Goal: Task Accomplishment & Management: Manage account settings

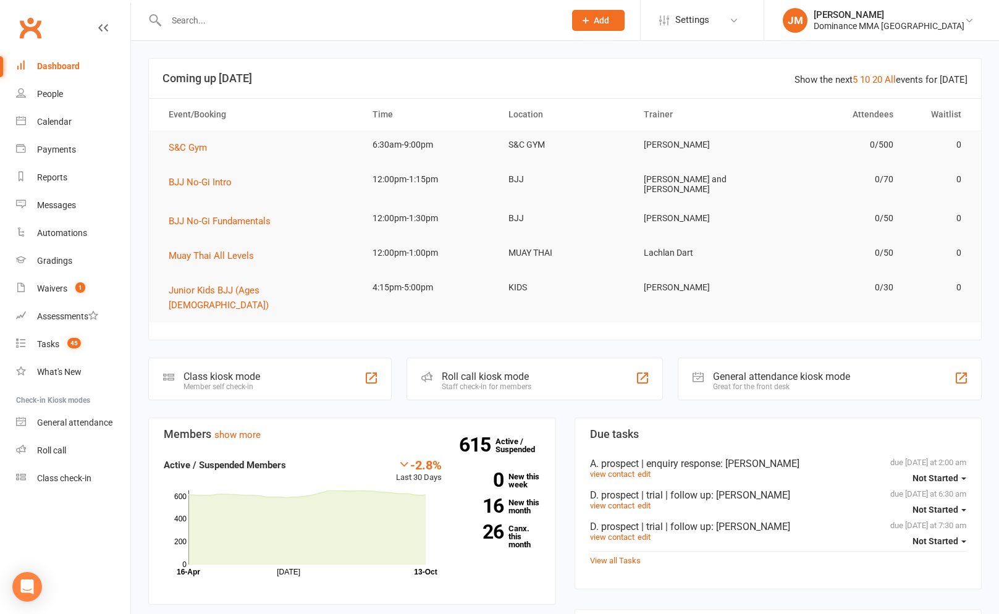
click at [240, 23] on input "text" at bounding box center [359, 20] width 394 height 17
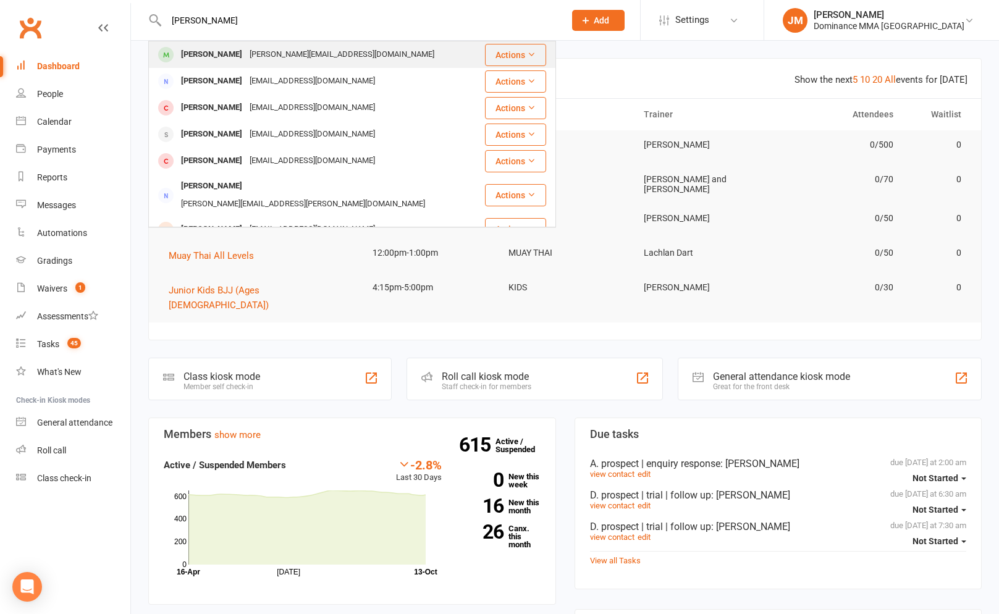
type input "paul gri"
click at [230, 61] on div "Paul Griffiths" at bounding box center [211, 55] width 69 height 18
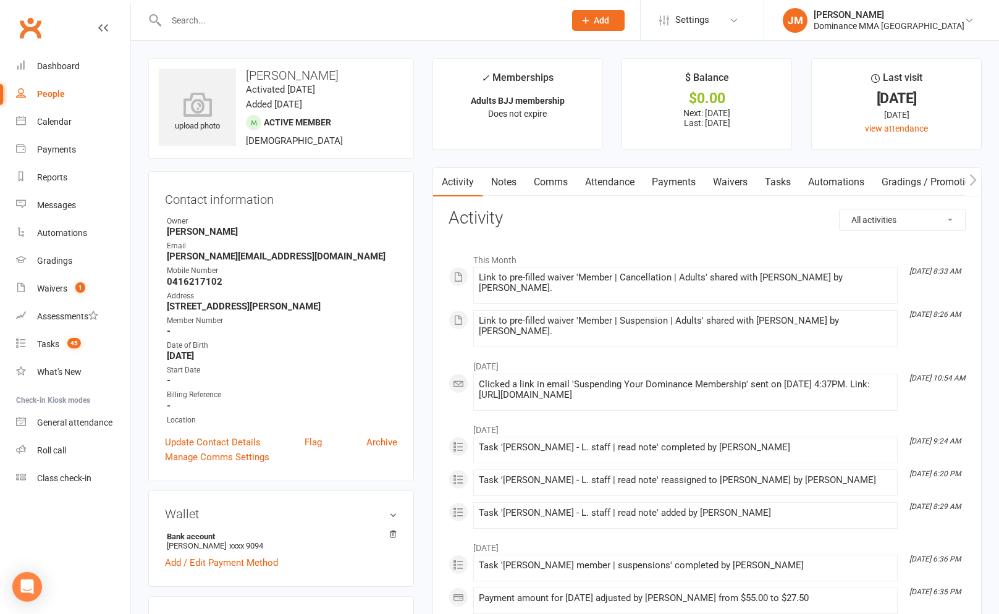
click at [656, 178] on link "Payments" at bounding box center [673, 182] width 61 height 28
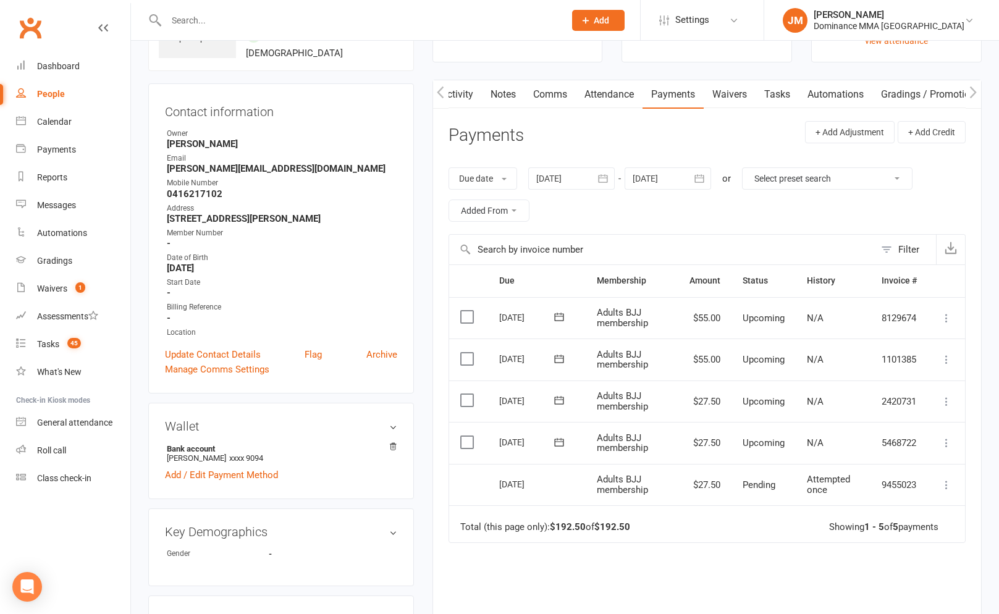
scroll to position [38, 0]
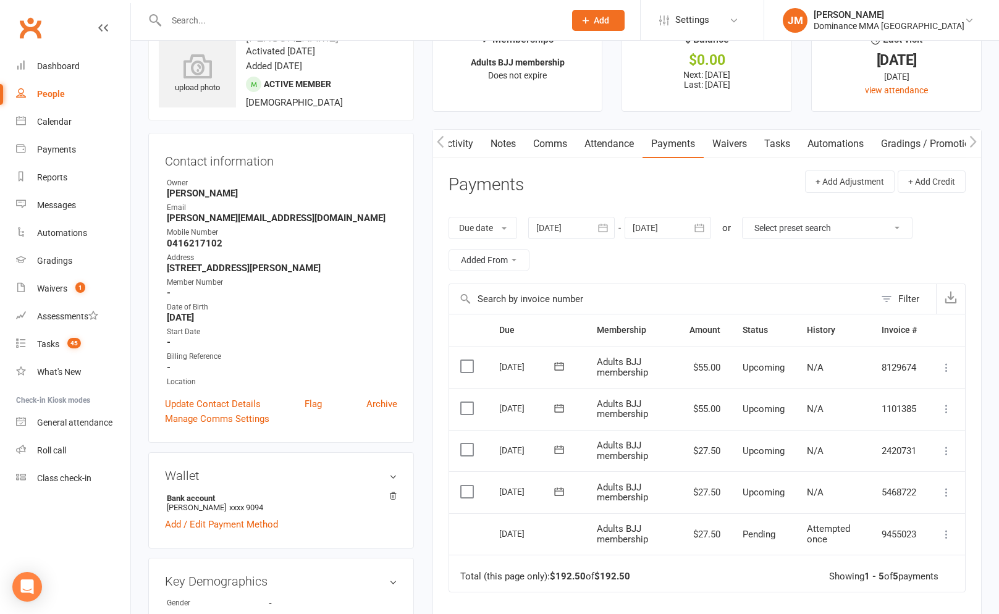
drag, startPoint x: 770, startPoint y: 145, endPoint x: 757, endPoint y: 144, distance: 12.4
click at [770, 145] on link "Tasks" at bounding box center [777, 144] width 43 height 28
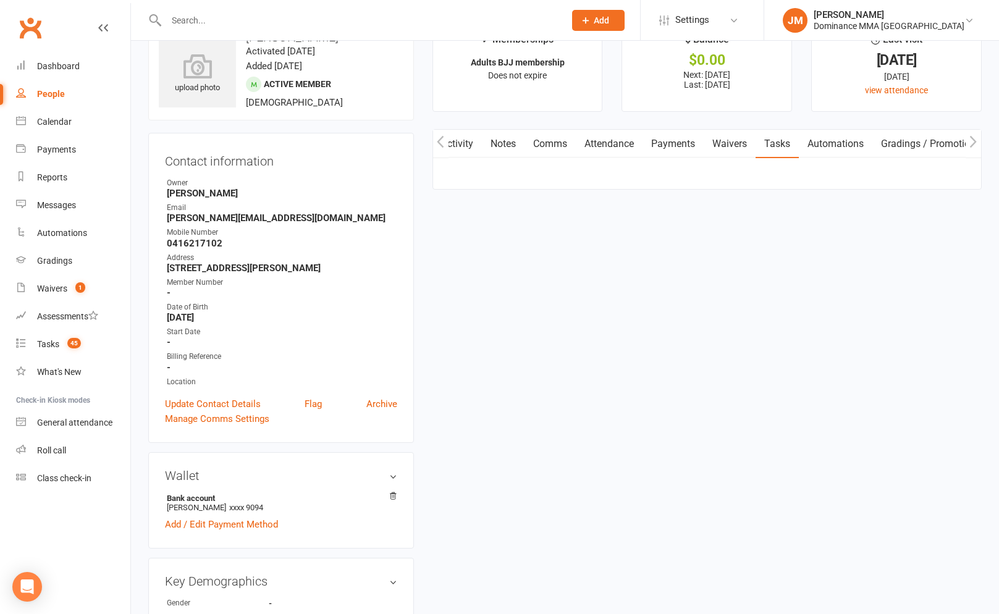
click at [743, 143] on link "Waivers" at bounding box center [730, 144] width 52 height 28
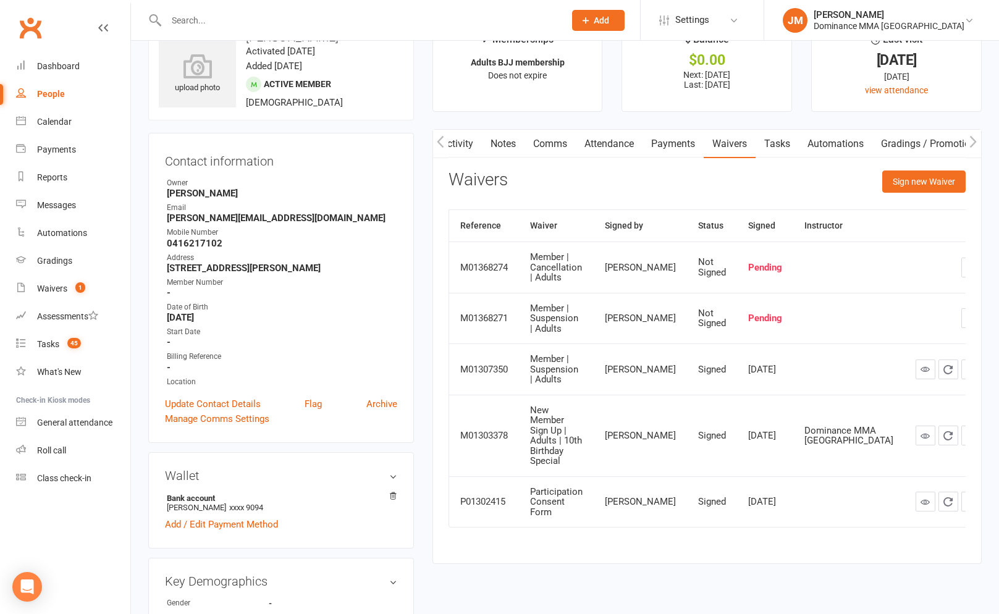
click at [462, 152] on link "Activity" at bounding box center [456, 144] width 49 height 28
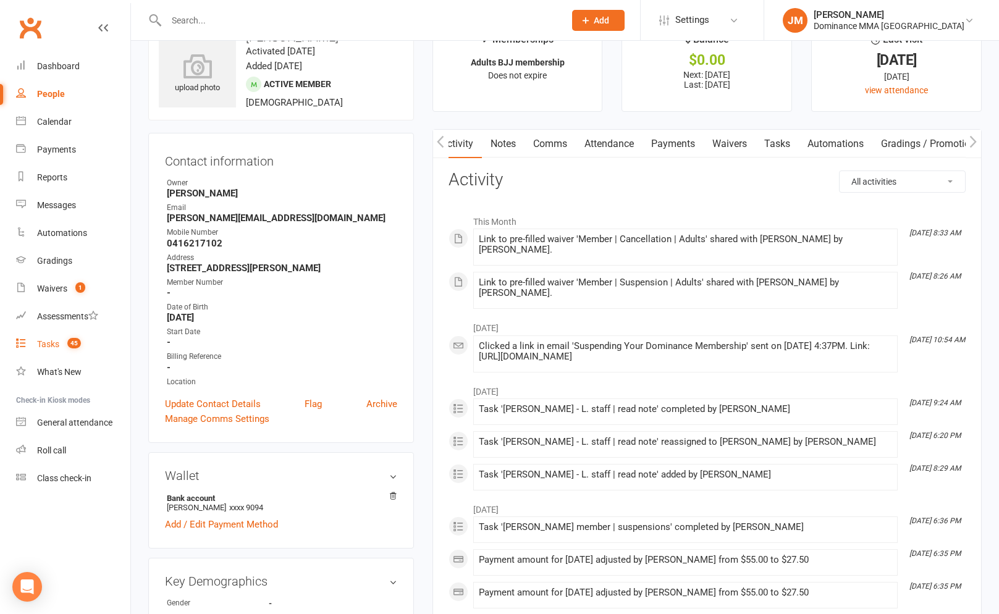
drag, startPoint x: 77, startPoint y: 339, endPoint x: 88, endPoint y: 332, distance: 13.0
click at [77, 339] on span "45" at bounding box center [74, 343] width 14 height 11
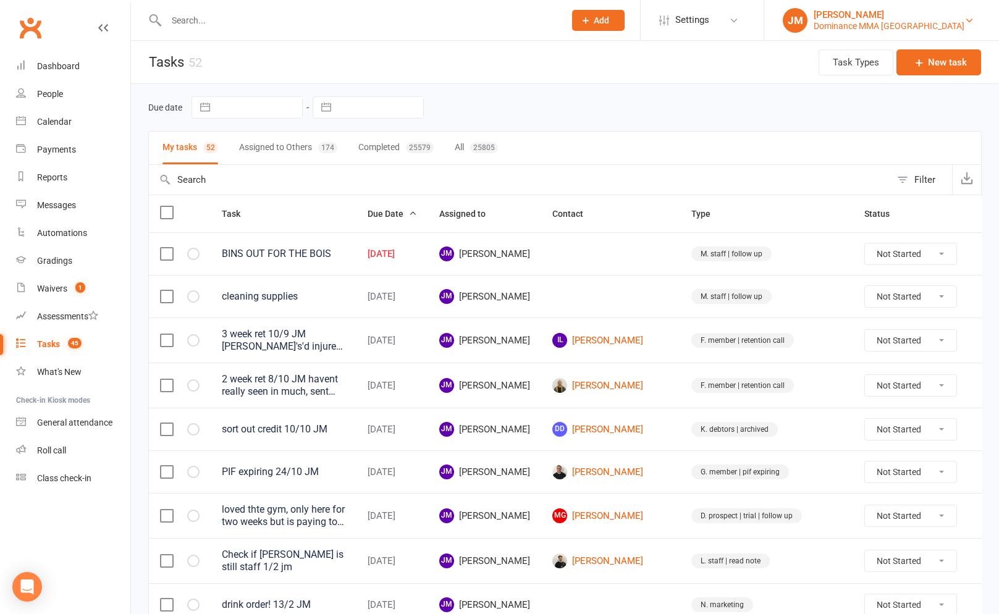
click at [871, 31] on div "Dominance MMA [GEOGRAPHIC_DATA]" at bounding box center [889, 25] width 151 height 11
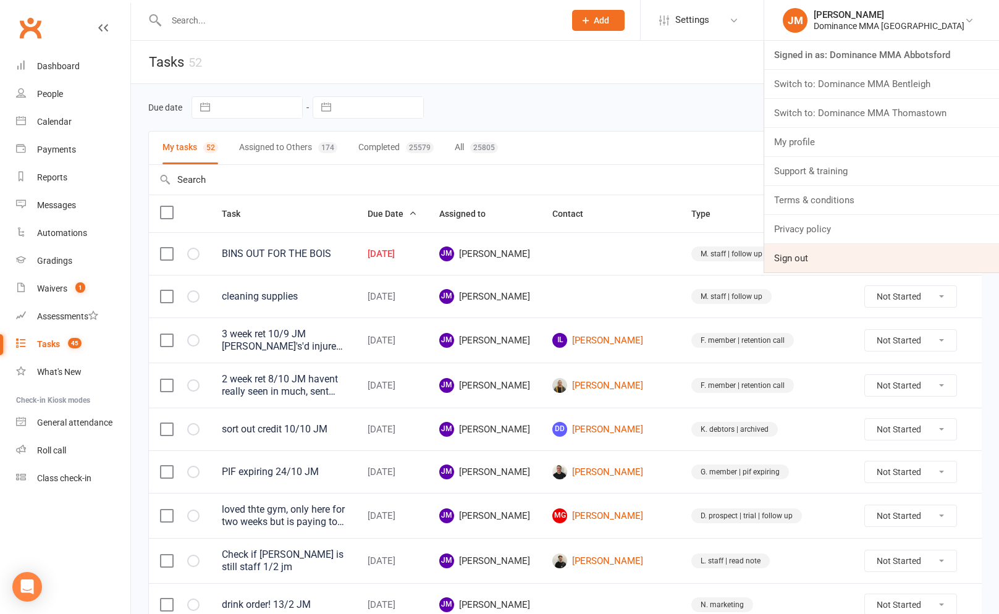
click at [846, 256] on link "Sign out" at bounding box center [881, 258] width 235 height 28
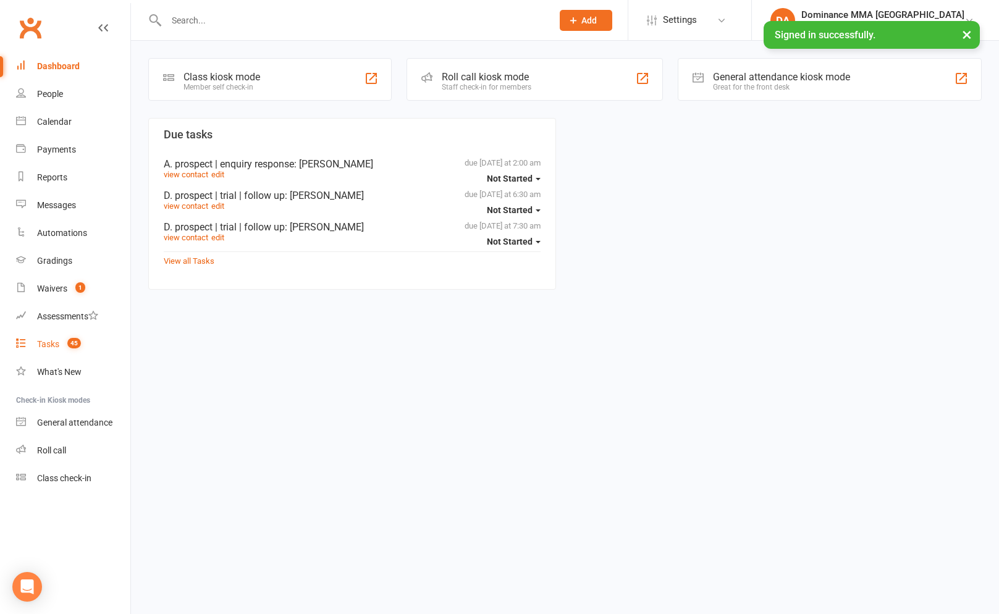
click at [46, 357] on link "Tasks 45" at bounding box center [73, 345] width 114 height 28
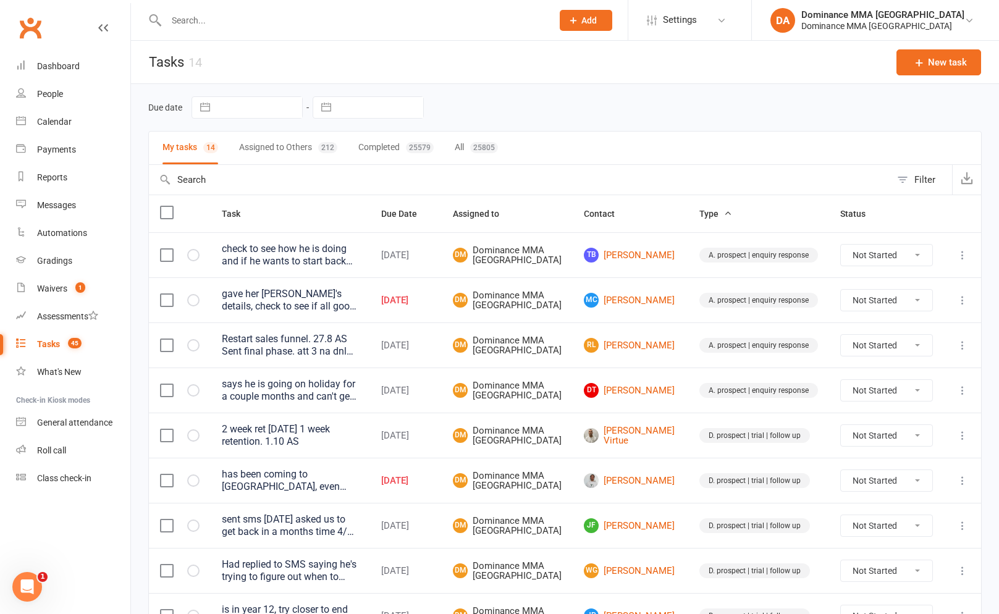
drag, startPoint x: 355, startPoint y: 109, endPoint x: 350, endPoint y: 136, distance: 27.7
click at [355, 109] on input "text" at bounding box center [380, 107] width 86 height 21
select select "8"
select select "2025"
select select "9"
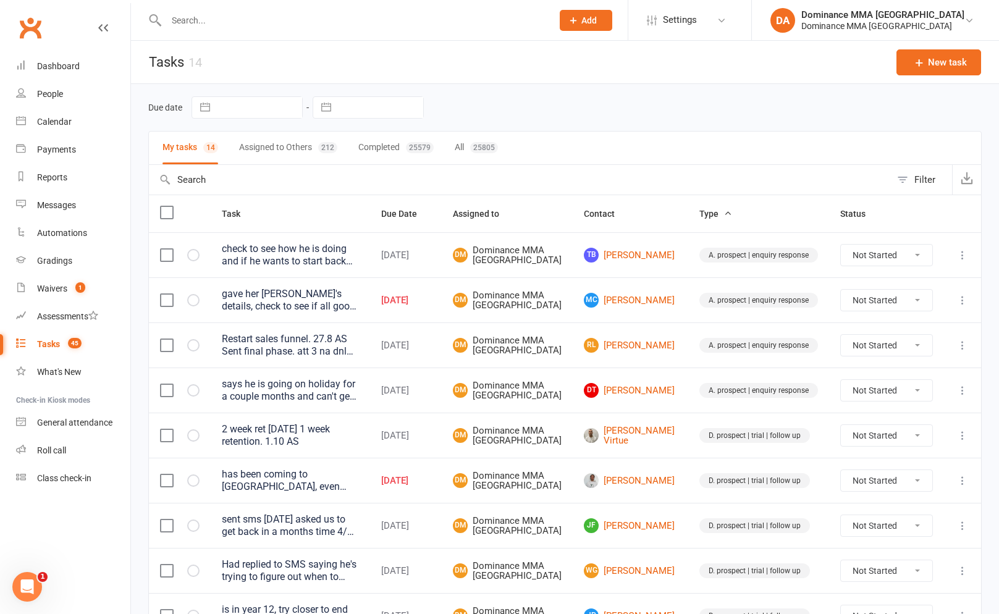
select select "2025"
select select "10"
select select "2025"
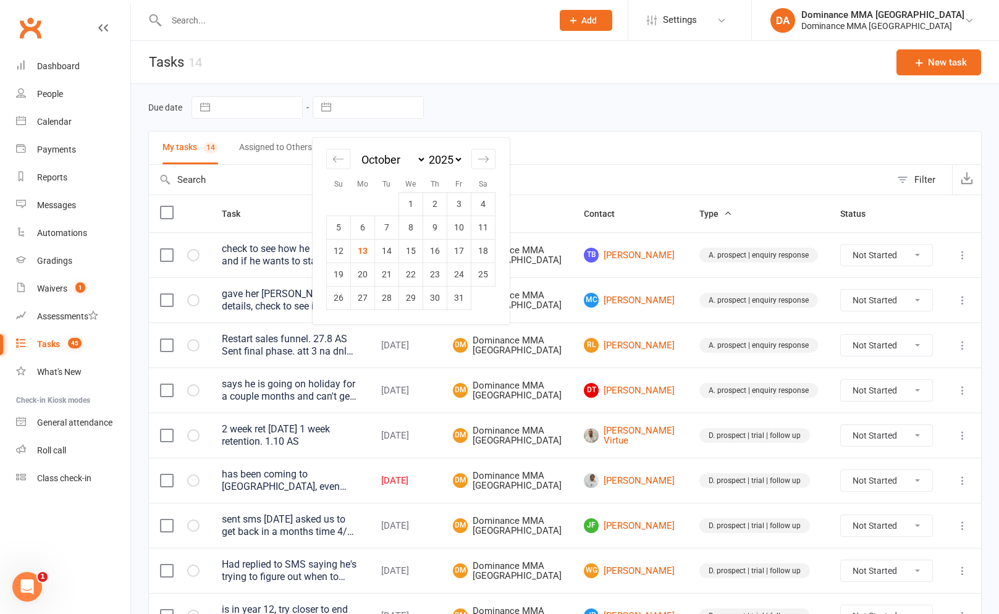
click at [355, 245] on td "13" at bounding box center [363, 250] width 24 height 23
type input "[DATE]"
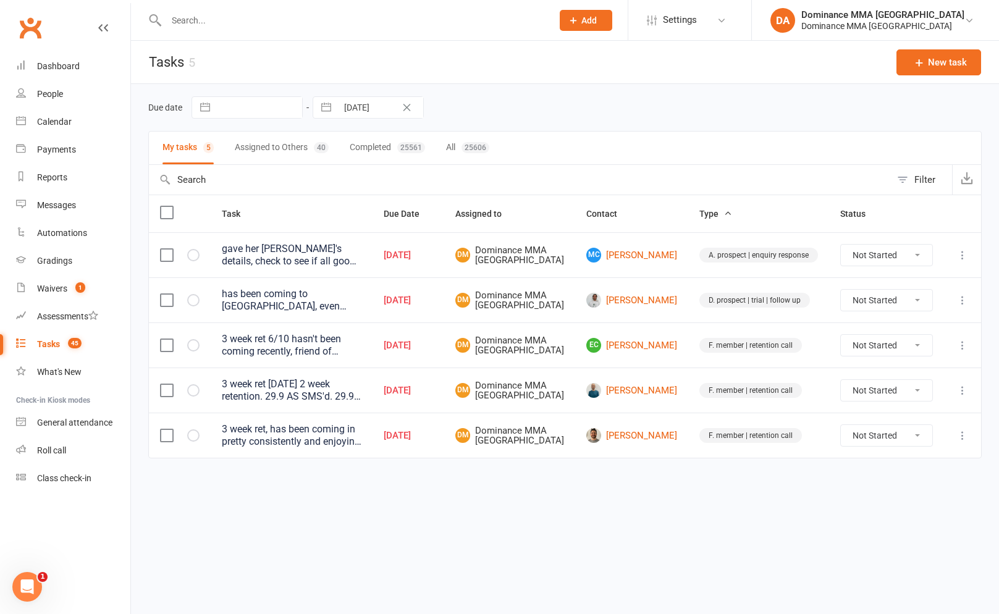
click at [248, 145] on button "Assigned to Others 40" at bounding box center [282, 148] width 94 height 33
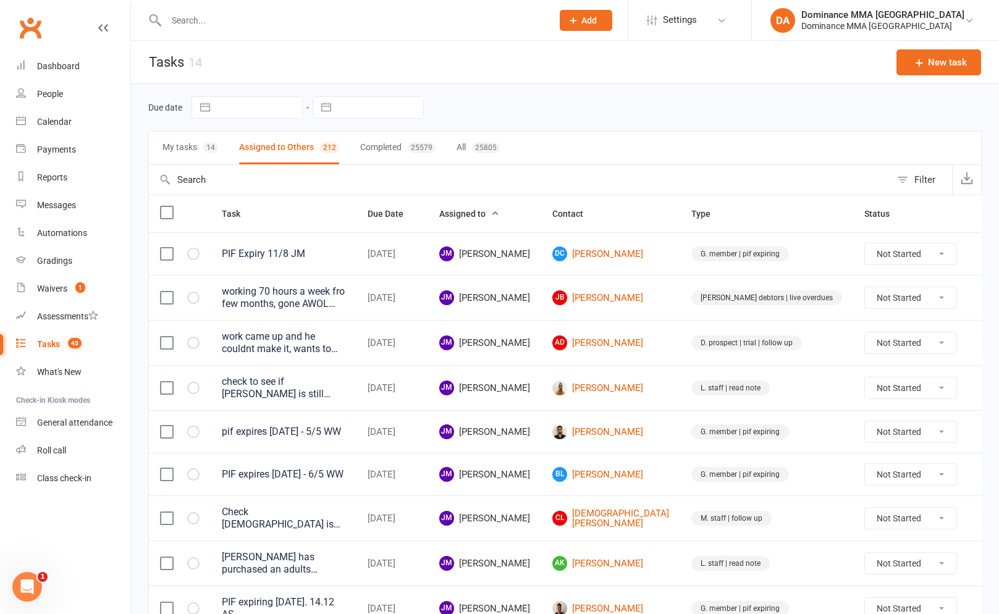
click at [355, 108] on input "text" at bounding box center [380, 107] width 86 height 21
select select "8"
select select "2025"
select select "9"
select select "2025"
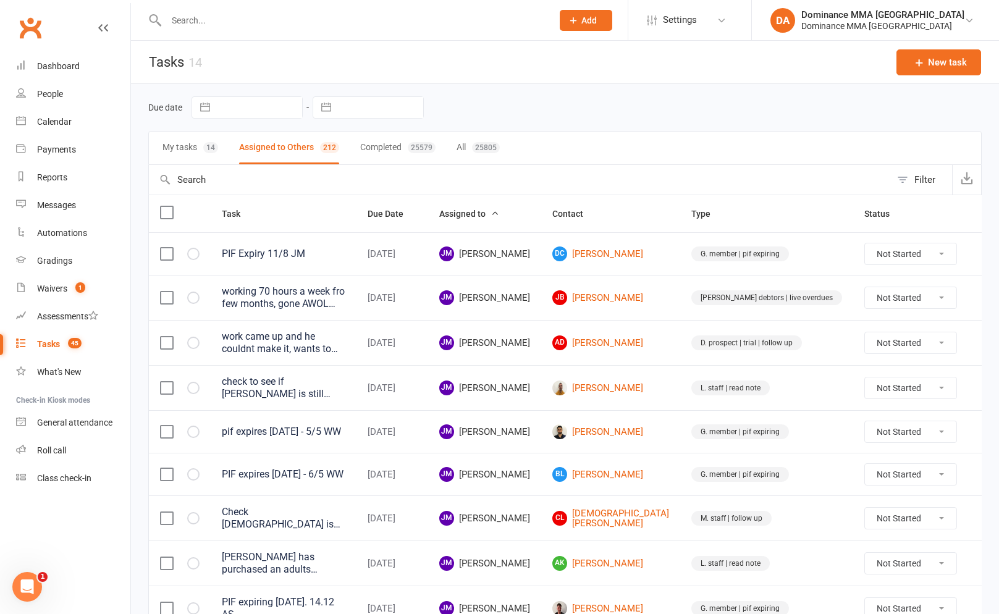
select select "10"
select select "2025"
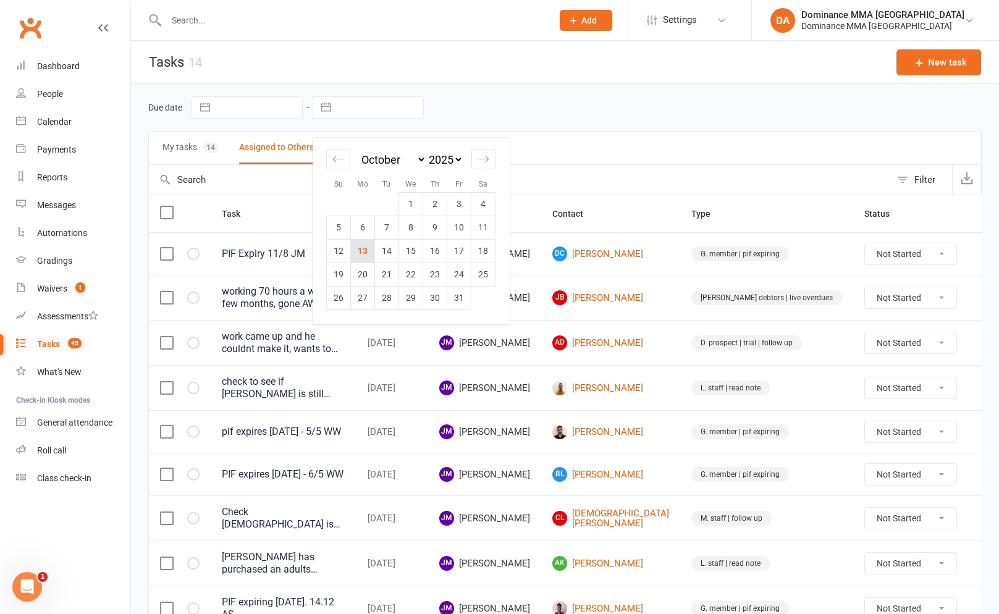
click at [368, 256] on td "13" at bounding box center [363, 250] width 24 height 23
type input "[DATE]"
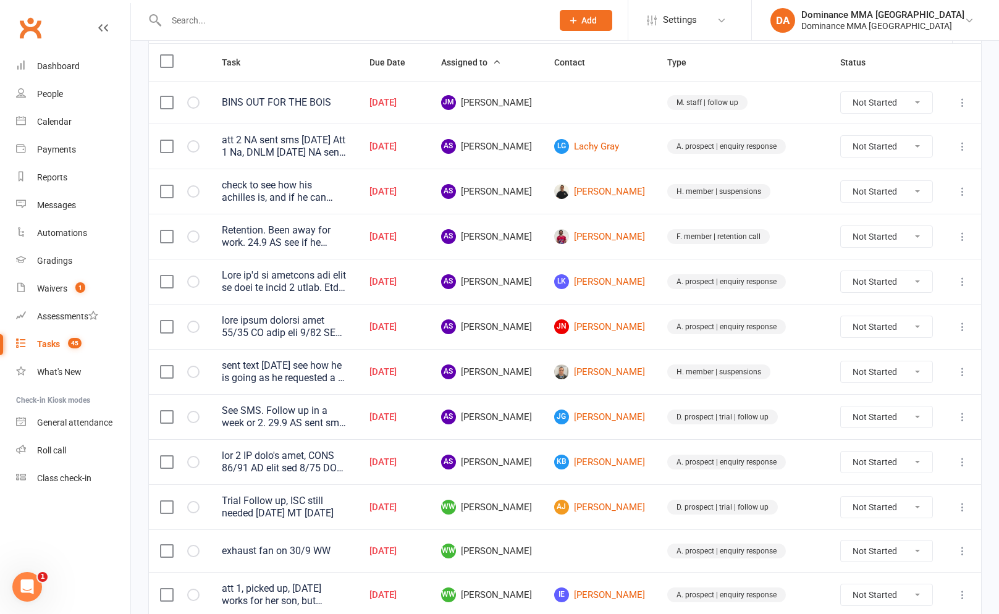
scroll to position [148, 0]
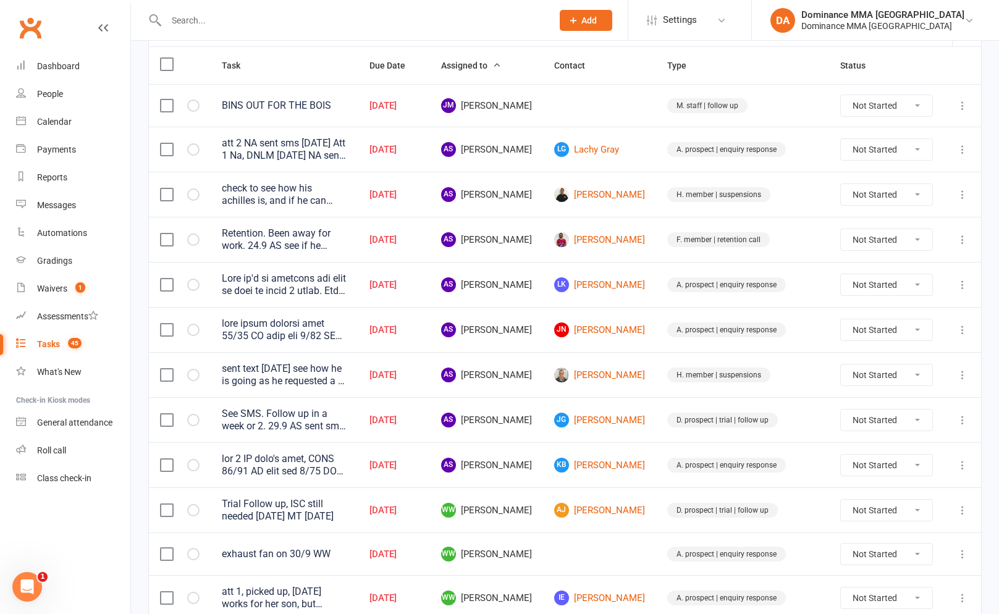
click at [963, 153] on icon at bounding box center [962, 149] width 12 height 12
click at [905, 201] on link "Edit" at bounding box center [908, 198] width 122 height 25
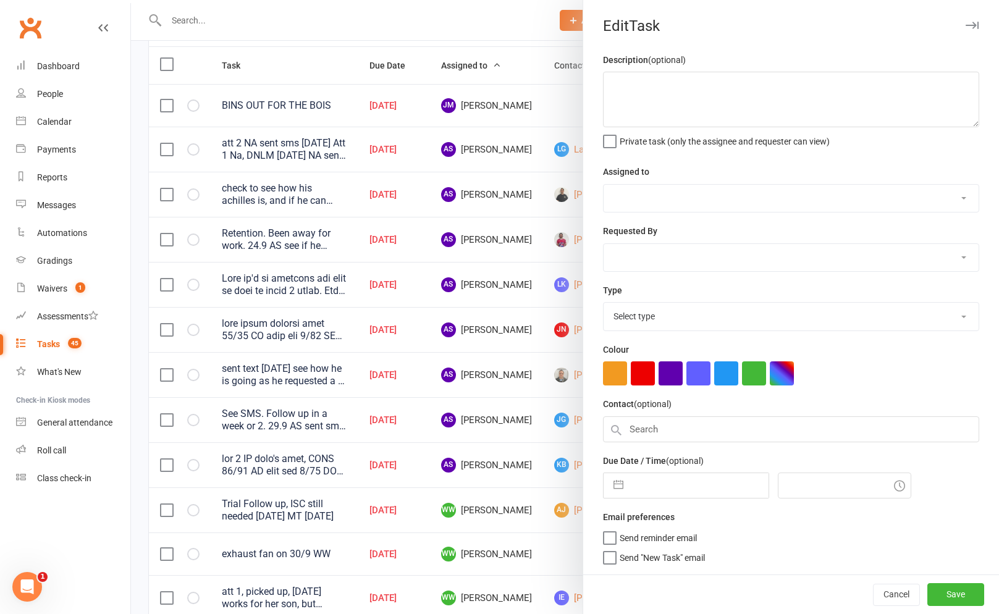
type textarea "att 2 NA sent sms [DATE] Att 1 Na, DNLM [DATE] NA sent sms - [PERSON_NAME] 3/10…"
select select "50862"
select select "12631"
type input "[DATE]"
type input "10:45am"
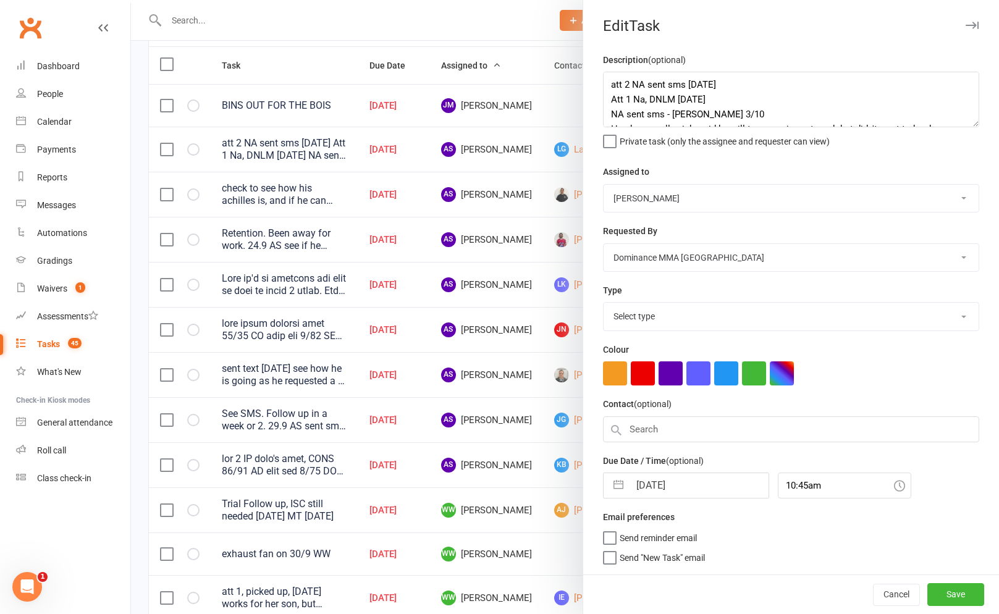
select select "3860"
click at [657, 209] on select "[PERSON_NAME] [PERSON_NAME] [PERSON_NAME] [PERSON_NAME] [PERSON_NAME] [PERSON_N…" at bounding box center [791, 198] width 375 height 27
select select "12631"
click at [604, 185] on select "[PERSON_NAME] [PERSON_NAME] [PERSON_NAME] [PERSON_NAME] [PERSON_NAME] [PERSON_N…" at bounding box center [791, 198] width 375 height 27
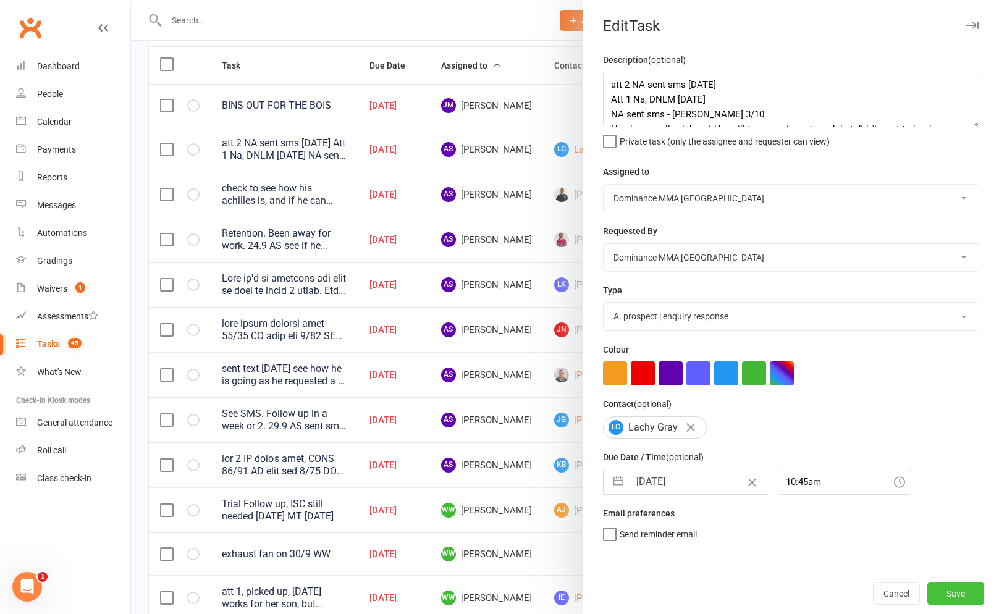
drag, startPoint x: 948, startPoint y: 583, endPoint x: 961, endPoint y: 604, distance: 25.0
click at [951, 588] on button "Save" at bounding box center [955, 594] width 57 height 22
click at [961, 604] on div "Cancel Save" at bounding box center [791, 593] width 416 height 41
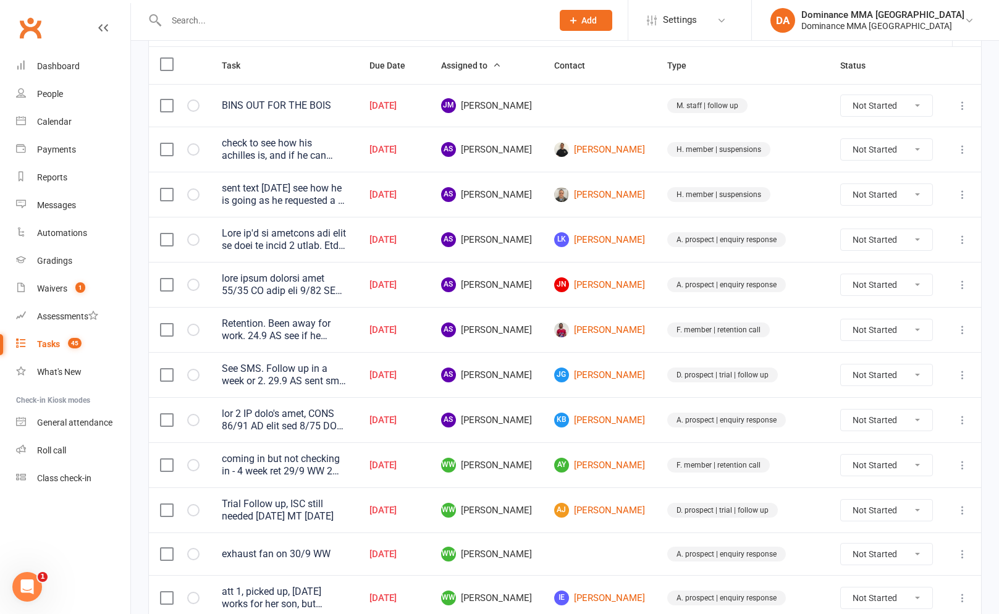
click at [957, 149] on icon at bounding box center [962, 149] width 12 height 12
click at [893, 202] on link "Edit" at bounding box center [908, 198] width 122 height 25
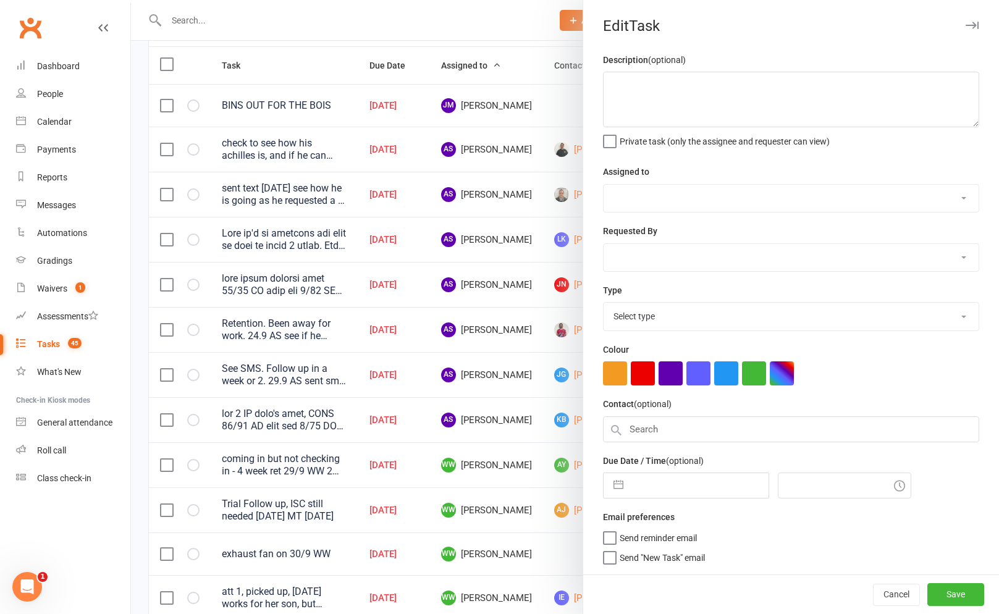
type textarea "check to see how his achilles is, and if he can come back to train , [DATE]"
select select "50862"
select select "12631"
type input "[DATE]"
type input "1:30pm"
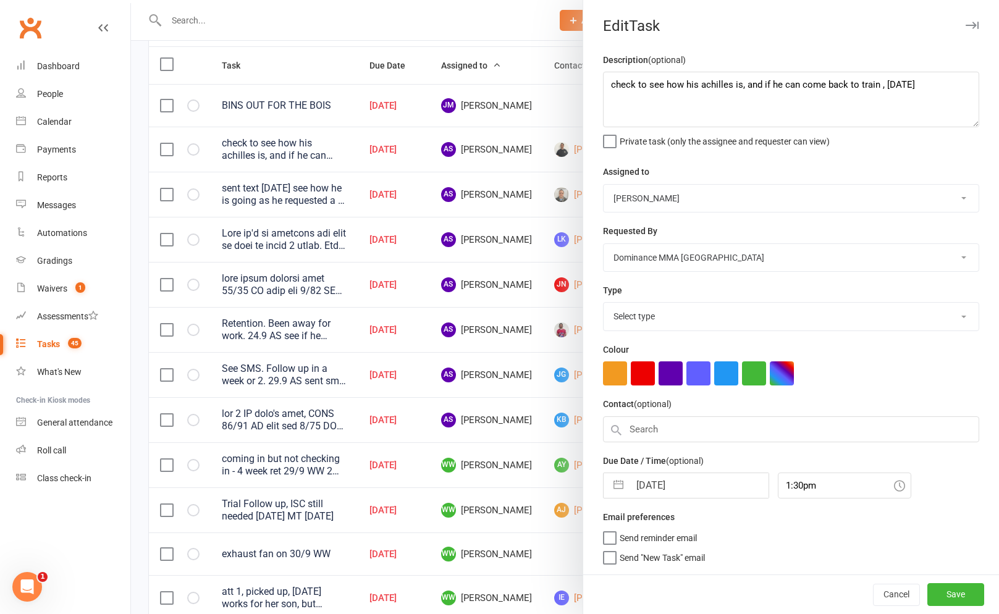
select select "3867"
click at [646, 203] on select "[PERSON_NAME] [PERSON_NAME] [PERSON_NAME] [PERSON_NAME] [PERSON_NAME] [PERSON_N…" at bounding box center [791, 198] width 375 height 27
select select "12631"
click at [604, 185] on select "[PERSON_NAME] [PERSON_NAME] [PERSON_NAME] [PERSON_NAME] [PERSON_NAME] [PERSON_N…" at bounding box center [791, 198] width 375 height 27
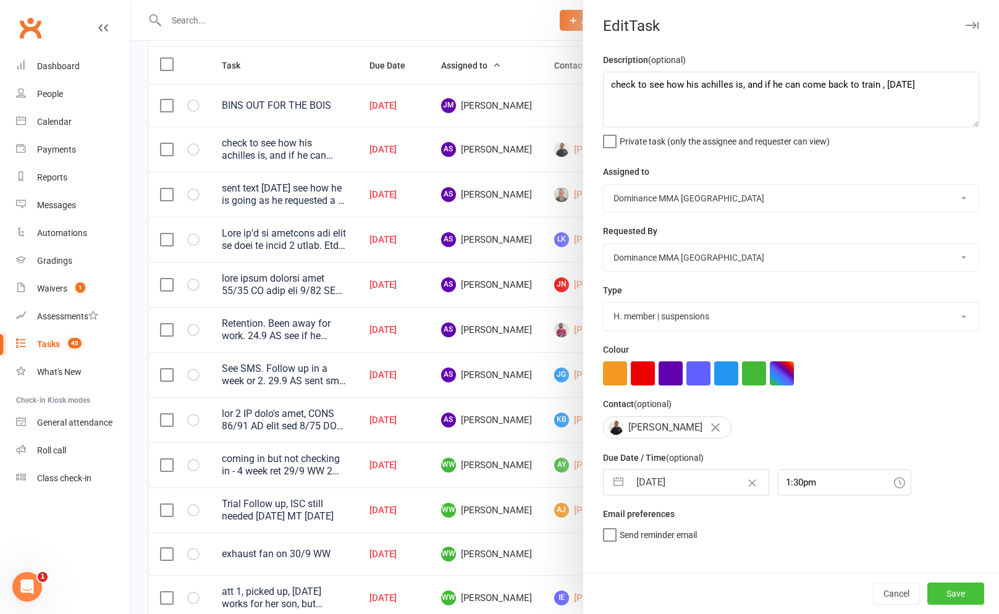
click at [954, 598] on button "Save" at bounding box center [955, 594] width 57 height 22
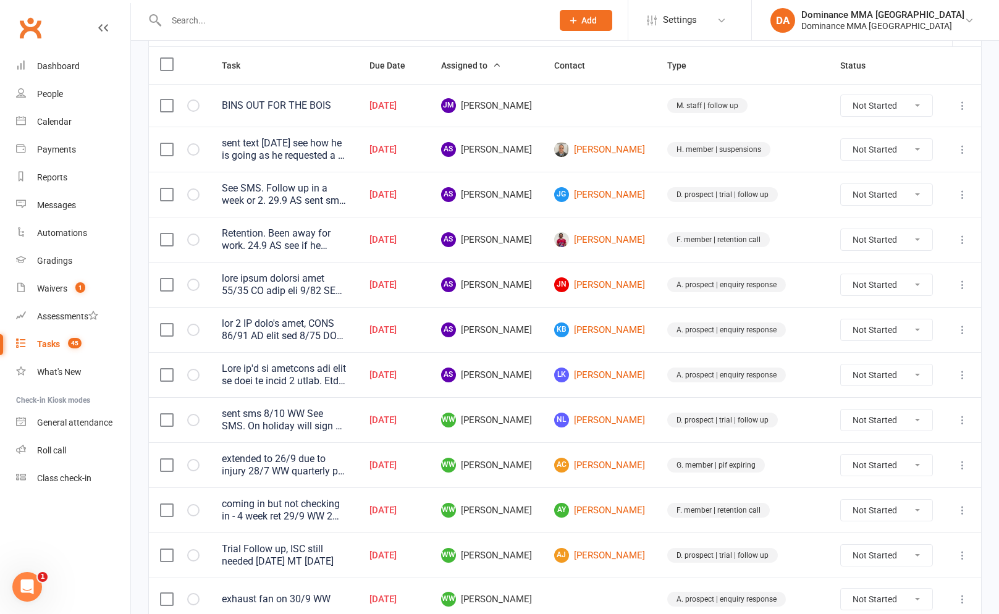
click at [953, 148] on td at bounding box center [962, 149] width 37 height 45
click at [968, 152] on icon at bounding box center [962, 149] width 12 height 12
click at [875, 203] on link "Edit" at bounding box center [908, 198] width 122 height 25
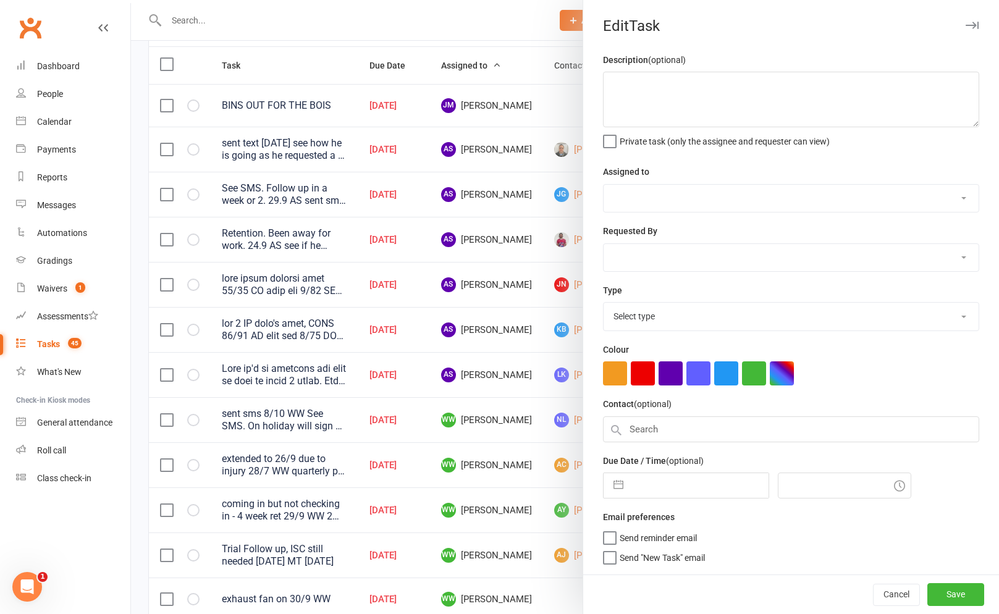
type textarea "sent text [DATE] see how he is going as he requested a 6 month suspension due t…"
select select "50862"
select select "12631"
type input "[DATE]"
type input "12:45pm"
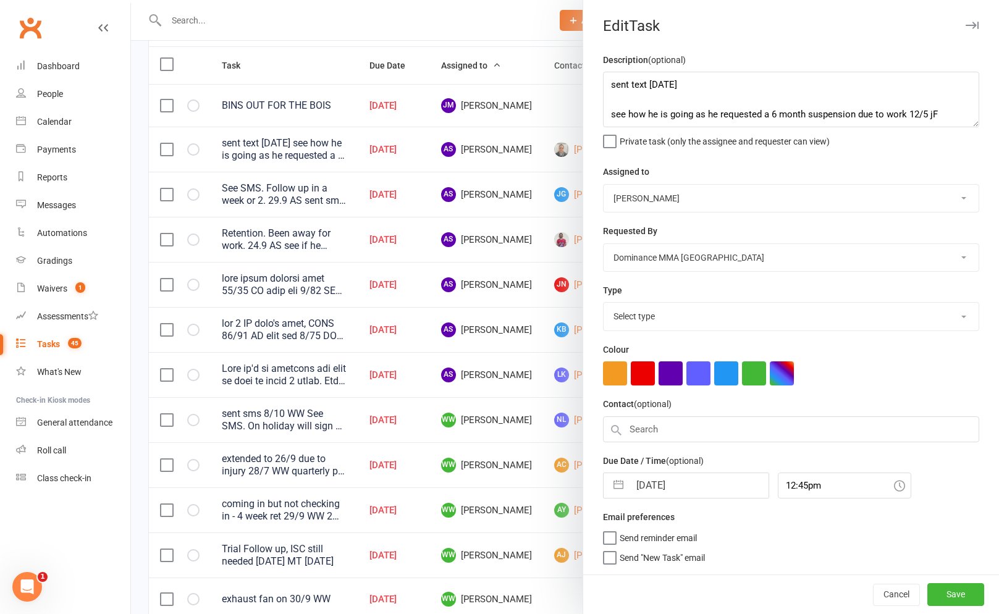
select select "3867"
click at [645, 206] on select "[PERSON_NAME] [PERSON_NAME] [PERSON_NAME] [PERSON_NAME] [PERSON_NAME] [PERSON_N…" at bounding box center [791, 198] width 375 height 27
select select "12631"
click at [604, 185] on select "[PERSON_NAME] [PERSON_NAME] [PERSON_NAME] [PERSON_NAME] [PERSON_NAME] [PERSON_N…" at bounding box center [791, 198] width 375 height 27
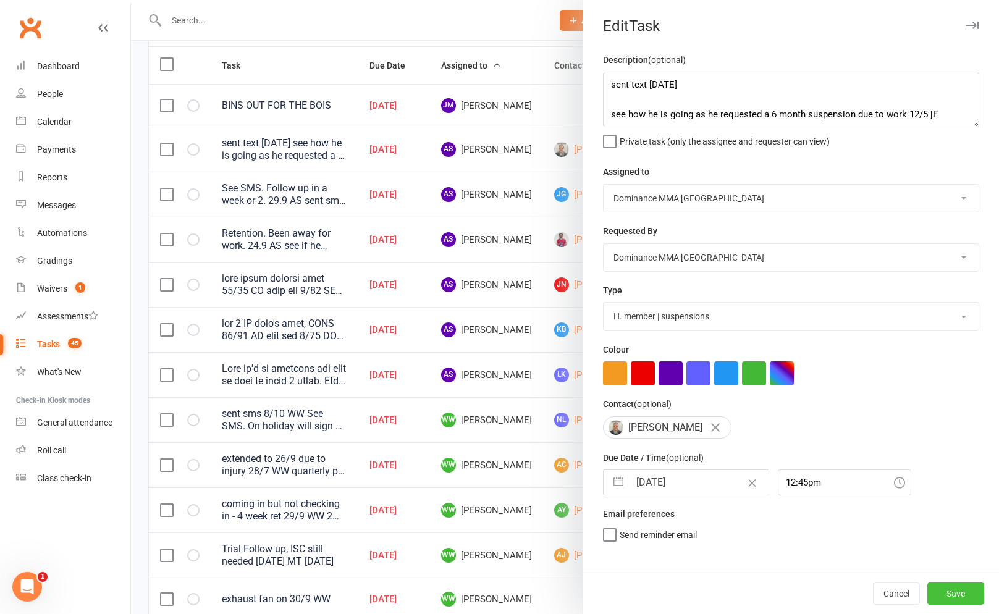
click at [973, 589] on button "Save" at bounding box center [955, 594] width 57 height 22
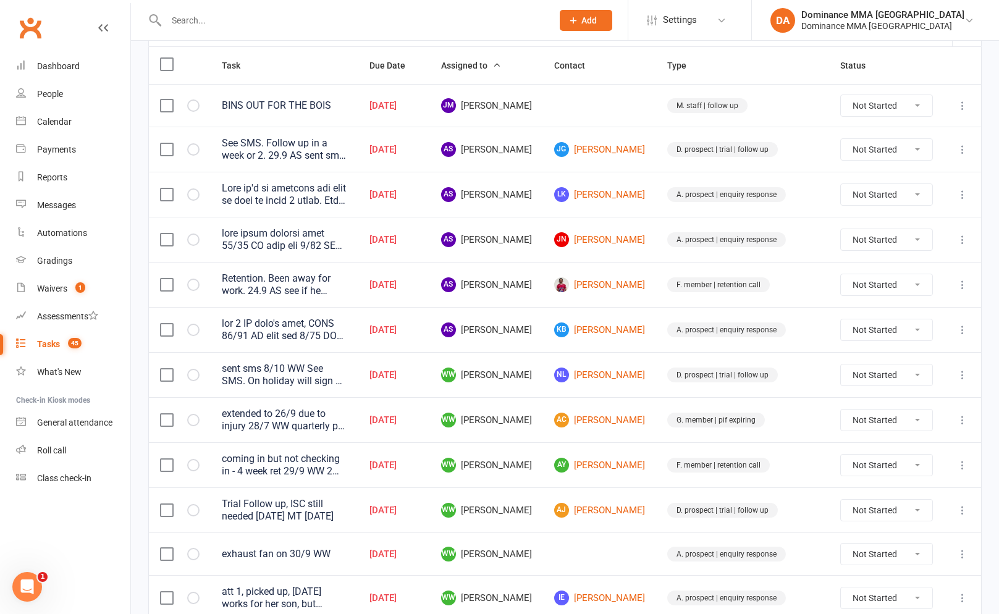
click at [961, 153] on icon at bounding box center [962, 149] width 12 height 12
click at [888, 198] on link "Edit" at bounding box center [908, 198] width 122 height 25
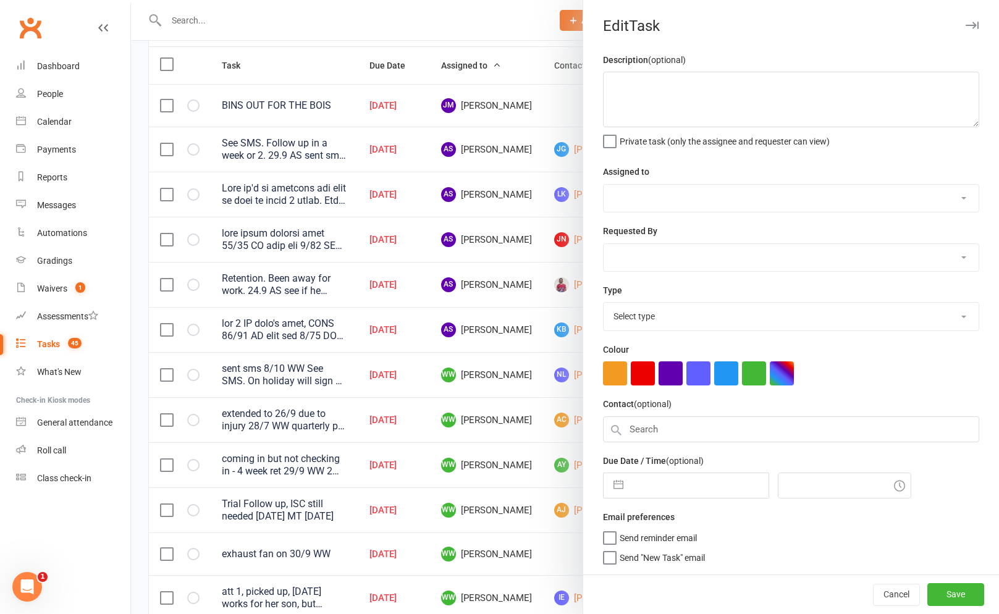
type textarea "See SMS. Follow up in a week or 2. 29.9 AS sent sms [DATE] Sent SMS. Follow up.…"
select select "50862"
type input "[DATE]"
type input "10:30am"
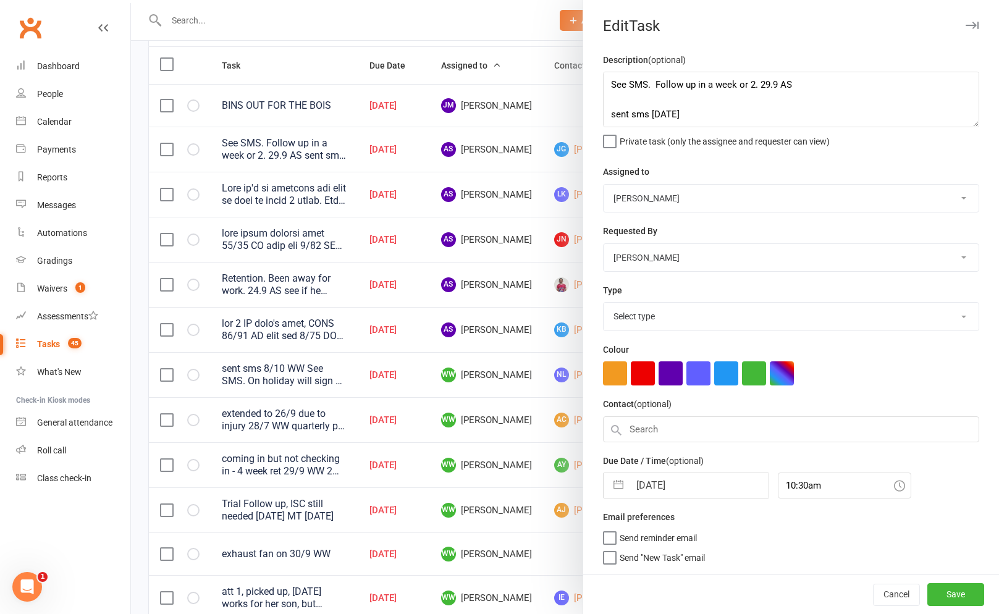
select select "3863"
click at [622, 201] on select "[PERSON_NAME] [PERSON_NAME] [PERSON_NAME] [PERSON_NAME] [PERSON_NAME] [PERSON_N…" at bounding box center [791, 198] width 375 height 27
select select "12631"
click at [604, 185] on select "[PERSON_NAME] [PERSON_NAME] [PERSON_NAME] [PERSON_NAME] [PERSON_NAME] [PERSON_N…" at bounding box center [791, 198] width 375 height 27
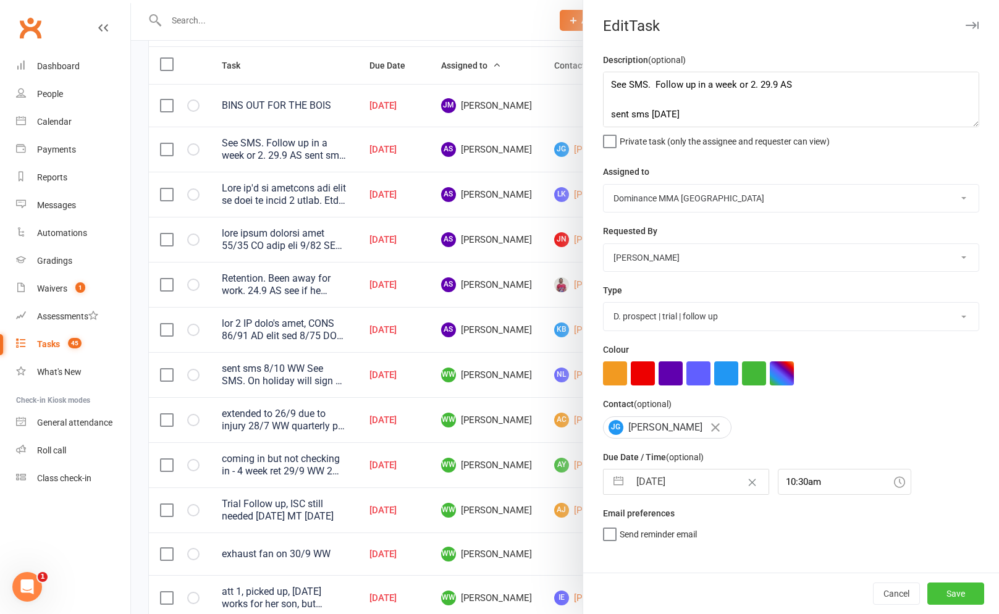
drag, startPoint x: 963, startPoint y: 587, endPoint x: 945, endPoint y: 572, distance: 22.8
click at [963, 587] on button "Save" at bounding box center [955, 594] width 57 height 22
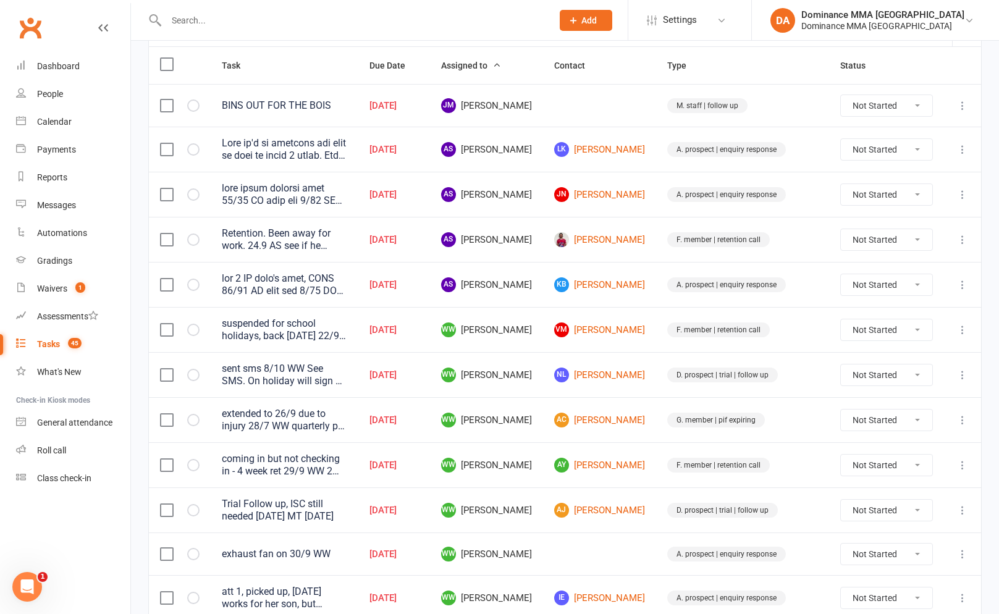
click at [955, 146] on button at bounding box center [962, 149] width 15 height 15
click at [871, 209] on link "Edit" at bounding box center [908, 198] width 122 height 25
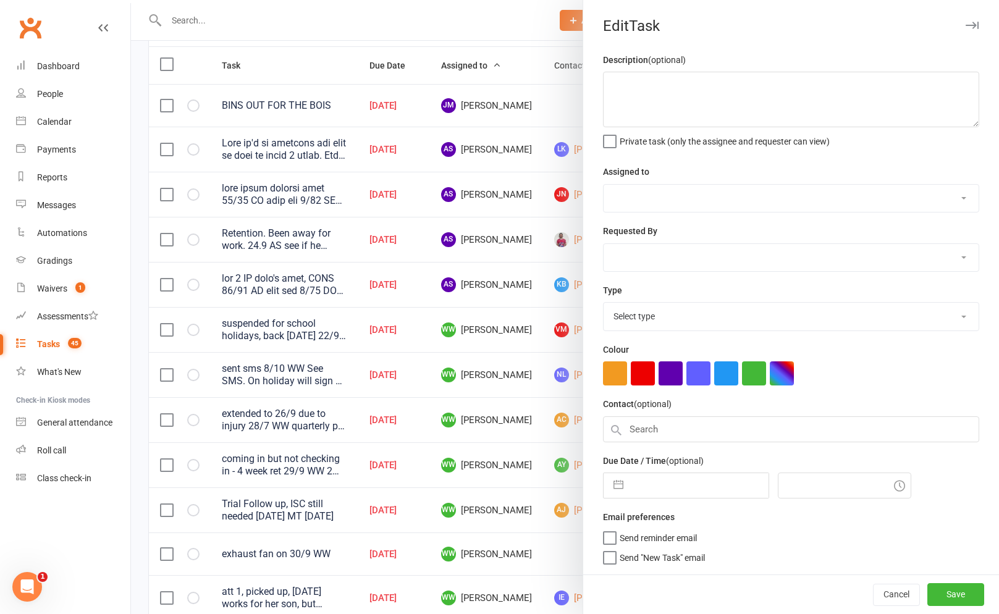
type textarea "Lore ip'd si ametcons adi elit se doei te incid 7 utlab. Etdo mag aliqu enim. 7…"
select select "50862"
select select "12631"
type input "[DATE]"
type input "10:00am"
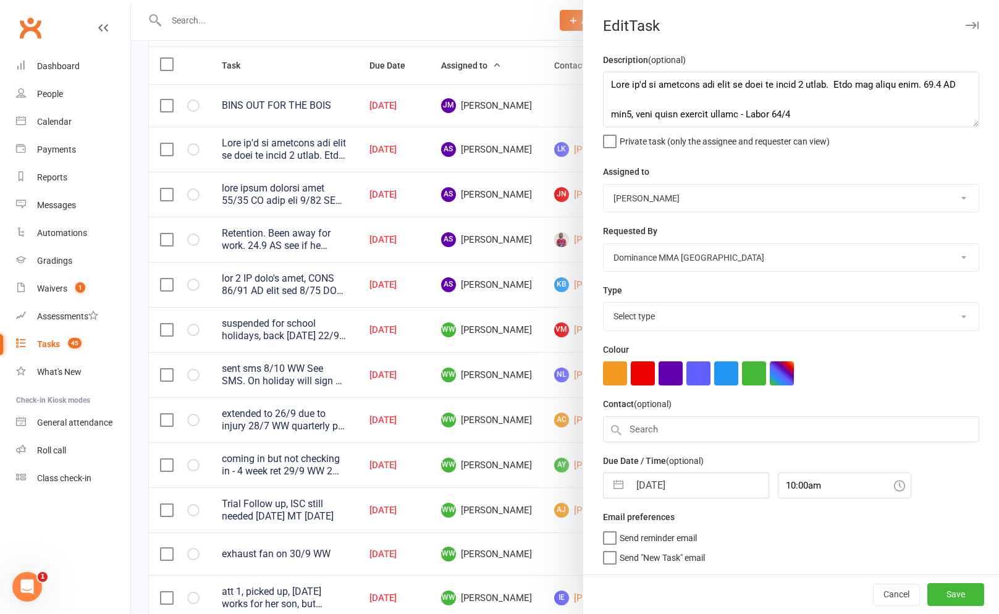
select select "3860"
click at [660, 206] on select "[PERSON_NAME] [PERSON_NAME] [PERSON_NAME] [PERSON_NAME] [PERSON_NAME] [PERSON_N…" at bounding box center [791, 198] width 375 height 27
select select "12631"
click at [604, 185] on select "[PERSON_NAME] [PERSON_NAME] [PERSON_NAME] [PERSON_NAME] [PERSON_NAME] [PERSON_N…" at bounding box center [791, 198] width 375 height 27
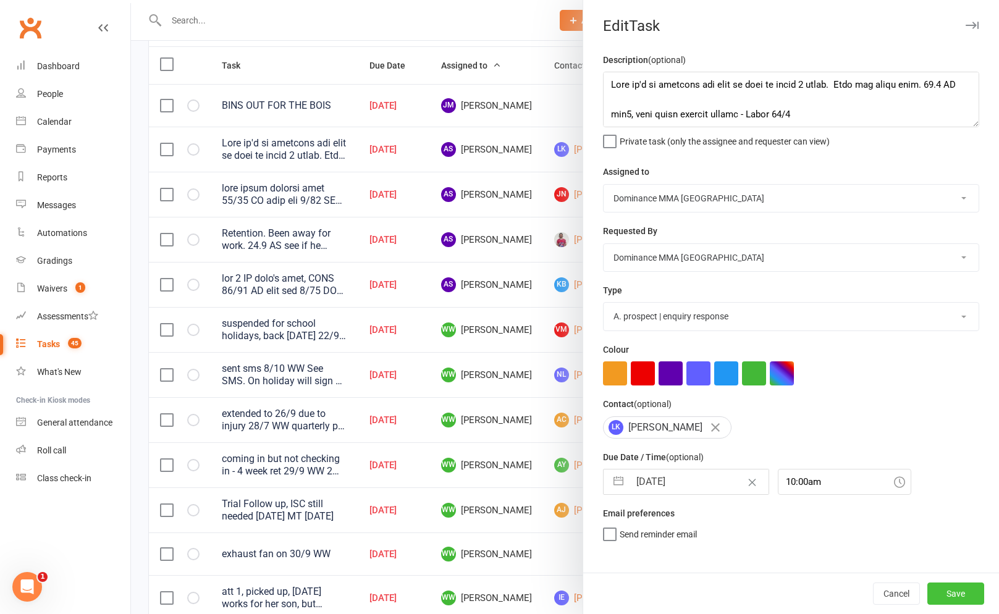
click at [942, 594] on button "Save" at bounding box center [955, 594] width 57 height 22
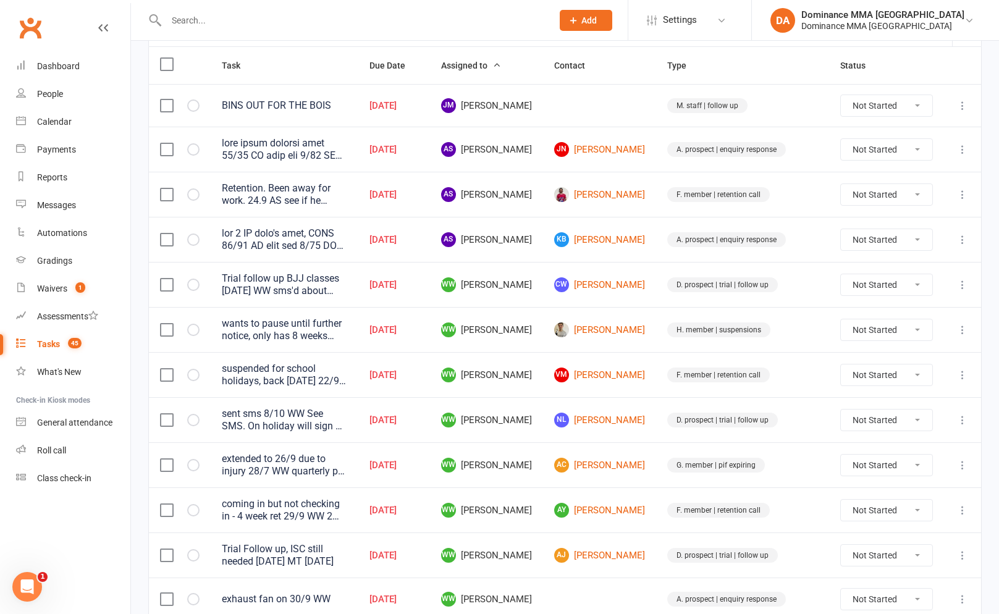
click at [972, 145] on td at bounding box center [962, 149] width 37 height 45
click at [967, 148] on icon at bounding box center [962, 149] width 12 height 12
click at [871, 205] on link "Edit" at bounding box center [908, 198] width 122 height 25
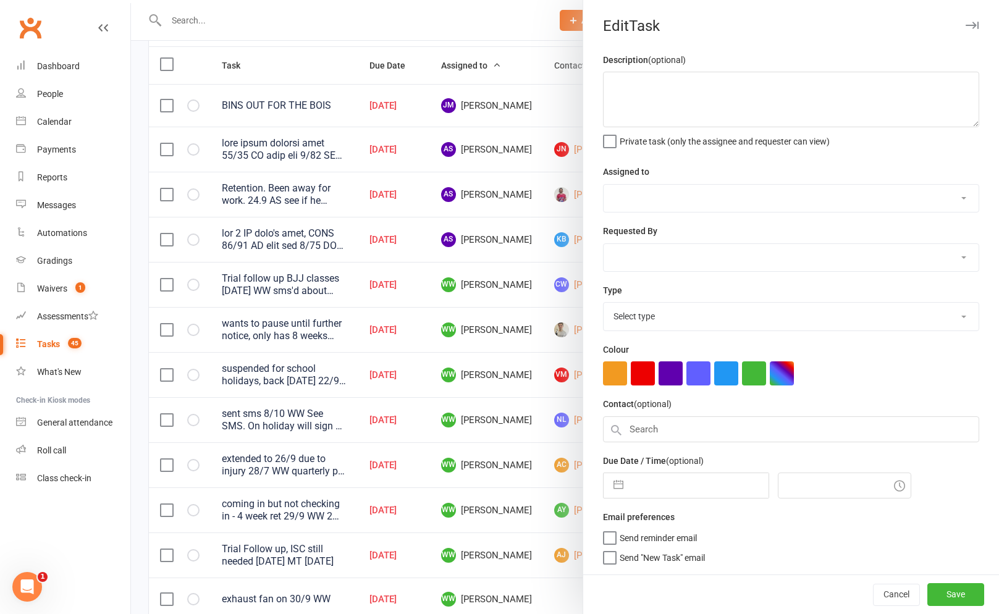
type textarea "lore ipsum dolorsi amet 81/49 CO adip eli 4/17 SE doe 7 TE inci utl 0/95 ET DO,…"
select select "50862"
select select "12631"
type input "[DATE]"
type input "2:00am"
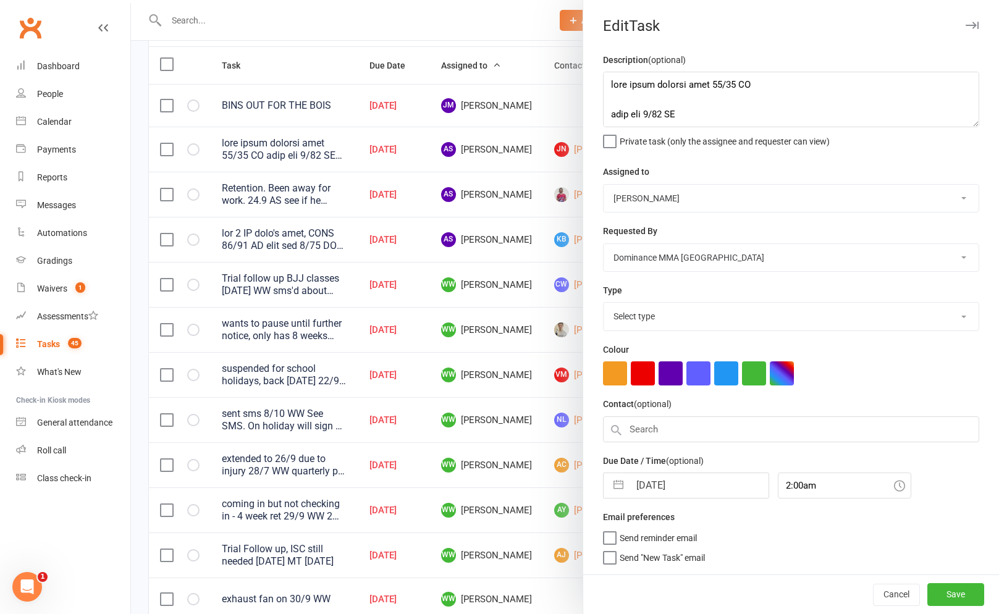
select select "3860"
click at [667, 201] on select "[PERSON_NAME] [PERSON_NAME] [PERSON_NAME] [PERSON_NAME] [PERSON_NAME] [PERSON_N…" at bounding box center [791, 198] width 375 height 27
select select "12631"
click at [604, 185] on select "[PERSON_NAME] [PERSON_NAME] [PERSON_NAME] [PERSON_NAME] [PERSON_NAME] [PERSON_N…" at bounding box center [791, 198] width 375 height 27
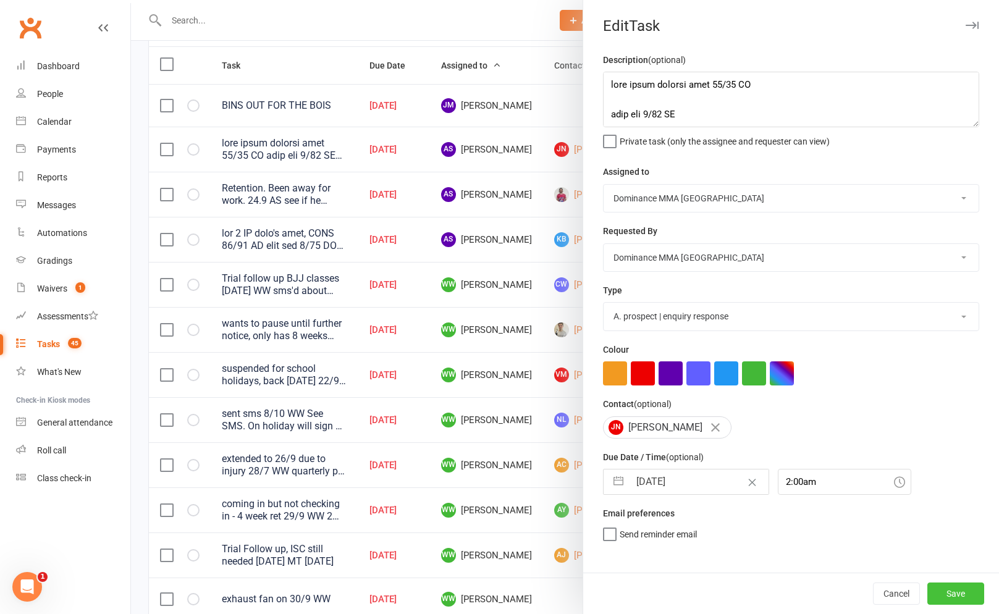
click at [950, 599] on button "Save" at bounding box center [955, 594] width 57 height 22
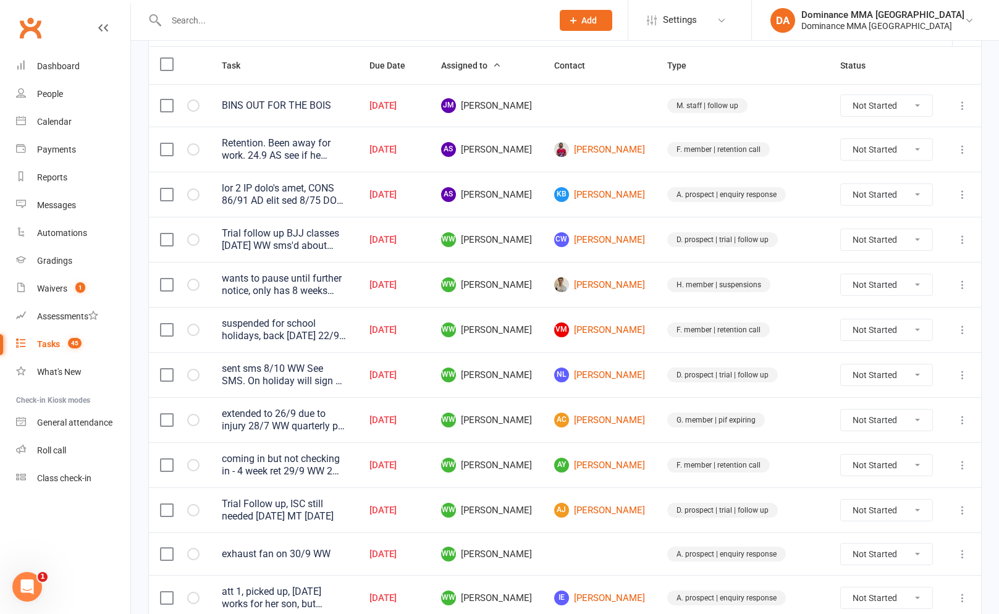
click at [964, 142] on button at bounding box center [962, 149] width 15 height 15
click at [937, 196] on link "Edit" at bounding box center [908, 198] width 122 height 25
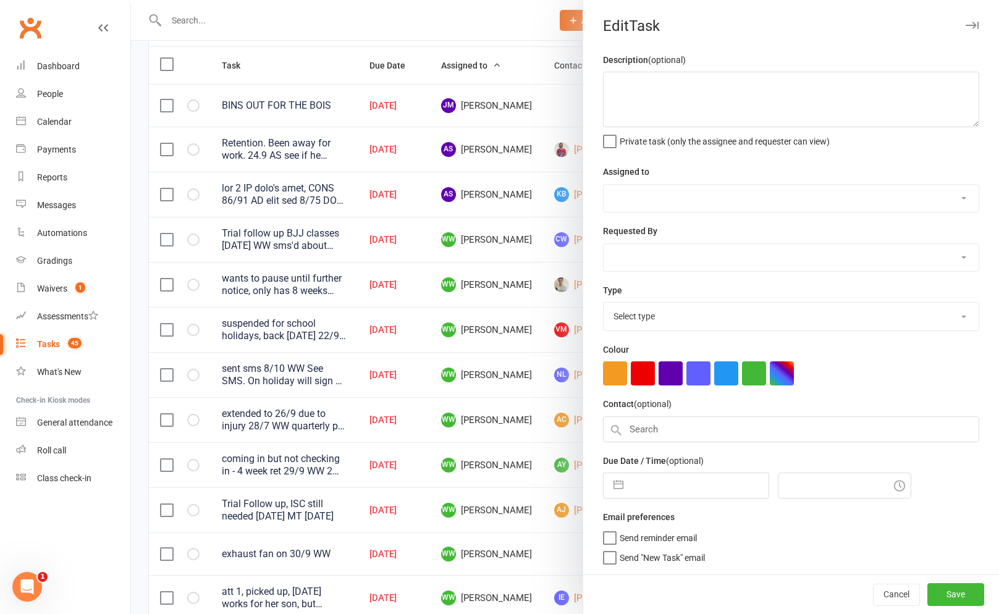
type textarea "Retention. Been away for work. 24.9 AS see if he responded saying he's back tra…"
select select "50862"
select select "12631"
type input "[DATE]"
type input "11:30am"
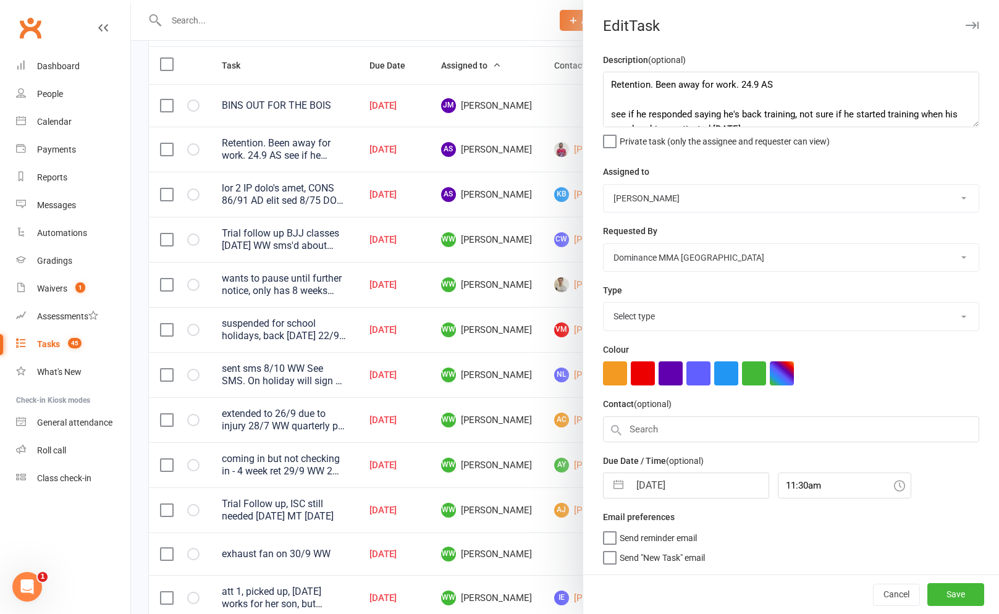
select select "3865"
click at [725, 205] on select "[PERSON_NAME] [PERSON_NAME] [PERSON_NAME] [PERSON_NAME] [PERSON_NAME] [PERSON_N…" at bounding box center [791, 198] width 375 height 27
select select "12631"
click at [604, 185] on select "[PERSON_NAME] [PERSON_NAME] [PERSON_NAME] [PERSON_NAME] [PERSON_NAME] [PERSON_N…" at bounding box center [791, 198] width 375 height 27
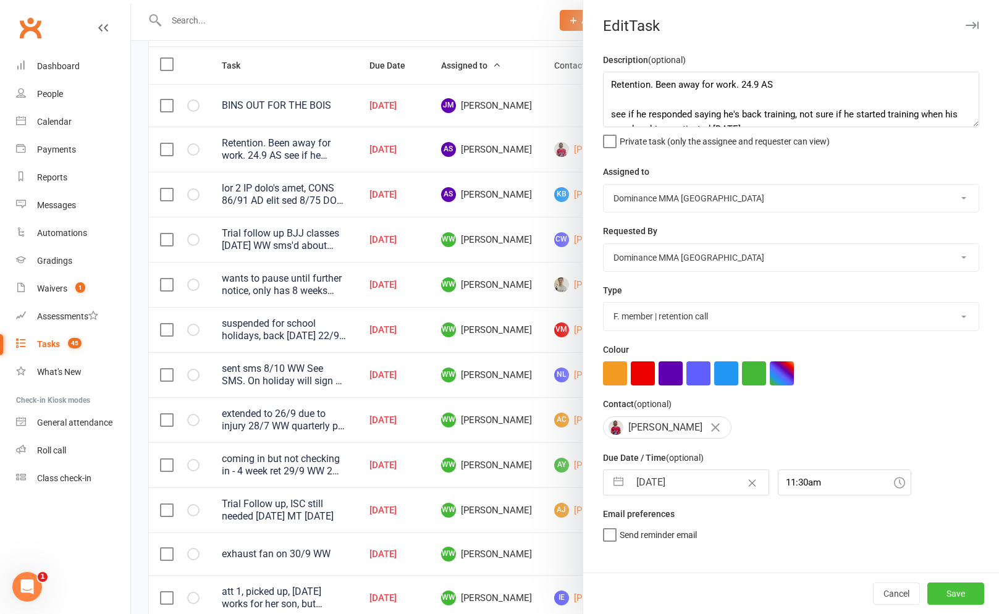
click at [953, 592] on button "Save" at bounding box center [955, 594] width 57 height 22
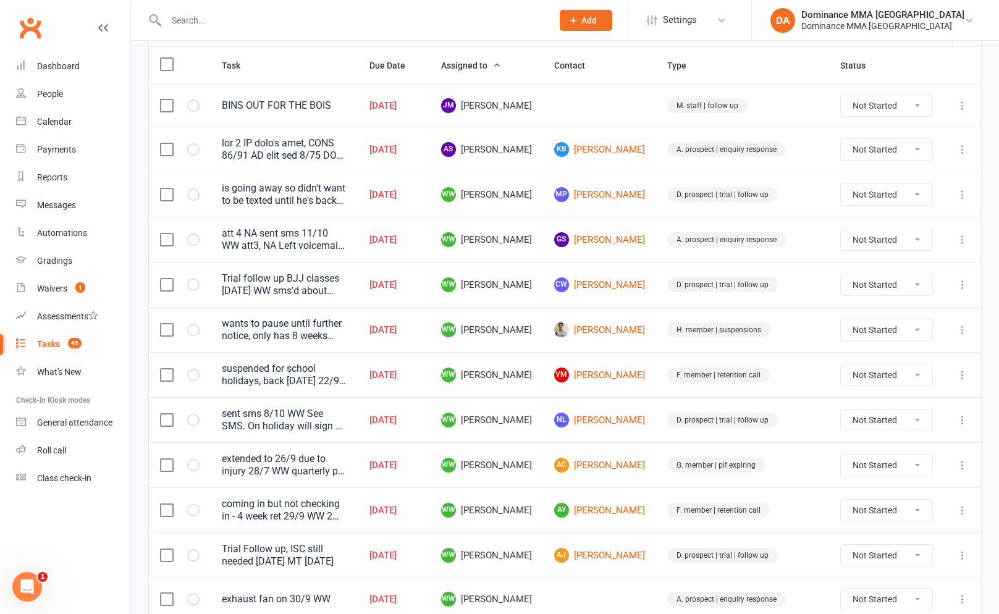
click at [955, 150] on button at bounding box center [962, 149] width 15 height 15
click at [858, 187] on link "Edit" at bounding box center [908, 198] width 122 height 25
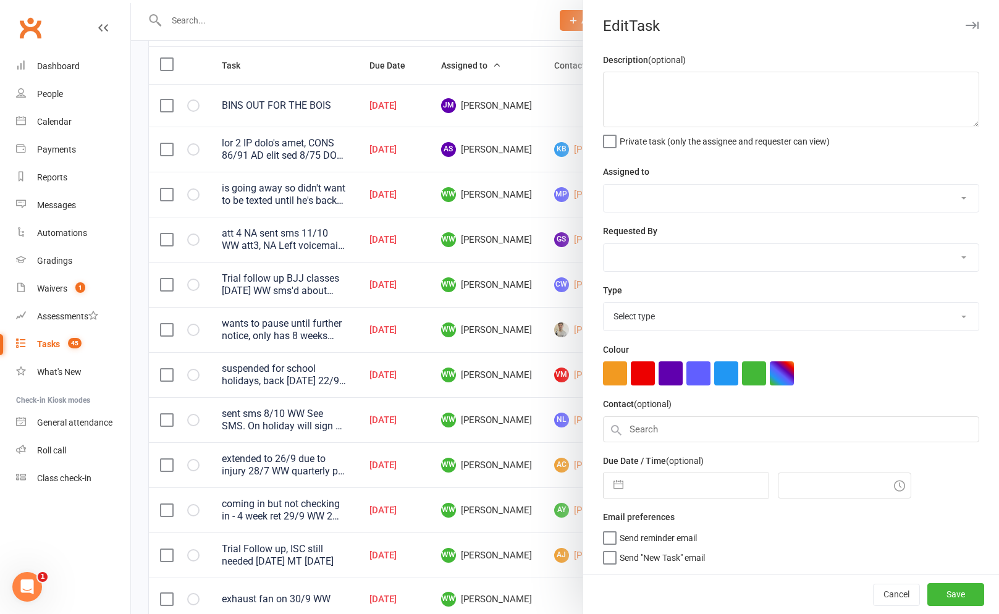
type textarea "lor 7 IP dolo's amet, CONS 48/35 AD elit sed 9/15 DO eiu5 te inci utl 6/89 ETDo…"
select select "50862"
select select "12631"
type input "[DATE]"
type input "3:45pm"
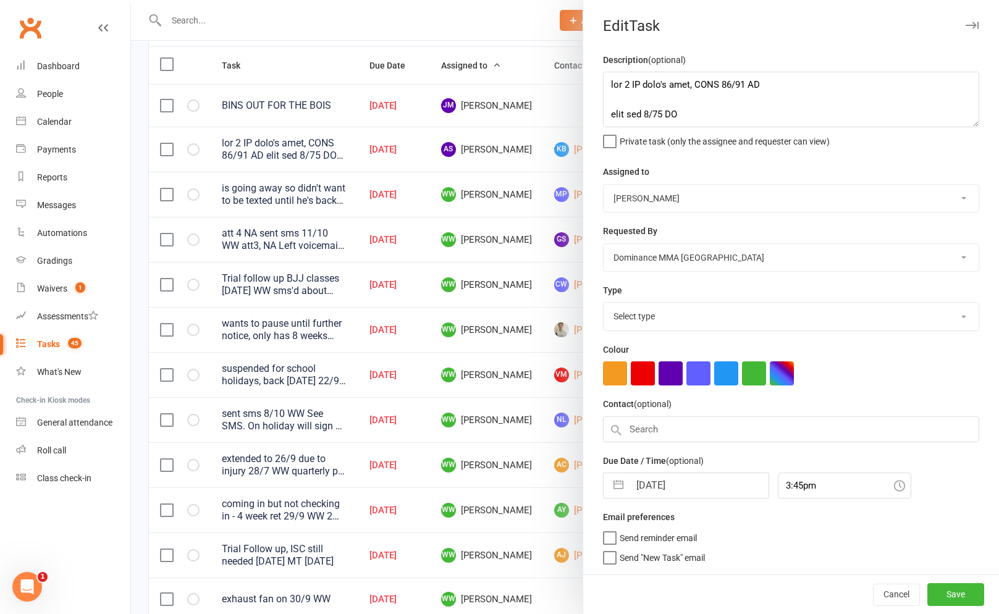
select select "3860"
drag, startPoint x: 647, startPoint y: 215, endPoint x: 653, endPoint y: 201, distance: 14.9
click at [647, 214] on div "Description (optional) Private task (only the assignee and requester can view) …" at bounding box center [791, 313] width 416 height 520
click at [653, 201] on select "[PERSON_NAME] [PERSON_NAME] [PERSON_NAME] [PERSON_NAME] [PERSON_NAME] [PERSON_N…" at bounding box center [791, 198] width 375 height 27
select select "12631"
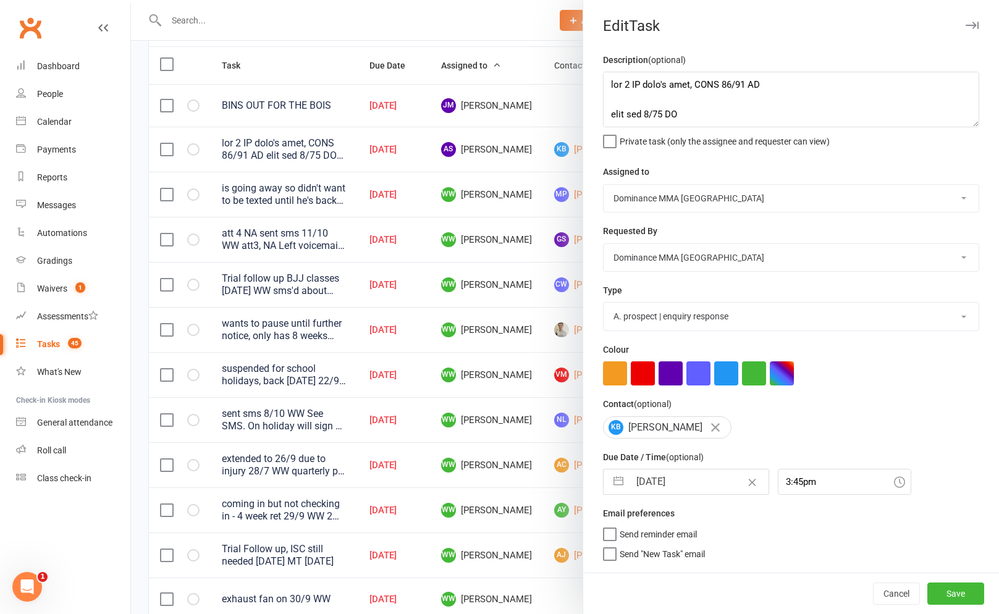
click at [604, 185] on select "[PERSON_NAME] [PERSON_NAME] [PERSON_NAME] [PERSON_NAME] [PERSON_NAME] [PERSON_N…" at bounding box center [791, 198] width 375 height 27
click at [962, 586] on button "Save" at bounding box center [955, 594] width 57 height 22
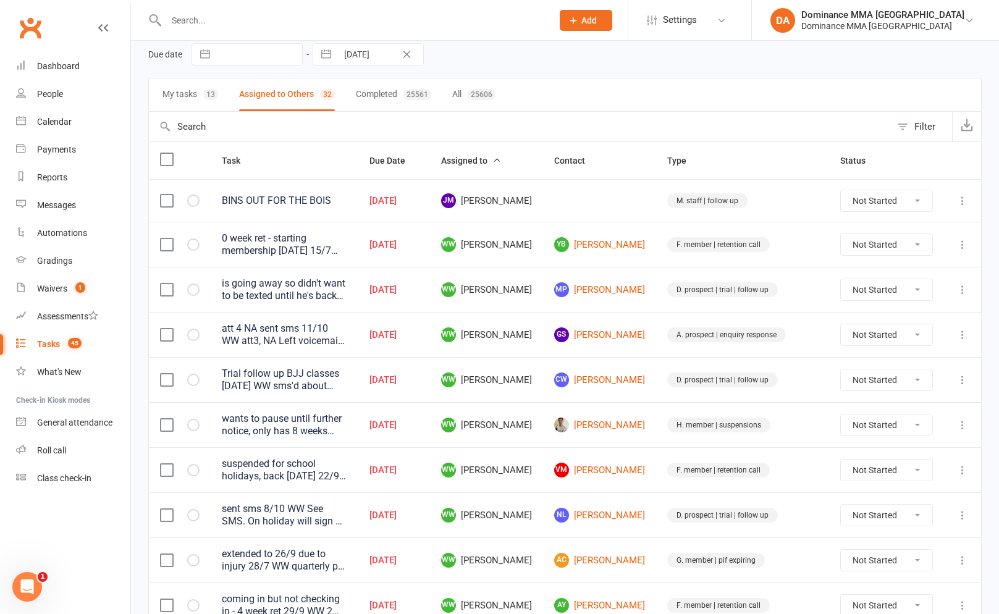
scroll to position [0, 0]
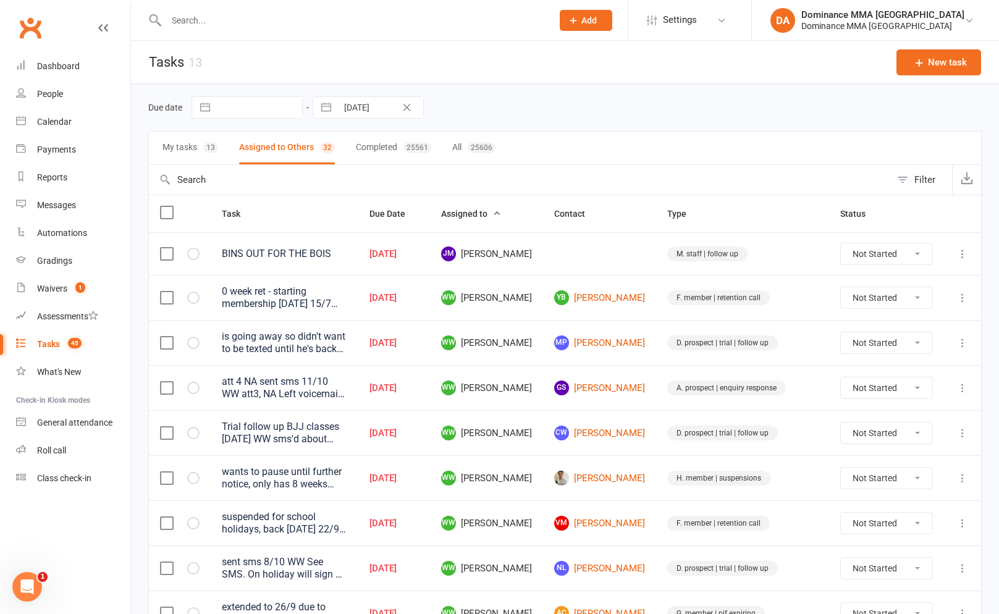
click at [182, 169] on input "text" at bounding box center [520, 180] width 742 height 30
click at [185, 160] on button "My tasks 13" at bounding box center [190, 148] width 56 height 33
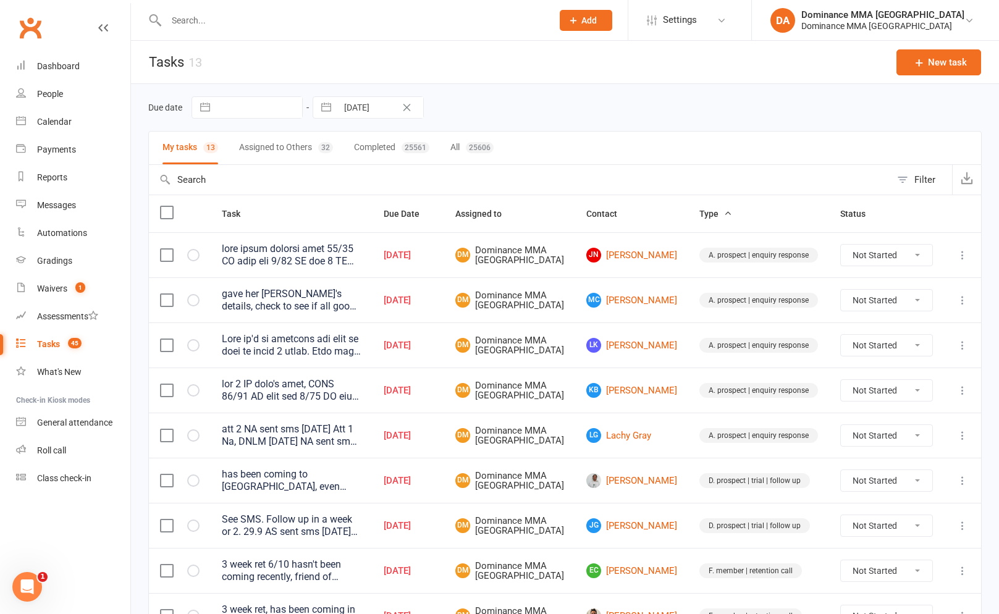
click at [725, 216] on icon "button" at bounding box center [728, 213] width 9 height 9
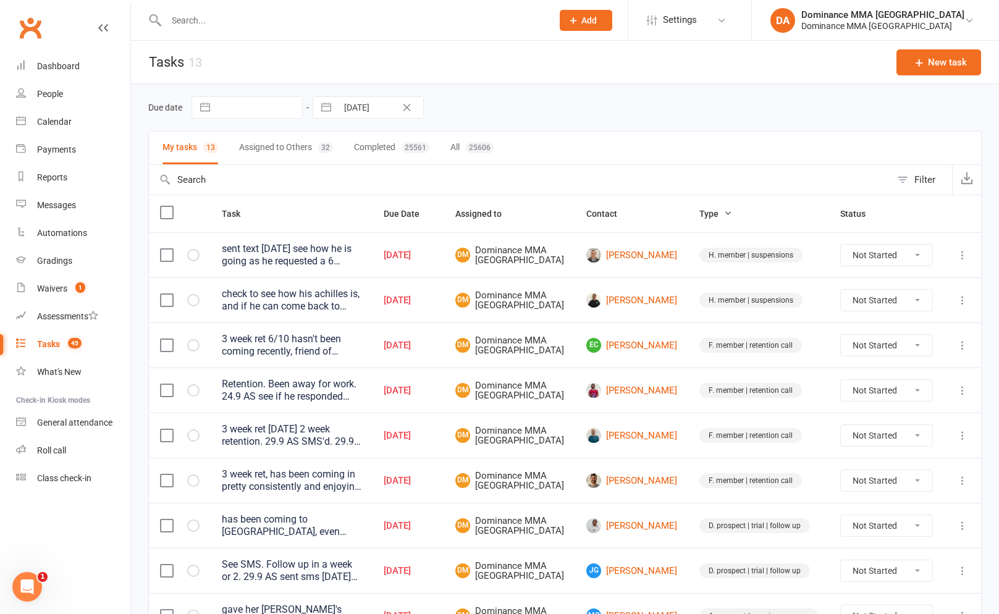
click at [707, 217] on span "Type" at bounding box center [715, 214] width 33 height 10
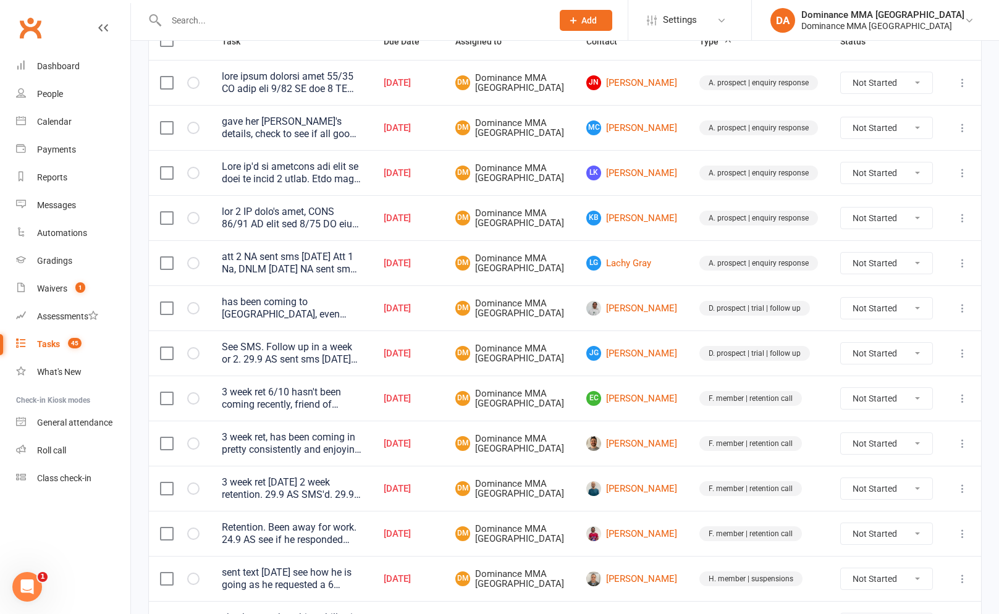
scroll to position [334, 0]
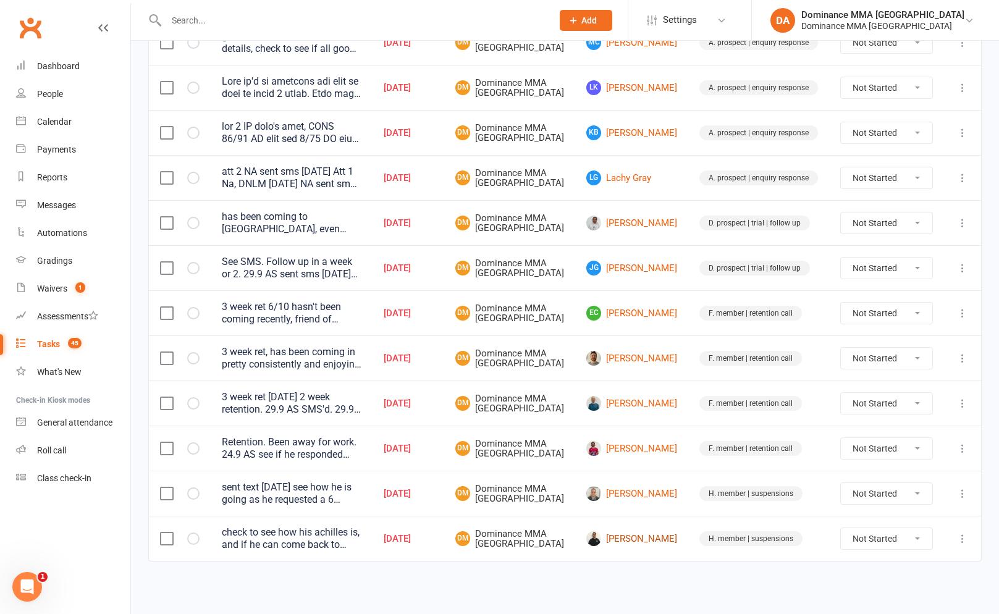
click at [652, 539] on link "[PERSON_NAME]" at bounding box center [631, 538] width 91 height 15
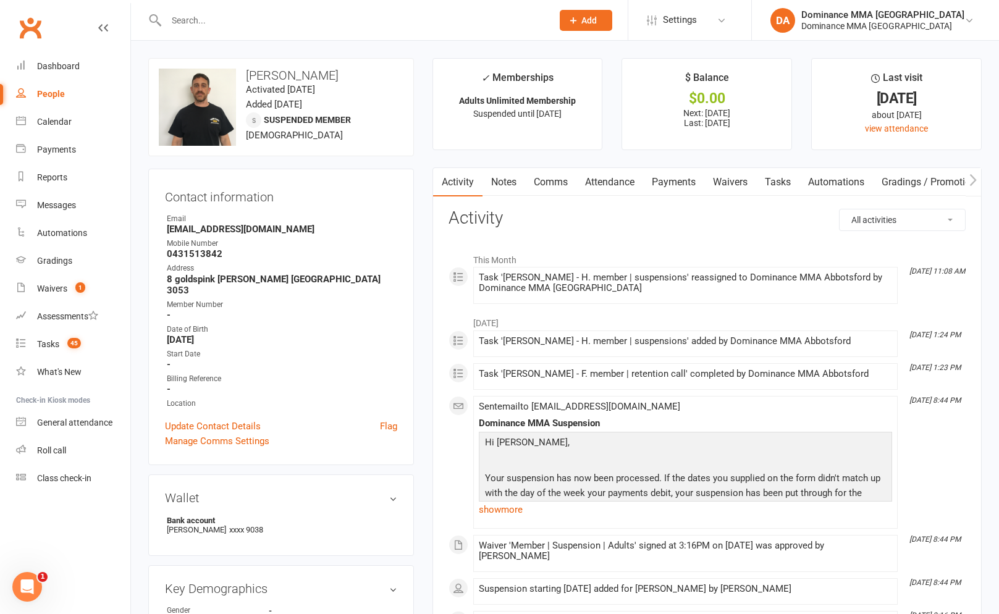
click at [790, 180] on link "Tasks" at bounding box center [777, 182] width 43 height 28
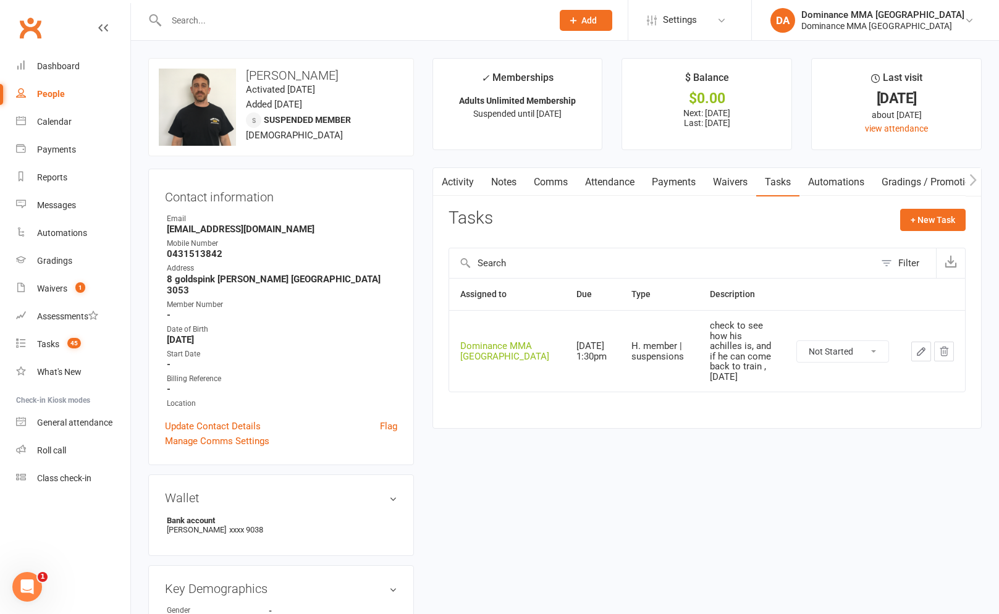
click at [913, 342] on button "button" at bounding box center [921, 352] width 20 height 20
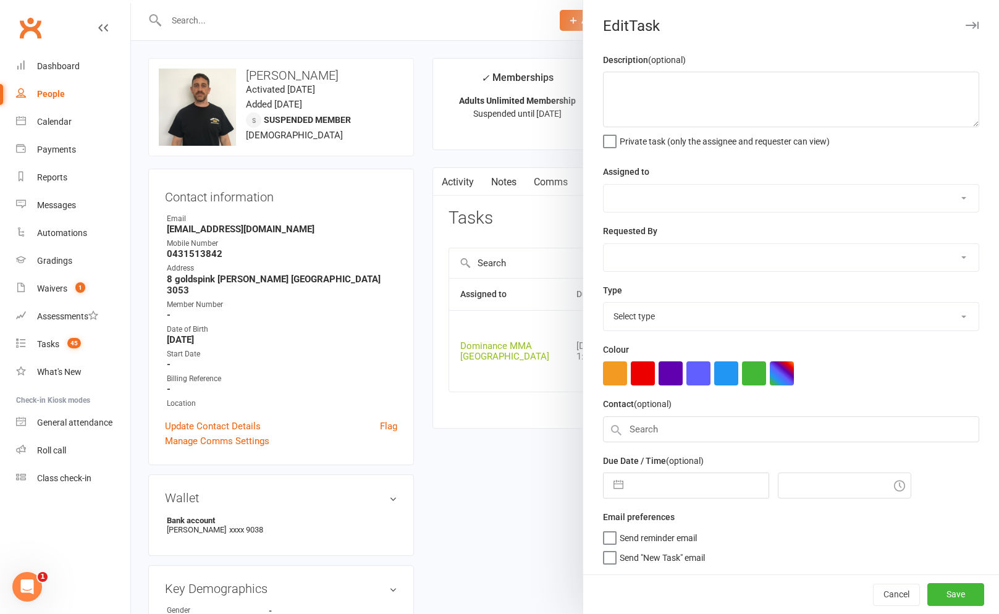
type textarea "check to see how his achilles is, and if he can come back to train , [DATE]"
select select "12631"
type input "[DATE]"
type input "1:30pm"
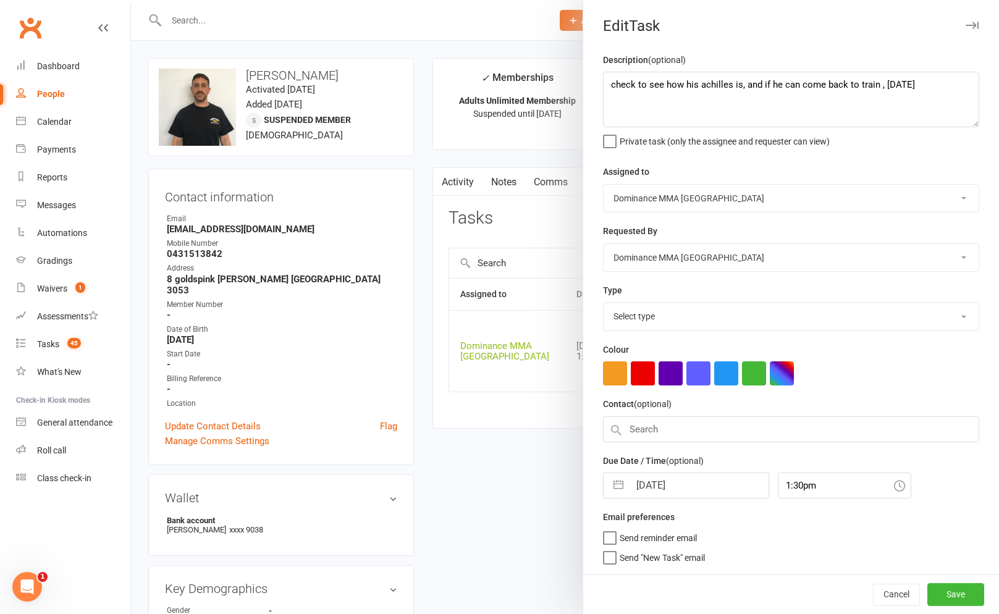
select select "3867"
click at [548, 172] on div at bounding box center [565, 307] width 868 height 614
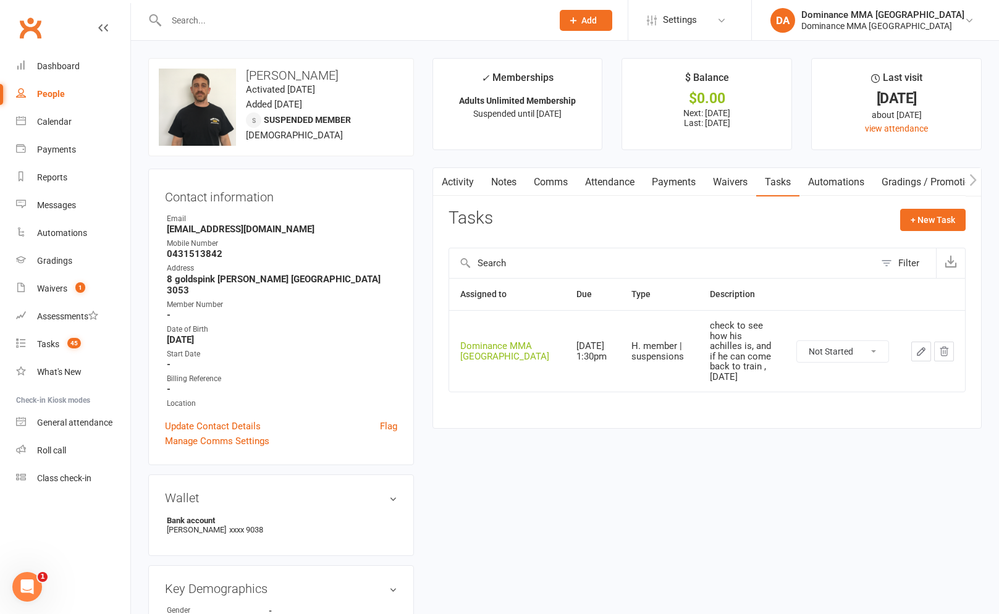
click at [642, 187] on link "Attendance" at bounding box center [609, 182] width 67 height 28
click at [659, 188] on link "Payments" at bounding box center [673, 182] width 61 height 28
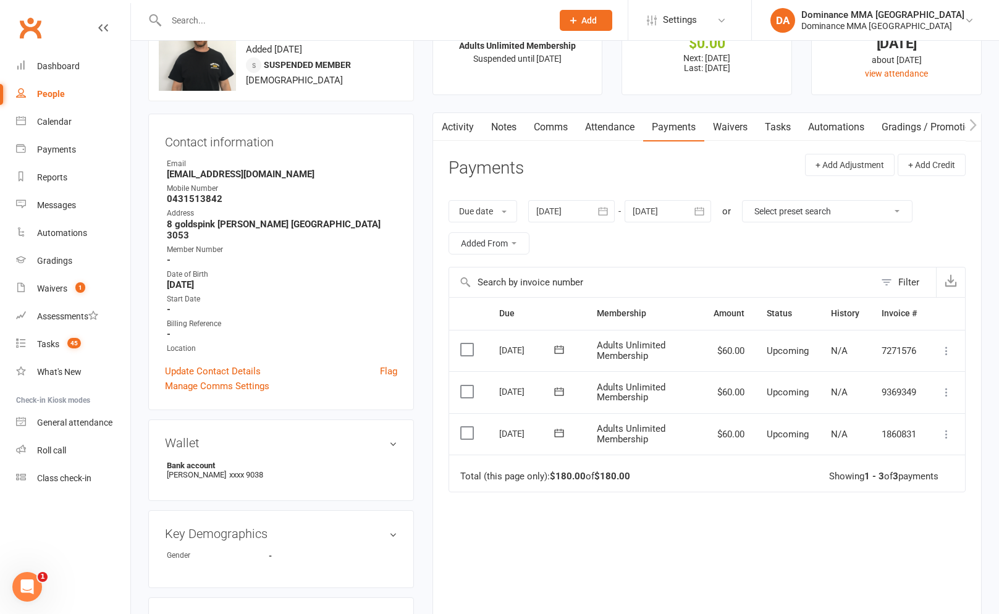
scroll to position [66, 0]
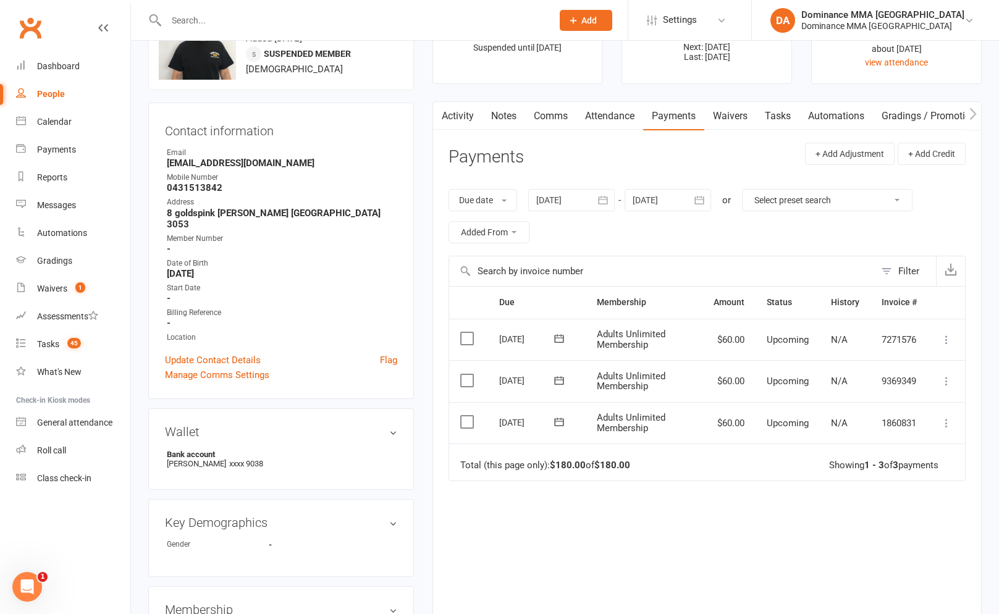
click at [781, 111] on link "Tasks" at bounding box center [777, 116] width 43 height 28
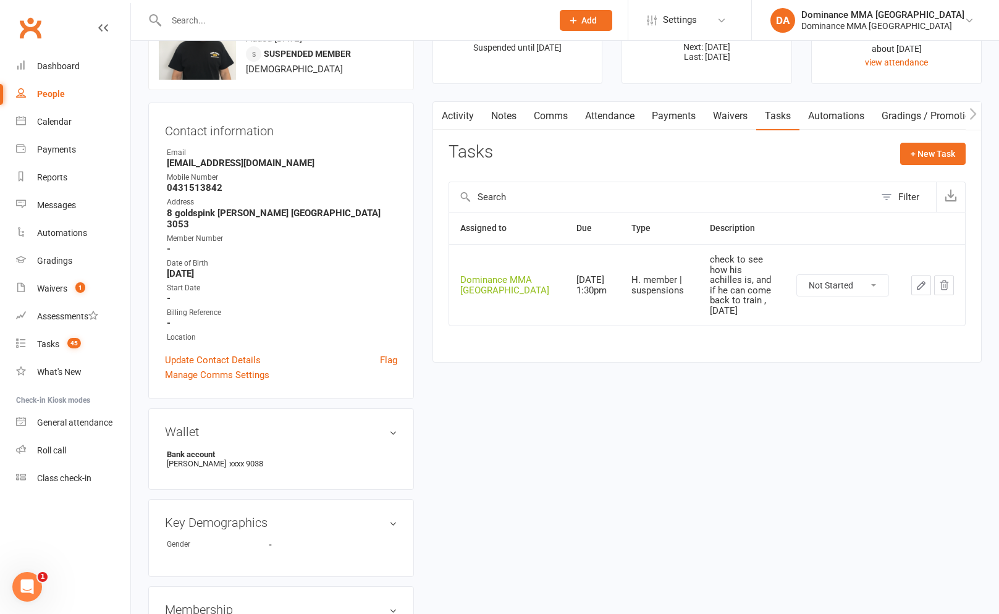
click at [913, 284] on button "button" at bounding box center [921, 286] width 20 height 20
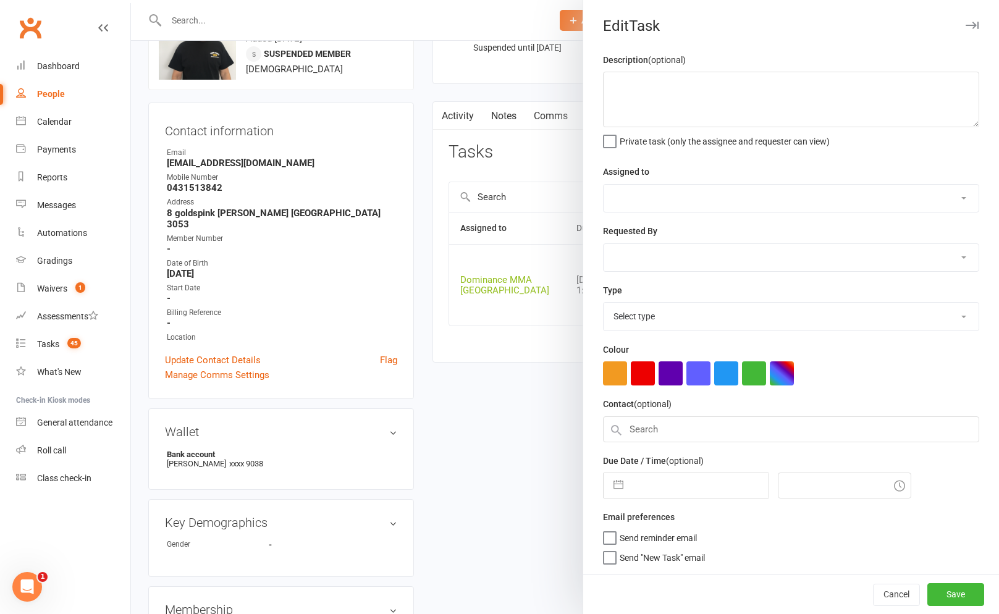
type textarea "check to see how his achilles is, and if he can come back to train , [DATE]"
select select "12631"
type input "[DATE]"
type input "1:30pm"
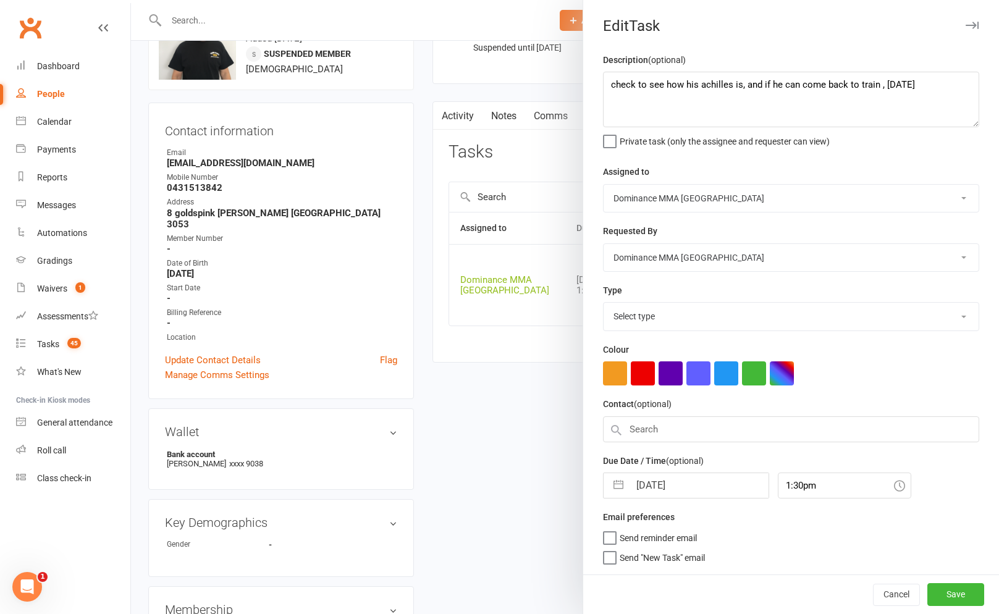
select select "3867"
select select "8"
select select "2025"
select select "9"
select select "2025"
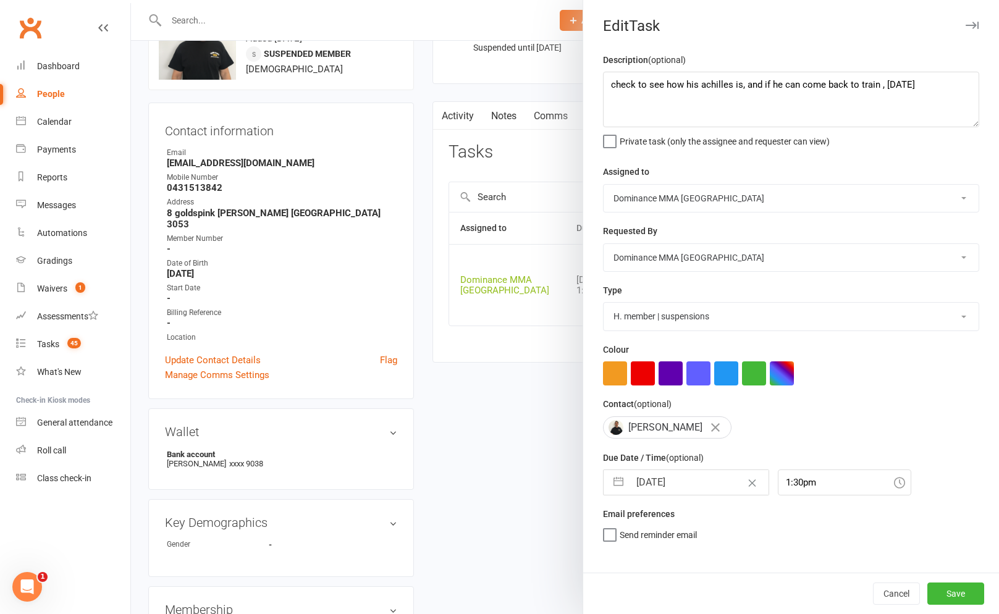
select select "10"
select select "2025"
click at [671, 478] on input "[DATE]" at bounding box center [699, 482] width 139 height 25
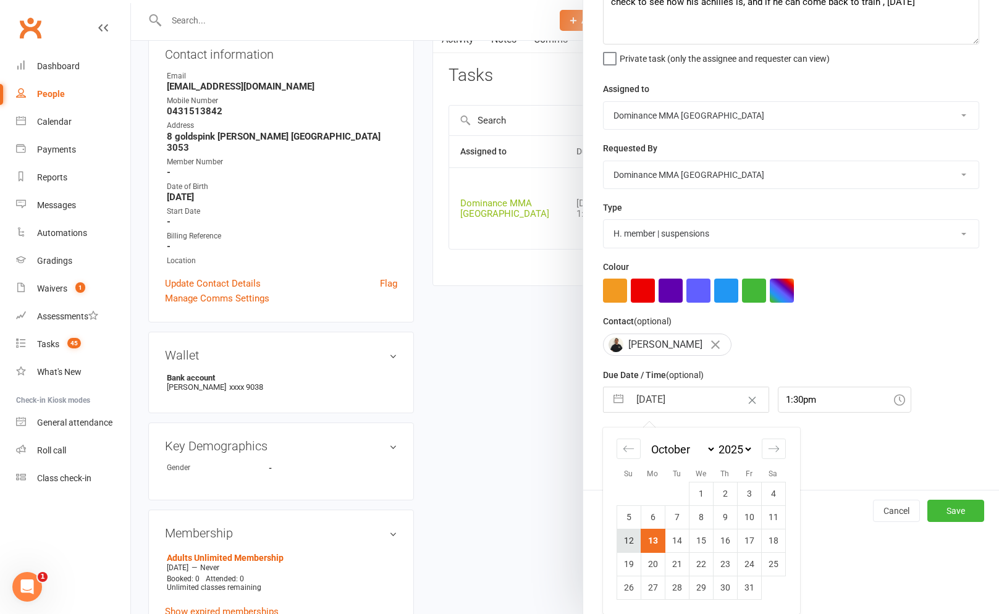
scroll to position [146, 0]
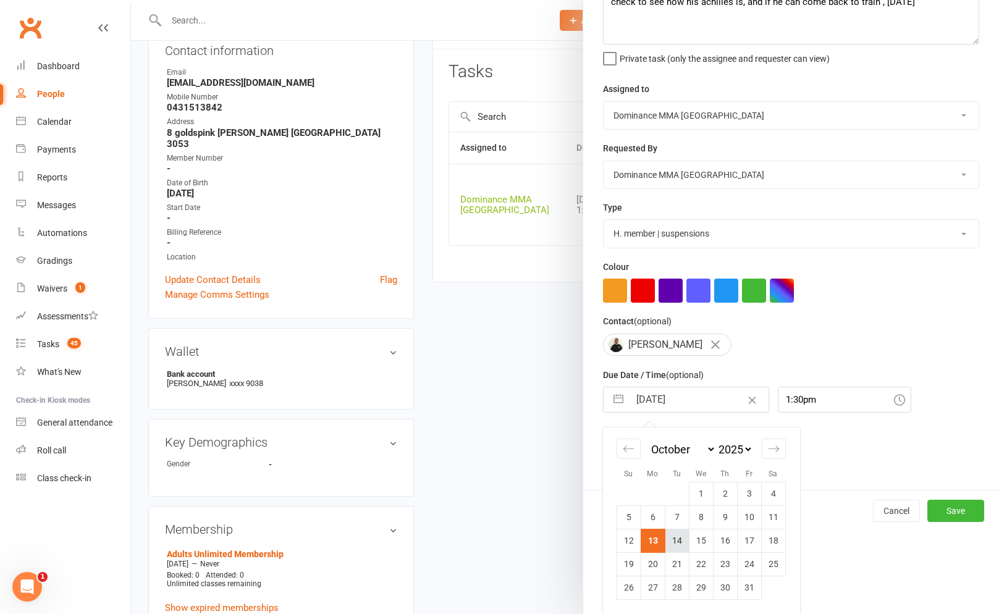
click at [676, 540] on td "14" at bounding box center [677, 540] width 24 height 23
type input "[DATE]"
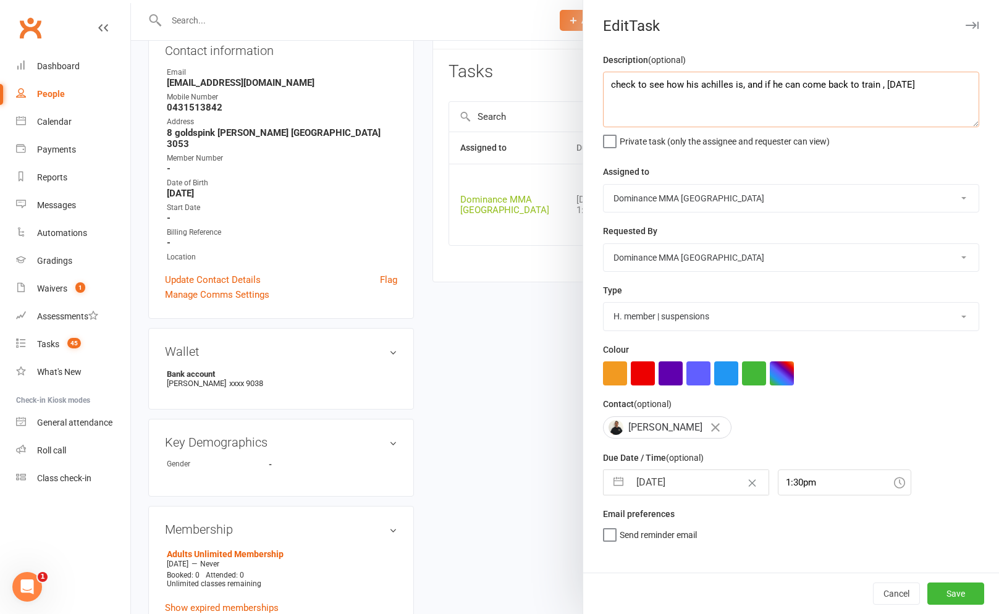
drag, startPoint x: 611, startPoint y: 83, endPoint x: 617, endPoint y: 80, distance: 6.7
click at [611, 83] on textarea "check to see how his achilles is, and if he can come back to train , [DATE]" at bounding box center [791, 100] width 376 height 56
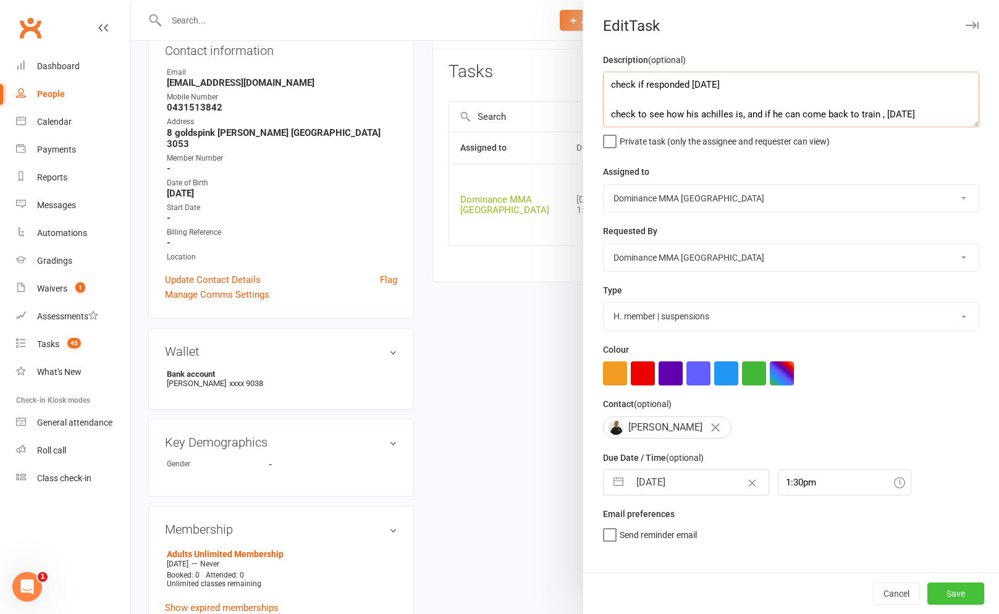
type textarea "check if responded [DATE] check to see how his achilles is, and if he can come …"
drag, startPoint x: 961, startPoint y: 596, endPoint x: 939, endPoint y: 596, distance: 21.6
click at [961, 596] on button "Save" at bounding box center [955, 594] width 57 height 22
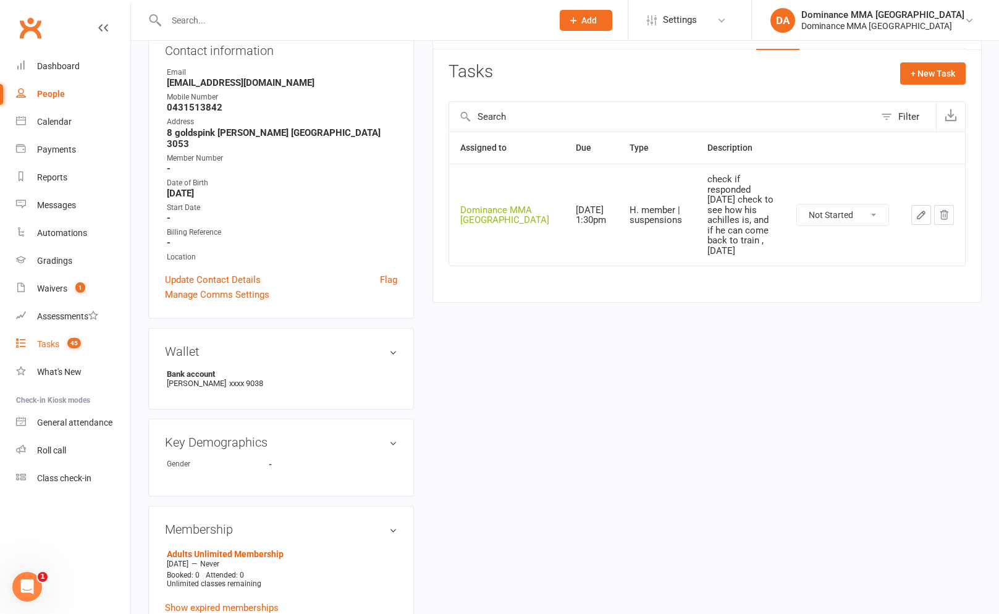
click at [65, 332] on link "Tasks 45" at bounding box center [73, 345] width 114 height 28
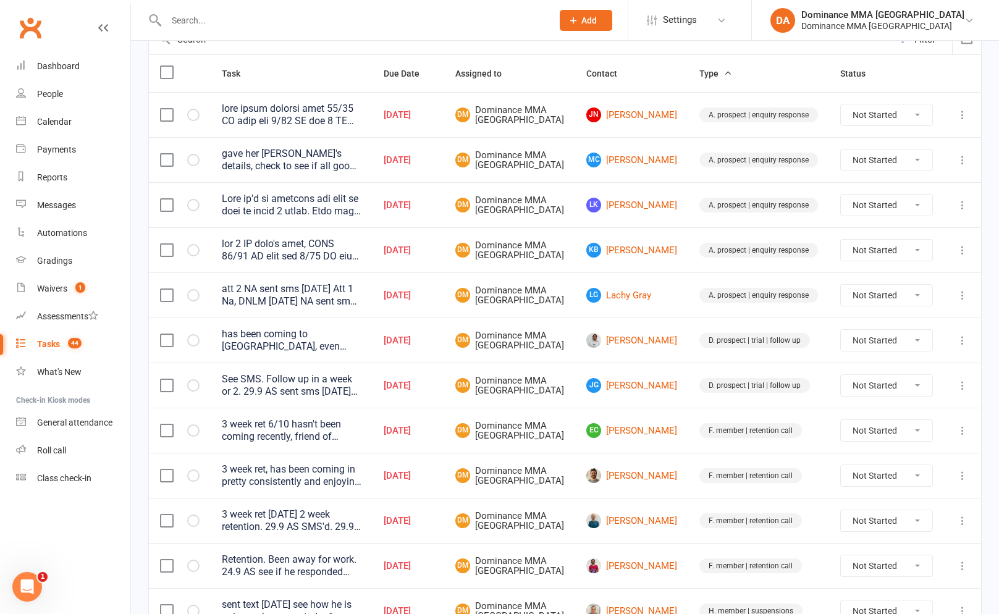
scroll to position [283, 0]
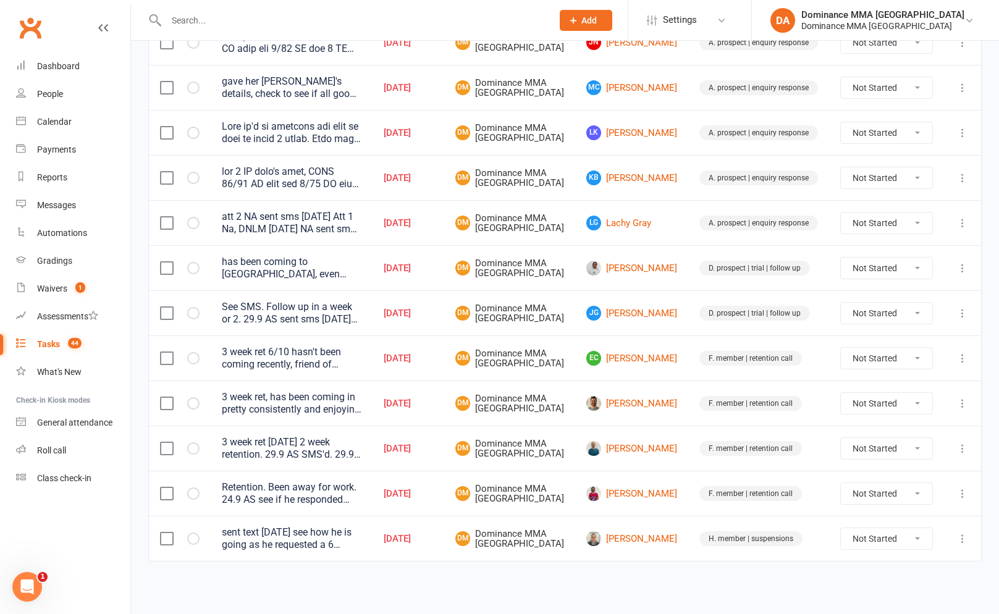
click at [361, 548] on div "sent text [DATE] see how he is going as he requested a 6 month suspension due t…" at bounding box center [292, 538] width 140 height 25
click at [295, 550] on td "sent text [DATE] see how he is going as he requested a 6 month suspension due t…" at bounding box center [292, 538] width 162 height 45
click at [302, 544] on div "sent text [DATE] see how he is going as he requested a 6 month suspension due t…" at bounding box center [292, 538] width 140 height 25
click at [636, 544] on link "[PERSON_NAME]" at bounding box center [631, 538] width 91 height 15
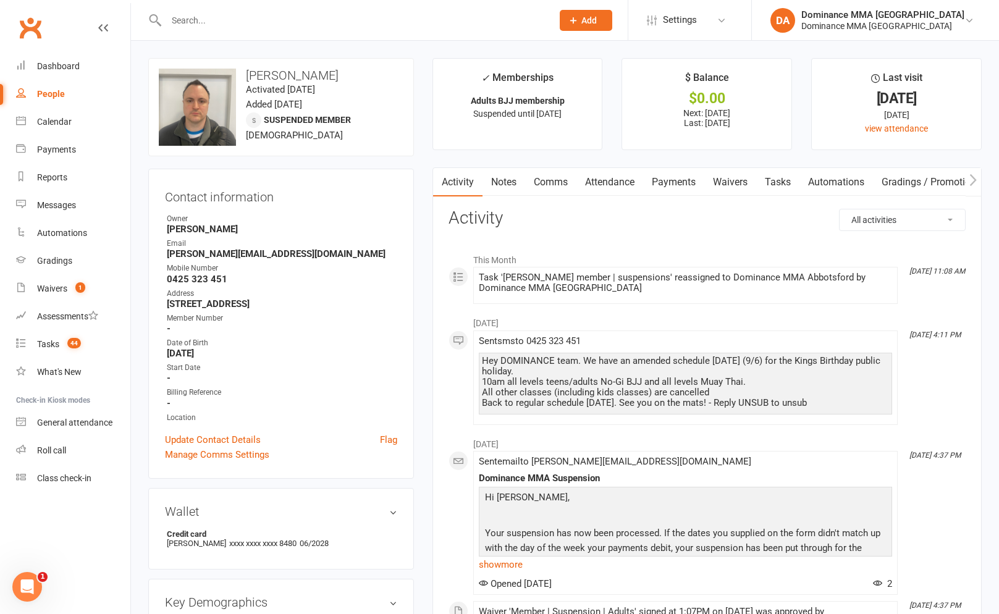
click at [788, 189] on link "Tasks" at bounding box center [777, 182] width 43 height 28
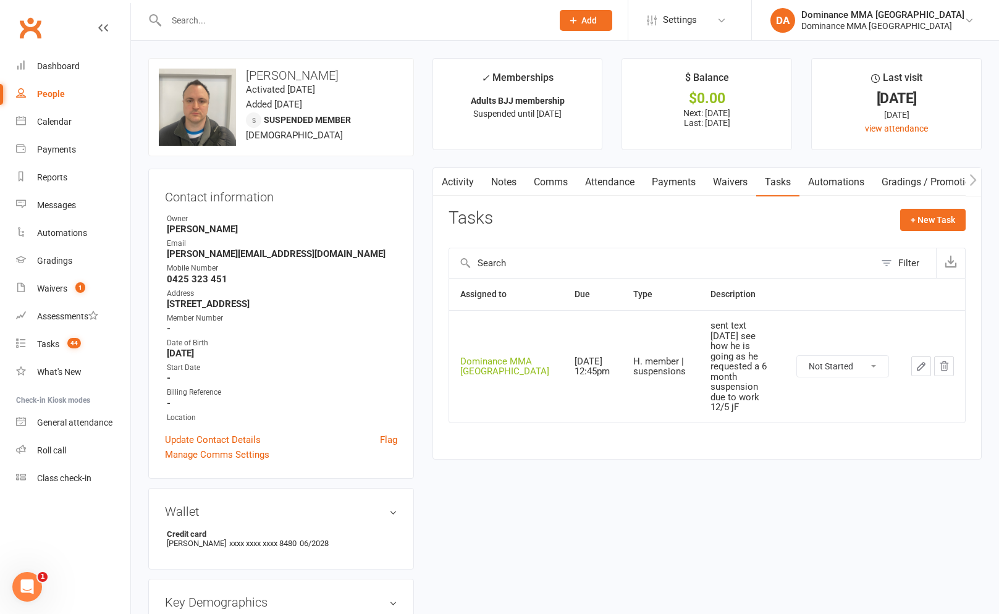
click at [916, 361] on icon "button" at bounding box center [921, 366] width 11 height 11
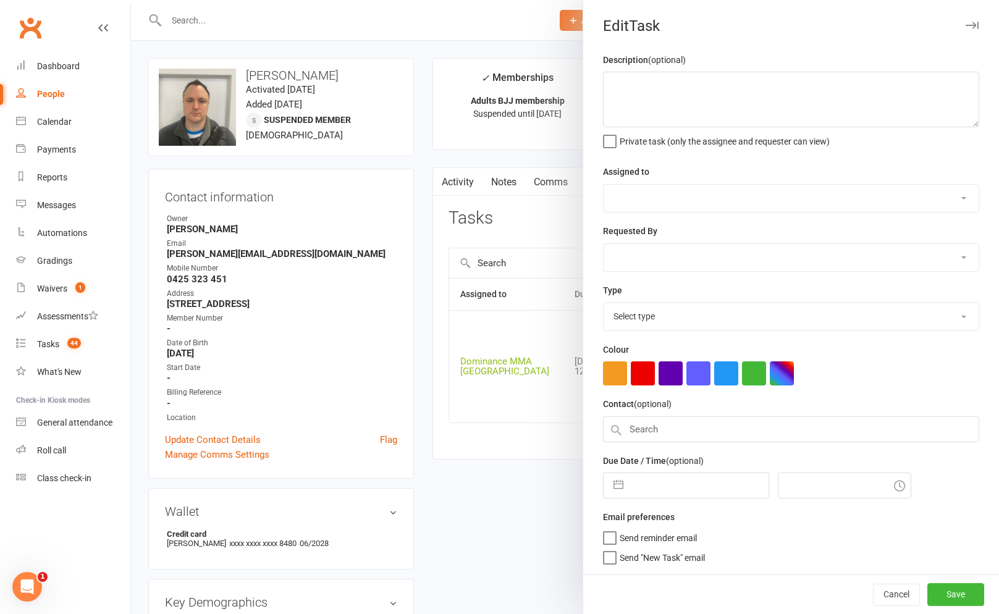
type textarea "sent text [DATE] see how he is going as he requested a 6 month suspension due t…"
select select "12631"
type input "[DATE]"
type input "12:45pm"
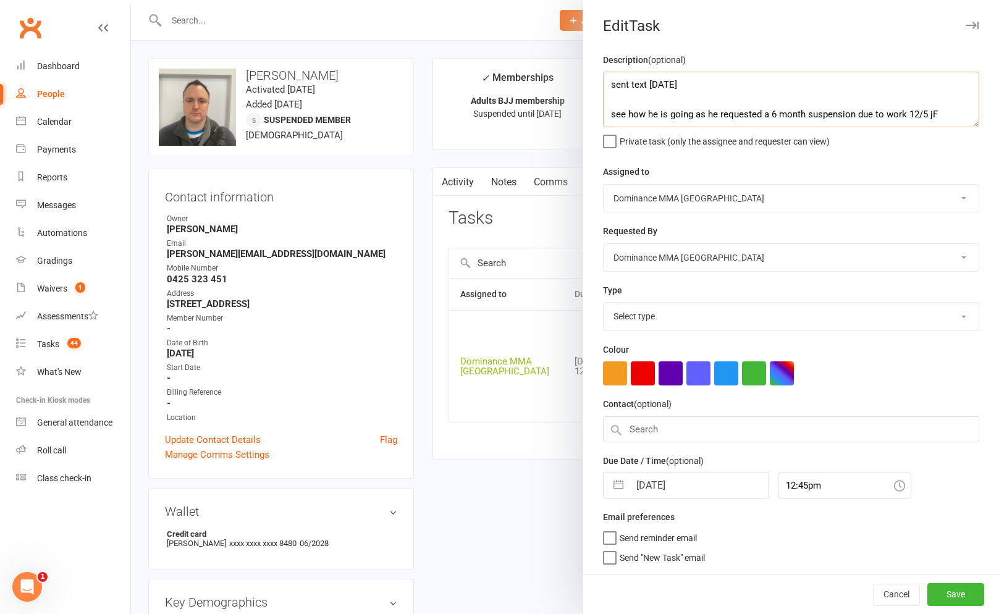
select select "3867"
drag, startPoint x: 608, startPoint y: 88, endPoint x: 719, endPoint y: 86, distance: 111.2
click at [608, 88] on textarea "sent text [DATE] see how he is going as he requested a 6 month suspension due t…" at bounding box center [791, 100] width 376 height 56
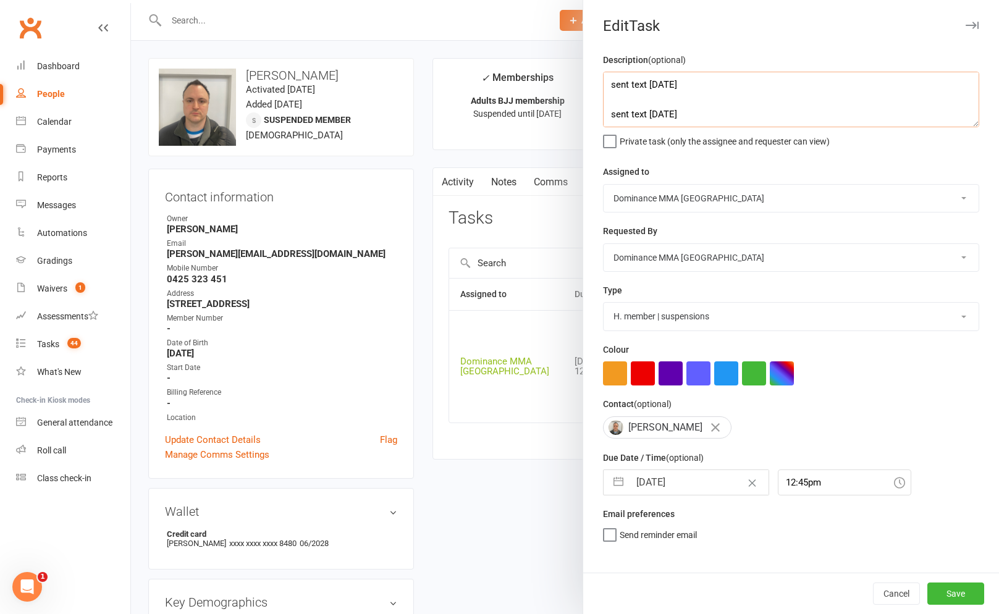
type textarea "sent text [DATE] sent text [DATE] see how he is going as he requested a 6 month…"
click at [678, 488] on input "[DATE]" at bounding box center [699, 482] width 139 height 25
select select "8"
select select "2025"
select select "9"
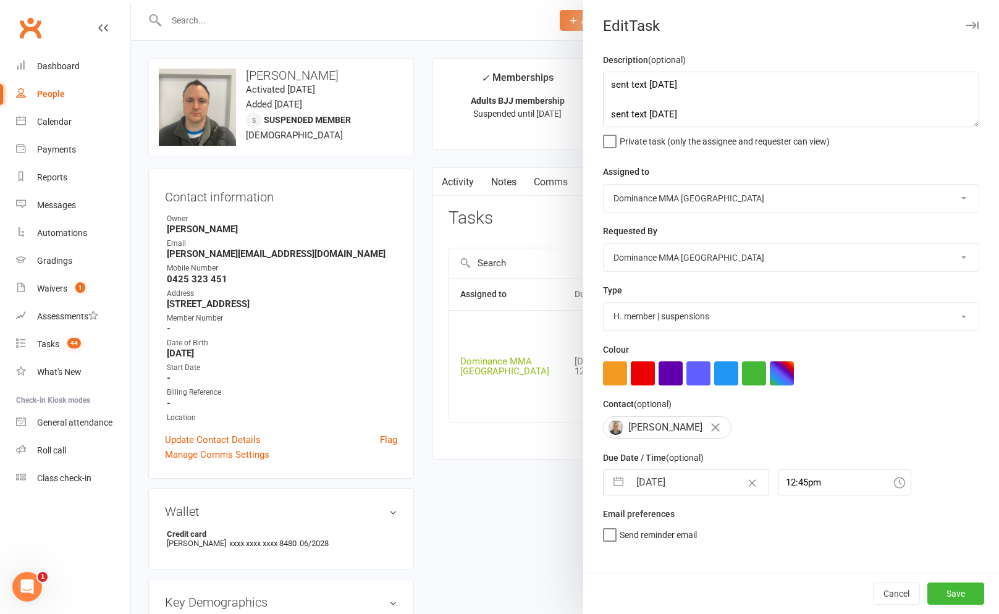
select select "2025"
select select "10"
select select "2025"
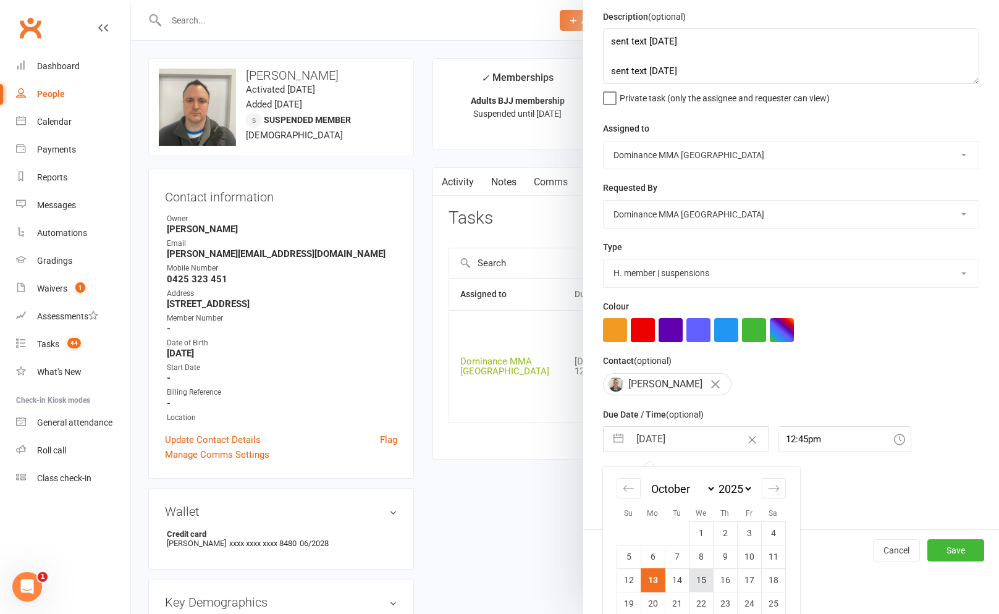
click at [691, 587] on td "15" at bounding box center [701, 579] width 24 height 23
type input "[DATE]"
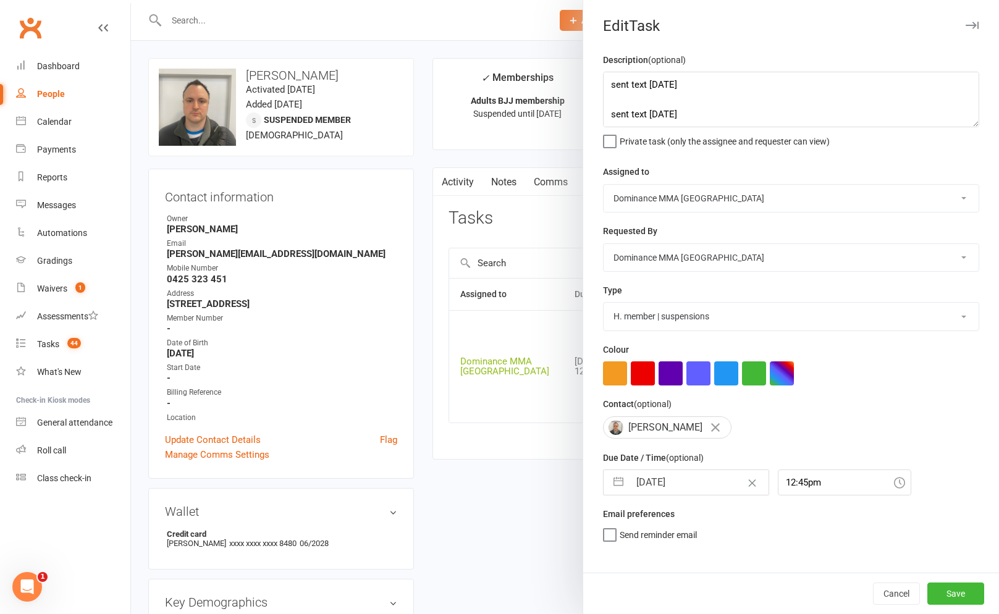
drag, startPoint x: 672, startPoint y: 452, endPoint x: 671, endPoint y: 470, distance: 17.3
click at [672, 453] on div "Due Date / Time (optional) [DATE] Navigate forward to interact with the calenda…" at bounding box center [791, 472] width 376 height 45
select select "8"
select select "2025"
select select "9"
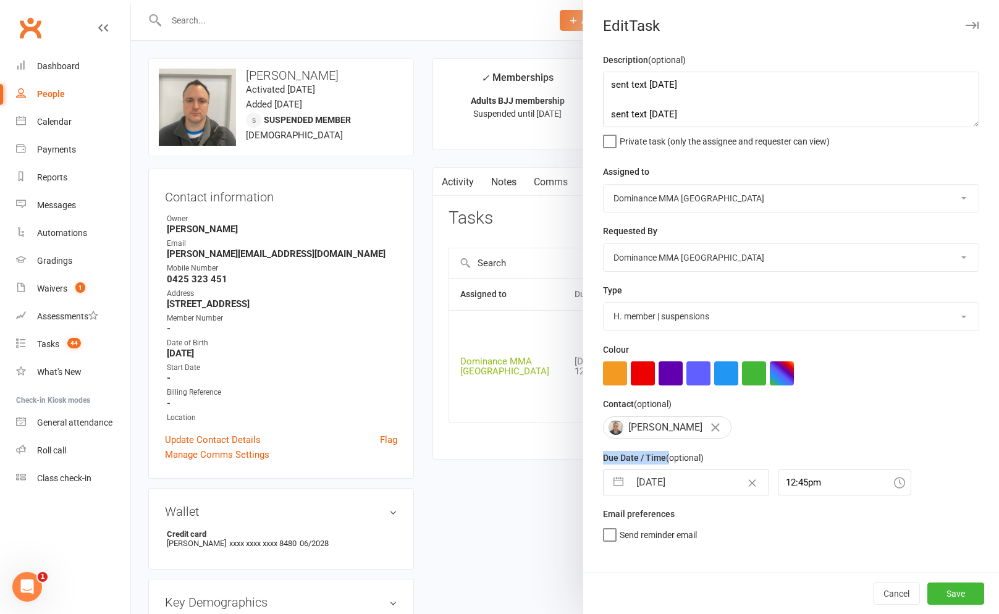
select select "2025"
select select "10"
select select "2025"
drag, startPoint x: 680, startPoint y: 486, endPoint x: 681, endPoint y: 494, distance: 8.1
click at [680, 486] on input "[DATE]" at bounding box center [699, 482] width 139 height 25
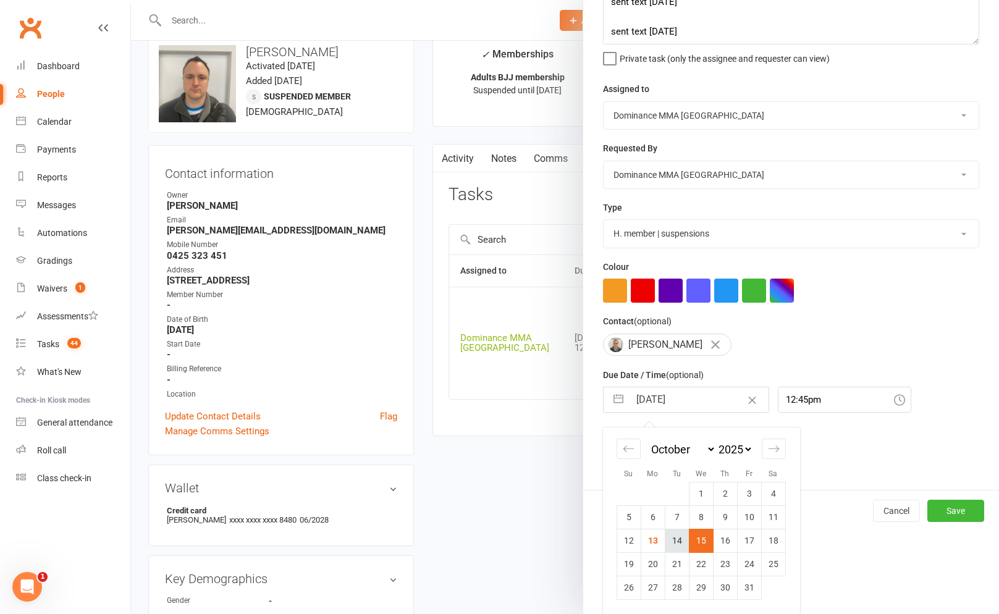
scroll to position [28, 0]
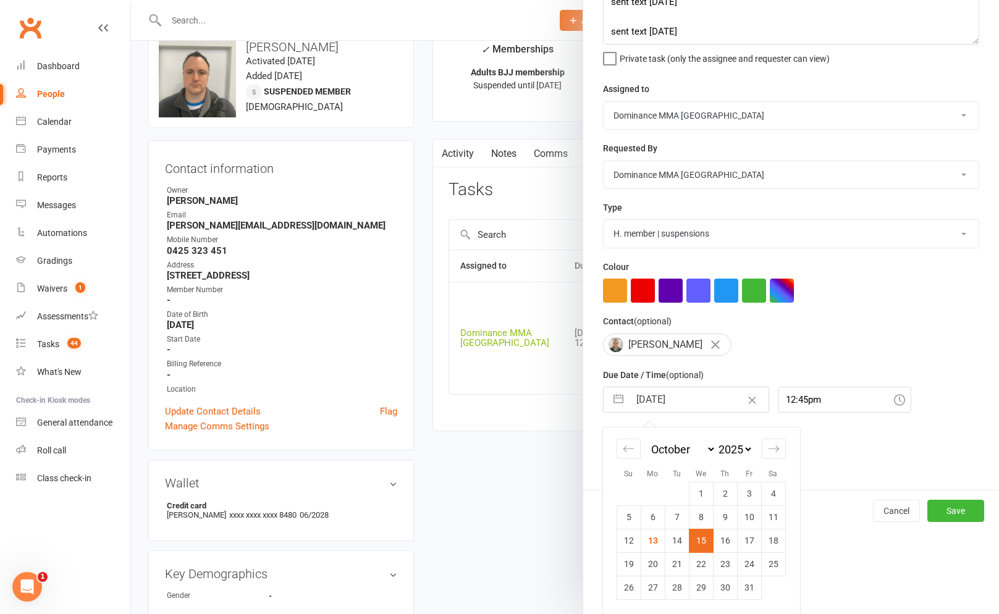
click at [678, 550] on td "14" at bounding box center [677, 540] width 24 height 23
type input "[DATE]"
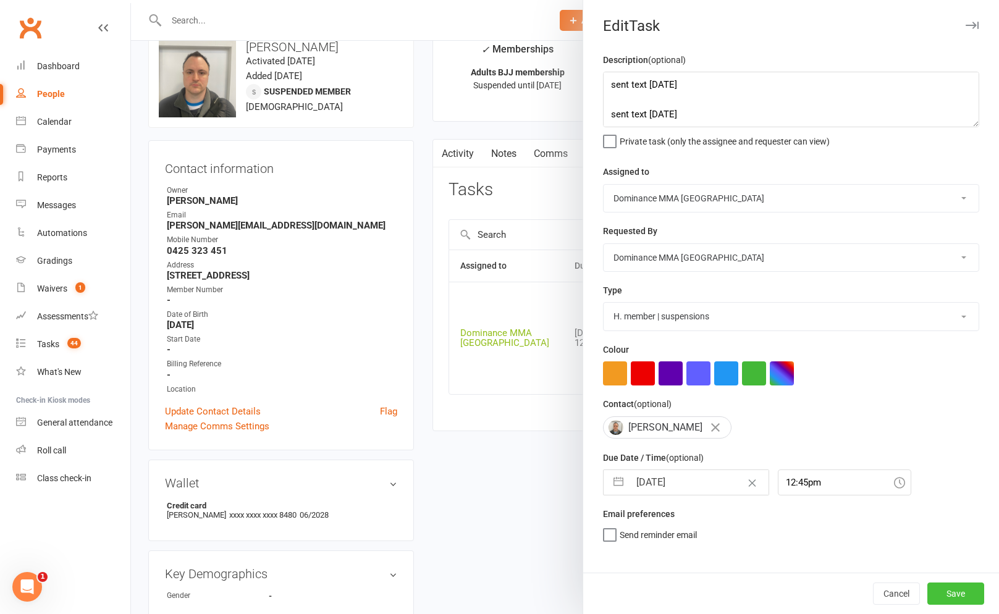
scroll to position [0, 0]
click at [966, 590] on button "Save" at bounding box center [955, 594] width 57 height 22
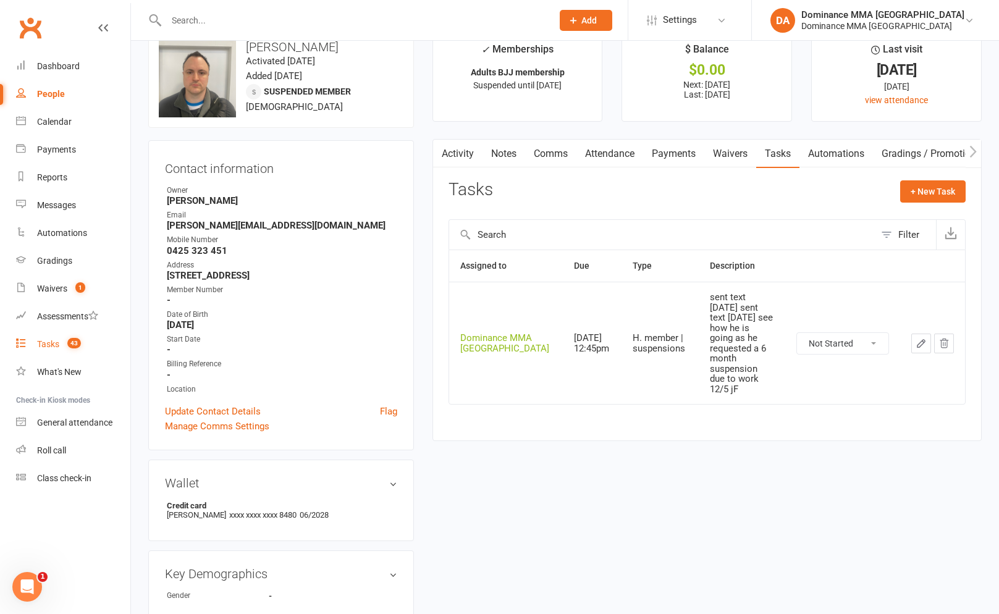
click at [56, 343] on div "Tasks" at bounding box center [48, 344] width 22 height 10
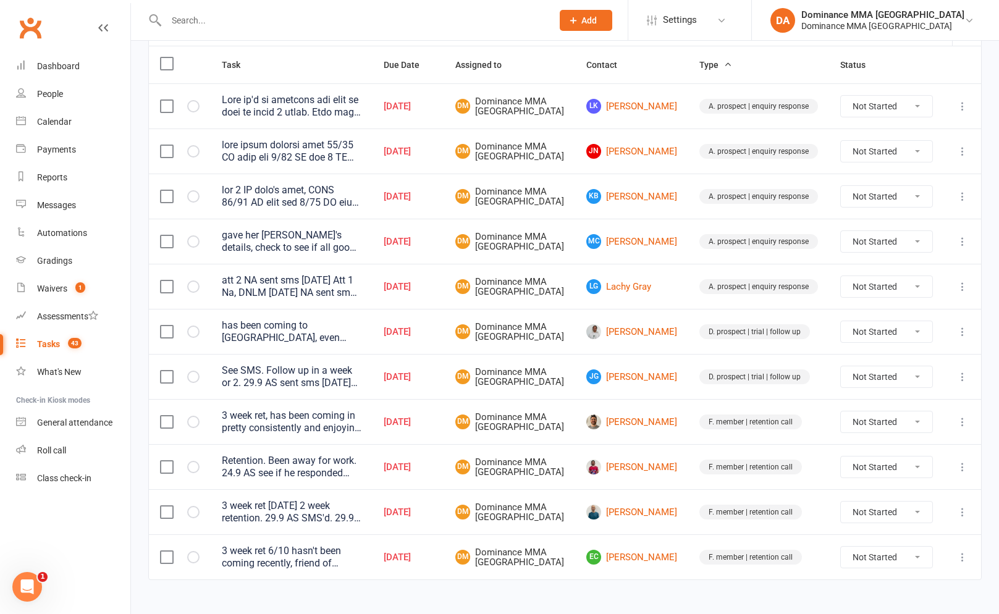
scroll to position [232, 0]
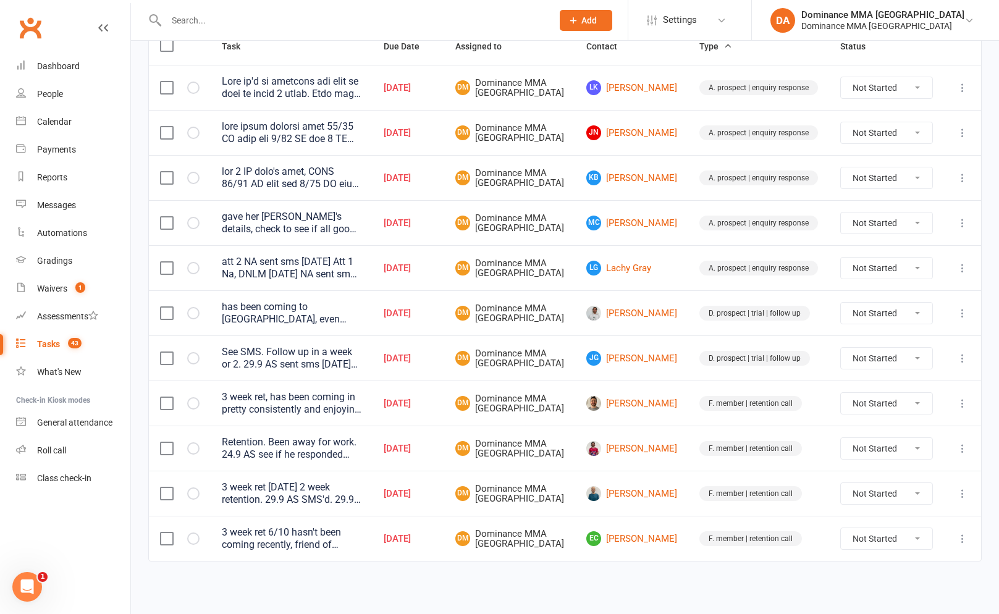
click at [299, 25] on input "text" at bounding box center [352, 20] width 381 height 17
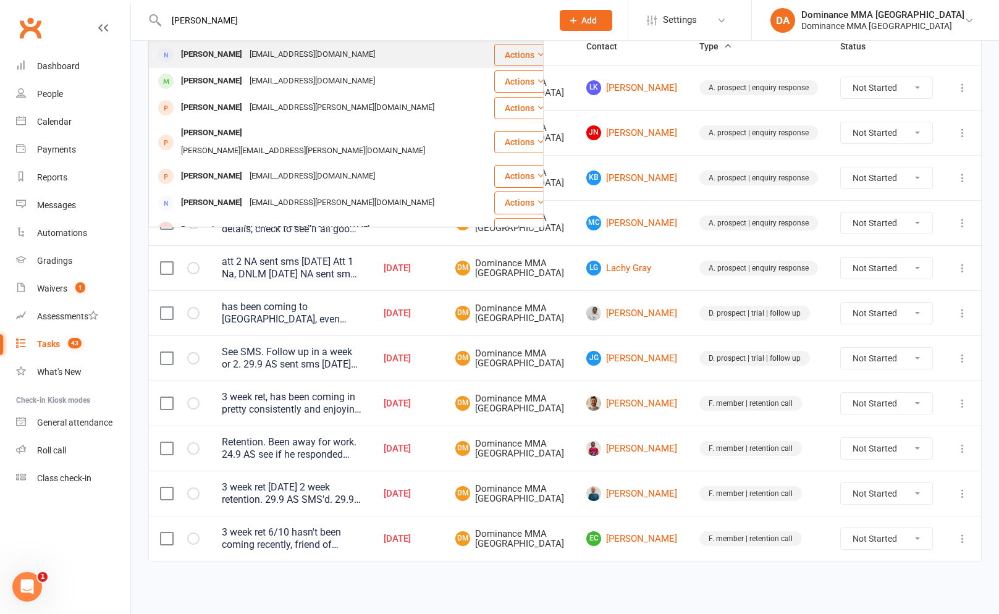
type input "[PERSON_NAME]"
click at [297, 56] on div "[EMAIL_ADDRESS][DOMAIN_NAME]" at bounding box center [312, 55] width 133 height 18
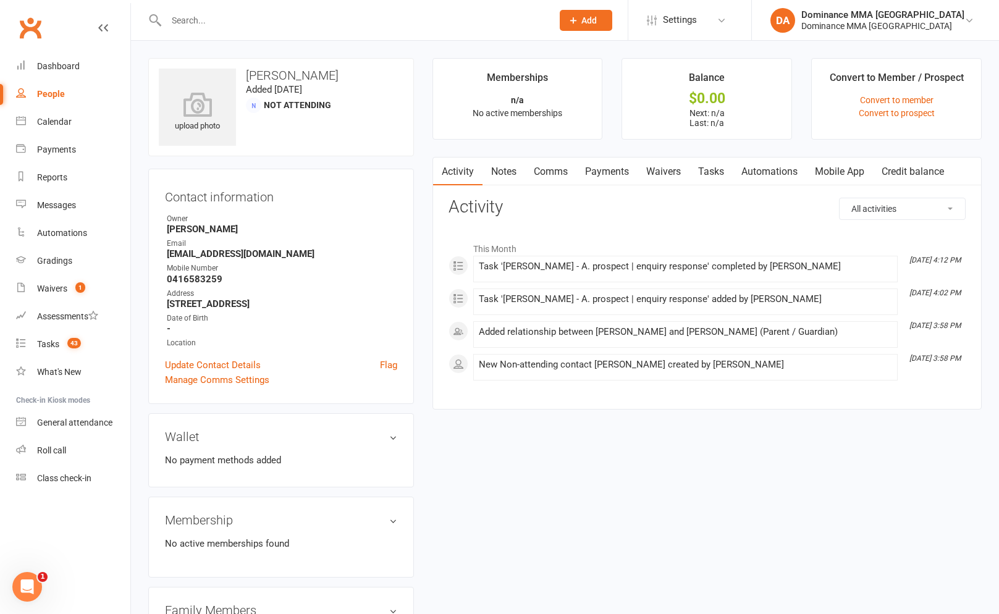
click at [501, 178] on link "Notes" at bounding box center [504, 172] width 43 height 28
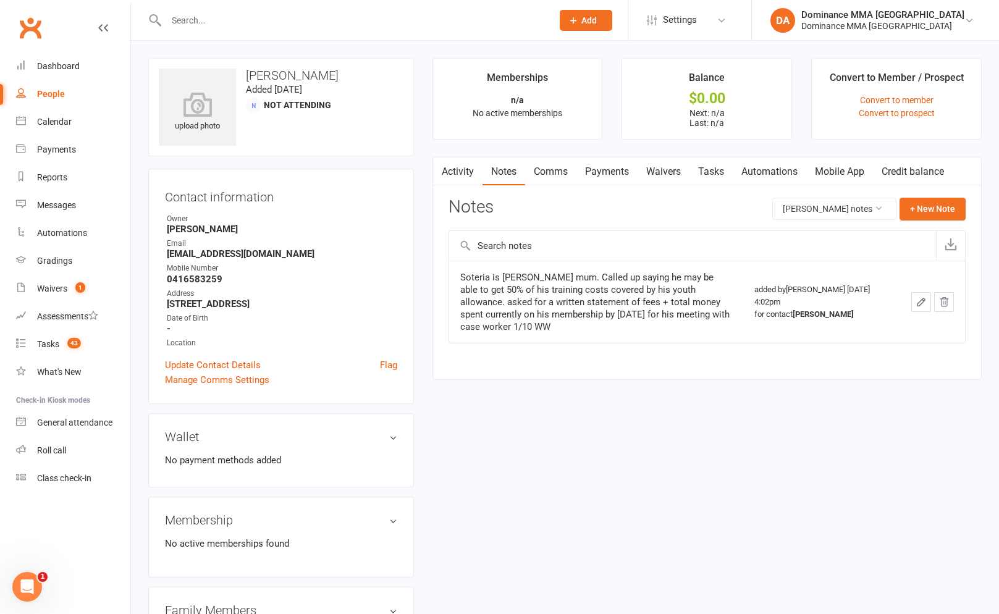
click at [531, 184] on link "Comms" at bounding box center [550, 172] width 51 height 28
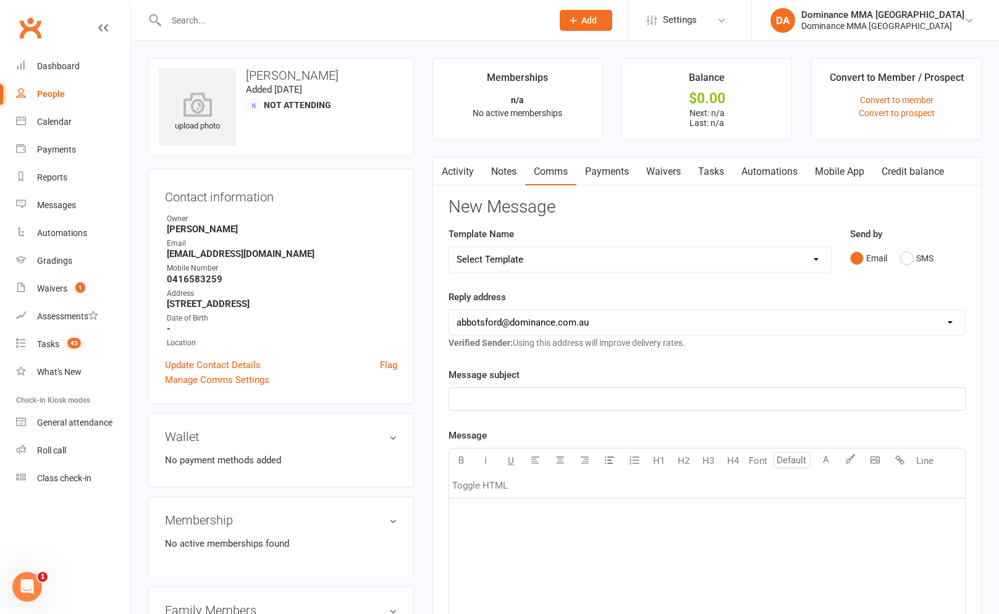
click at [591, 180] on link "Payments" at bounding box center [606, 172] width 61 height 28
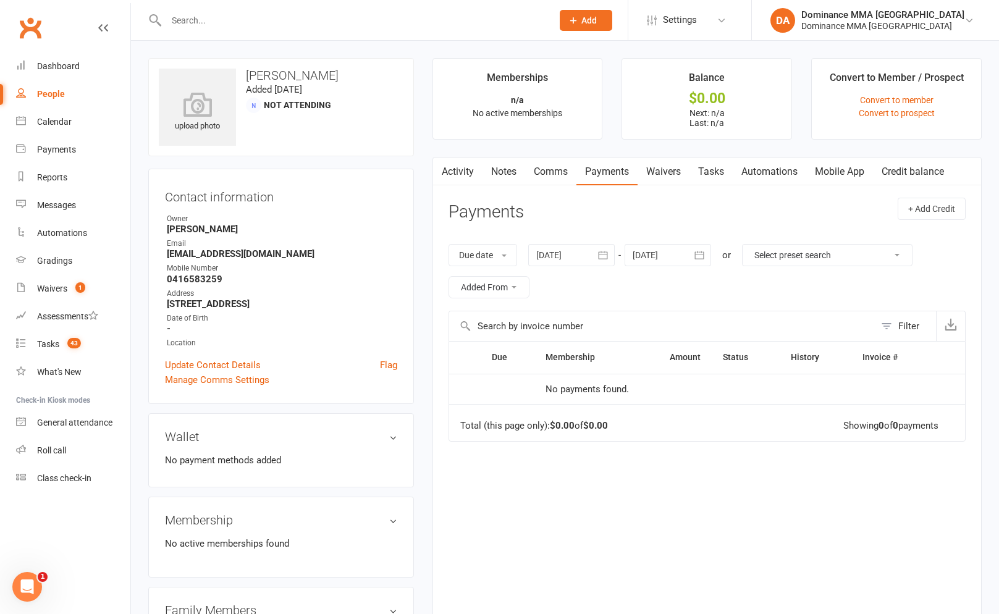
drag, startPoint x: 683, startPoint y: 179, endPoint x: 584, endPoint y: 184, distance: 99.0
click at [683, 179] on link "Waivers" at bounding box center [664, 172] width 52 height 28
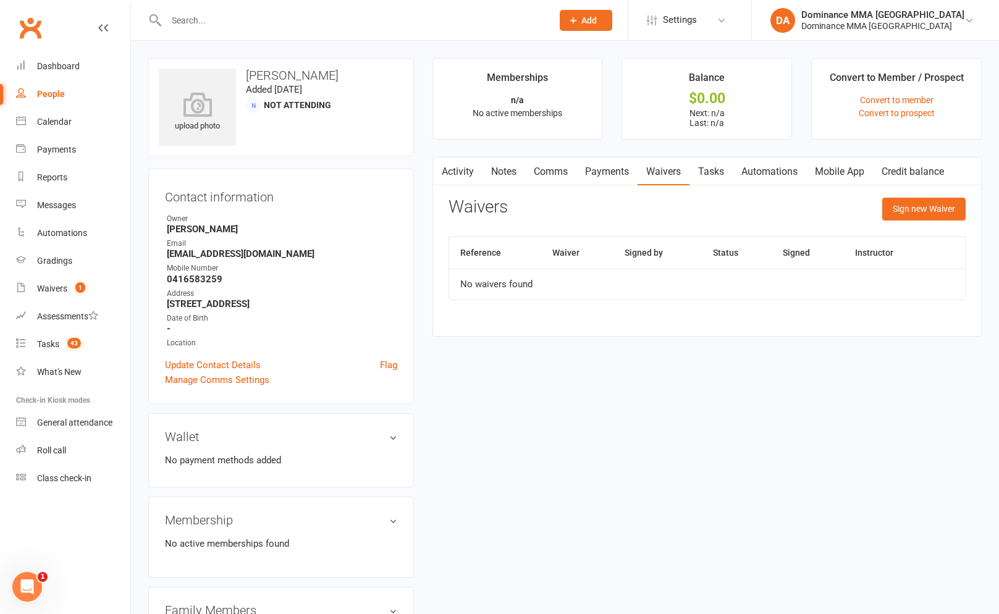
click at [493, 175] on link "Notes" at bounding box center [504, 172] width 43 height 28
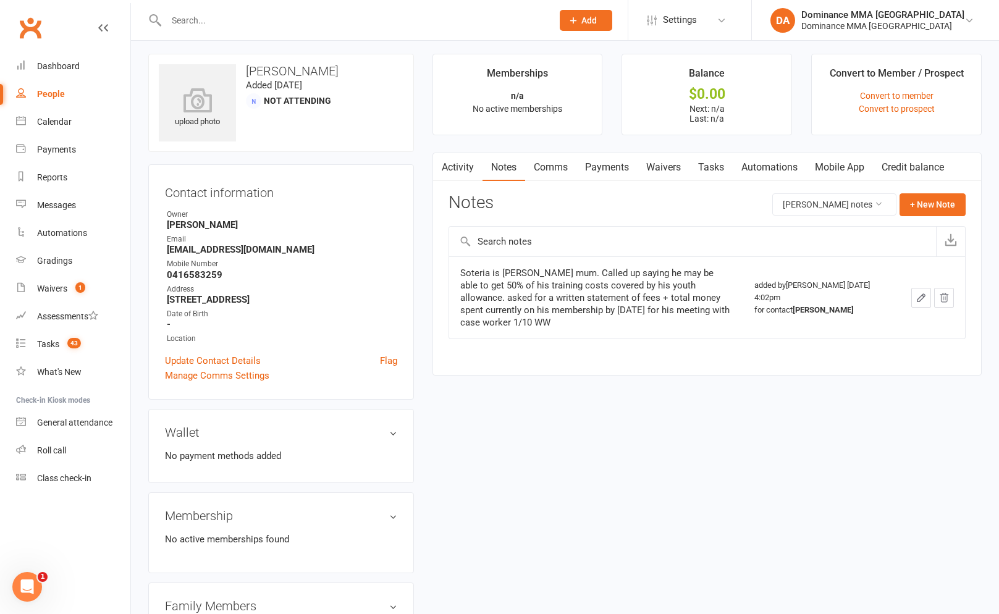
scroll to position [6, 0]
click at [602, 169] on link "Payments" at bounding box center [606, 165] width 61 height 28
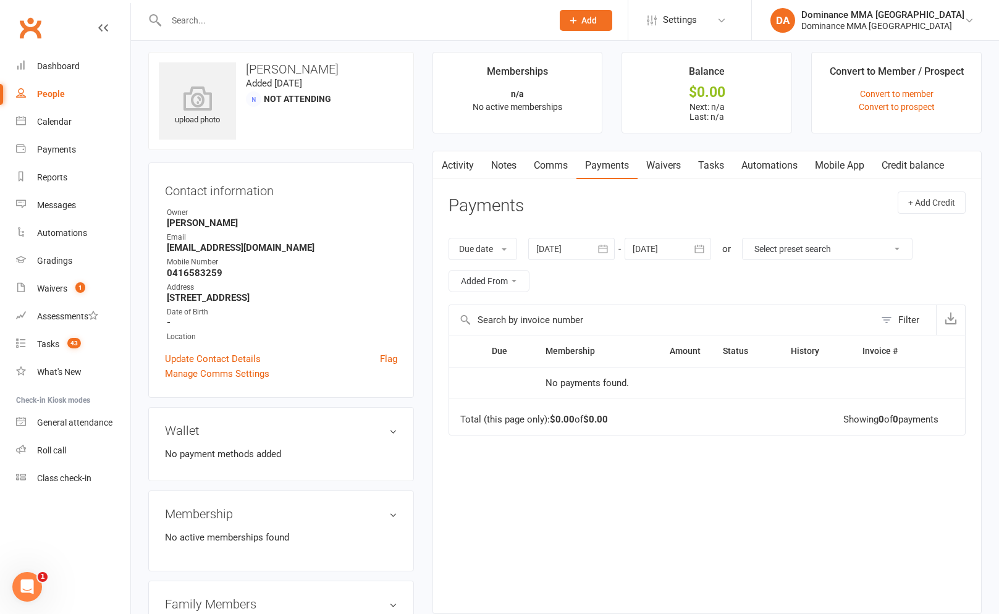
click at [538, 171] on link "Comms" at bounding box center [550, 165] width 51 height 28
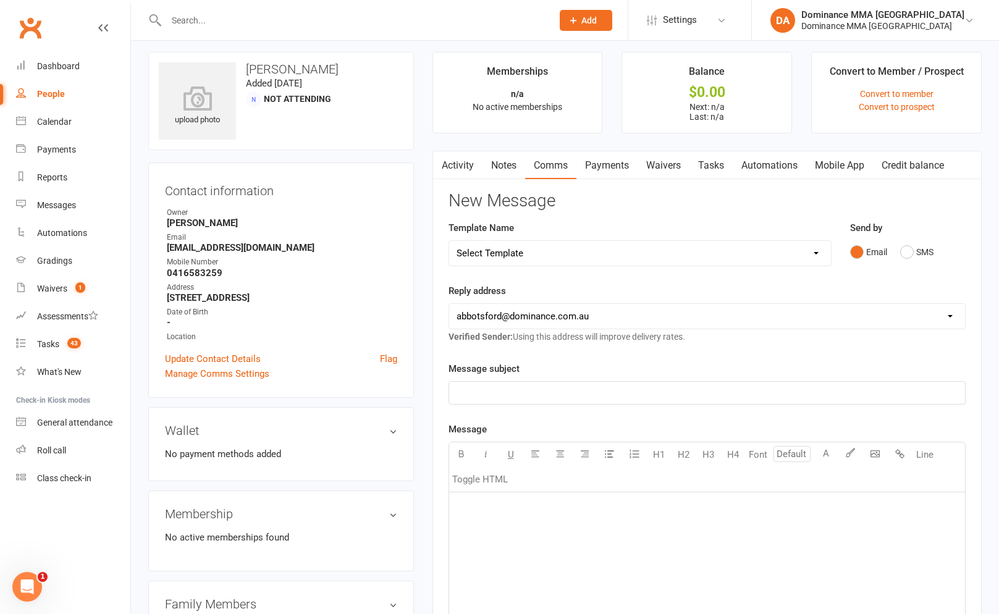
click at [587, 175] on link "Payments" at bounding box center [606, 165] width 61 height 28
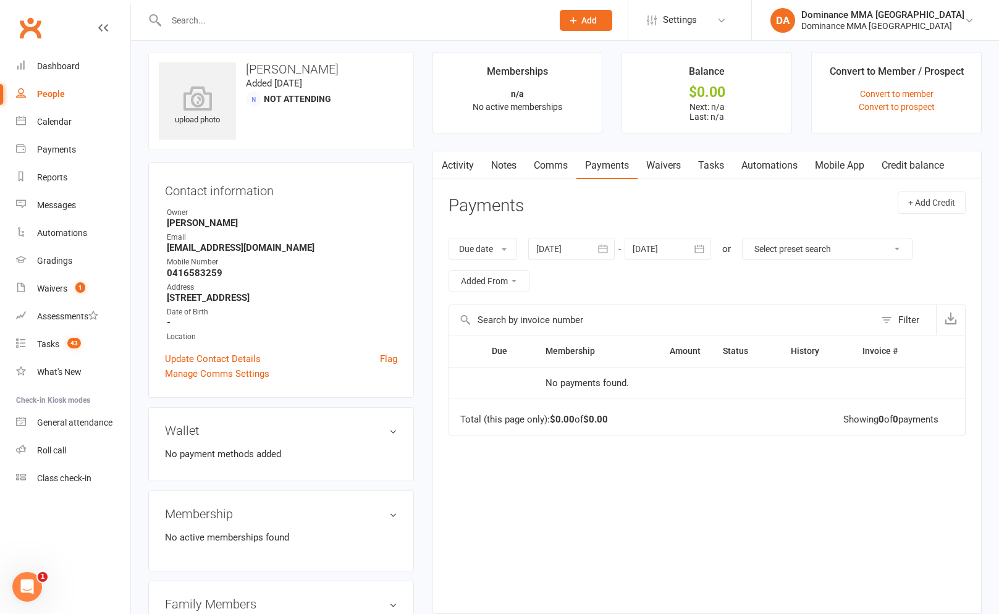
click at [649, 167] on link "Waivers" at bounding box center [664, 165] width 52 height 28
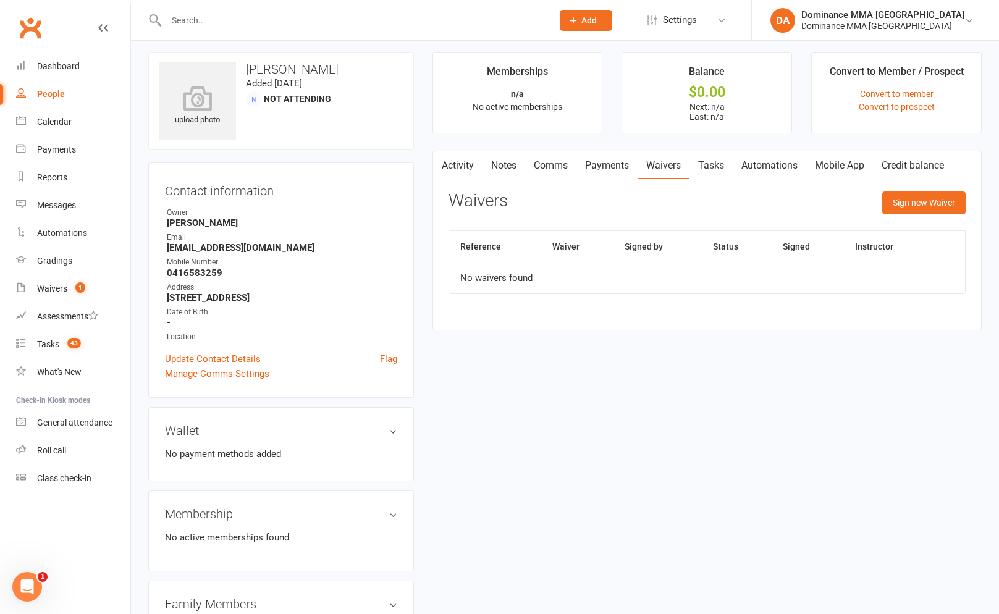
drag, startPoint x: 614, startPoint y: 172, endPoint x: 594, endPoint y: 176, distance: 20.7
click at [614, 172] on link "Payments" at bounding box center [606, 165] width 61 height 28
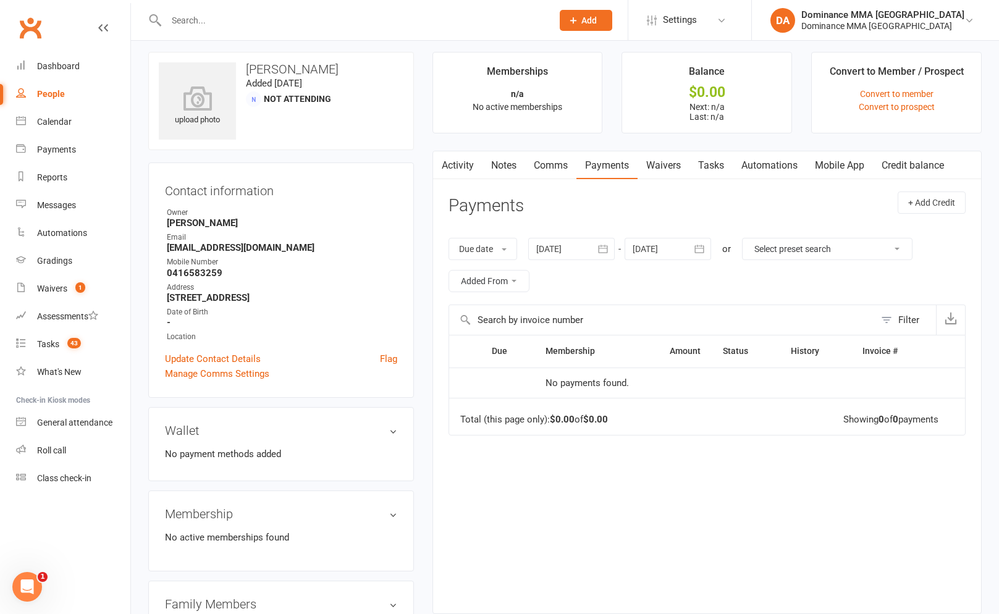
click at [547, 177] on link "Comms" at bounding box center [550, 165] width 51 height 28
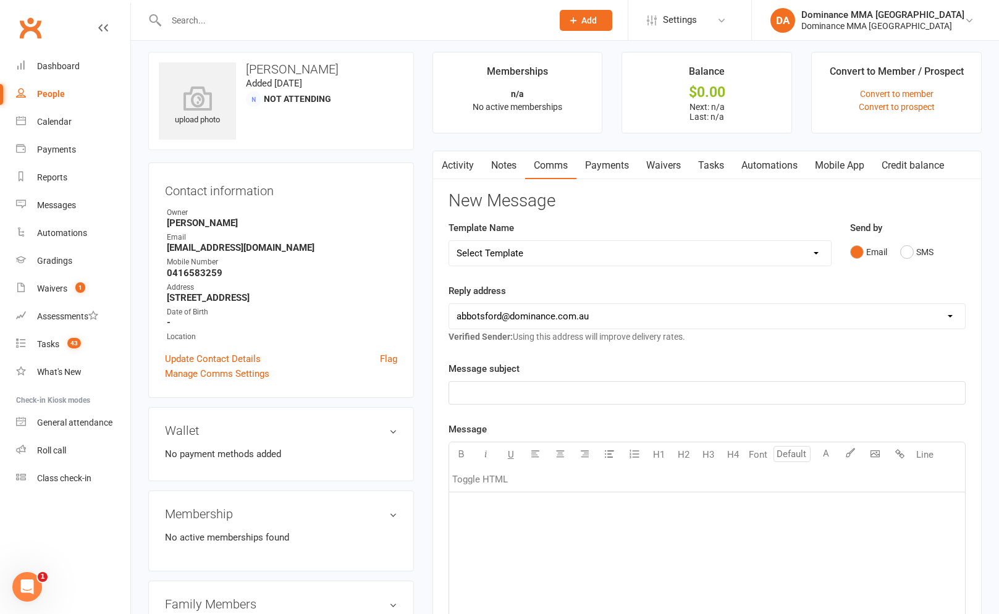
click at [504, 159] on link "Notes" at bounding box center [504, 165] width 43 height 28
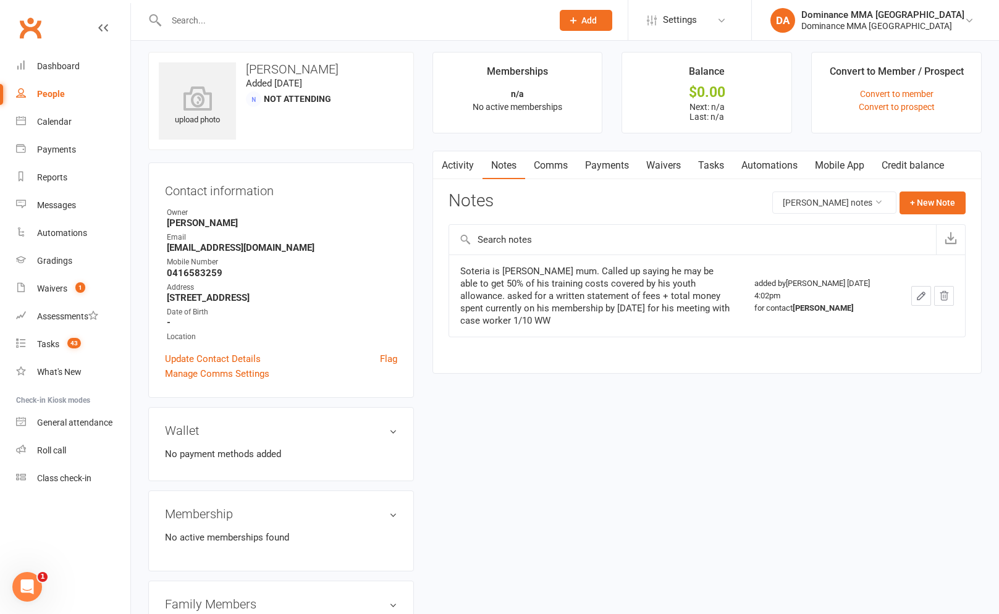
drag, startPoint x: 454, startPoint y: 269, endPoint x: 577, endPoint y: 318, distance: 132.3
click at [577, 318] on td "Soteria is [PERSON_NAME] mum. Called up saying he may be able to get 50% of his…" at bounding box center [596, 296] width 294 height 82
click at [577, 318] on div "Soteria is [PERSON_NAME] mum. Called up saying he may be able to get 50% of his…" at bounding box center [596, 296] width 272 height 62
drag, startPoint x: 570, startPoint y: 318, endPoint x: 457, endPoint y: 270, distance: 122.1
click at [457, 270] on td "Soteria is [PERSON_NAME] mum. Called up saying he may be able to get 50% of his…" at bounding box center [596, 296] width 294 height 82
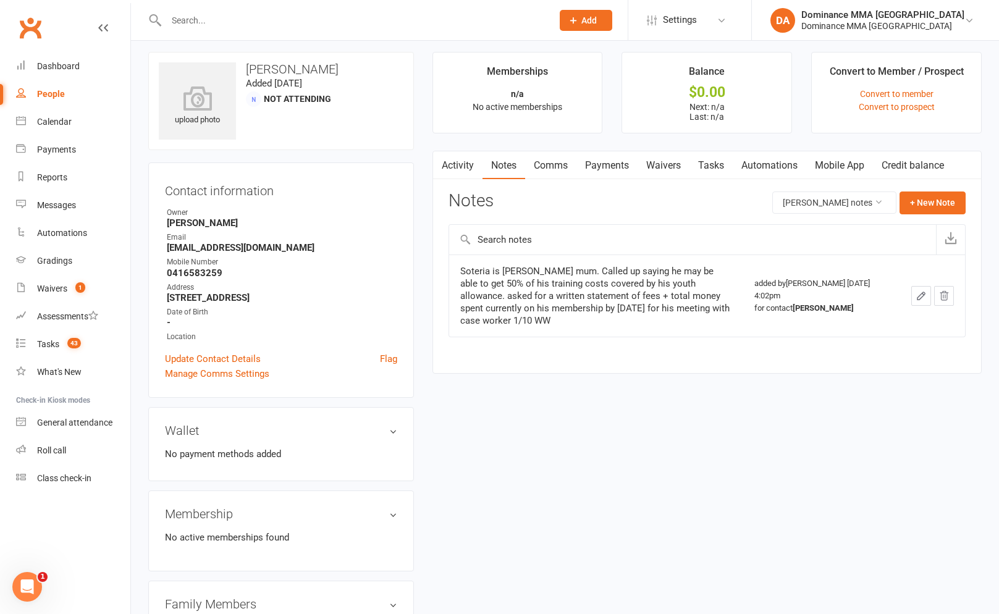
click at [457, 270] on td "Soteria is [PERSON_NAME] mum. Called up saying he may be able to get 50% of his…" at bounding box center [596, 296] width 294 height 82
drag, startPoint x: 460, startPoint y: 268, endPoint x: 537, endPoint y: 321, distance: 94.1
click at [536, 321] on div "Soteria is [PERSON_NAME] mum. Called up saying he may be able to get 50% of his…" at bounding box center [596, 296] width 272 height 62
drag, startPoint x: 527, startPoint y: 323, endPoint x: 462, endPoint y: 266, distance: 85.8
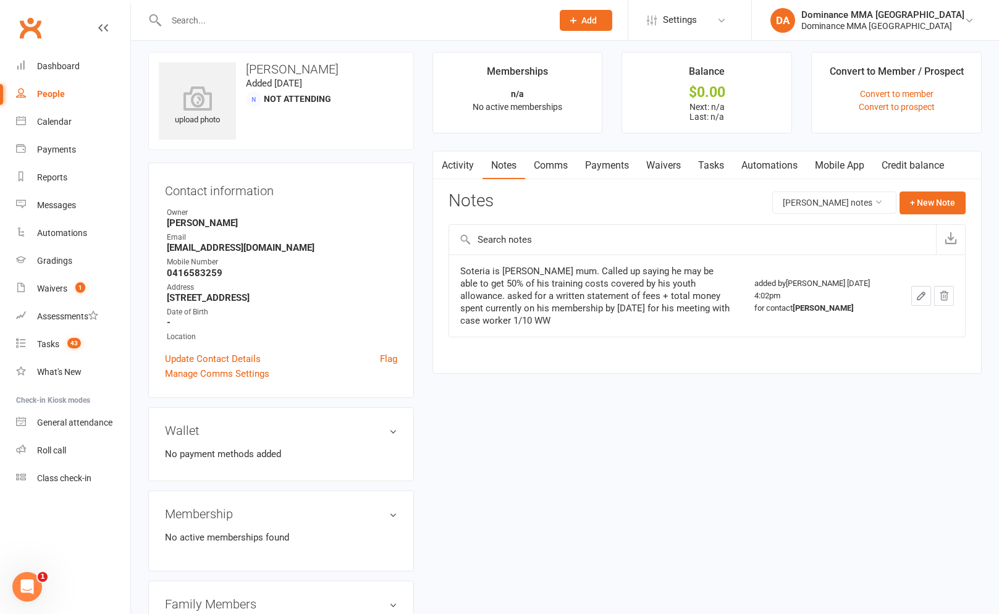
click at [462, 266] on div "Soteria is [PERSON_NAME] mum. Called up saying he may be able to get 50% of his…" at bounding box center [596, 296] width 272 height 62
drag, startPoint x: 502, startPoint y: 316, endPoint x: 463, endPoint y: 272, distance: 58.6
click at [463, 272] on div "Soteria is [PERSON_NAME] mum. Called up saying he may be able to get 50% of his…" at bounding box center [596, 296] width 272 height 62
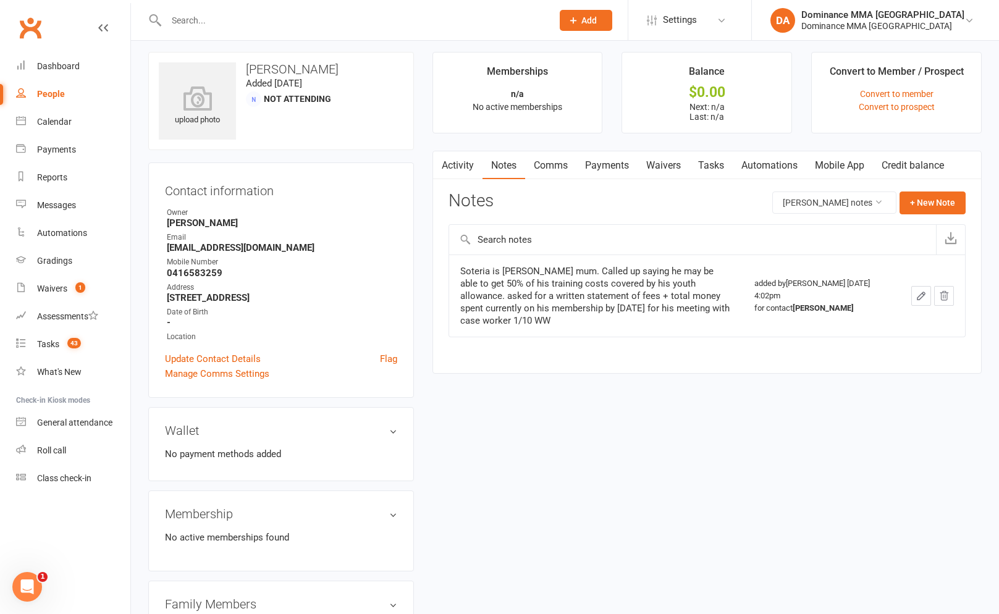
drag, startPoint x: 462, startPoint y: 272, endPoint x: 491, endPoint y: 323, distance: 58.1
click at [491, 323] on div "Soteria is [PERSON_NAME] mum. Called up saying he may be able to get 50% of his…" at bounding box center [596, 296] width 272 height 62
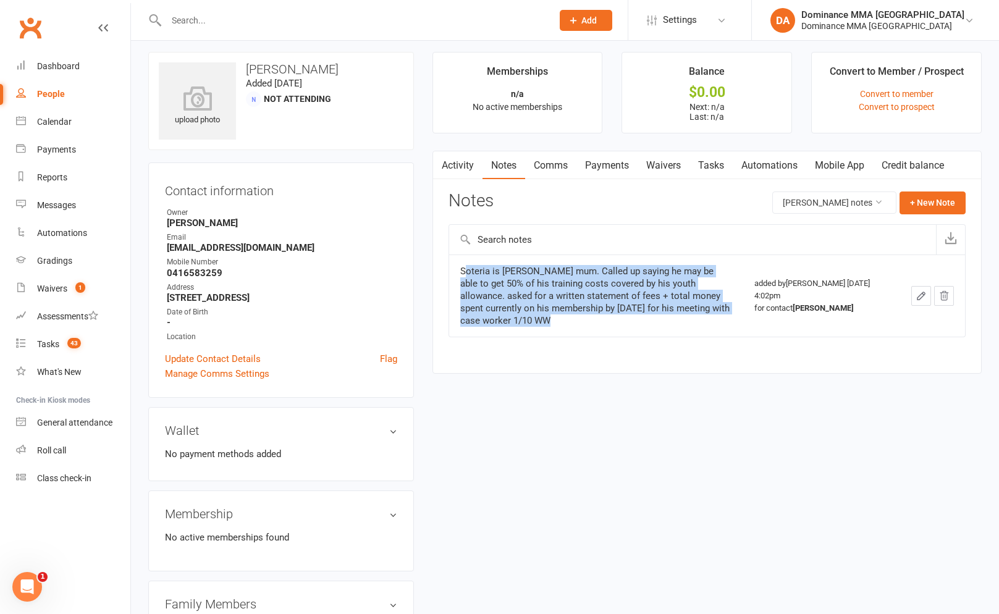
drag, startPoint x: 465, startPoint y: 272, endPoint x: 489, endPoint y: 322, distance: 54.7
click at [489, 322] on div "Soteria is [PERSON_NAME] mum. Called up saying he may be able to get 50% of his…" at bounding box center [596, 296] width 272 height 62
click at [472, 274] on div "Soteria is [PERSON_NAME] mum. Called up saying he may be able to get 50% of his…" at bounding box center [596, 296] width 272 height 62
drag, startPoint x: 472, startPoint y: 271, endPoint x: 481, endPoint y: 323, distance: 52.6
click at [481, 323] on div "Soteria is [PERSON_NAME] mum. Called up saying he may be able to get 50% of his…" at bounding box center [596, 296] width 272 height 62
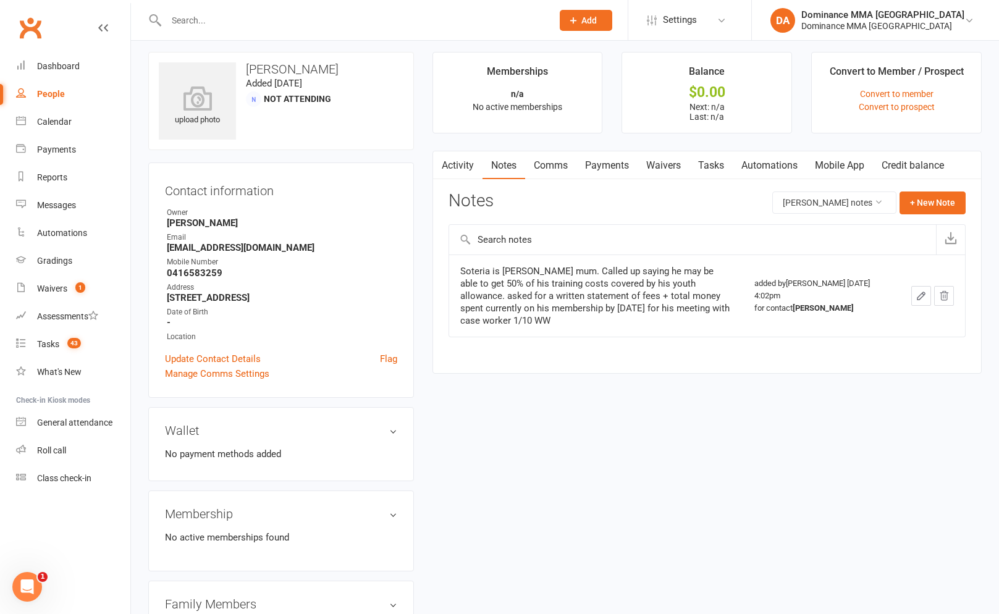
click at [531, 320] on div "Soteria is [PERSON_NAME] mum. Called up saying he may be able to get 50% of his…" at bounding box center [596, 296] width 272 height 62
drag, startPoint x: 576, startPoint y: 171, endPoint x: 577, endPoint y: 186, distance: 15.5
click at [576, 171] on link "Comms" at bounding box center [550, 165] width 51 height 28
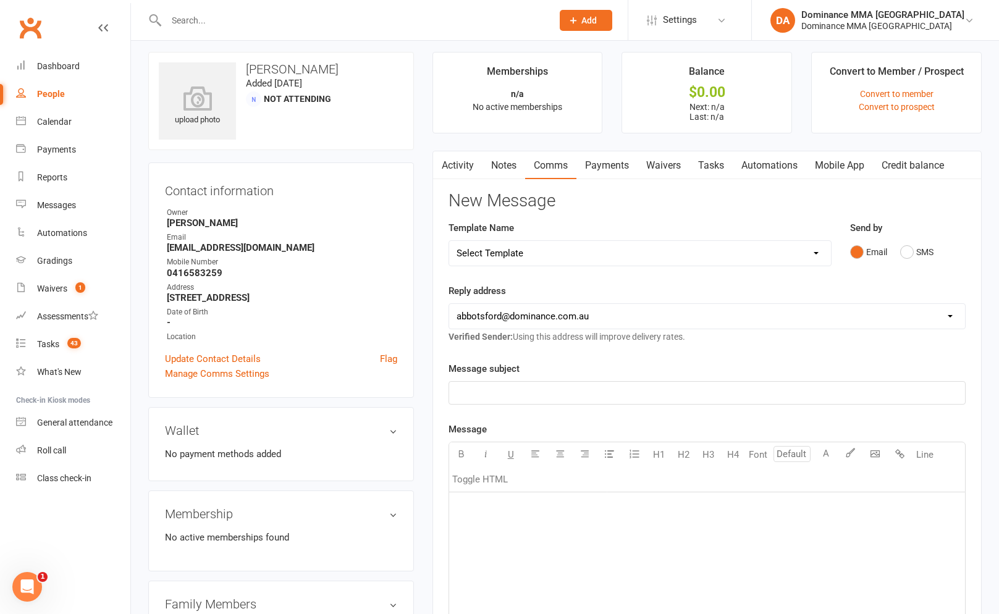
click at [604, 185] on div "Activity Notes Comms Payments Waivers Tasks Automations Mobile App Credit balan…" at bounding box center [706, 538] width 549 height 774
click at [610, 174] on link "Payments" at bounding box center [606, 165] width 61 height 28
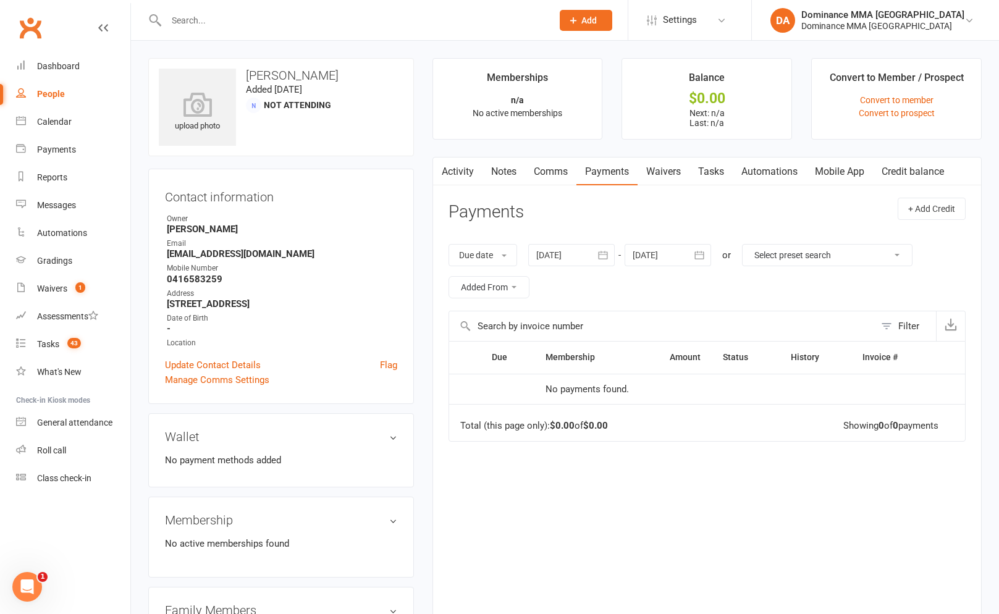
click at [509, 188] on div "Activity Notes Comms Payments Waivers Tasks Automations Mobile App Credit balan…" at bounding box center [706, 388] width 549 height 463
click at [510, 180] on link "Notes" at bounding box center [504, 172] width 43 height 28
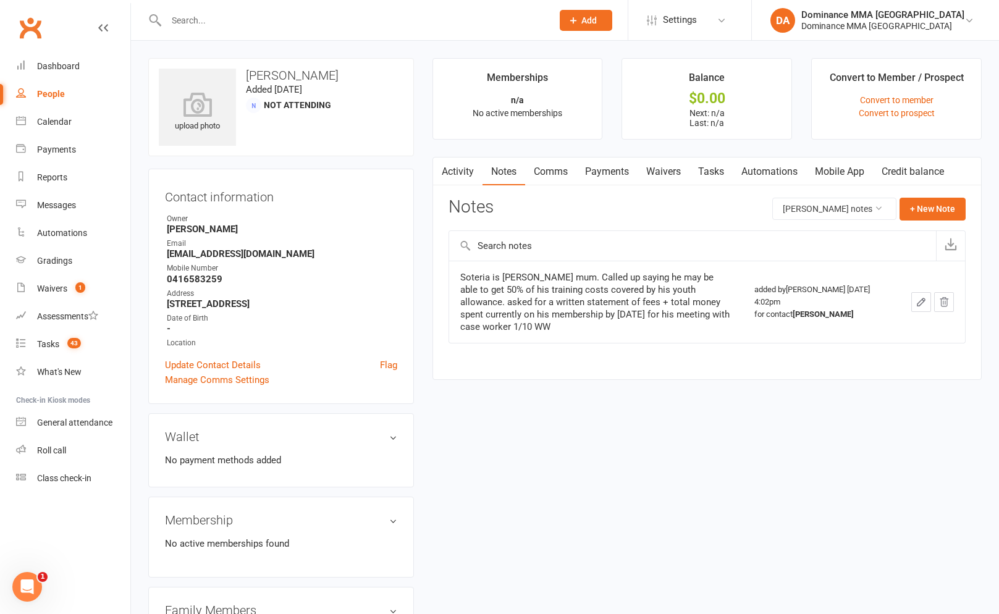
click at [695, 175] on link "Tasks" at bounding box center [711, 172] width 43 height 28
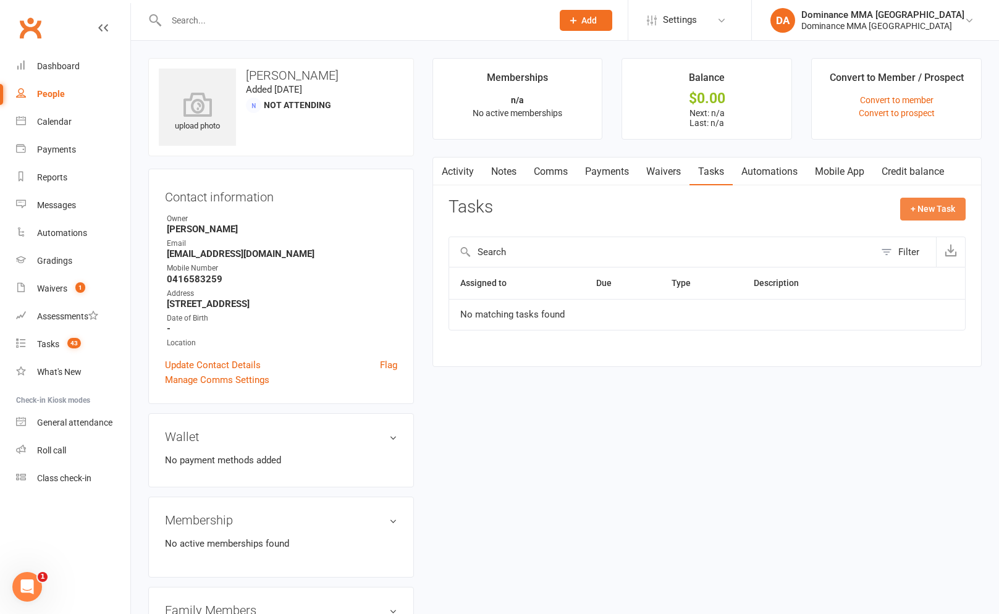
click at [921, 211] on button "+ New Task" at bounding box center [932, 209] width 65 height 22
select select "12631"
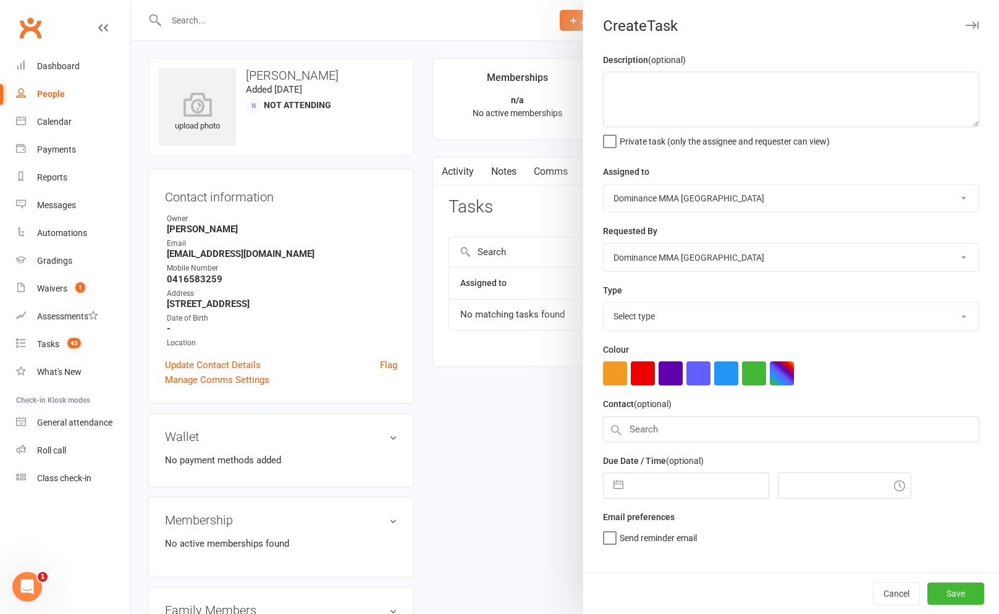
click at [648, 325] on select "Select type" at bounding box center [791, 316] width 375 height 27
select select "3871"
click at [604, 304] on select "Select type A. prospect | enquiry response B. prospect | trial | not yet booked…" at bounding box center [791, 316] width 375 height 27
click at [675, 103] on textarea at bounding box center [791, 100] width 376 height 56
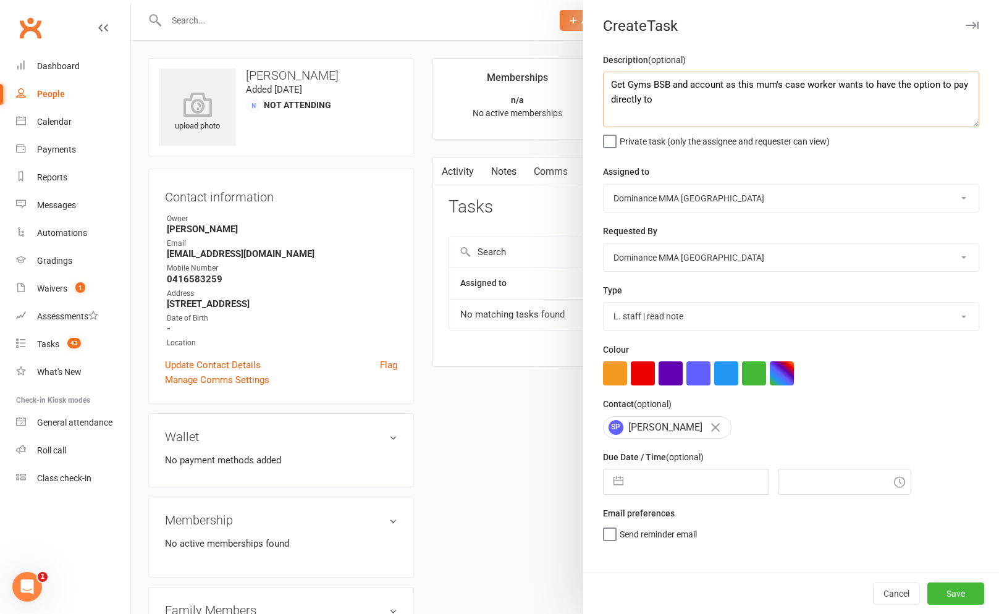
click at [755, 89] on textarea "Get Gyms BSB and account as this mum's case worker wants to have the option to …" at bounding box center [791, 100] width 376 height 56
click at [631, 101] on textarea "Get Gyms BSB and account as the mum wants to have the option to pay directly to…" at bounding box center [791, 100] width 376 height 56
type textarea "Get Gyms BSB and account as the mum wants to have the option to pay directly to…"
select select "8"
select select "2025"
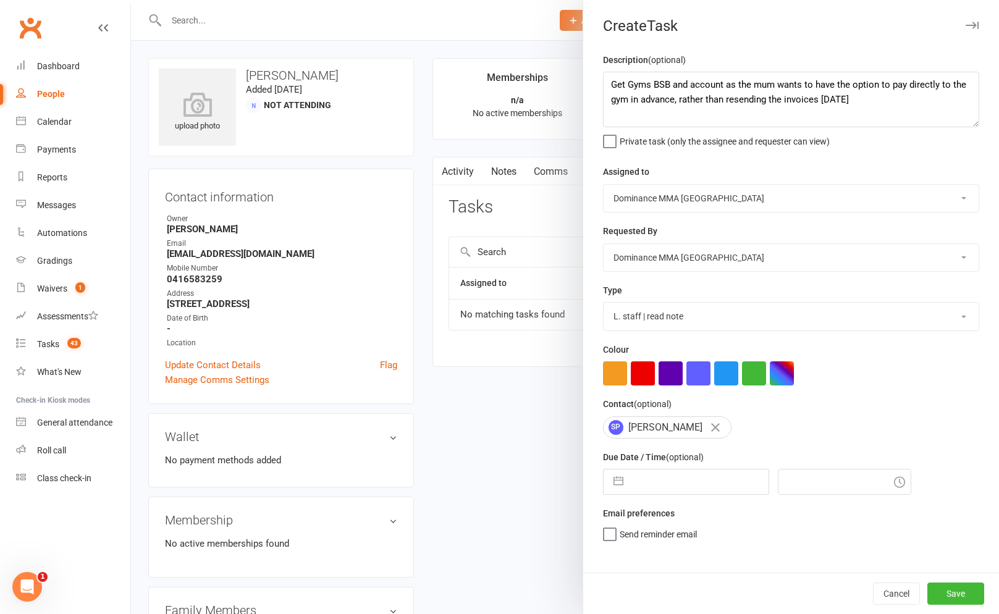
select select "9"
select select "2025"
select select "10"
select select "2025"
click at [648, 484] on input "text" at bounding box center [699, 482] width 139 height 25
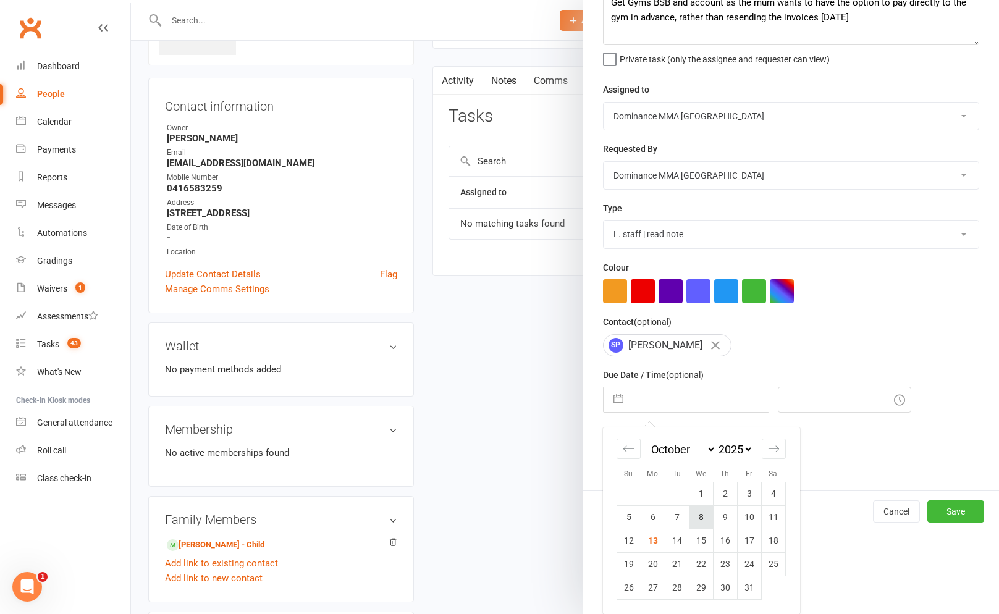
scroll to position [117, 0]
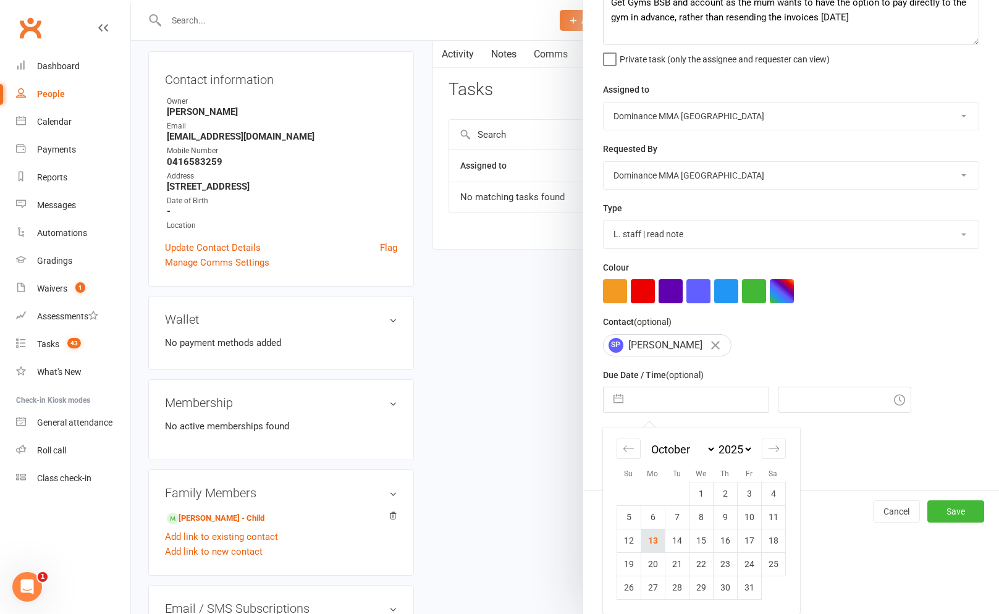
click at [645, 545] on td "13" at bounding box center [653, 540] width 24 height 23
type input "[DATE]"
type input "11:30am"
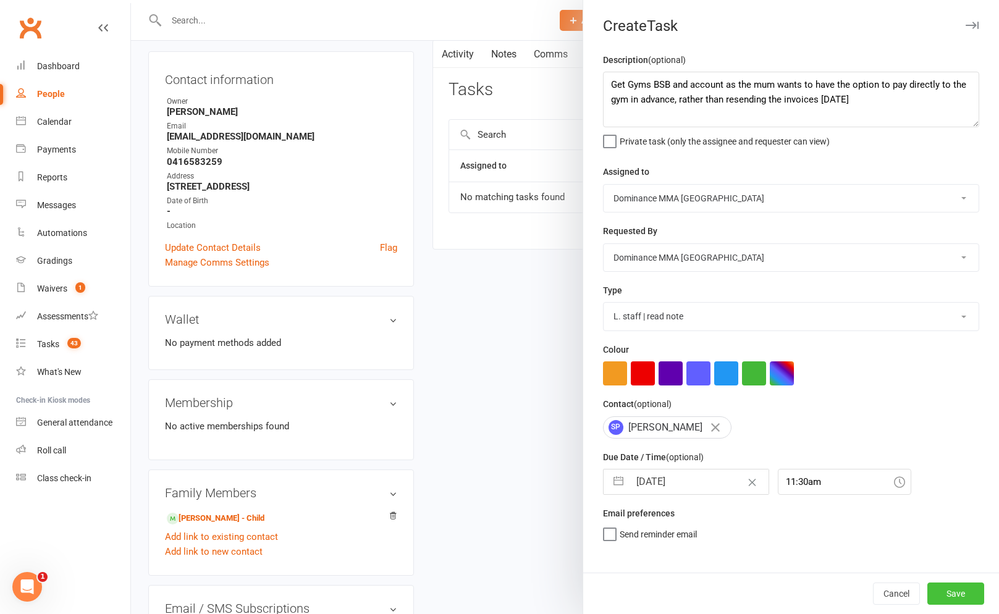
click at [946, 593] on button "Save" at bounding box center [955, 594] width 57 height 22
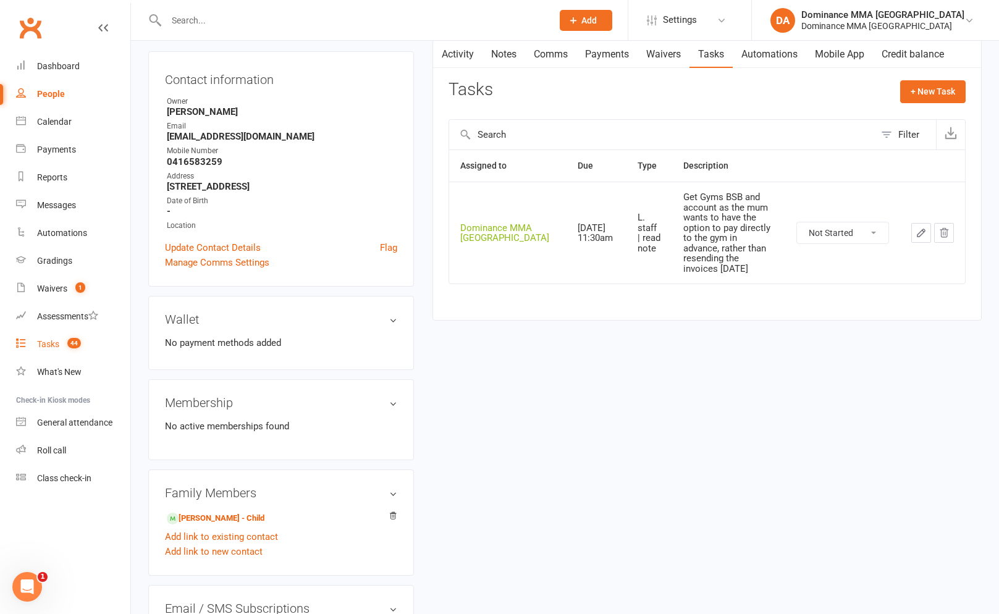
click at [47, 350] on link "Tasks 44" at bounding box center [73, 345] width 114 height 28
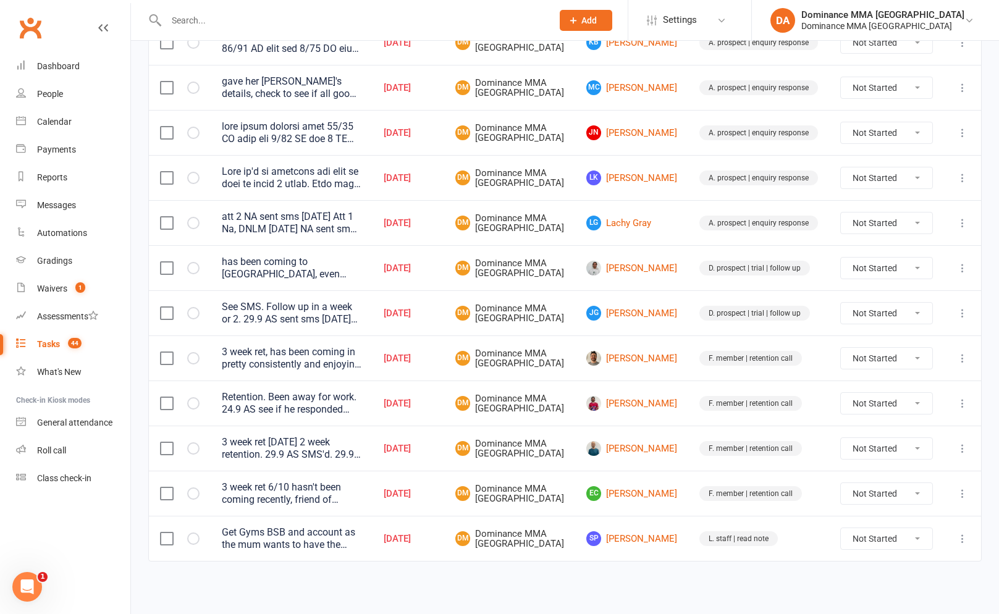
scroll to position [272, 0]
click at [654, 453] on link "[PERSON_NAME]" at bounding box center [631, 448] width 91 height 15
drag, startPoint x: 615, startPoint y: 549, endPoint x: 683, endPoint y: 534, distance: 68.8
click at [683, 516] on td "EC [PERSON_NAME]" at bounding box center [631, 493] width 113 height 45
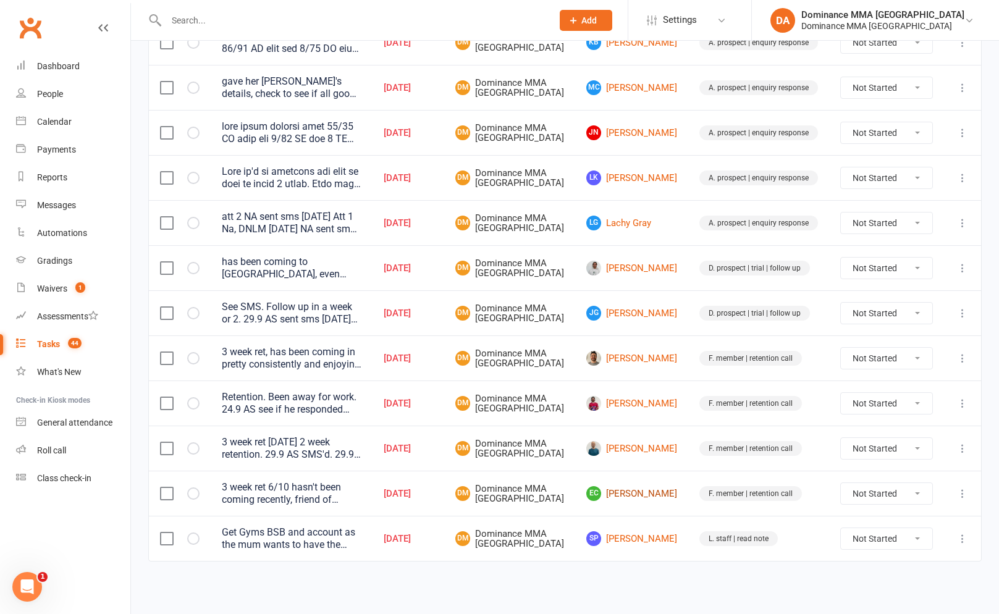
drag, startPoint x: 683, startPoint y: 534, endPoint x: 675, endPoint y: 537, distance: 8.4
click at [683, 516] on td "EC [PERSON_NAME]" at bounding box center [631, 493] width 113 height 45
click at [675, 501] on link "EC [PERSON_NAME]" at bounding box center [631, 493] width 91 height 15
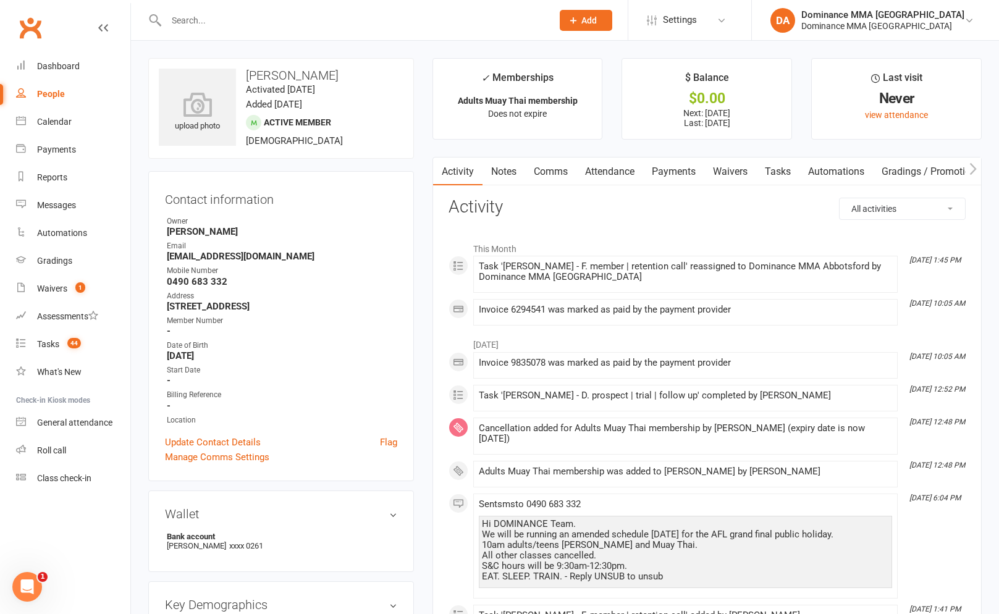
click at [688, 182] on link "Payments" at bounding box center [673, 172] width 61 height 28
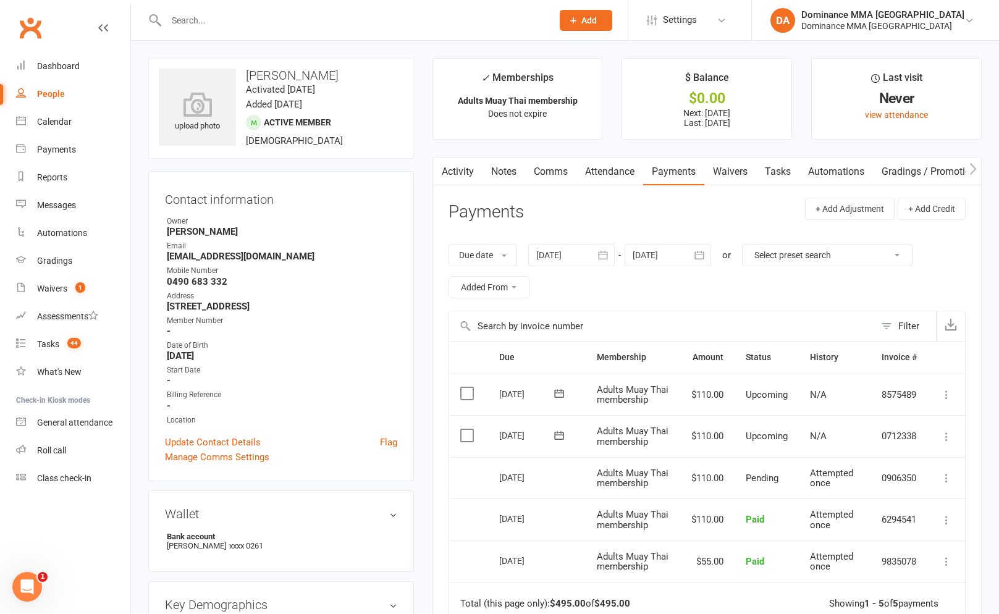
click at [787, 174] on link "Tasks" at bounding box center [777, 172] width 43 height 28
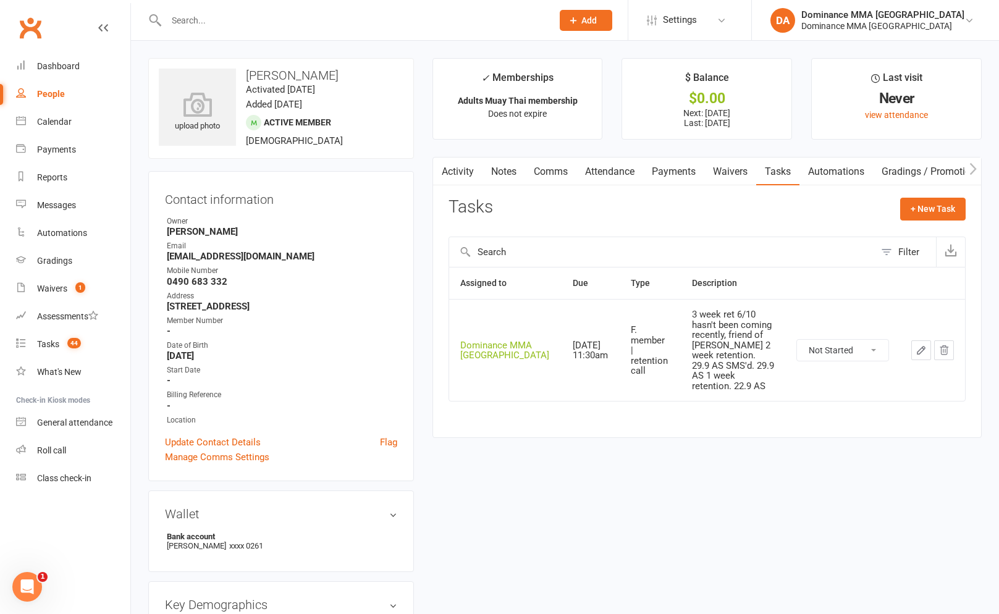
click at [913, 340] on button "button" at bounding box center [921, 350] width 20 height 20
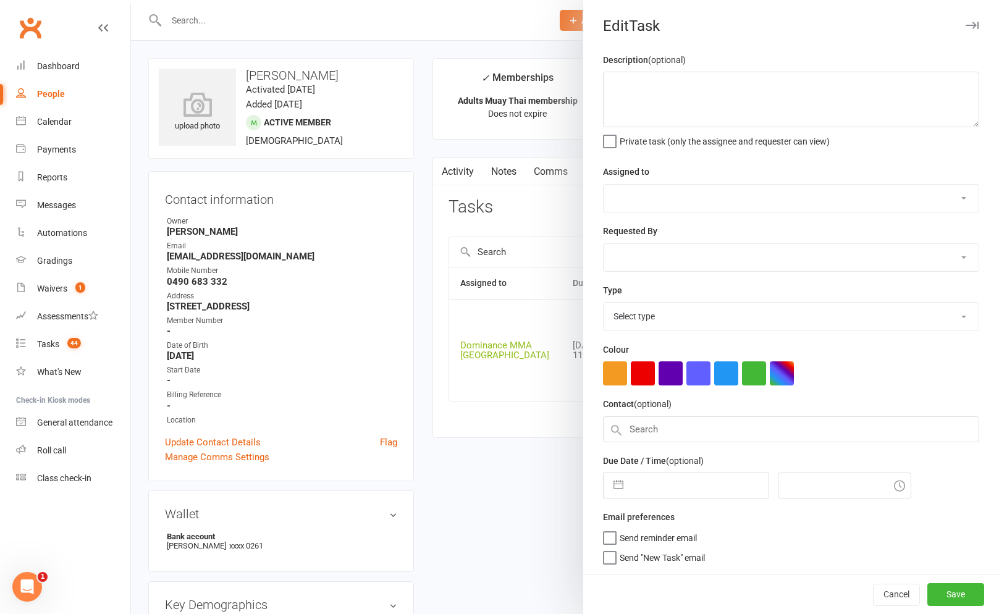
type textarea "3 week ret 6/10 hasn't been coming recently, friend of [PERSON_NAME] 2 week ret…"
select select "12631"
type input "[DATE]"
type input "11:30am"
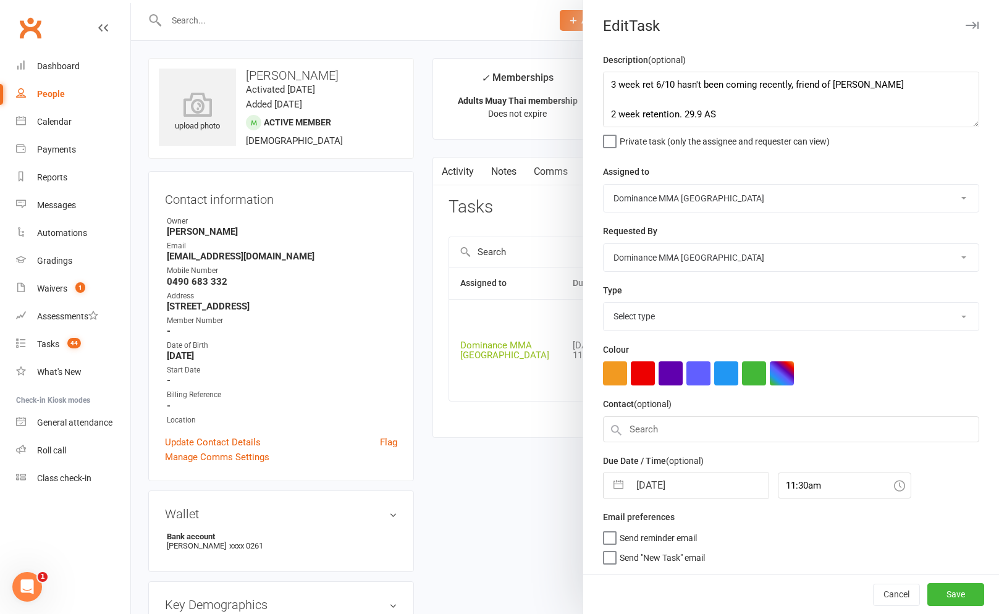
select select "3865"
drag, startPoint x: 609, startPoint y: 80, endPoint x: 662, endPoint y: 89, distance: 53.8
click at [609, 81] on textarea "3 week ret 6/10 hasn't been coming recently, friend of [PERSON_NAME] 2 week ret…" at bounding box center [791, 100] width 376 height 56
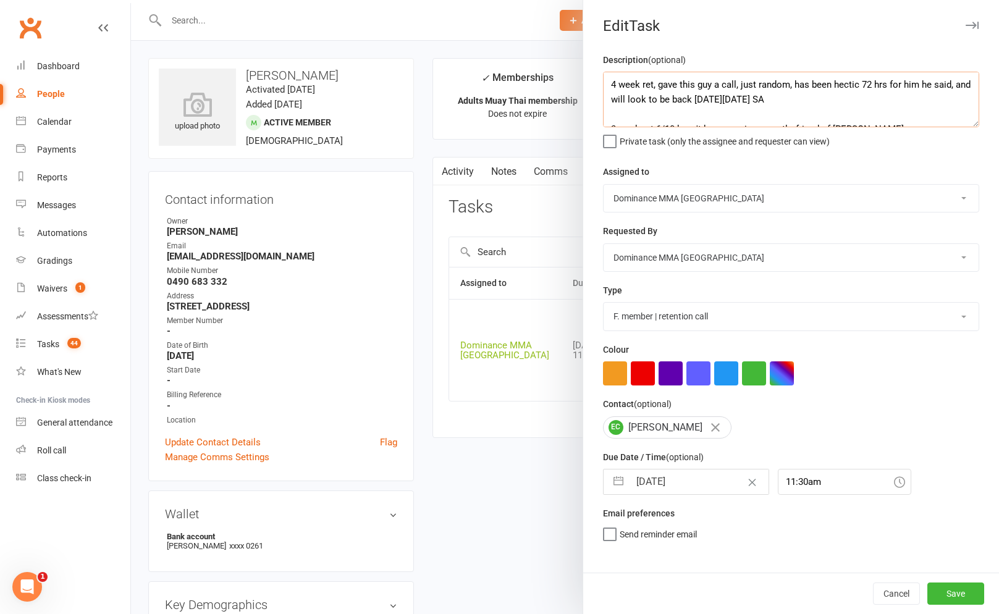
type textarea "4 week ret, gave this guy a call, just random, has been hectic 72 hrs for him h…"
click at [681, 486] on input "[DATE]" at bounding box center [699, 482] width 139 height 25
select select "8"
select select "2025"
select select "9"
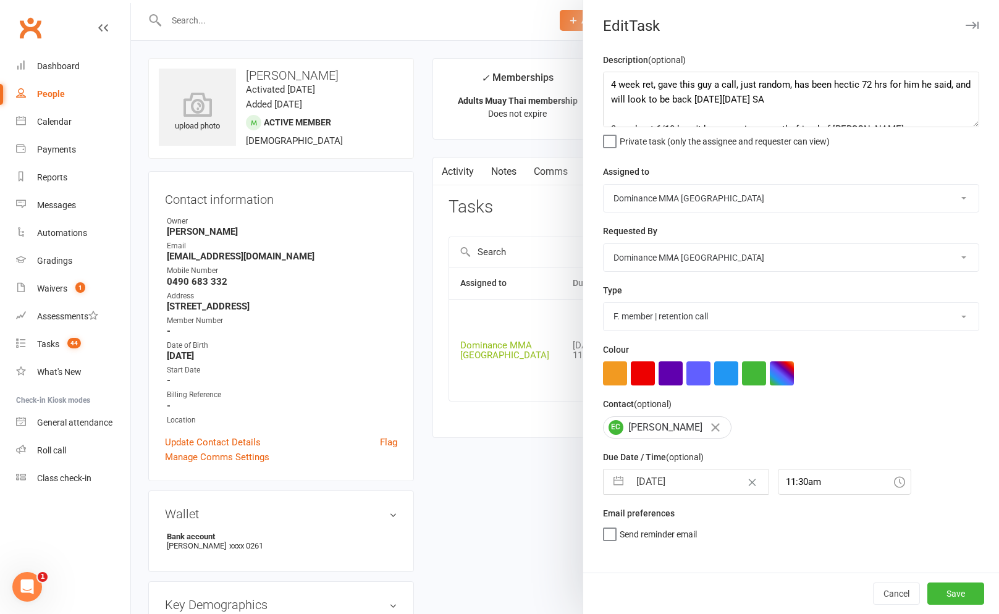
select select "2025"
select select "10"
select select "2025"
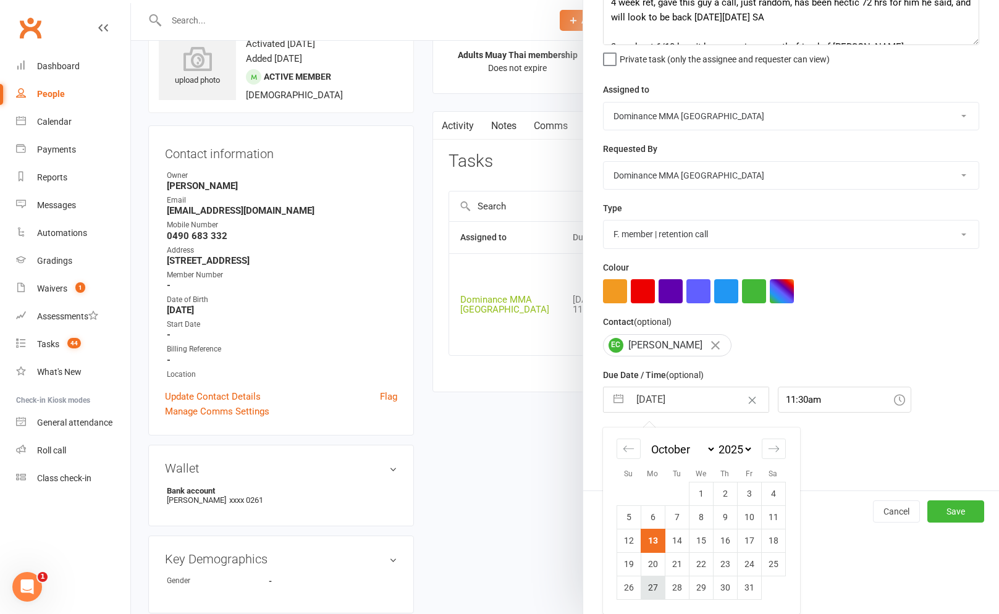
scroll to position [50, 0]
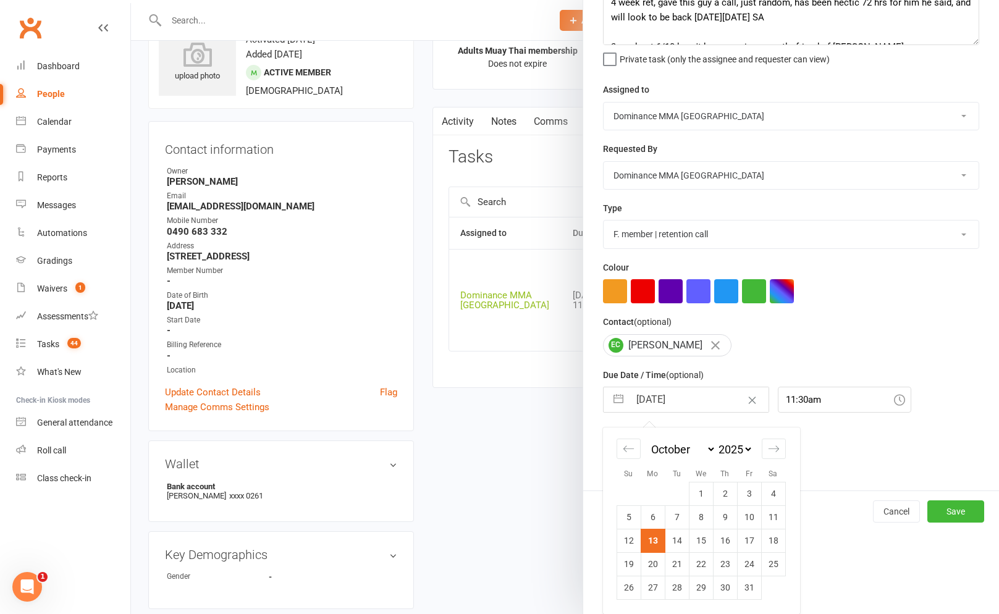
click at [654, 570] on td "20" at bounding box center [653, 563] width 24 height 23
type input "[DATE]"
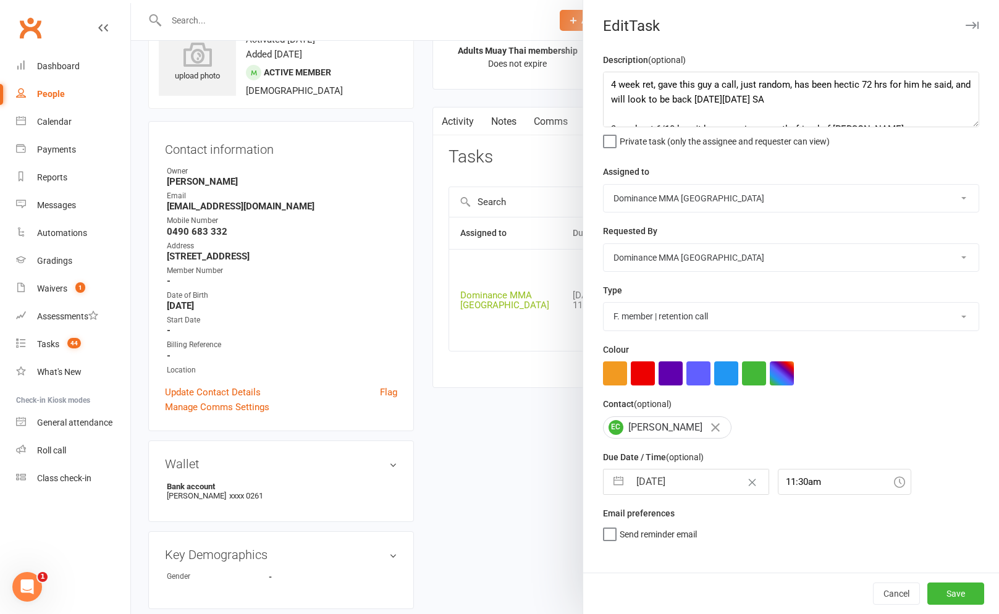
scroll to position [0, 0]
click at [973, 591] on button "Save" at bounding box center [955, 594] width 57 height 22
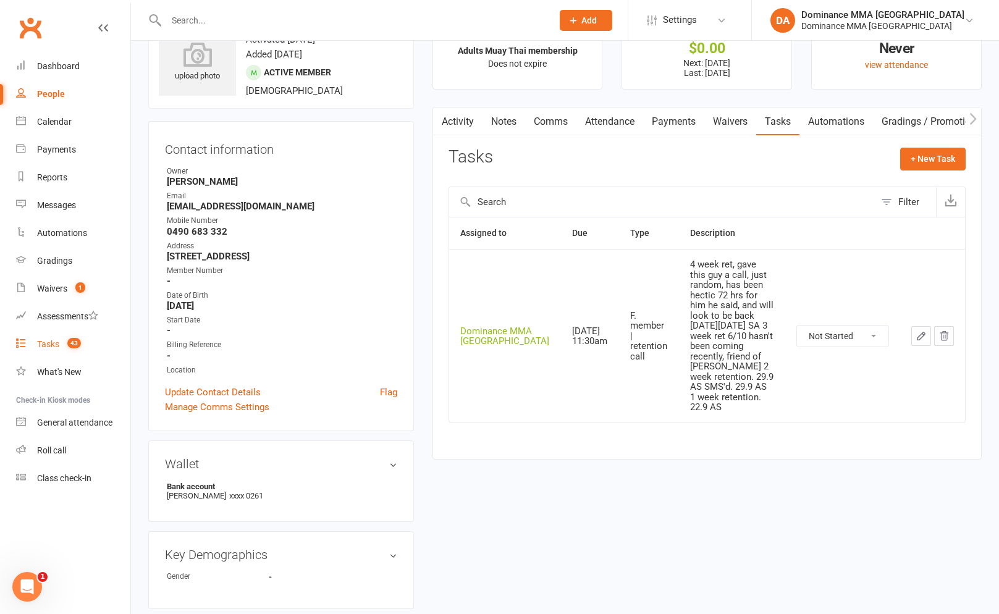
click at [82, 342] on link "Tasks 43" at bounding box center [73, 345] width 114 height 28
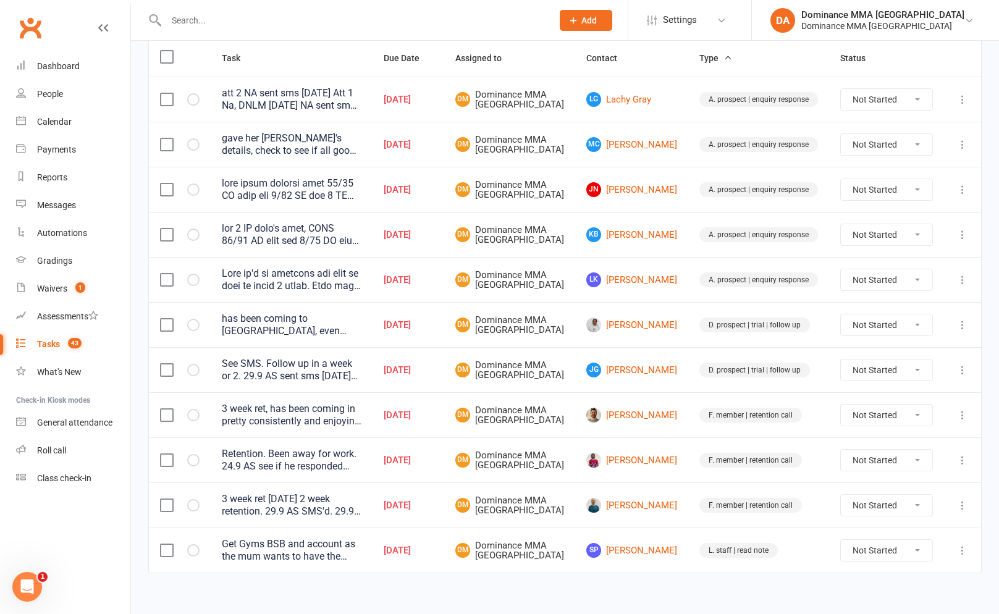
scroll to position [232, 0]
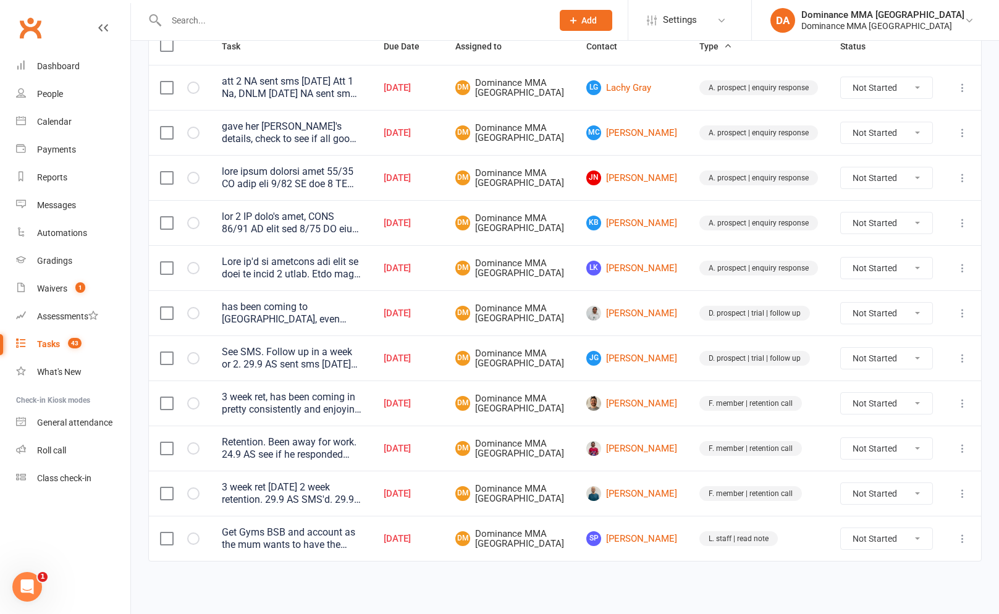
drag, startPoint x: 971, startPoint y: 477, endPoint x: 948, endPoint y: 499, distance: 31.9
click at [967, 480] on td at bounding box center [962, 493] width 37 height 45
drag, startPoint x: 948, startPoint y: 499, endPoint x: 956, endPoint y: 489, distance: 13.6
click at [948, 499] on td at bounding box center [962, 493] width 37 height 45
click at [956, 489] on icon at bounding box center [962, 493] width 12 height 12
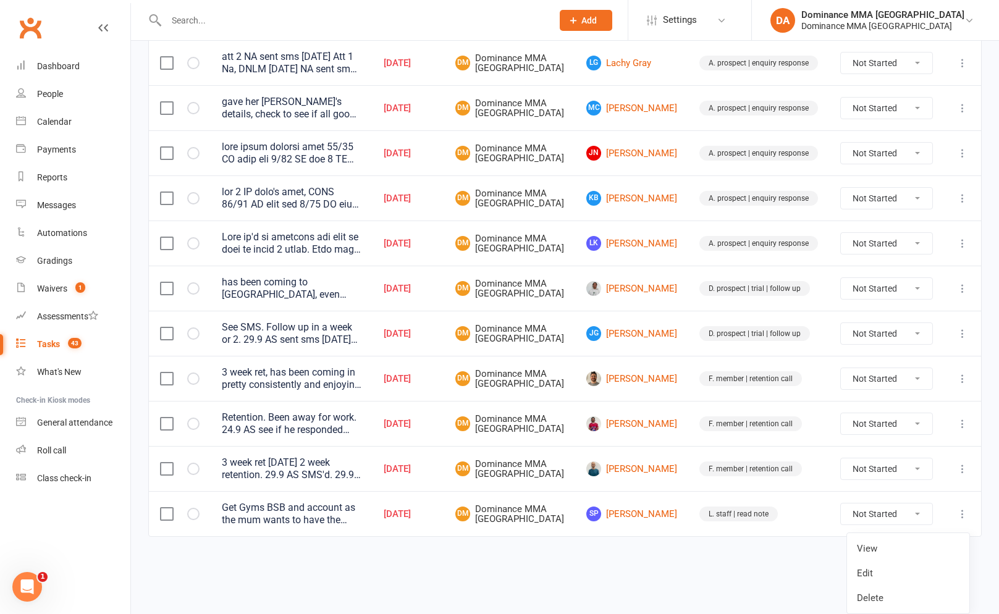
drag, startPoint x: 914, startPoint y: 523, endPoint x: 905, endPoint y: 521, distance: 10.1
click at [911, 561] on link "Edit" at bounding box center [908, 573] width 122 height 25
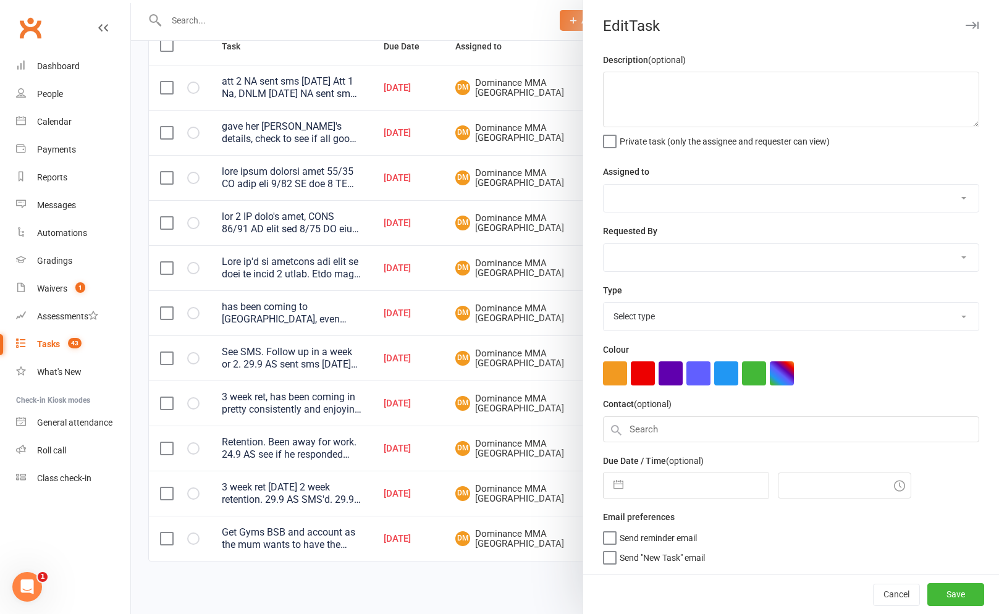
type textarea "3 week ret [DATE] 2 week retention. 29.9 AS SMS'd. 29.9 AS 1 week retention. 22…"
select select "12631"
type input "[DATE]"
type input "1:00pm"
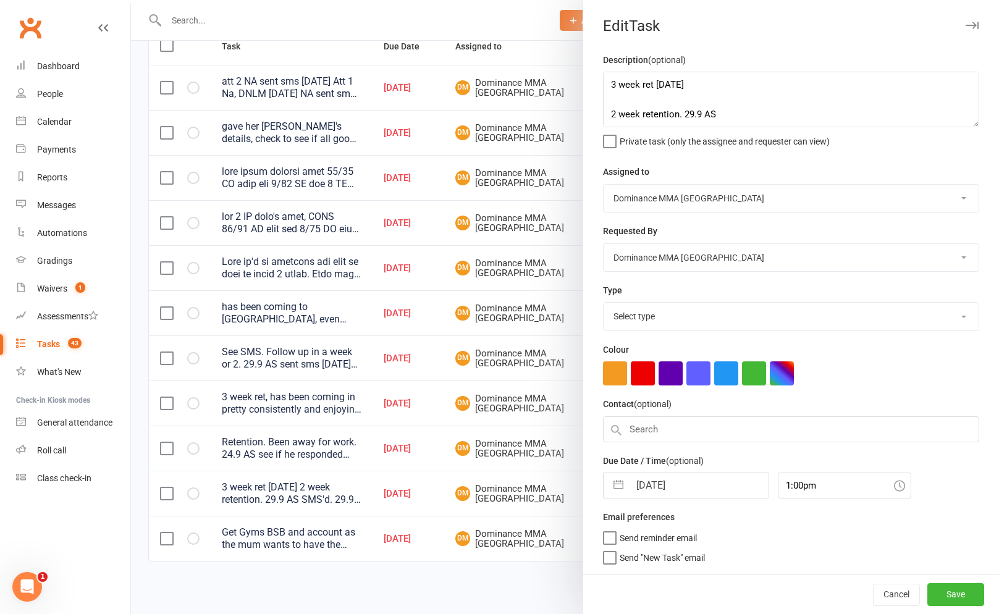
select select "3865"
drag, startPoint x: 609, startPoint y: 85, endPoint x: 702, endPoint y: 72, distance: 93.7
click at [610, 85] on textarea "3 week ret [DATE] 2 week retention. 29.9 AS SMS'd. 29.9 AS 1 week retention. 22…" at bounding box center [791, 100] width 376 height 56
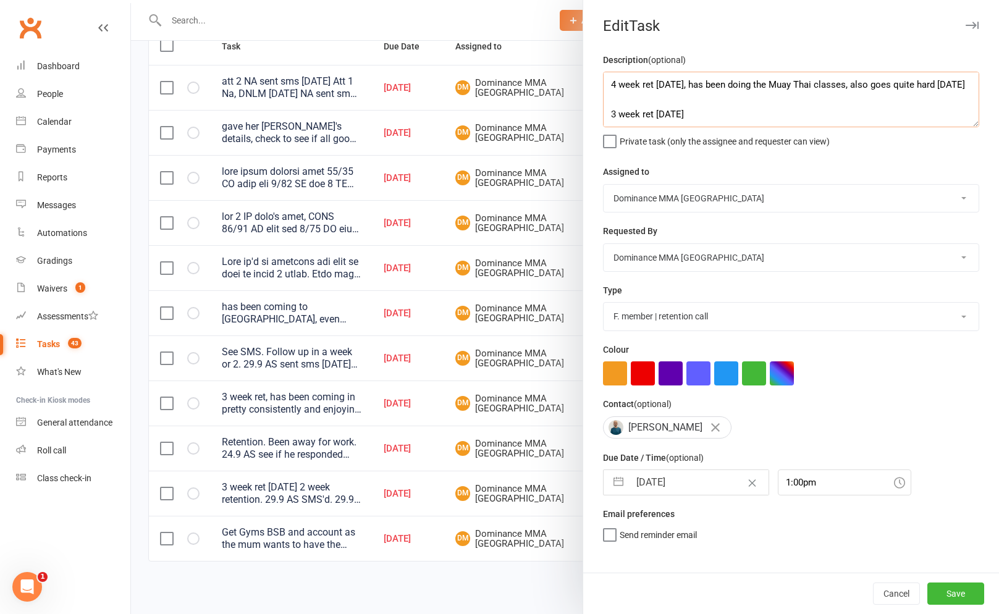
type textarea "4 week ret [DATE], has been doing the Muay Thai classes, also goes quite hard […"
click at [699, 478] on input "[DATE]" at bounding box center [699, 482] width 139 height 25
select select "8"
select select "2025"
select select "9"
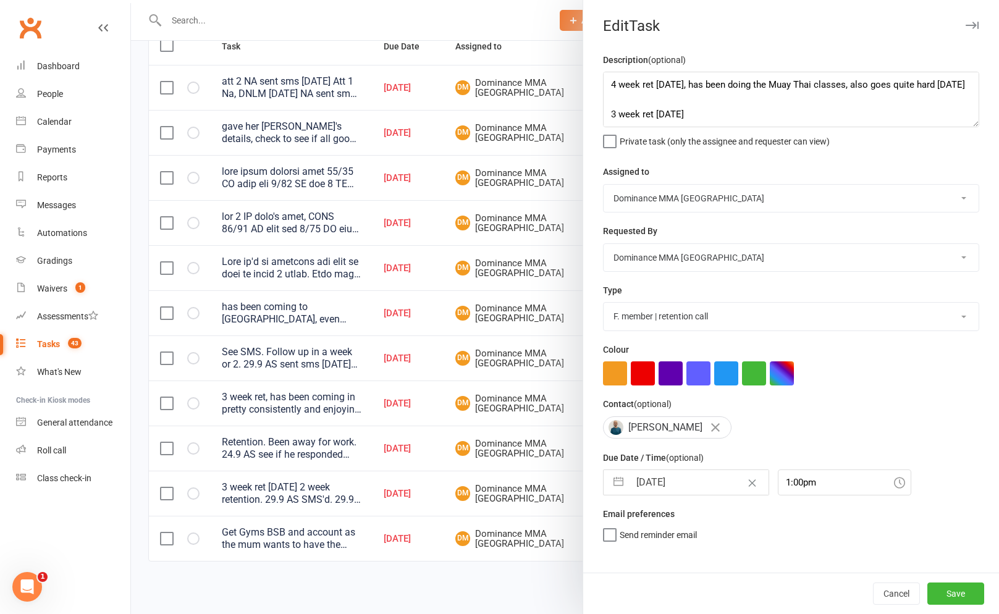
select select "2025"
select select "10"
select select "2025"
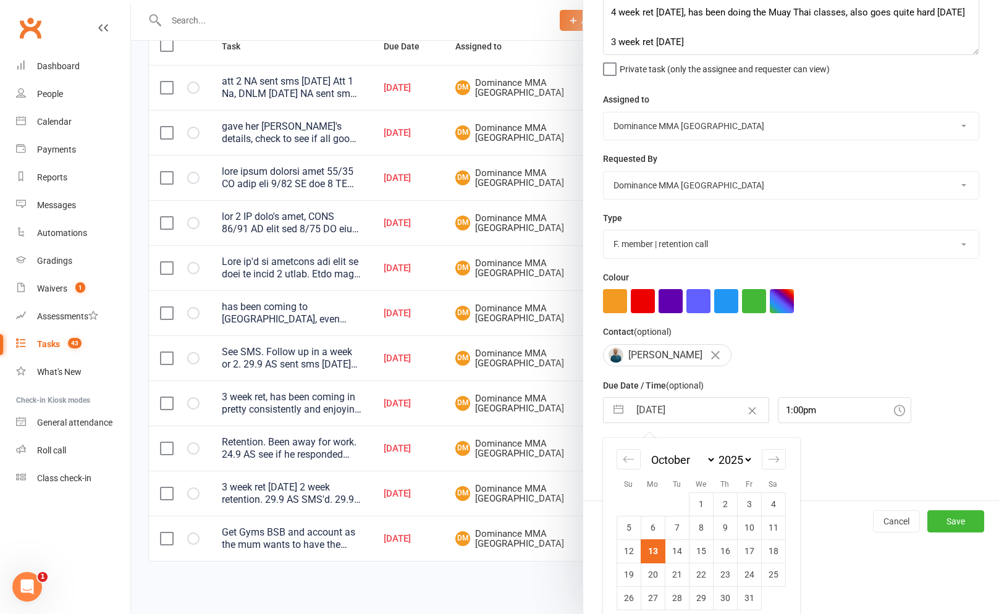
scroll to position [82, 0]
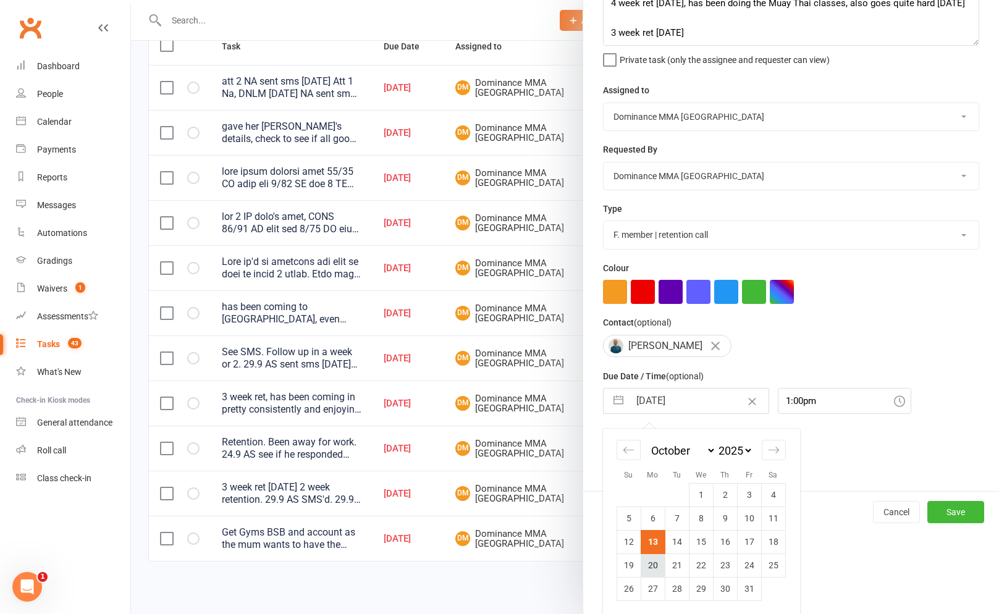
click at [654, 566] on td "20" at bounding box center [653, 565] width 24 height 23
type input "[DATE]"
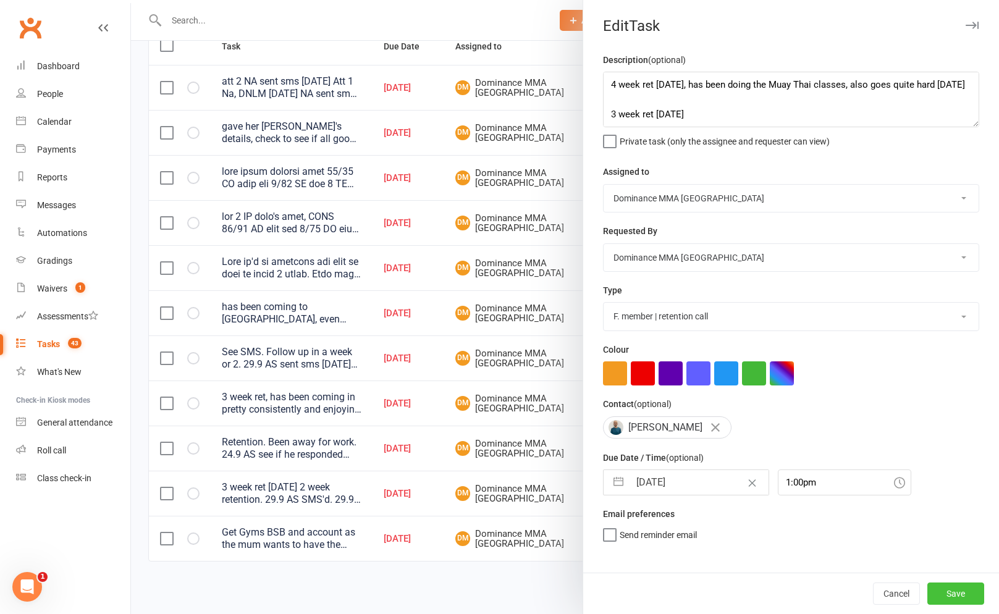
drag, startPoint x: 951, startPoint y: 594, endPoint x: 897, endPoint y: 579, distance: 55.8
click at [951, 594] on button "Save" at bounding box center [955, 594] width 57 height 22
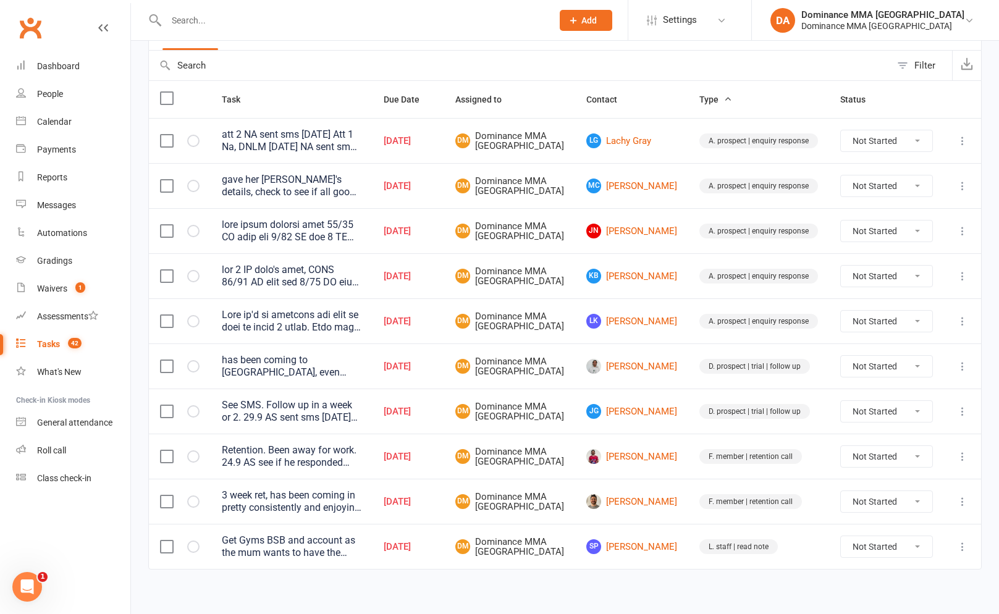
scroll to position [99, 0]
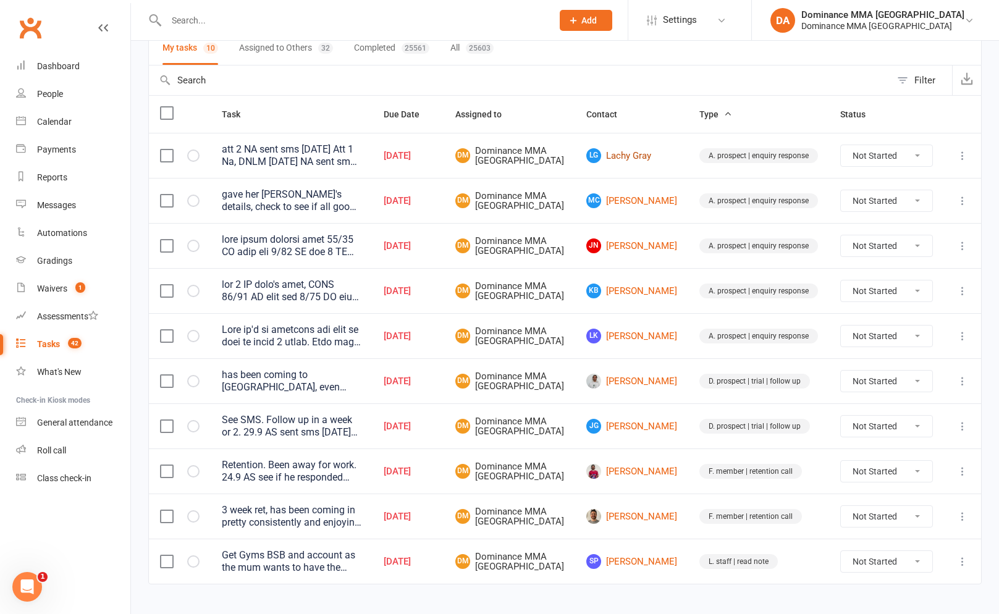
click at [665, 163] on link "LG Lachy Gray" at bounding box center [631, 155] width 91 height 15
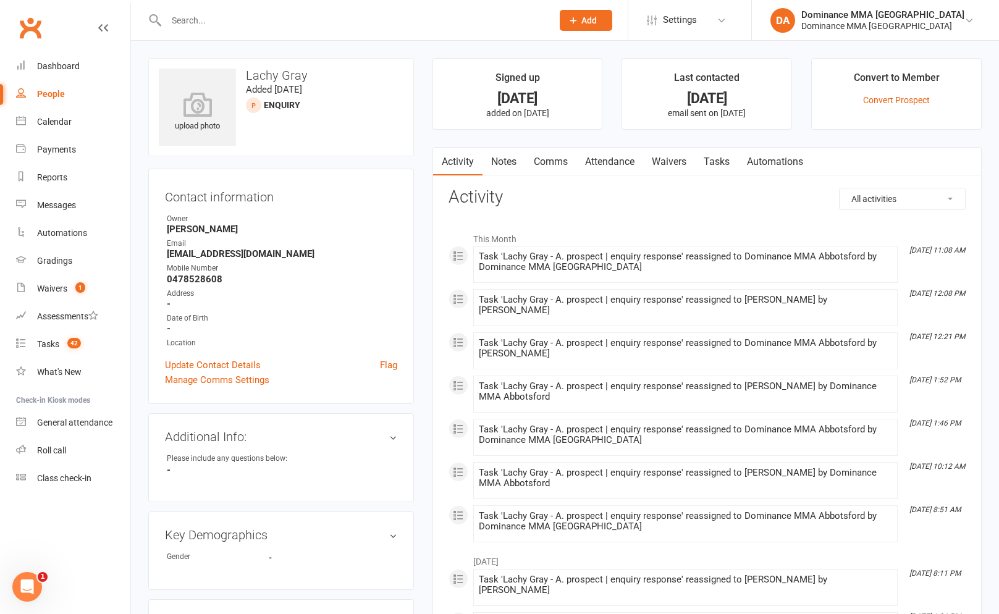
click at [499, 159] on link "Notes" at bounding box center [504, 162] width 43 height 28
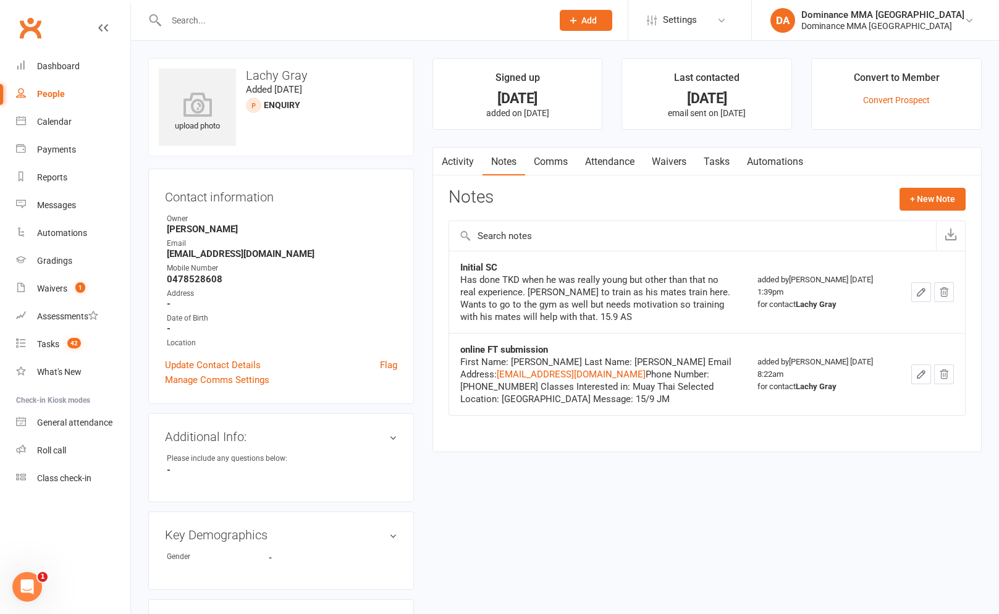
drag, startPoint x: 728, startPoint y: 167, endPoint x: 738, endPoint y: 145, distance: 24.0
click at [728, 167] on link "Tasks" at bounding box center [716, 162] width 43 height 28
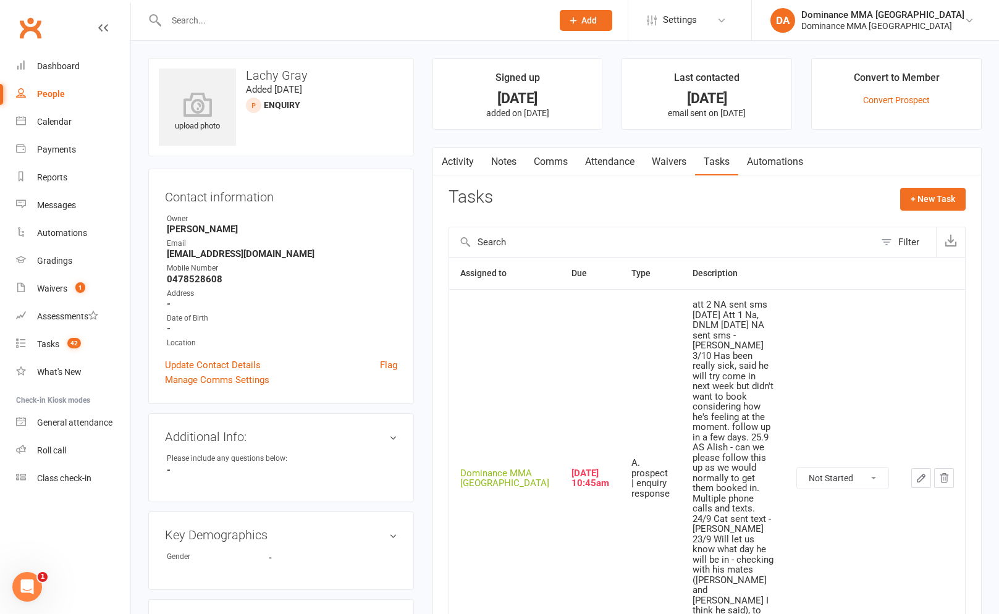
click at [212, 23] on input "text" at bounding box center [352, 20] width 381 height 17
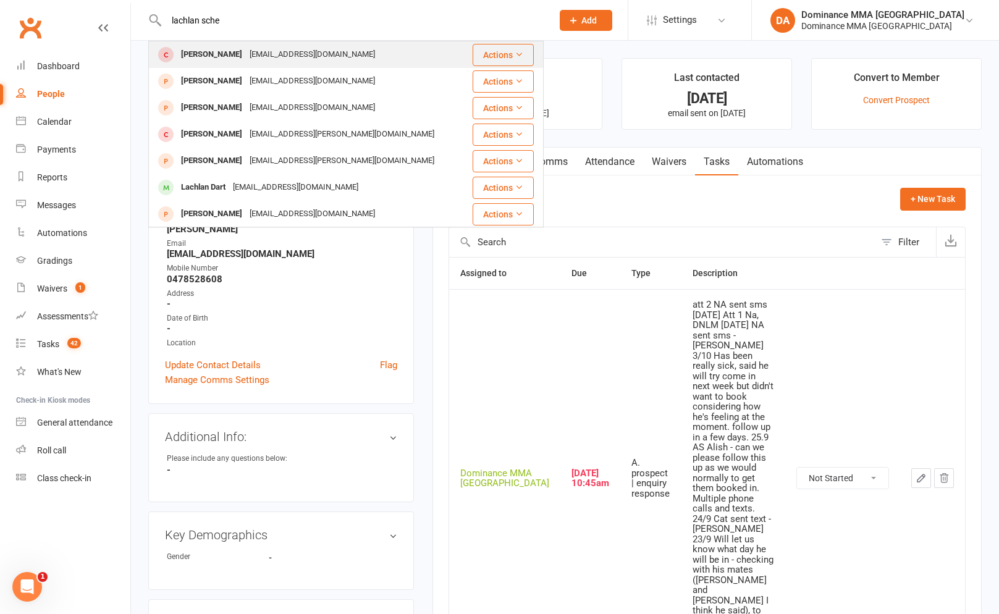
type input "lachlan sche"
click at [260, 49] on div "[EMAIL_ADDRESS][DOMAIN_NAME]" at bounding box center [312, 55] width 133 height 18
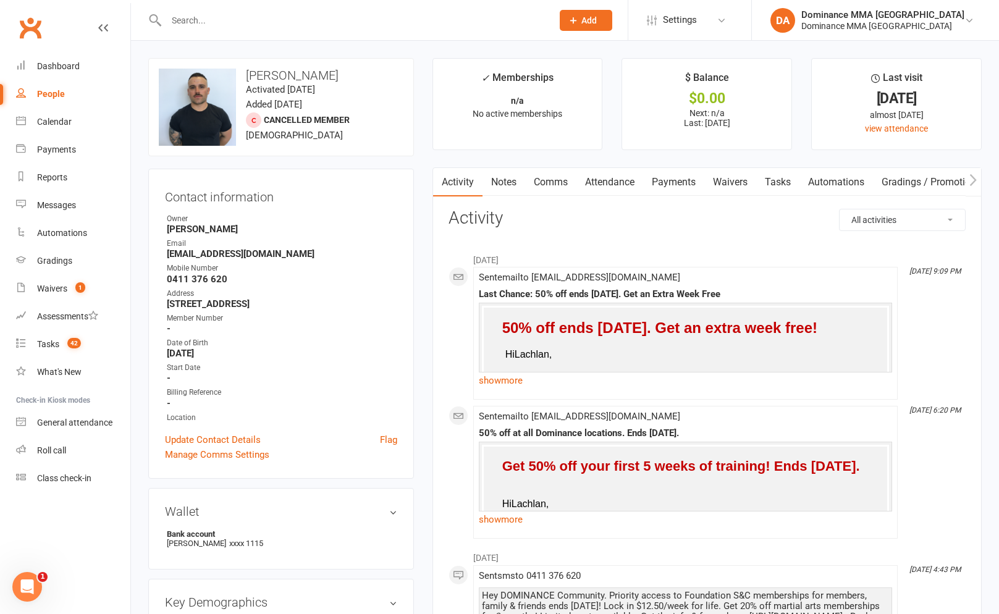
click at [494, 192] on link "Notes" at bounding box center [504, 182] width 43 height 28
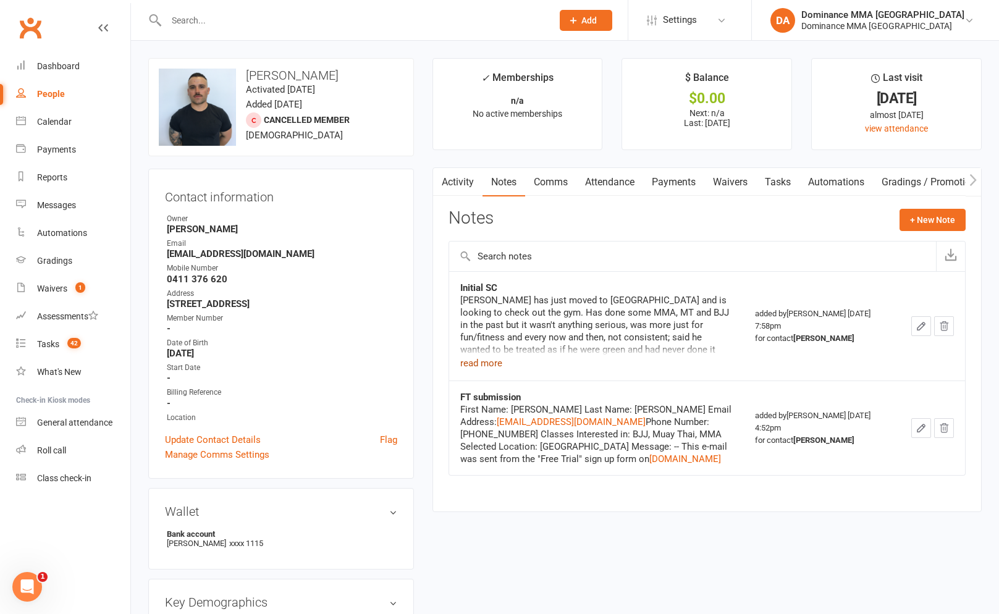
click at [478, 360] on button "read more" at bounding box center [481, 363] width 42 height 15
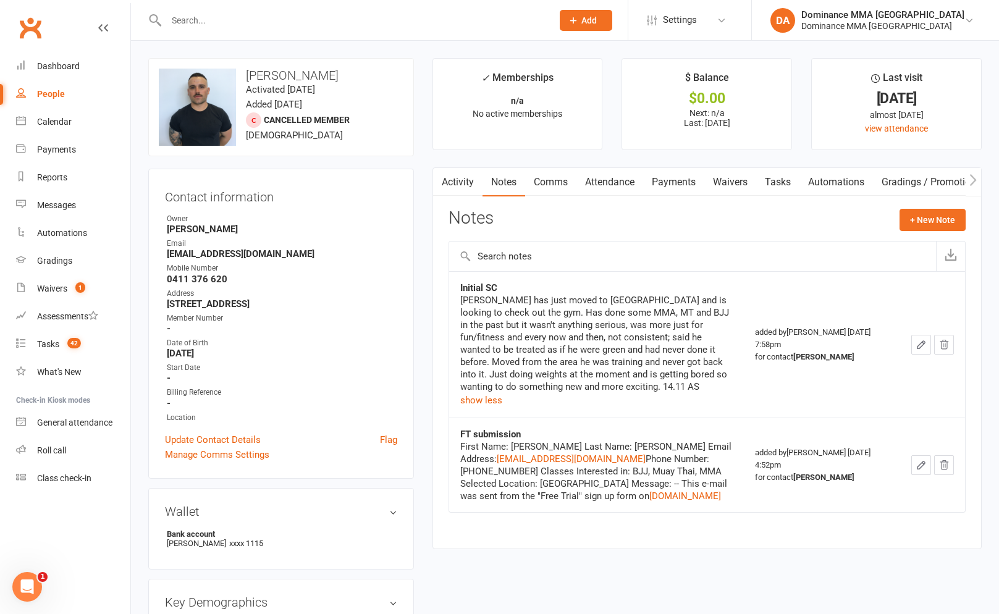
click at [576, 198] on div "Activity Notes Comms Attendance Payments Waivers Tasks Automations Gradings / P…" at bounding box center [706, 358] width 549 height 382
click at [582, 186] on link "Attendance" at bounding box center [609, 182] width 67 height 28
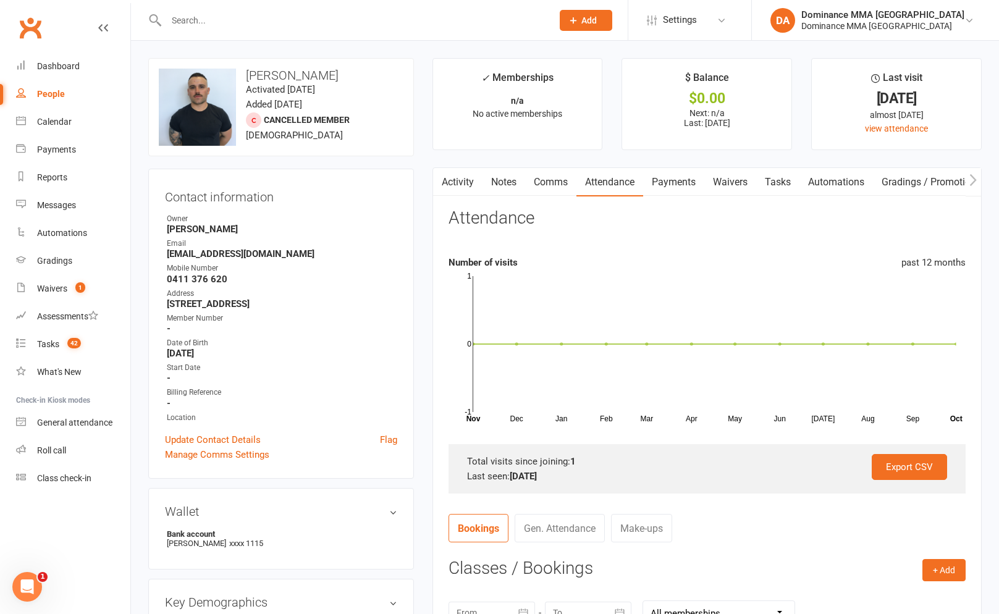
drag, startPoint x: 690, startPoint y: 187, endPoint x: 657, endPoint y: 193, distance: 32.7
click at [690, 187] on link "Payments" at bounding box center [673, 182] width 61 height 28
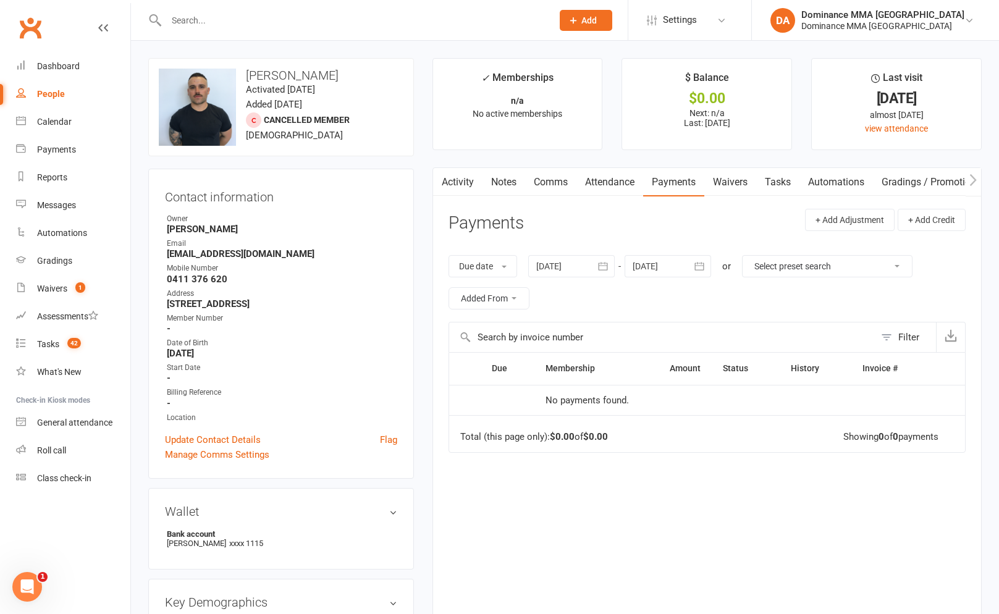
click at [530, 192] on link "Comms" at bounding box center [550, 182] width 51 height 28
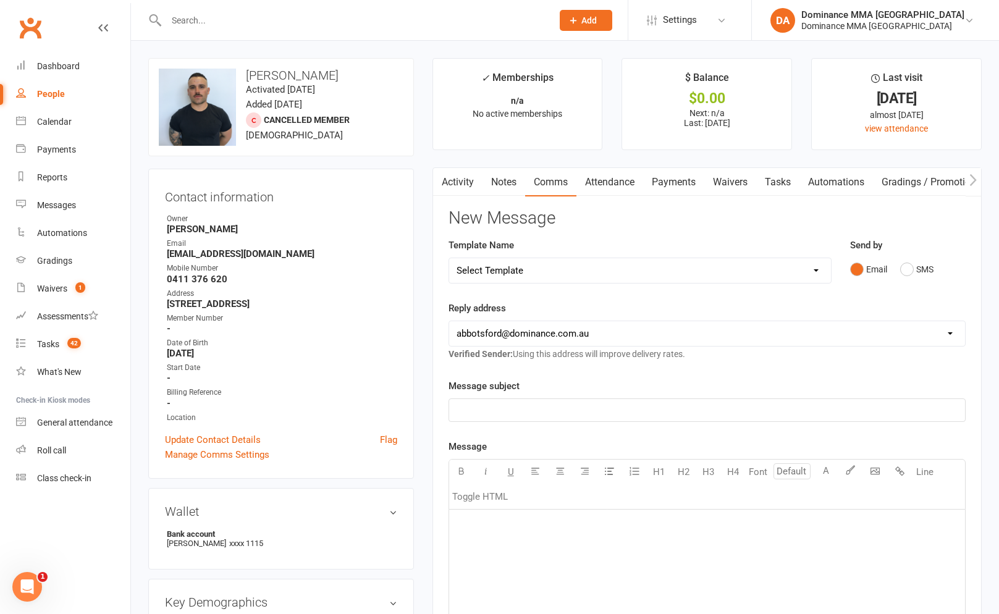
click at [609, 182] on link "Attendance" at bounding box center [609, 182] width 67 height 28
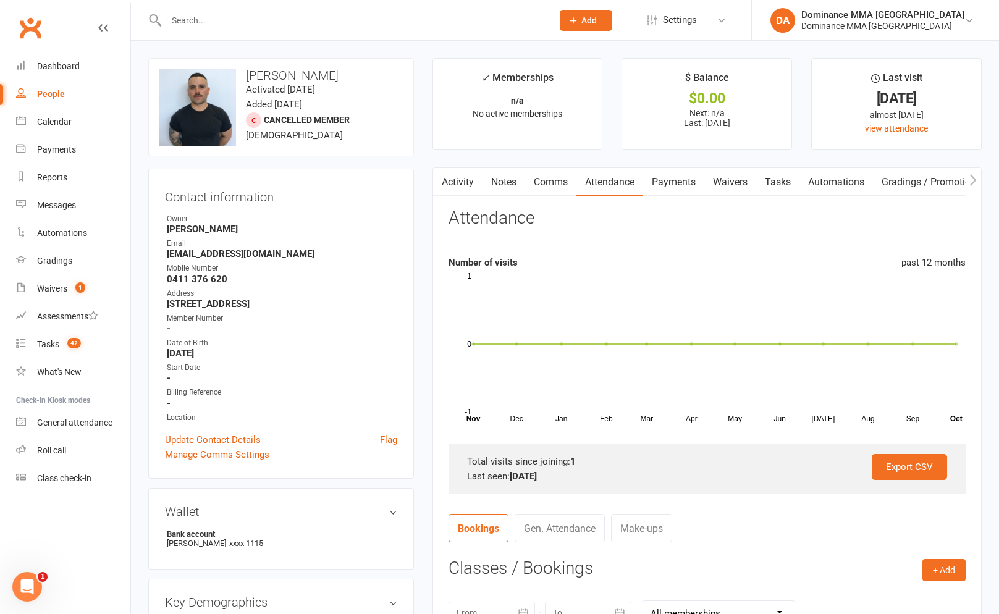
click at [674, 177] on link "Payments" at bounding box center [673, 182] width 61 height 28
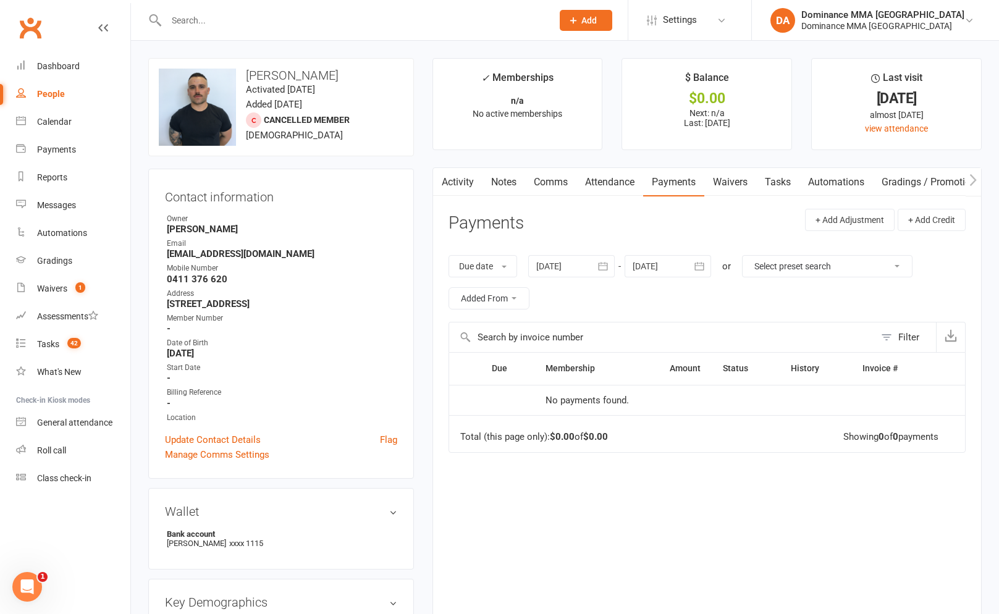
click at [266, 23] on input "text" at bounding box center [352, 20] width 381 height 17
click at [205, 19] on input "text" at bounding box center [352, 20] width 381 height 17
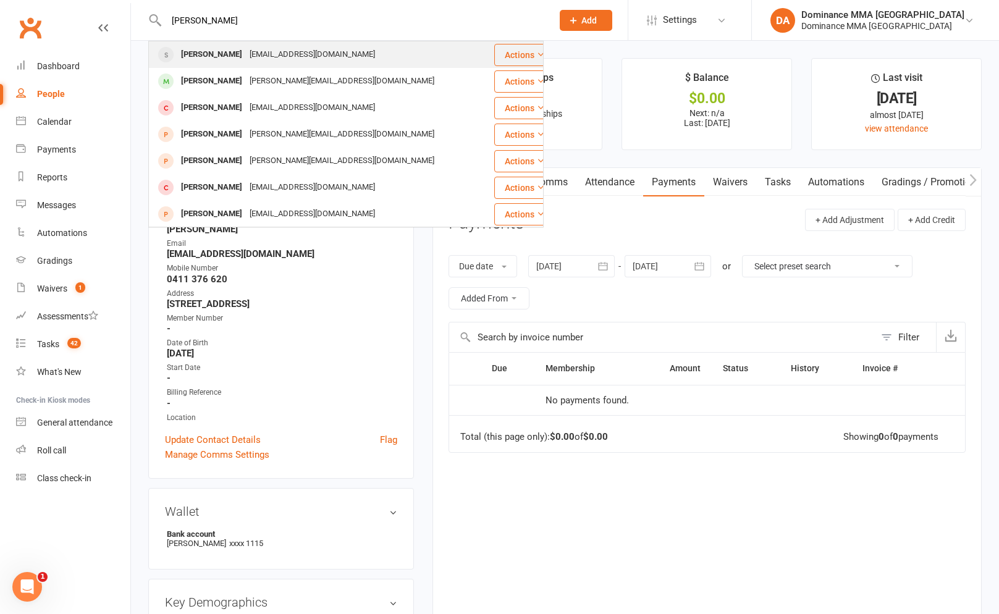
type input "[PERSON_NAME]"
click at [218, 65] on div "[PERSON_NAME] [EMAIL_ADDRESS][DOMAIN_NAME]" at bounding box center [322, 54] width 344 height 25
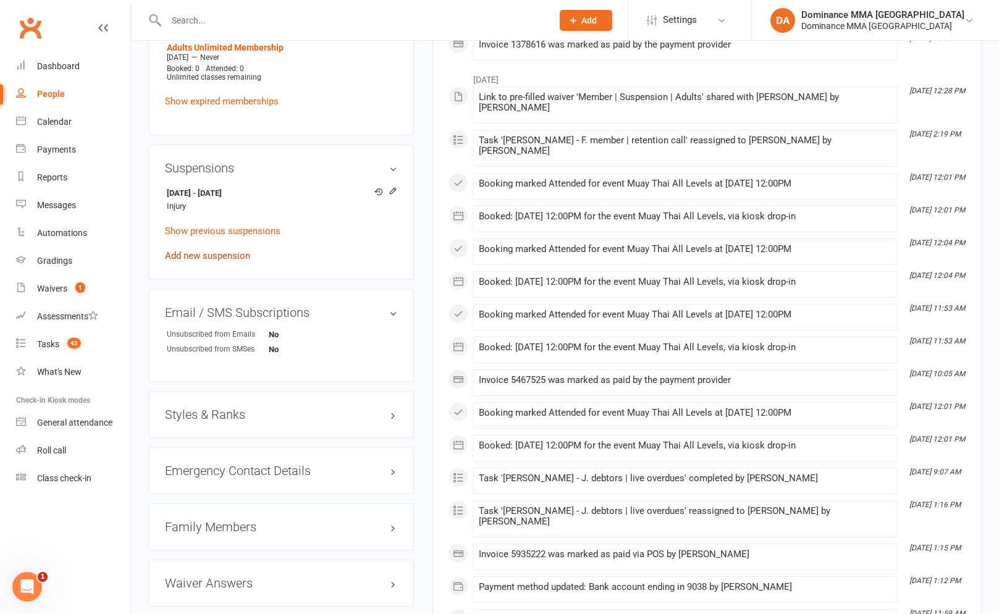
scroll to position [657, 0]
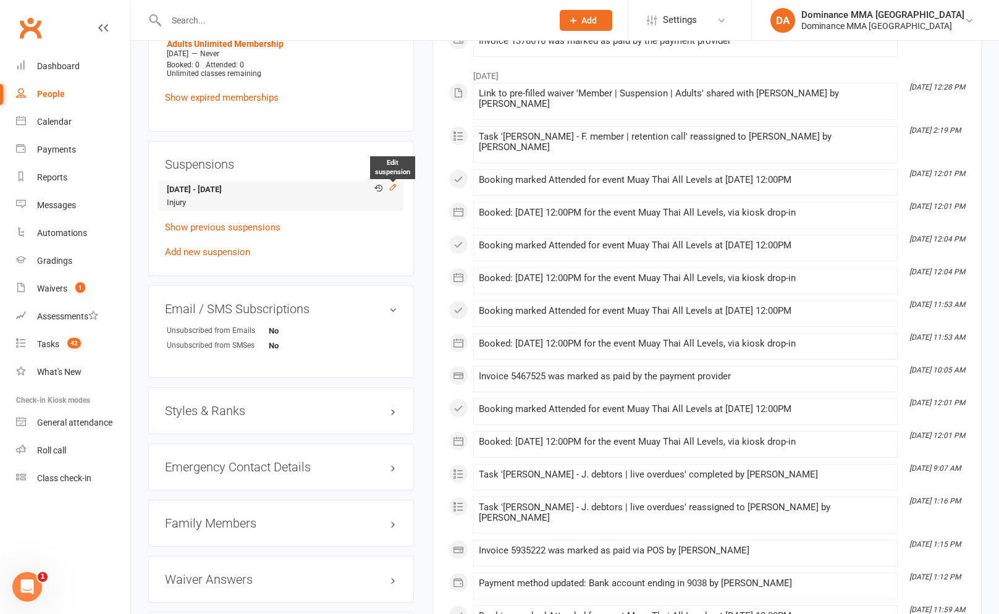
click at [392, 183] on icon at bounding box center [393, 187] width 9 height 9
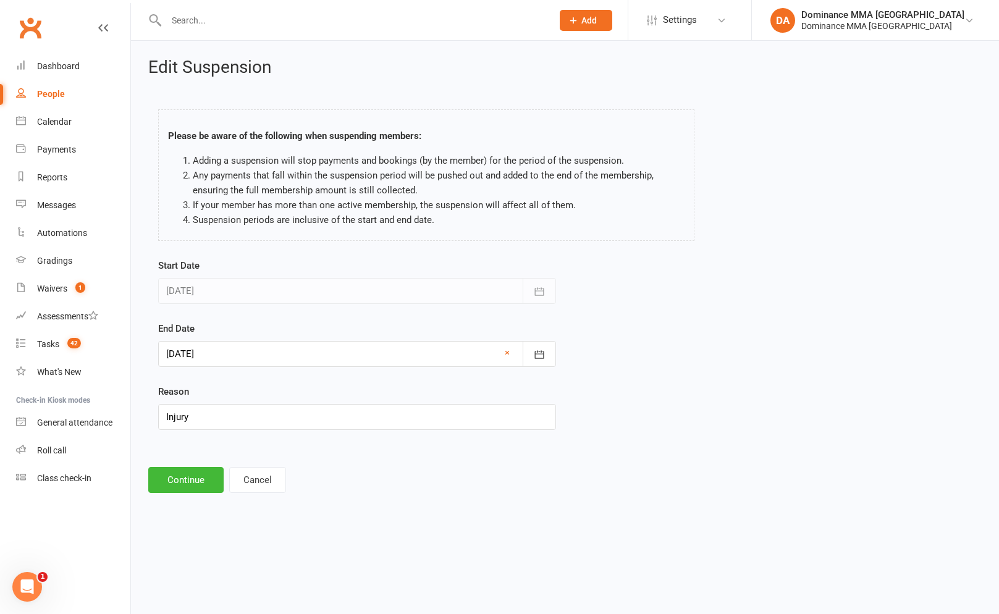
click at [193, 353] on div at bounding box center [357, 354] width 398 height 26
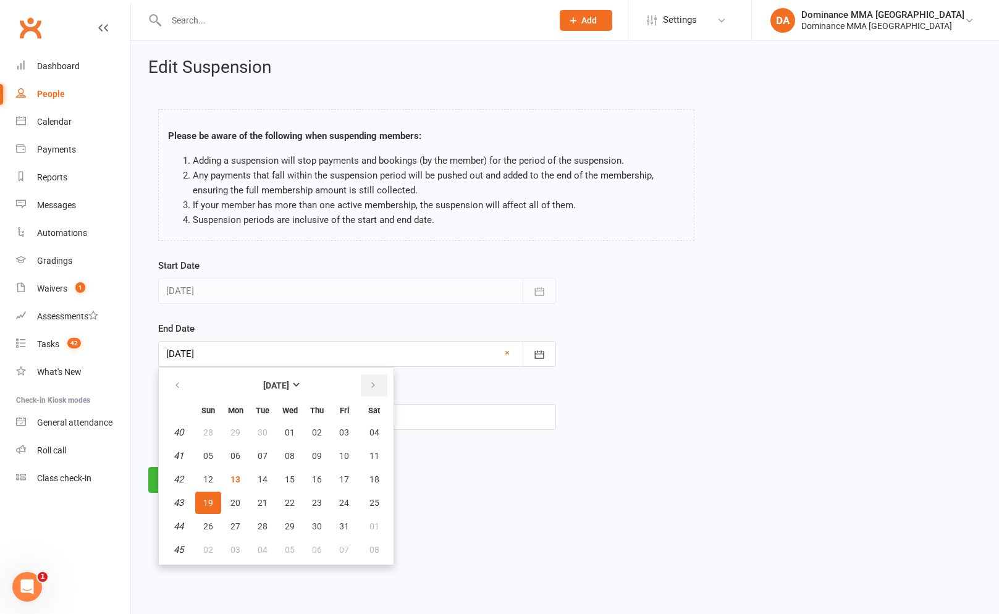
click at [371, 391] on button "button" at bounding box center [374, 385] width 27 height 22
click at [212, 510] on button "16" at bounding box center [208, 503] width 26 height 22
type input "[DATE]"
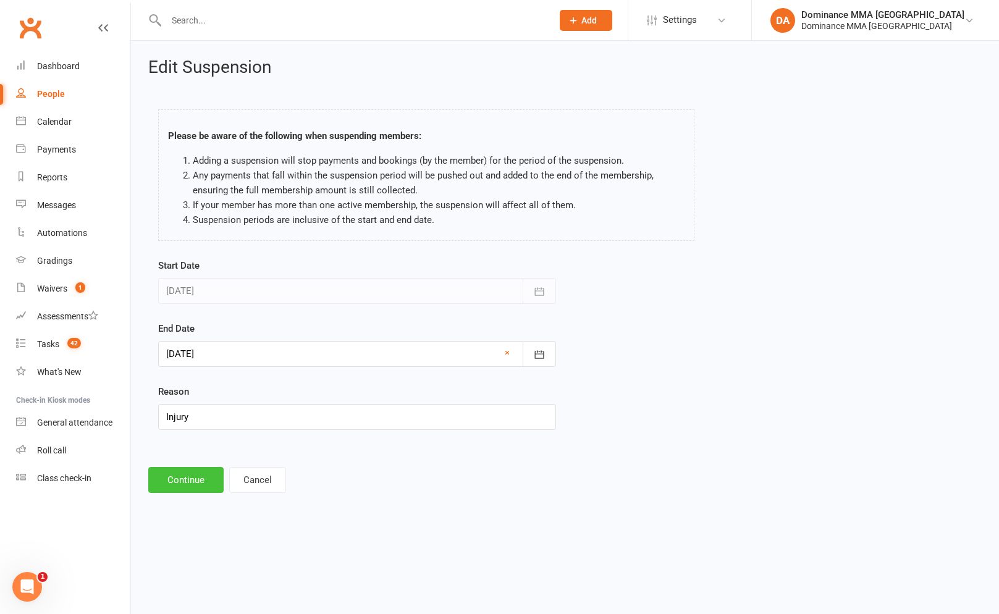
click at [200, 487] on button "Continue" at bounding box center [185, 480] width 75 height 26
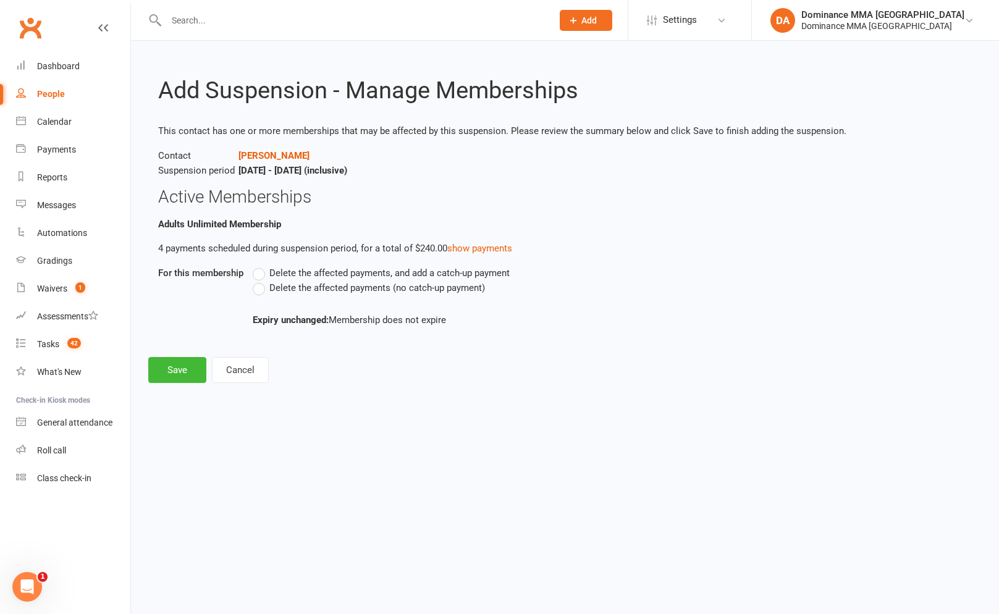
click at [308, 291] on span "Delete the affected payments (no catch-up payment)" at bounding box center [377, 287] width 216 height 13
click at [261, 281] on input "Delete the affected payments (no catch-up payment)" at bounding box center [257, 281] width 8 height 0
drag, startPoint x: 171, startPoint y: 378, endPoint x: 180, endPoint y: 367, distance: 14.5
click at [171, 378] on button "Save" at bounding box center [177, 370] width 58 height 26
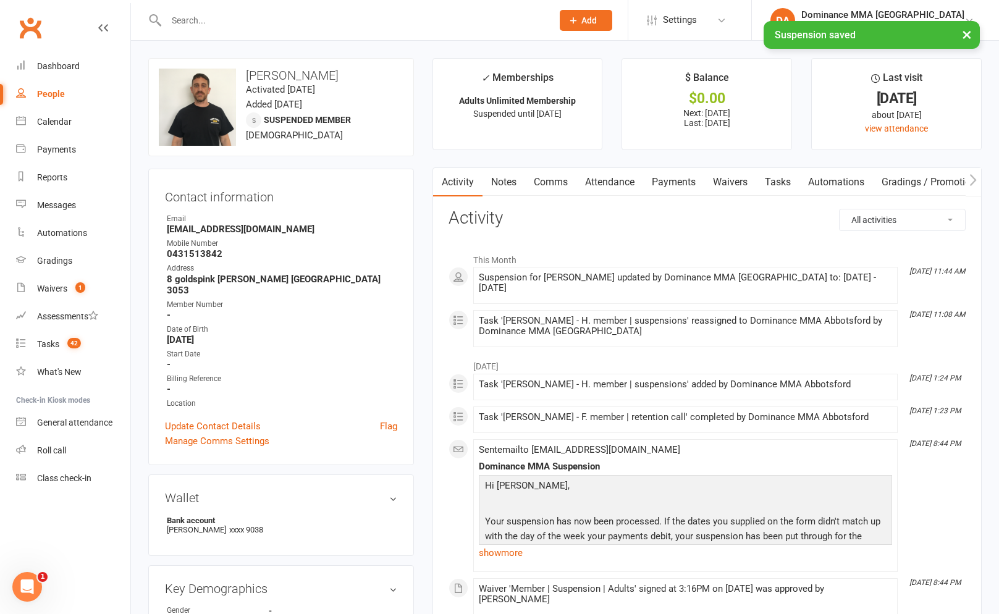
click at [756, 176] on link "Waivers" at bounding box center [730, 182] width 52 height 28
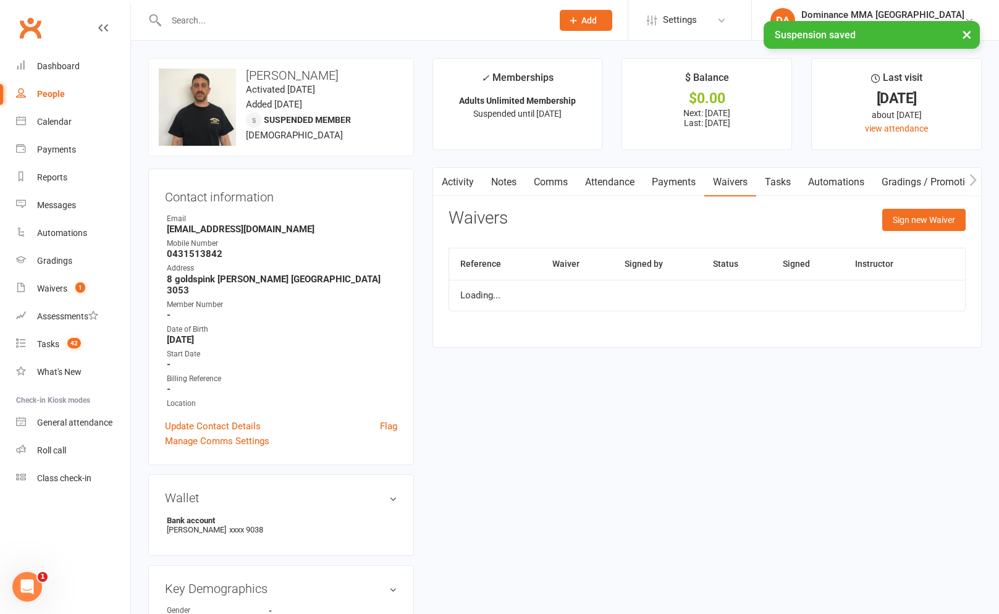
click at [764, 180] on link "Tasks" at bounding box center [777, 182] width 43 height 28
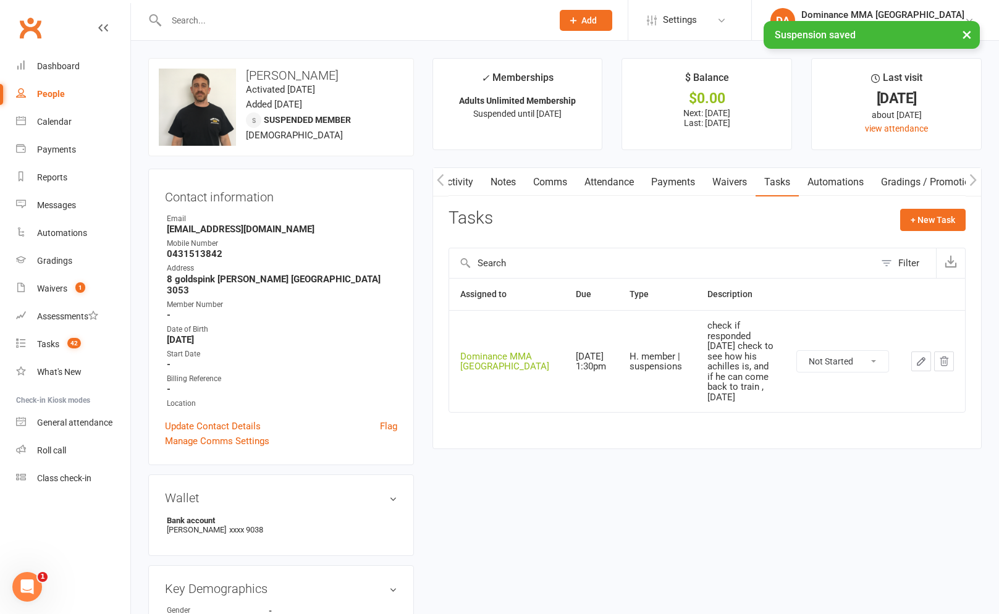
click at [912, 352] on button "button" at bounding box center [921, 362] width 20 height 20
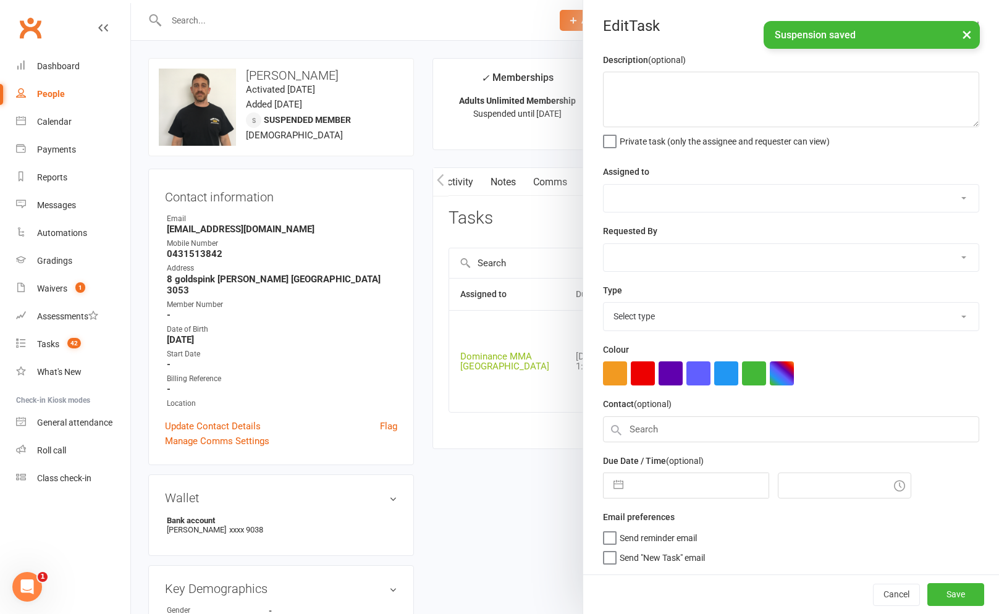
type textarea "check if responded [DATE] check to see how his achilles is, and if he can come …"
select select "12631"
type input "[DATE]"
type input "1:30pm"
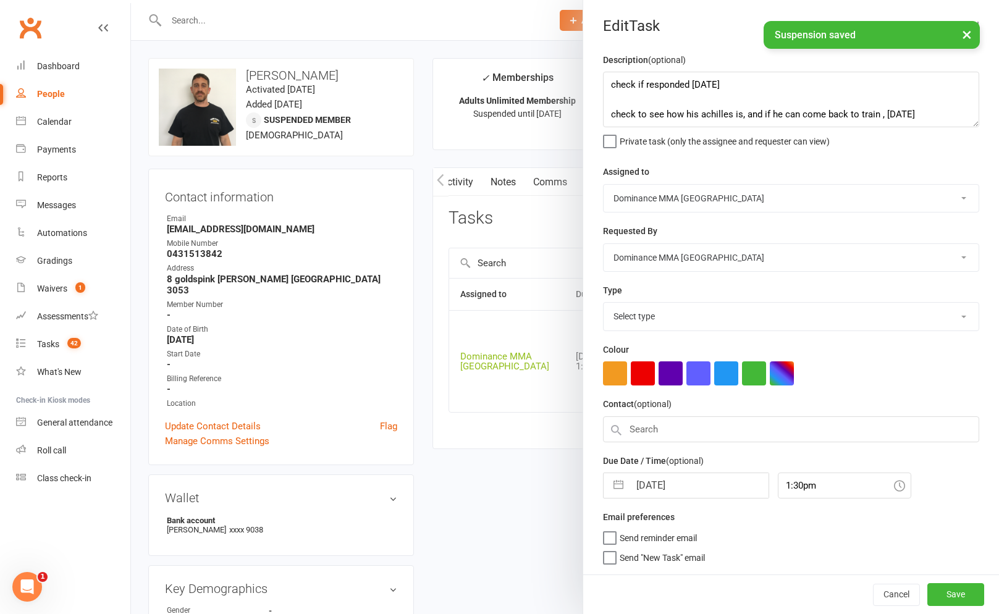
select select "3867"
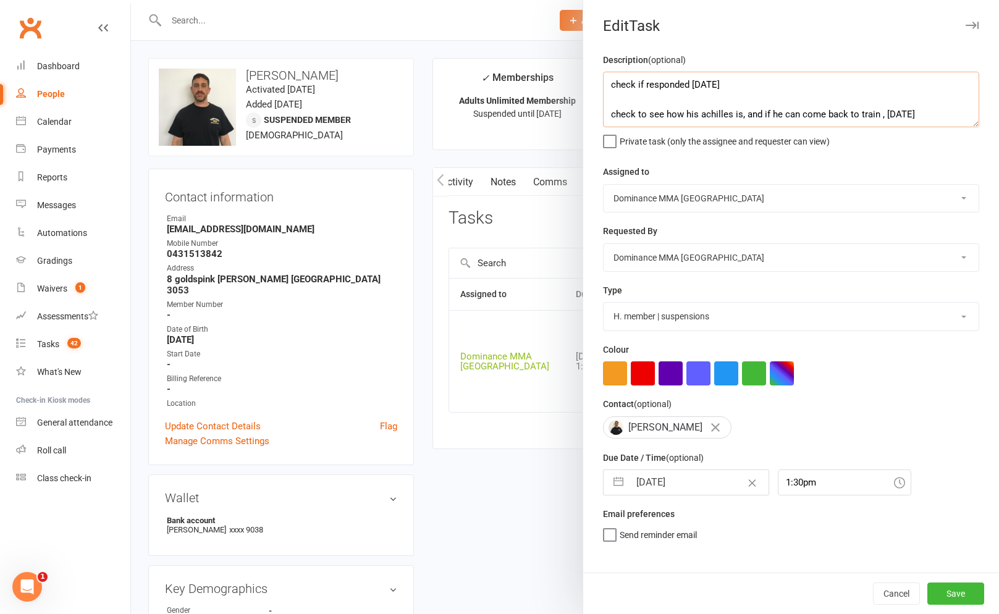
click at [612, 82] on textarea "check if responded [DATE] check to see how his achilles is, and if he can come …" at bounding box center [791, 100] width 376 height 56
type textarea "extended suspension by 4 weeks [DATE] check if responded [DATE] check to see ho…"
click at [661, 492] on input "[DATE]" at bounding box center [699, 482] width 139 height 25
select select "8"
select select "2025"
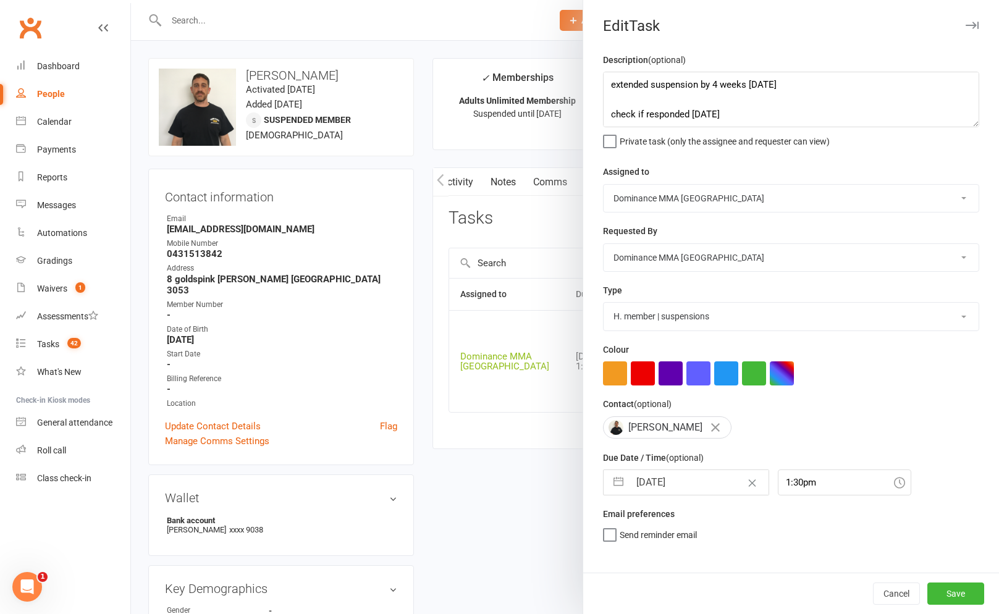
select select "9"
select select "2025"
select select "10"
select select "2025"
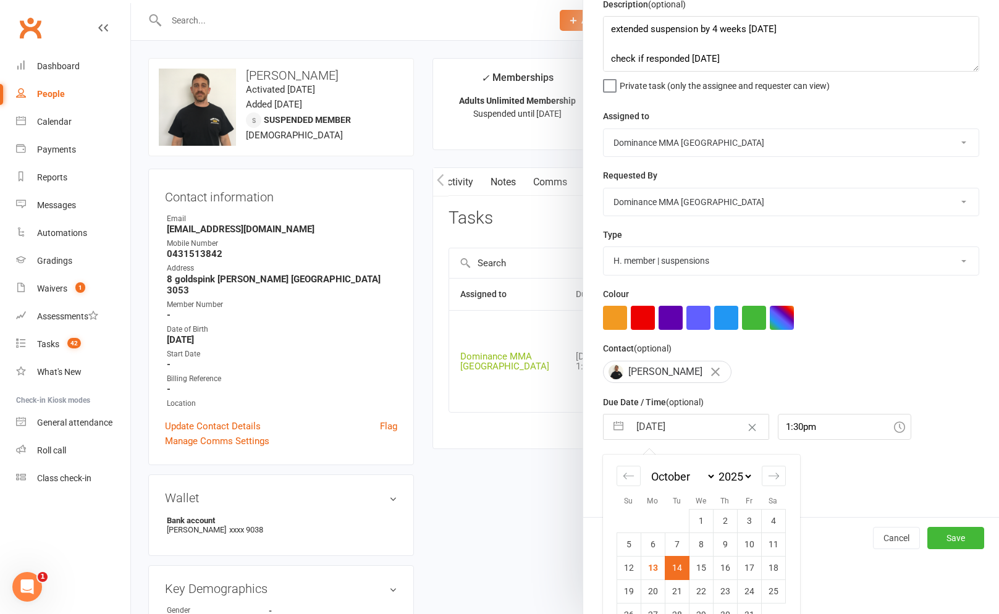
scroll to position [85, 0]
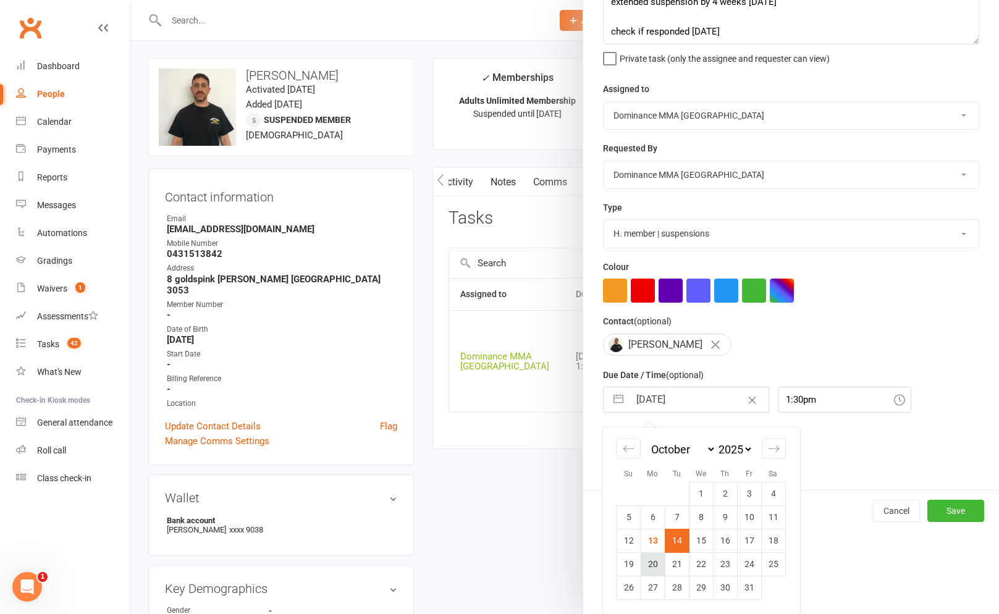
click at [660, 562] on td "20" at bounding box center [653, 563] width 24 height 23
type input "[DATE]"
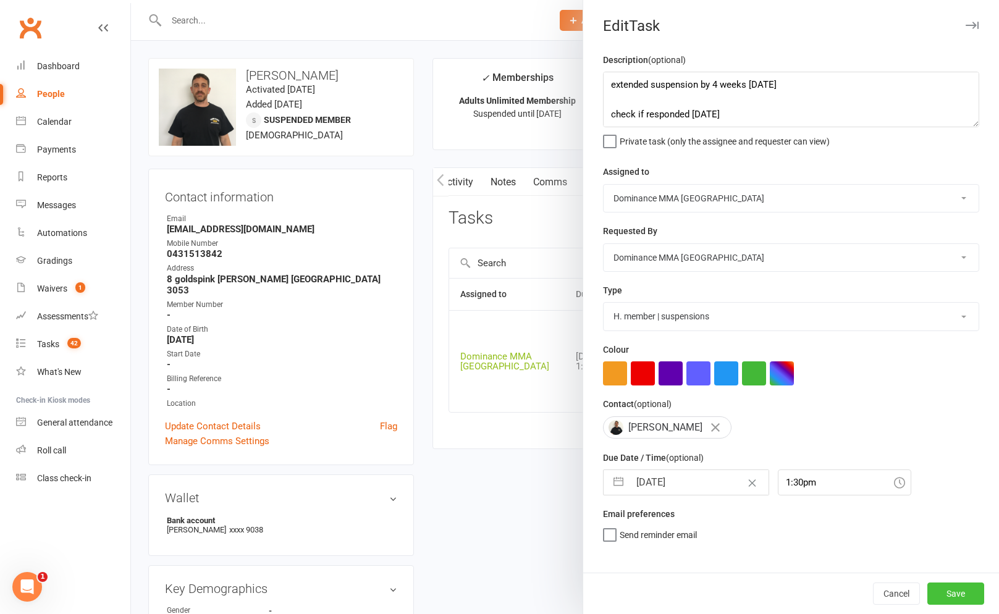
click at [964, 592] on button "Save" at bounding box center [955, 594] width 57 height 22
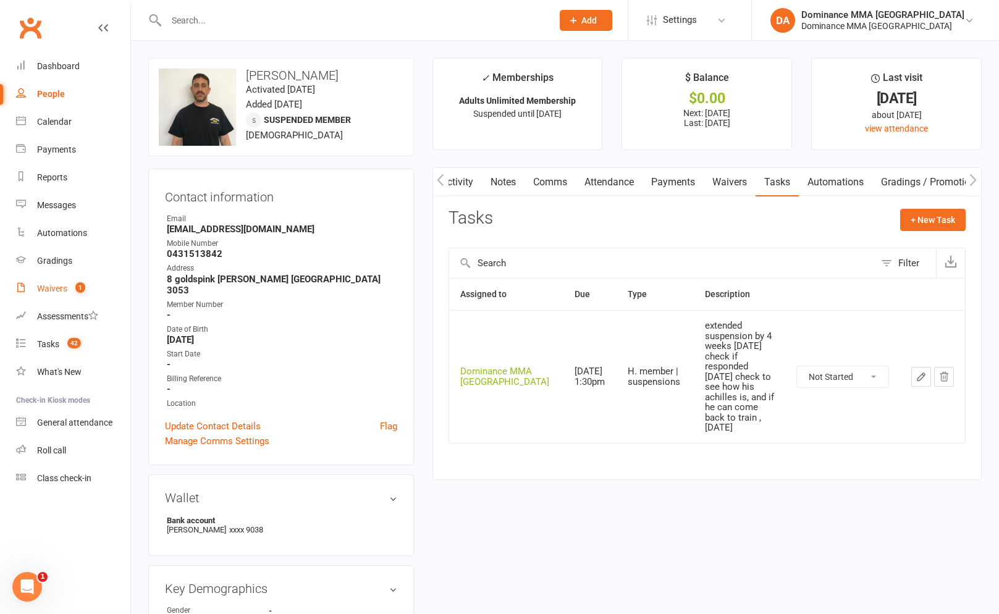
click at [32, 291] on link "Waivers 1" at bounding box center [73, 289] width 114 height 28
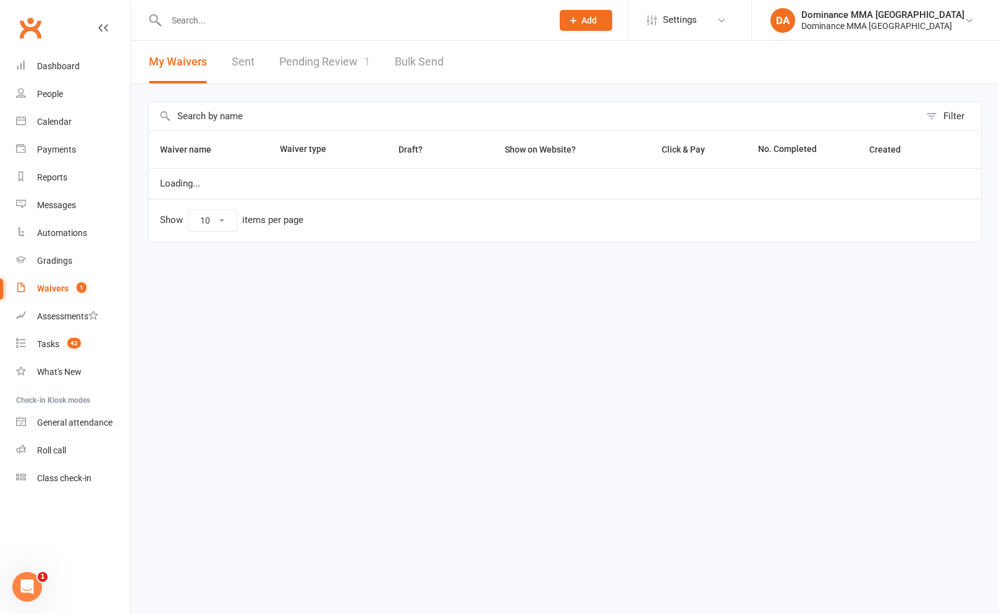
click at [297, 77] on link "Pending Review 1" at bounding box center [324, 62] width 91 height 43
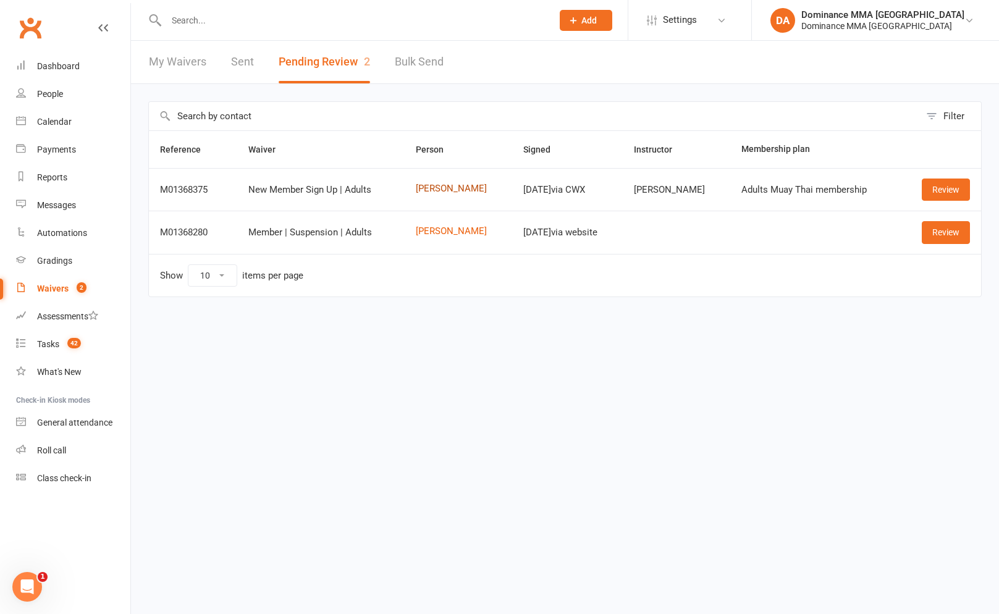
click at [479, 189] on link "[PERSON_NAME]" at bounding box center [458, 189] width 85 height 11
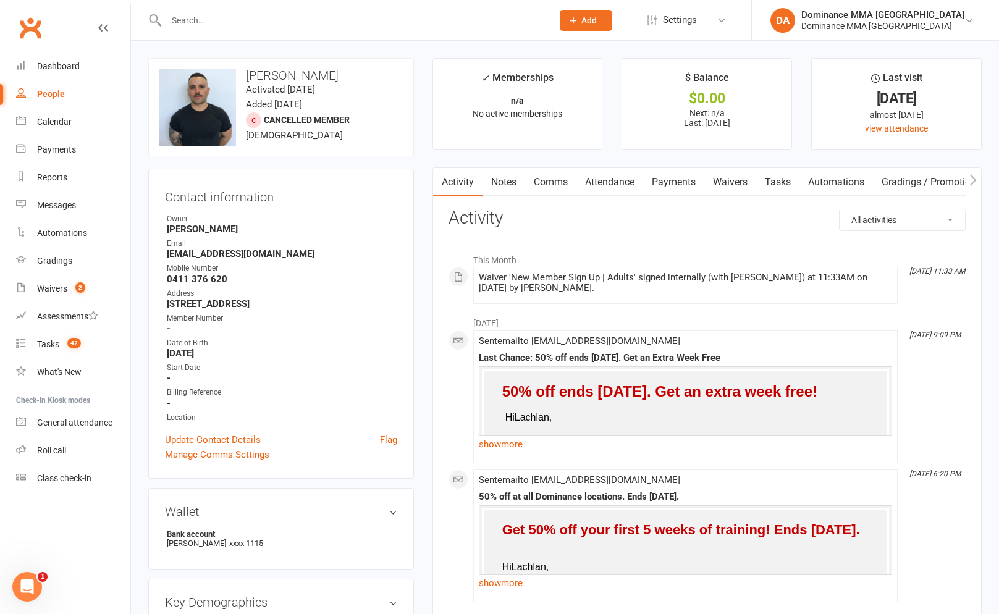
drag, startPoint x: 505, startPoint y: 180, endPoint x: 635, endPoint y: 185, distance: 130.4
click at [507, 181] on link "Notes" at bounding box center [504, 182] width 43 height 28
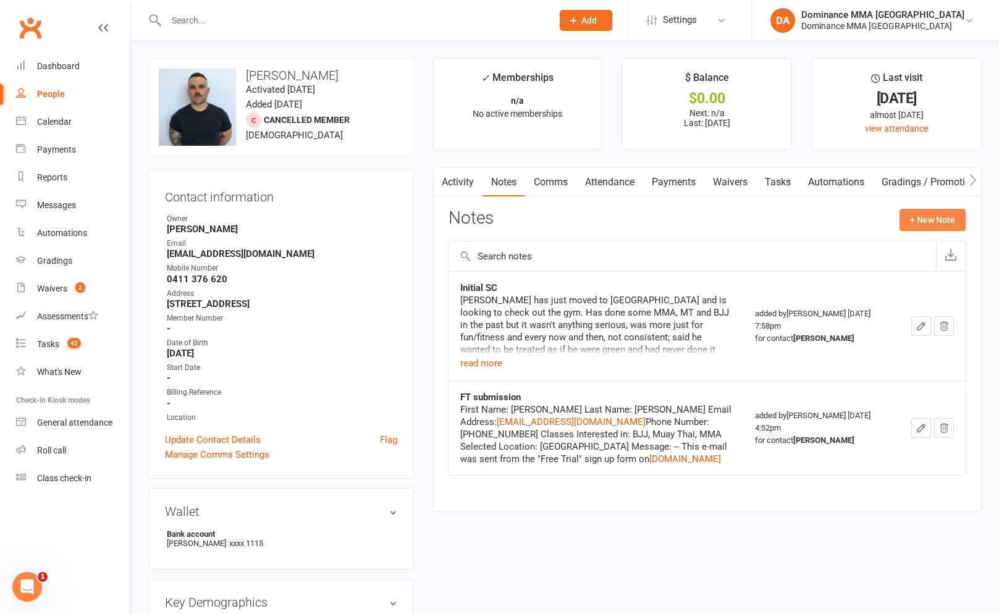
click at [914, 228] on button "+ New Note" at bounding box center [933, 220] width 66 height 22
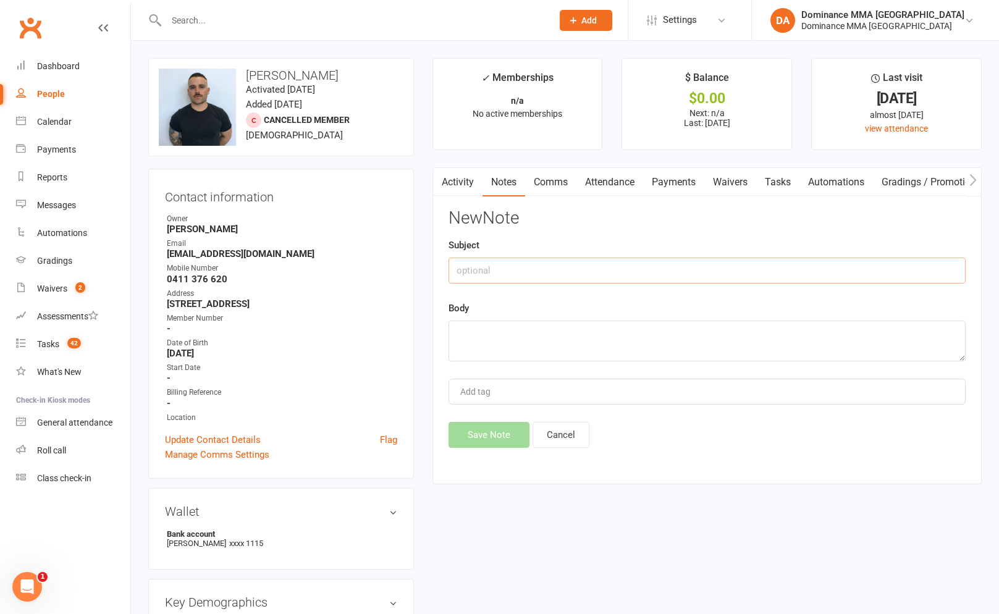
click at [634, 264] on input "text" at bounding box center [707, 271] width 517 height 26
type input "Signed back up"
click at [633, 323] on textarea at bounding box center [707, 341] width 517 height 41
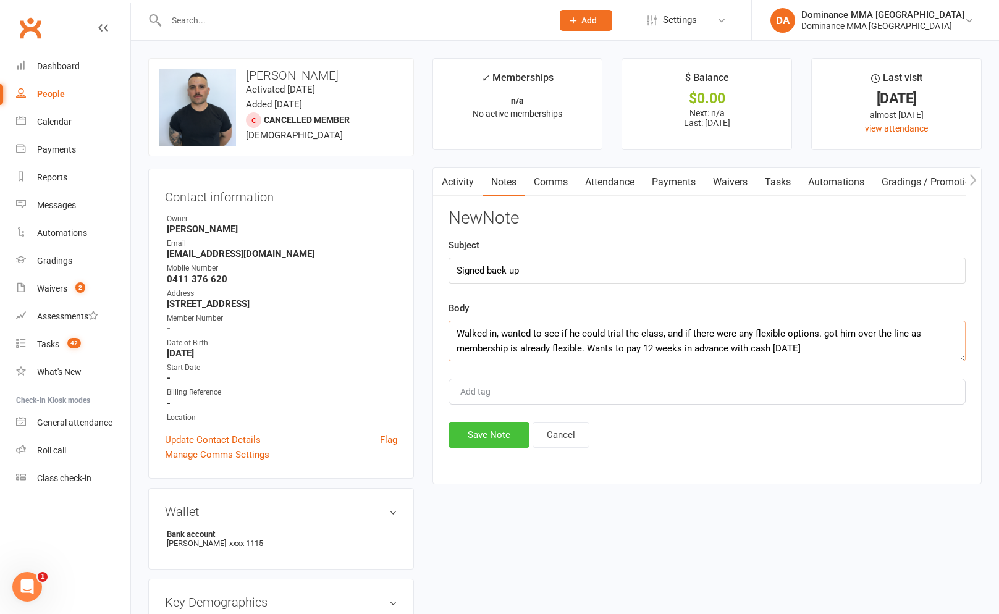
type textarea "Walked in, wanted to see if he could trial the class, and if there were any fle…"
click at [497, 432] on button "Save Note" at bounding box center [489, 435] width 81 height 26
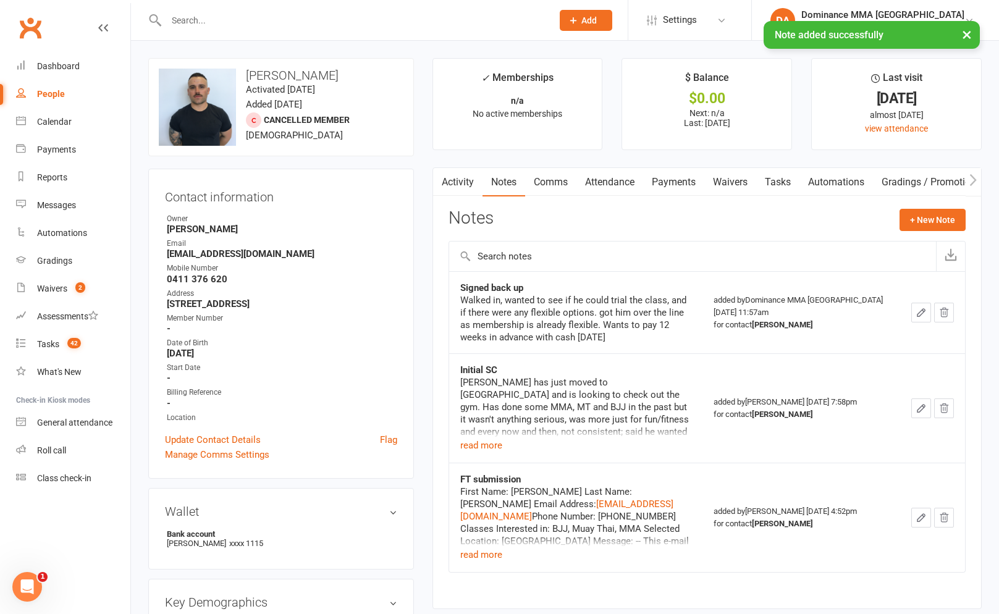
click at [648, 195] on link "Payments" at bounding box center [673, 182] width 61 height 28
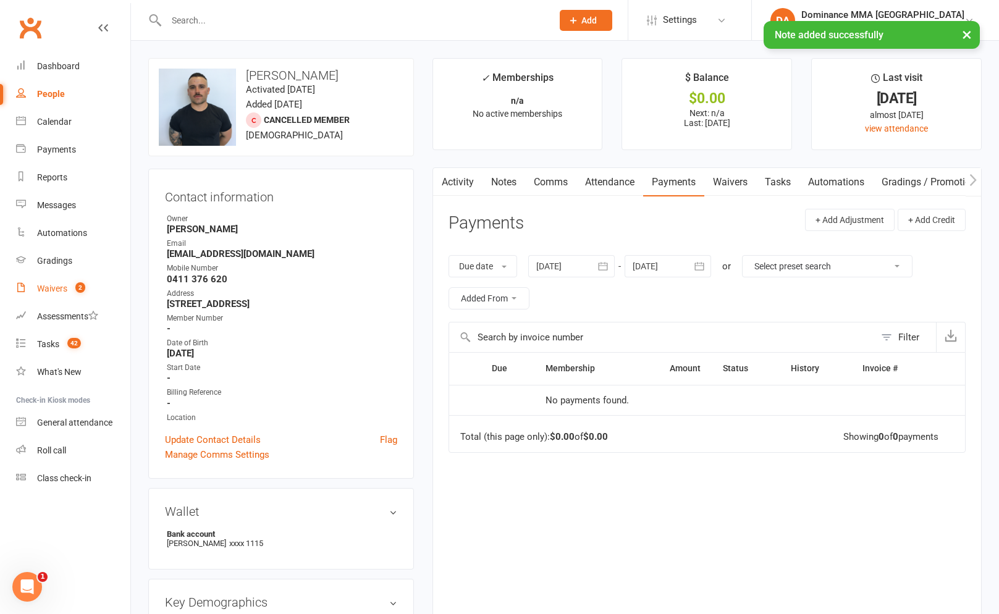
click at [62, 290] on div "Waivers" at bounding box center [52, 289] width 30 height 10
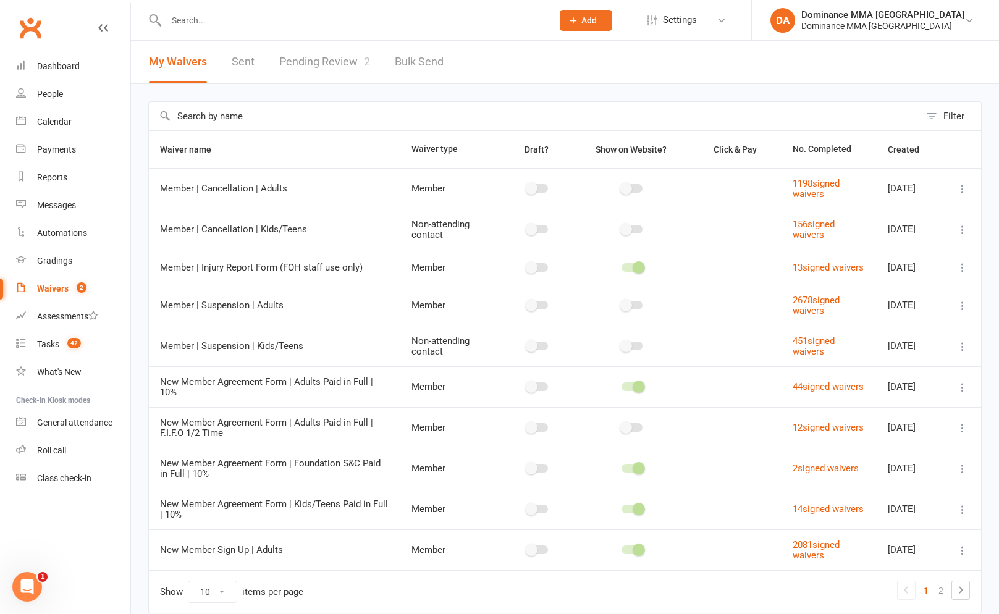
click at [340, 54] on link "Pending Review 2" at bounding box center [324, 62] width 91 height 43
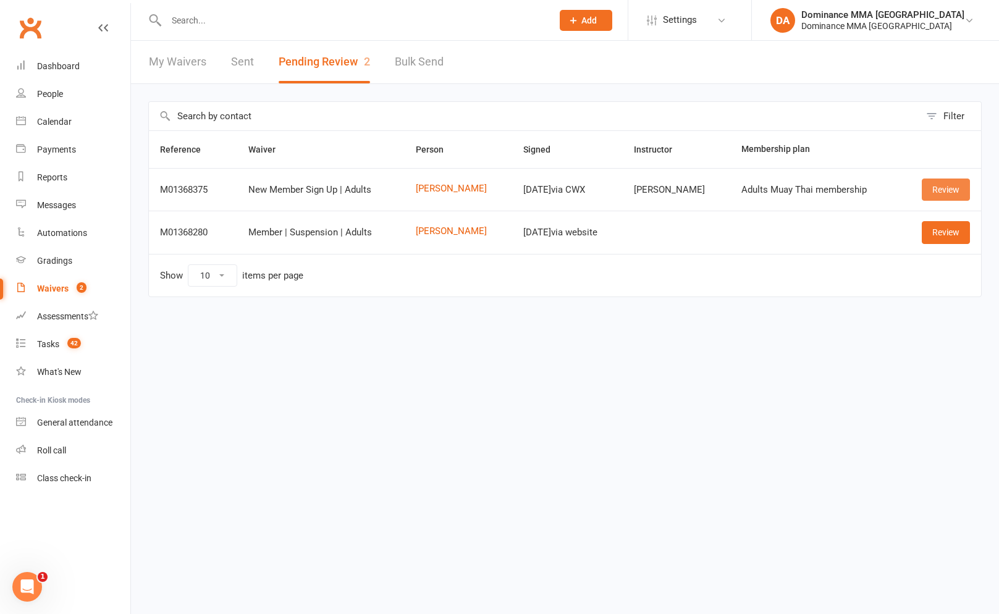
click at [939, 197] on link "Review" at bounding box center [946, 190] width 48 height 22
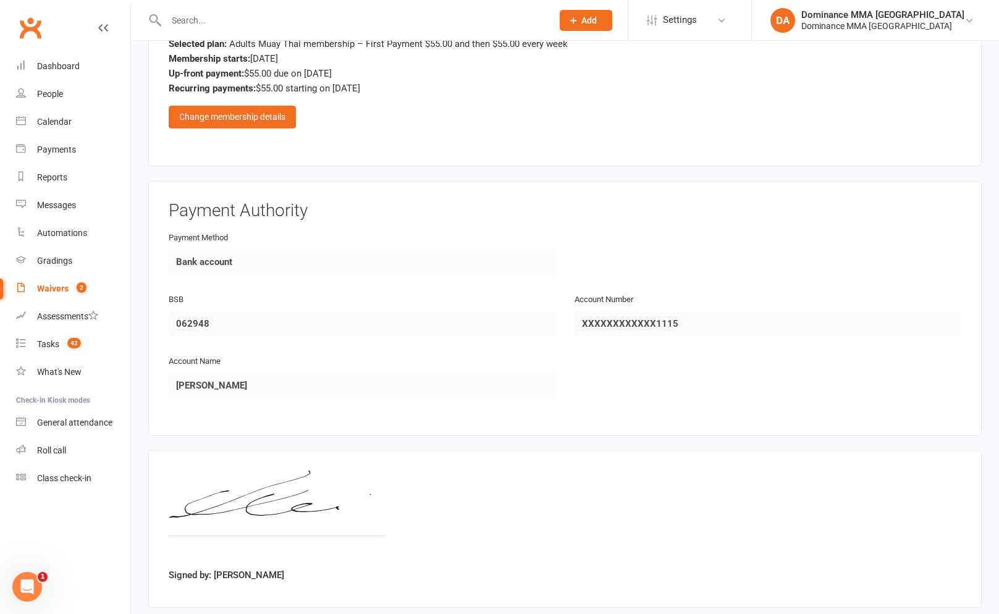
scroll to position [651, 0]
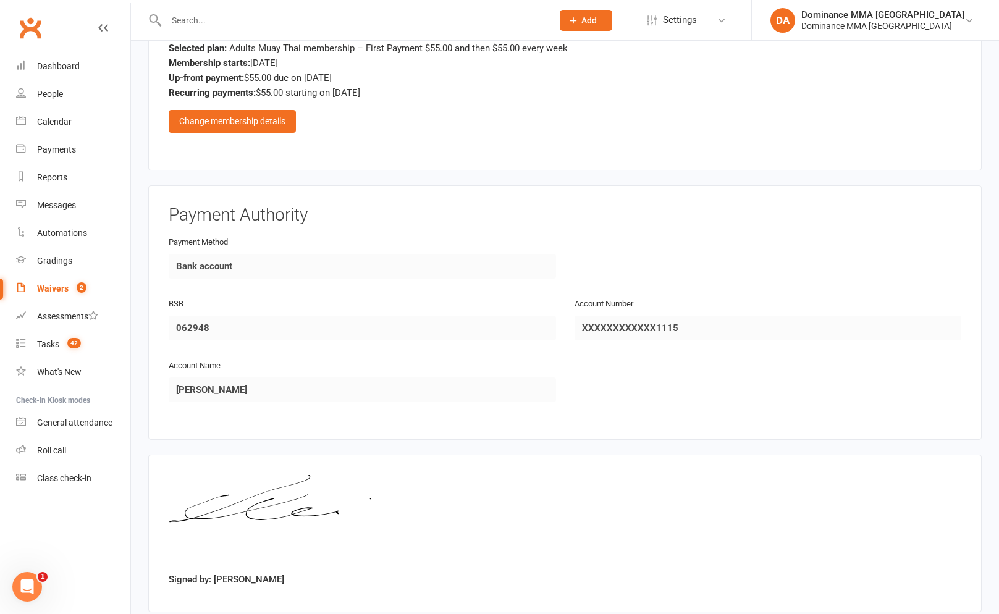
click at [233, 17] on input "text" at bounding box center [352, 20] width 381 height 17
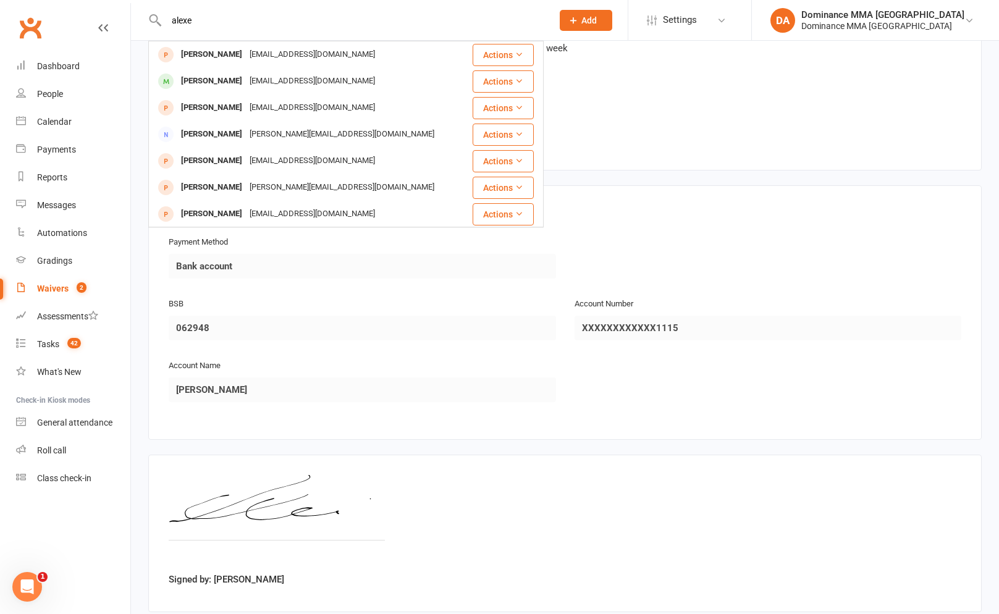
type input "alexe"
click at [226, 81] on div "[PERSON_NAME]" at bounding box center [211, 81] width 69 height 18
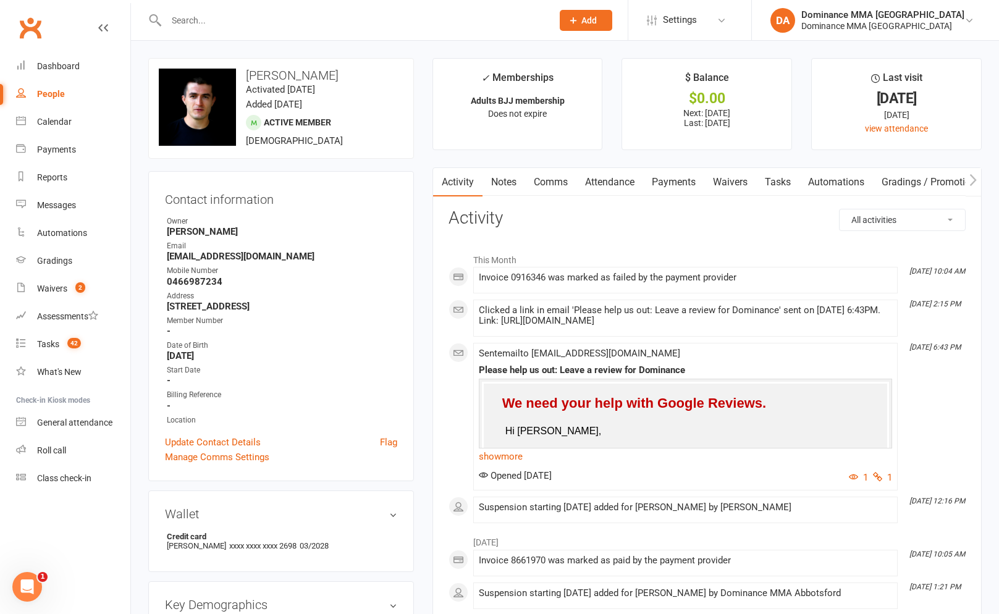
click at [691, 186] on link "Payments" at bounding box center [673, 182] width 61 height 28
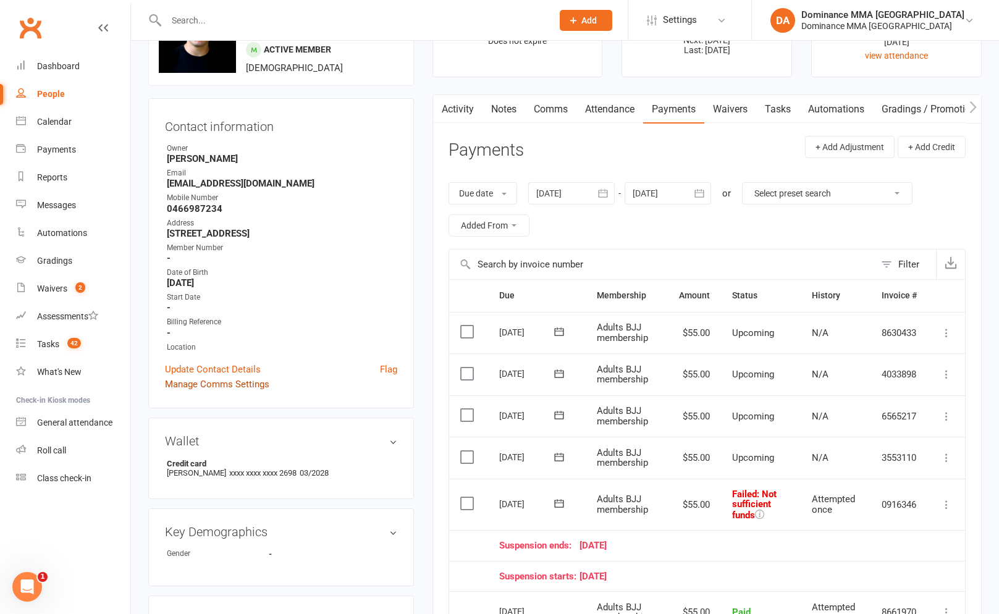
scroll to position [71, 0]
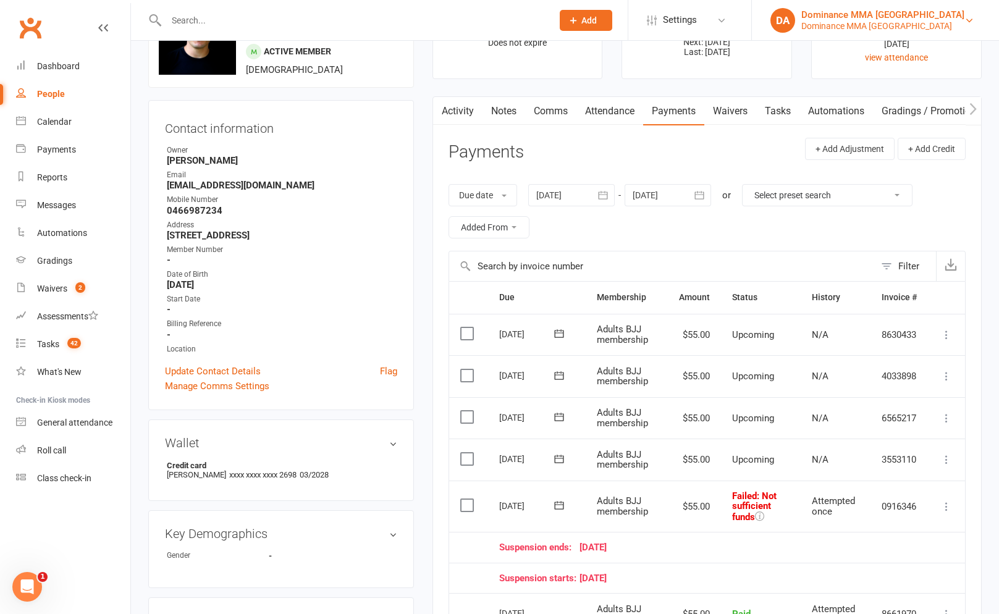
drag, startPoint x: 868, startPoint y: 10, endPoint x: 867, endPoint y: 18, distance: 8.1
click at [868, 11] on div "Dominance MMA [GEOGRAPHIC_DATA]" at bounding box center [882, 14] width 163 height 11
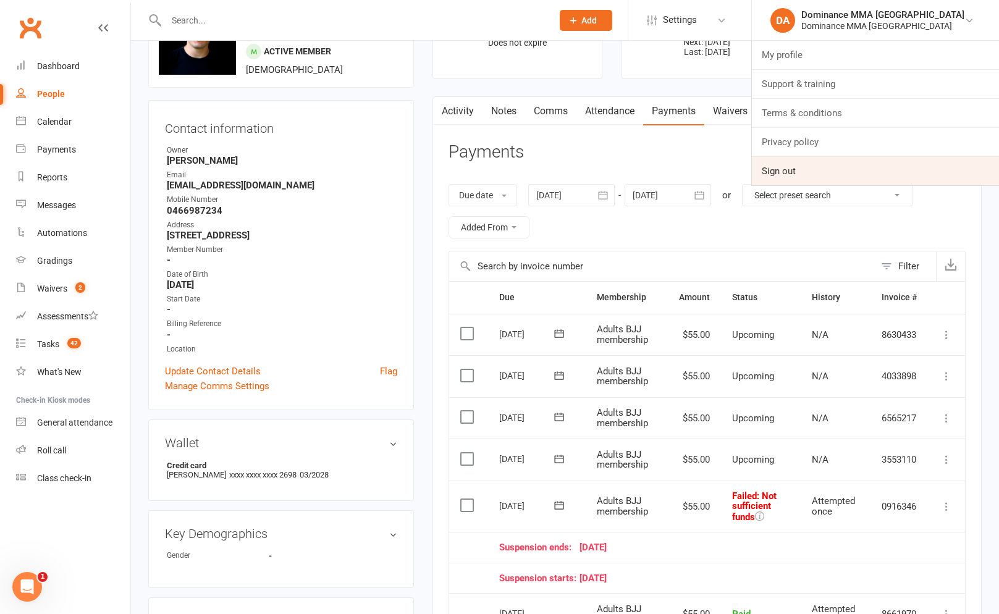
click at [834, 172] on link "Sign out" at bounding box center [875, 171] width 247 height 28
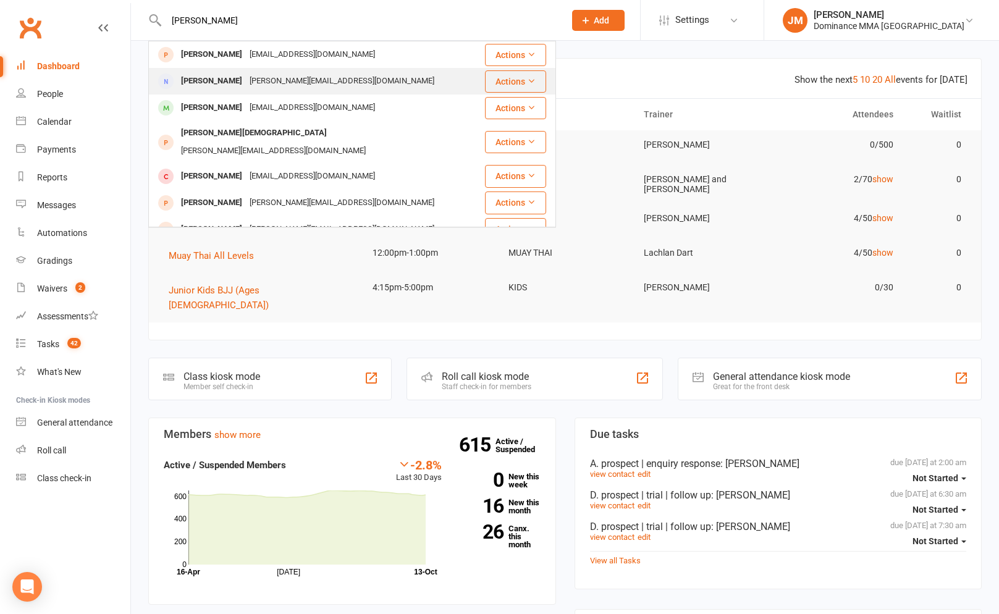
type input "alex mol"
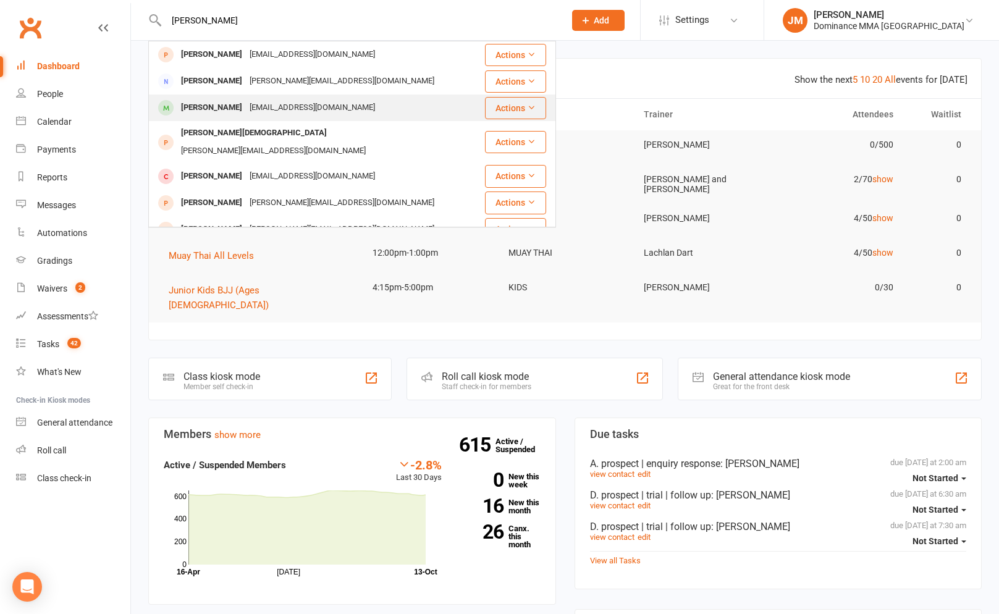
drag, startPoint x: 226, startPoint y: 90, endPoint x: 224, endPoint y: 106, distance: 16.8
click at [224, 106] on tbody "Alex NA NA@NA.com Actions Alex Moulieris alex@moulieris.com.au Actions Alexei M…" at bounding box center [352, 322] width 407 height 562
click at [224, 106] on div "[PERSON_NAME]" at bounding box center [211, 108] width 69 height 18
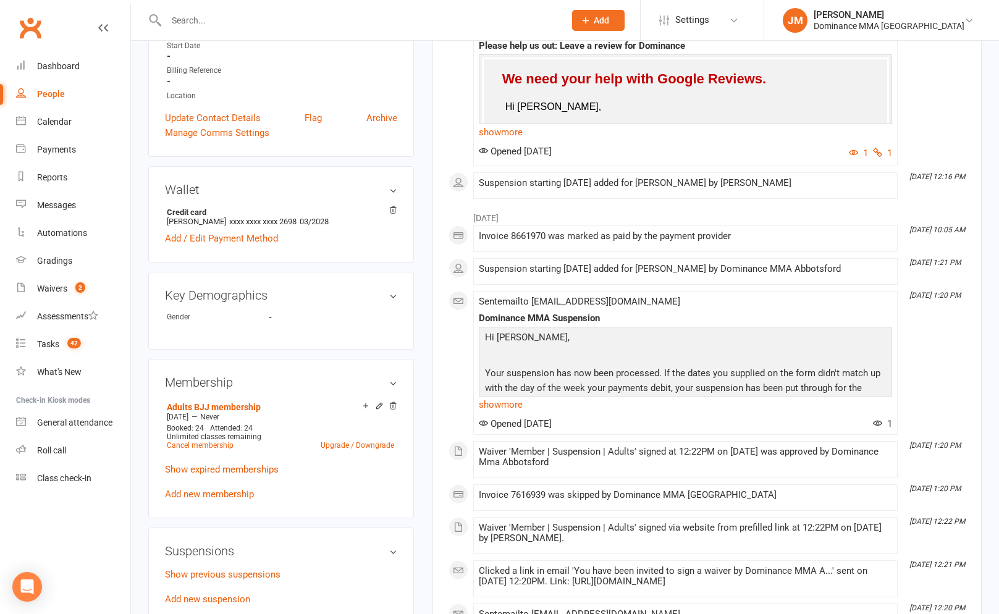
scroll to position [337, 0]
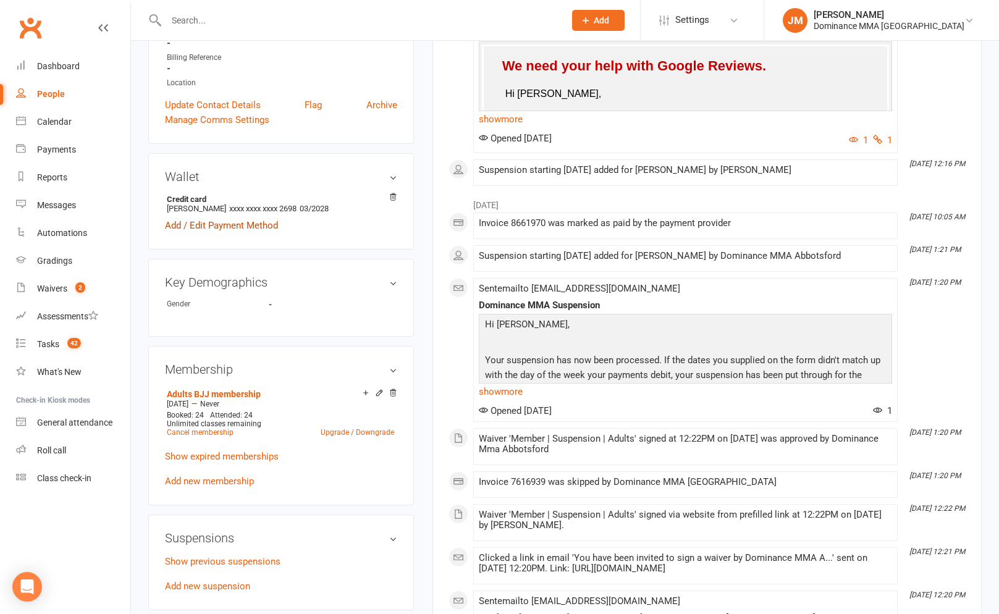
click at [212, 222] on link "Add / Edit Payment Method" at bounding box center [221, 225] width 113 height 15
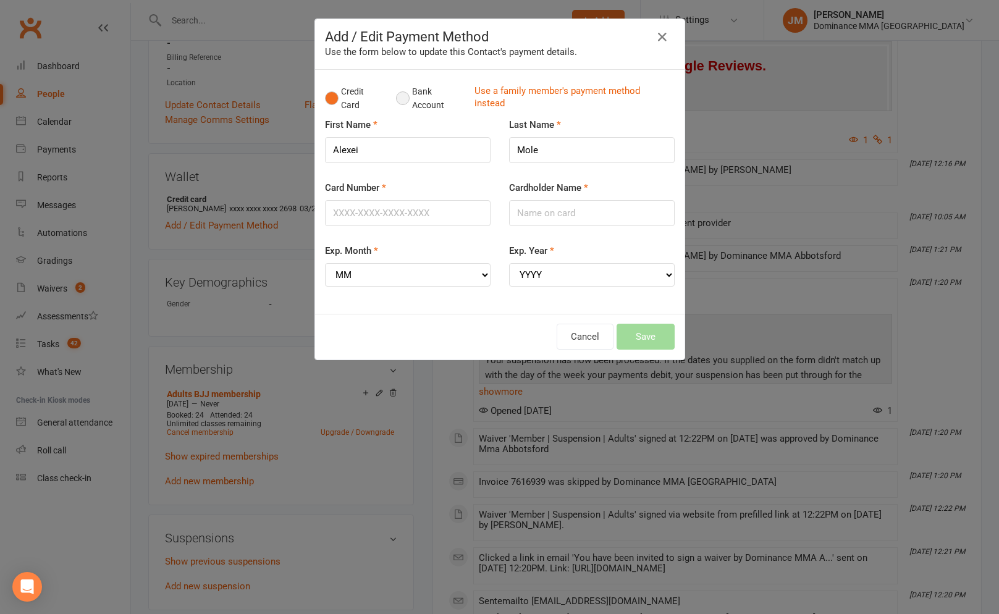
click at [411, 106] on button "Bank Account" at bounding box center [430, 99] width 69 height 38
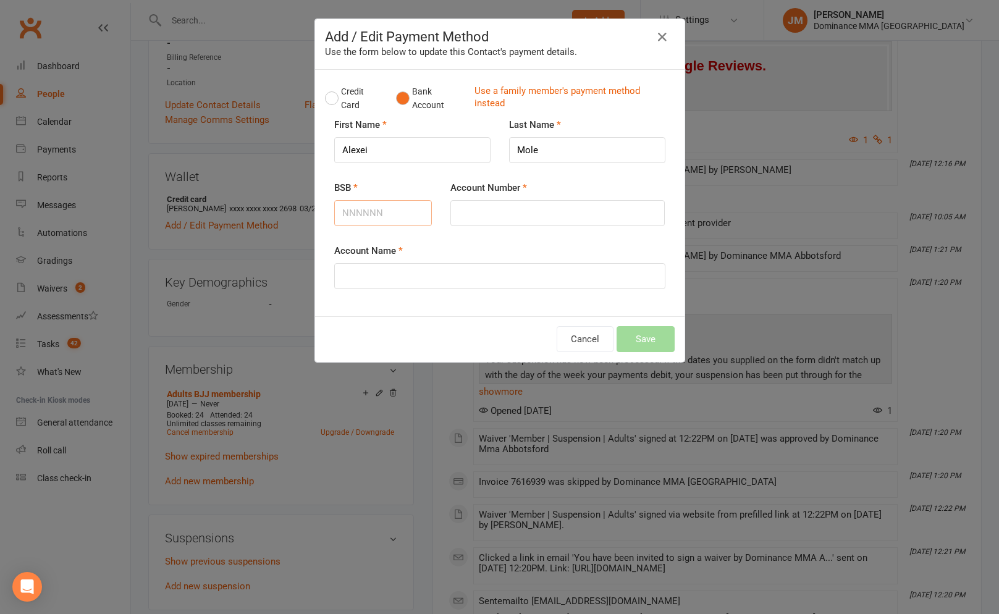
click at [373, 213] on input "BSB" at bounding box center [383, 213] width 98 height 26
type input "182182"
type input "030747018"
drag, startPoint x: 491, startPoint y: 263, endPoint x: 484, endPoint y: 271, distance: 9.7
click at [491, 263] on input "Account Name" at bounding box center [499, 276] width 331 height 26
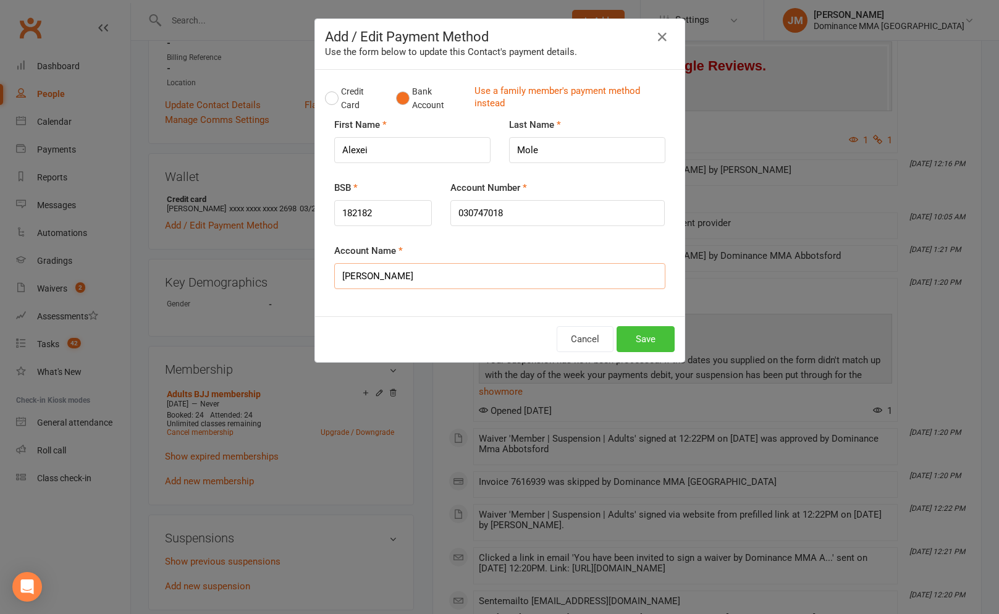
type input "[PERSON_NAME]"
click at [643, 331] on button "Save" at bounding box center [646, 339] width 58 height 26
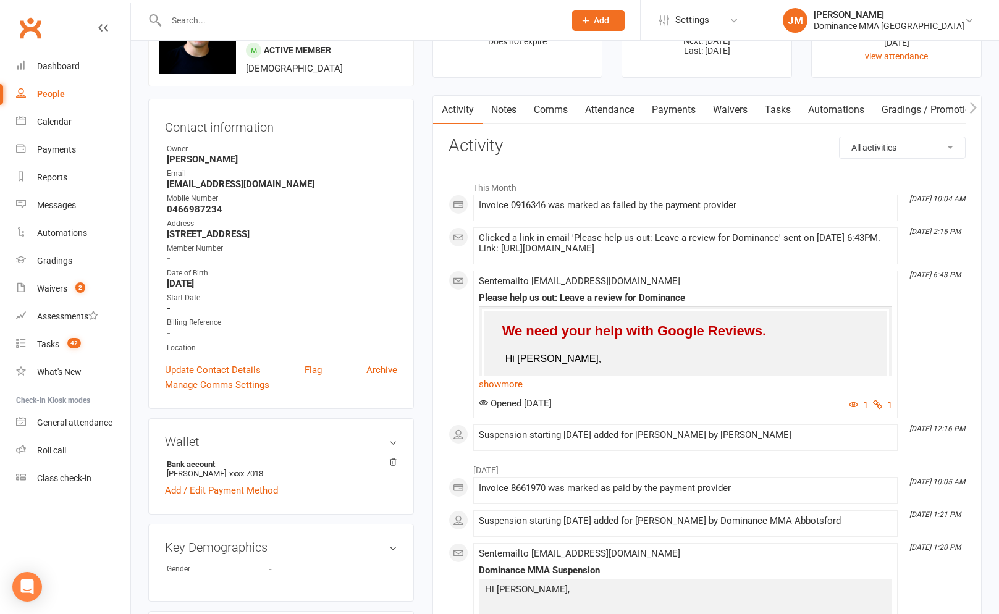
scroll to position [0, 0]
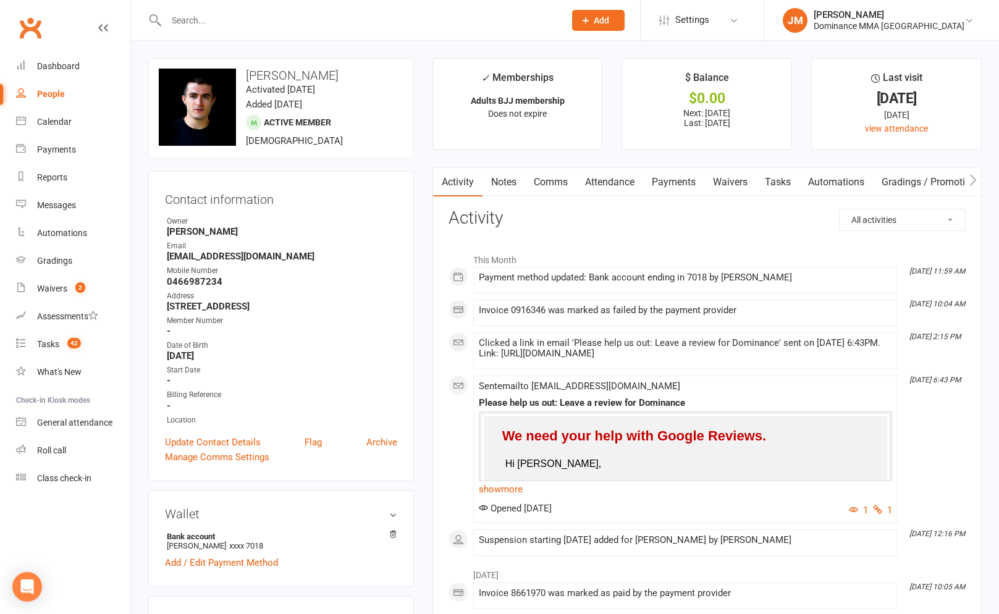
drag, startPoint x: 692, startPoint y: 182, endPoint x: 567, endPoint y: 216, distance: 129.2
click at [691, 182] on link "Payments" at bounding box center [673, 182] width 61 height 28
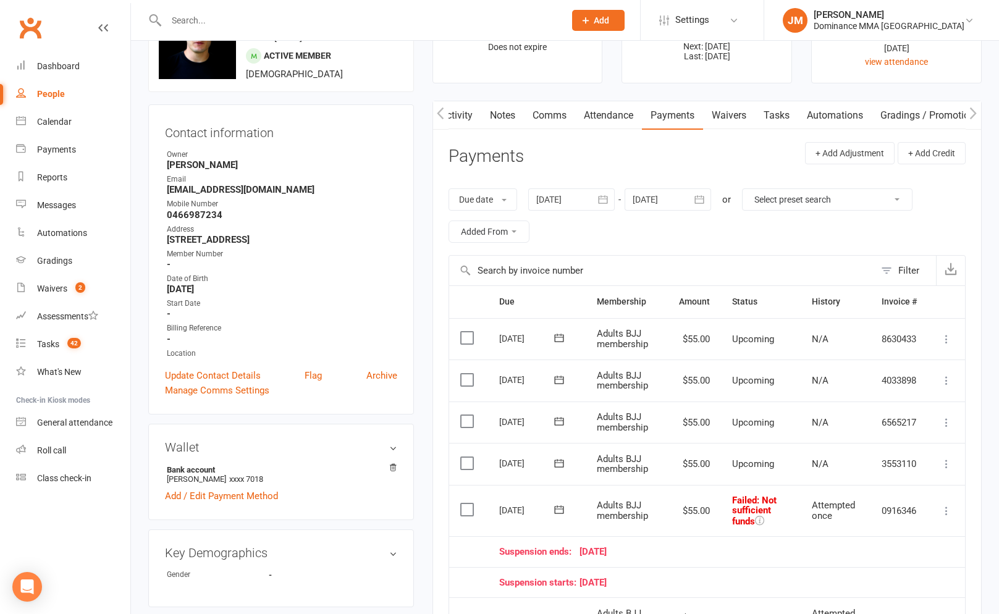
scroll to position [67, 0]
click at [946, 507] on icon at bounding box center [946, 510] width 12 height 12
click at [625, 477] on td "Adults BJJ membership" at bounding box center [627, 463] width 83 height 42
click at [558, 510] on icon at bounding box center [559, 509] width 12 height 12
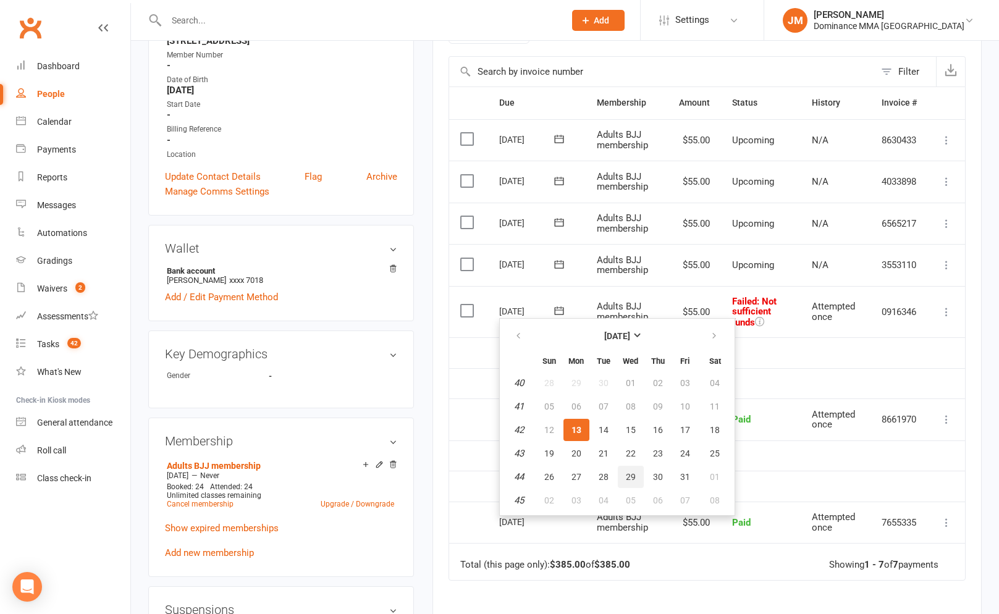
scroll to position [268, 0]
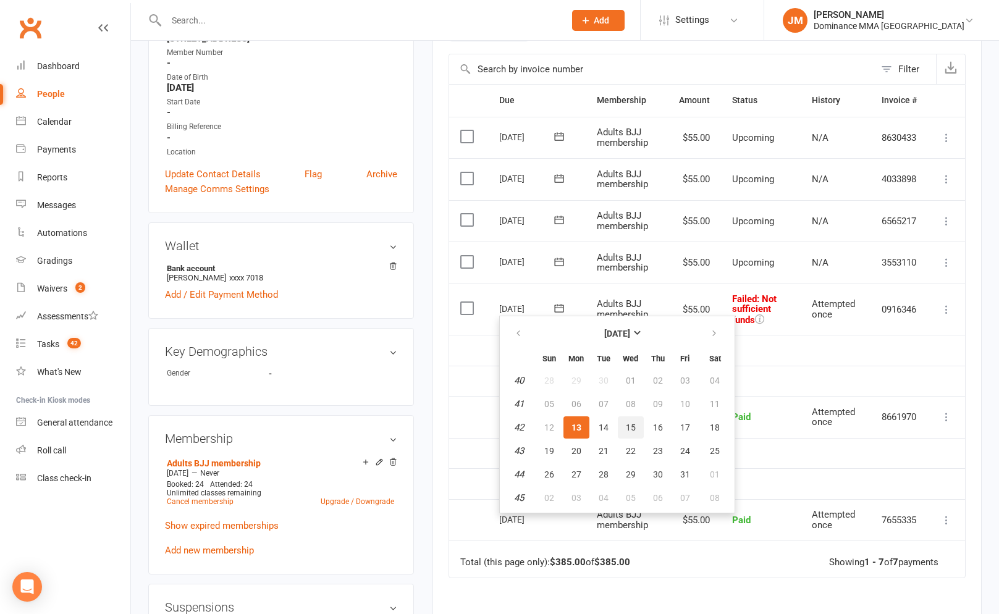
click at [635, 426] on span "15" at bounding box center [631, 428] width 10 height 10
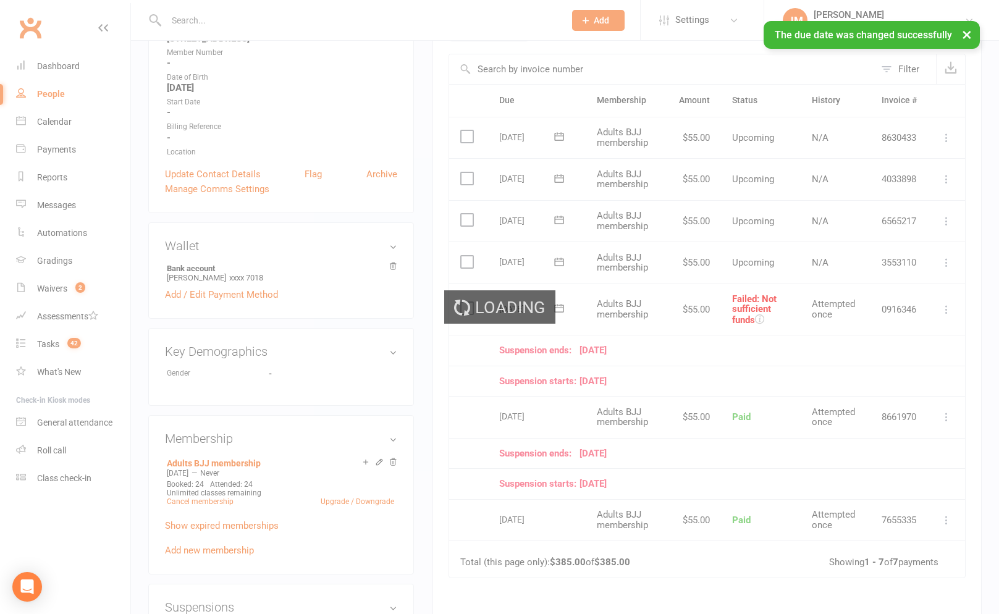
scroll to position [269, 0]
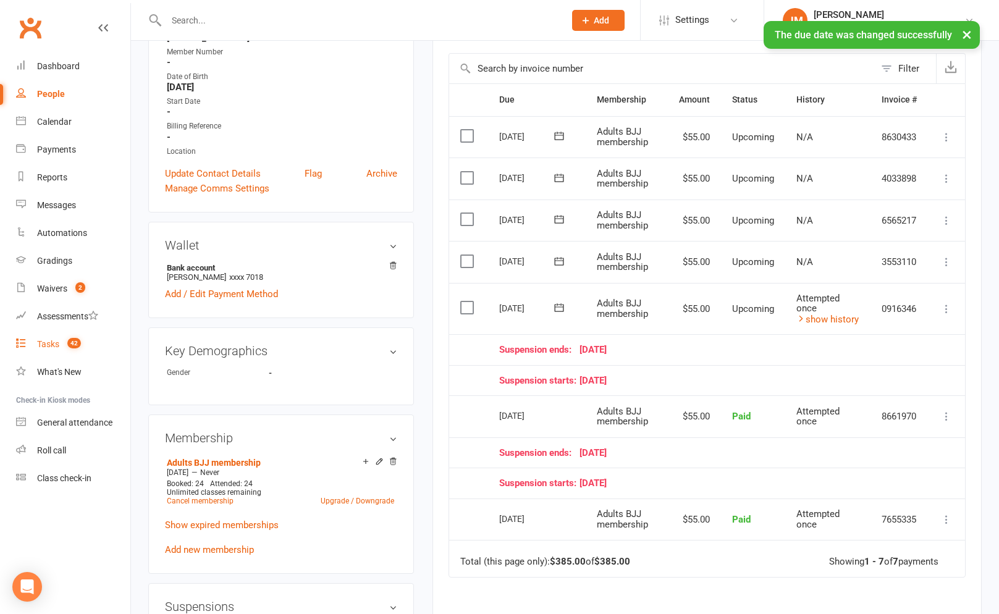
click at [78, 342] on span "42" at bounding box center [74, 343] width 14 height 11
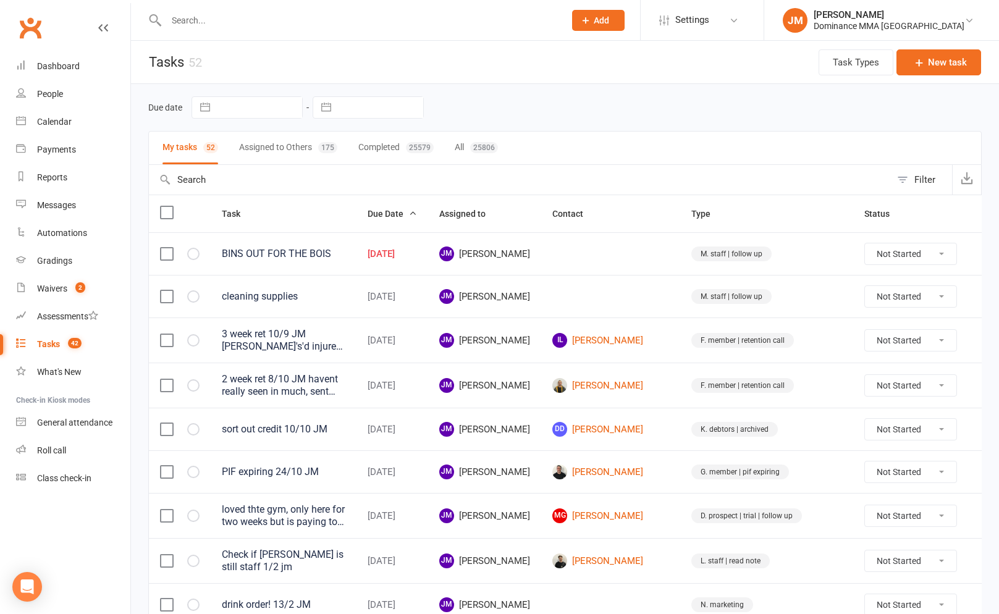
drag, startPoint x: 880, startPoint y: 29, endPoint x: 878, endPoint y: 38, distance: 8.8
click at [880, 29] on div "Dominance MMA [GEOGRAPHIC_DATA]" at bounding box center [889, 25] width 151 height 11
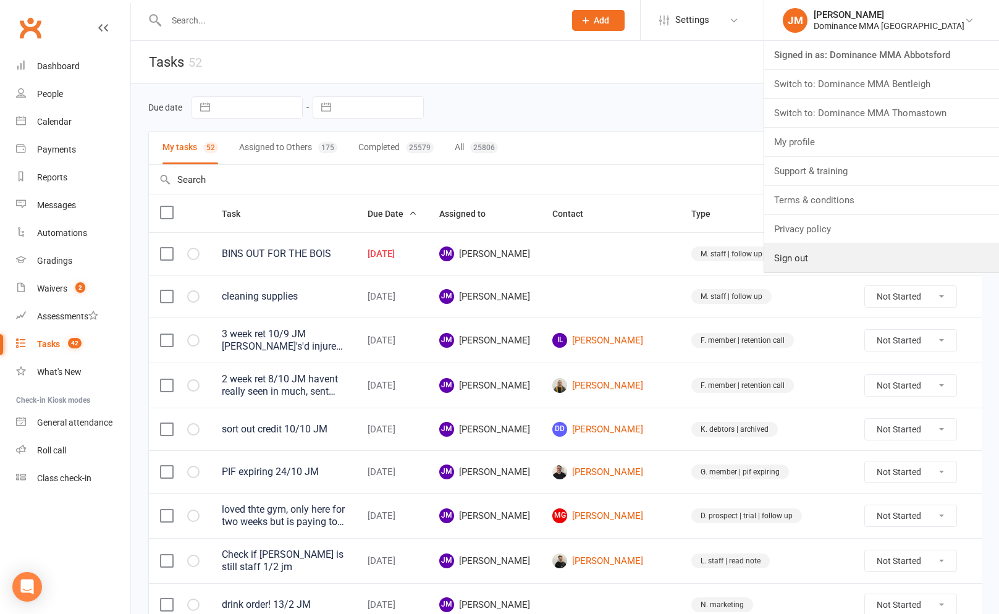
click at [853, 253] on link "Sign out" at bounding box center [881, 258] width 235 height 28
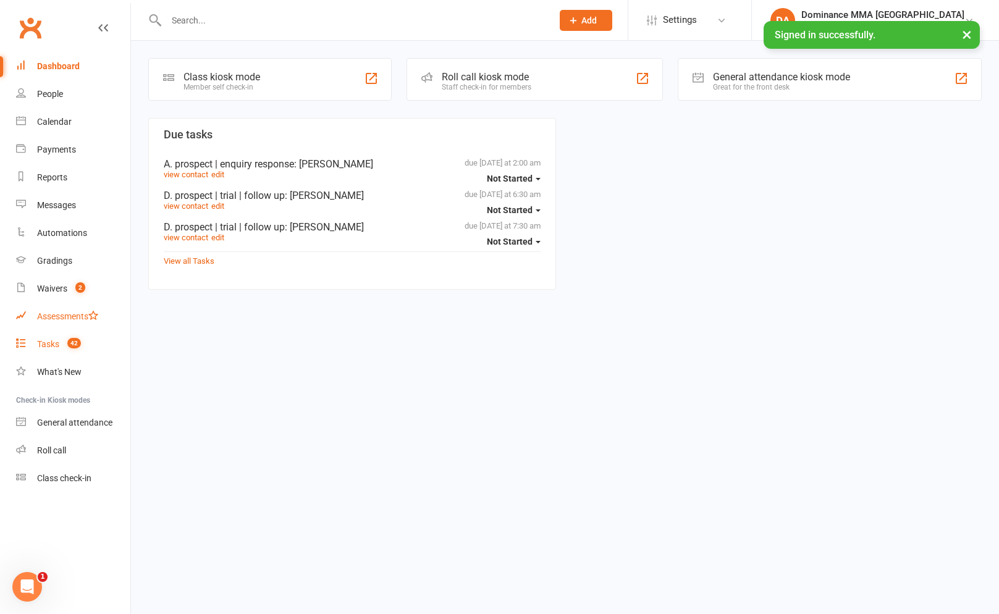
drag, startPoint x: 69, startPoint y: 337, endPoint x: 115, endPoint y: 308, distance: 55.0
click at [69, 337] on link "Tasks 42" at bounding box center [73, 345] width 114 height 28
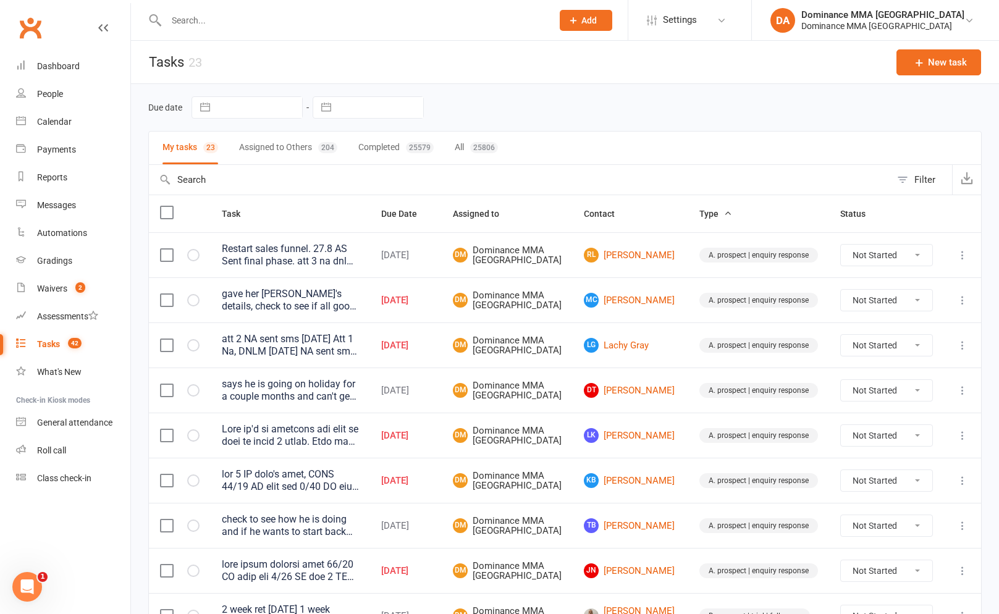
click at [363, 122] on div "Due date Navigate forward to interact with the calendar and select a date. Pres…" at bounding box center [564, 107] width 833 height 47
drag, startPoint x: 373, startPoint y: 111, endPoint x: 390, endPoint y: 135, distance: 29.7
click at [373, 112] on input "text" at bounding box center [380, 107] width 86 height 21
select select "8"
select select "2025"
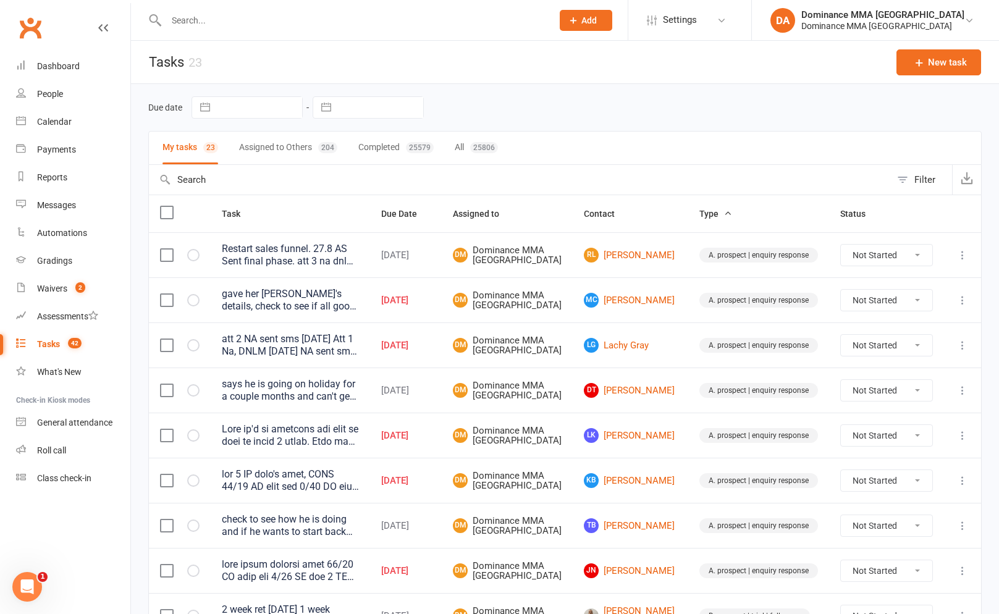
select select "9"
select select "2025"
select select "10"
select select "2025"
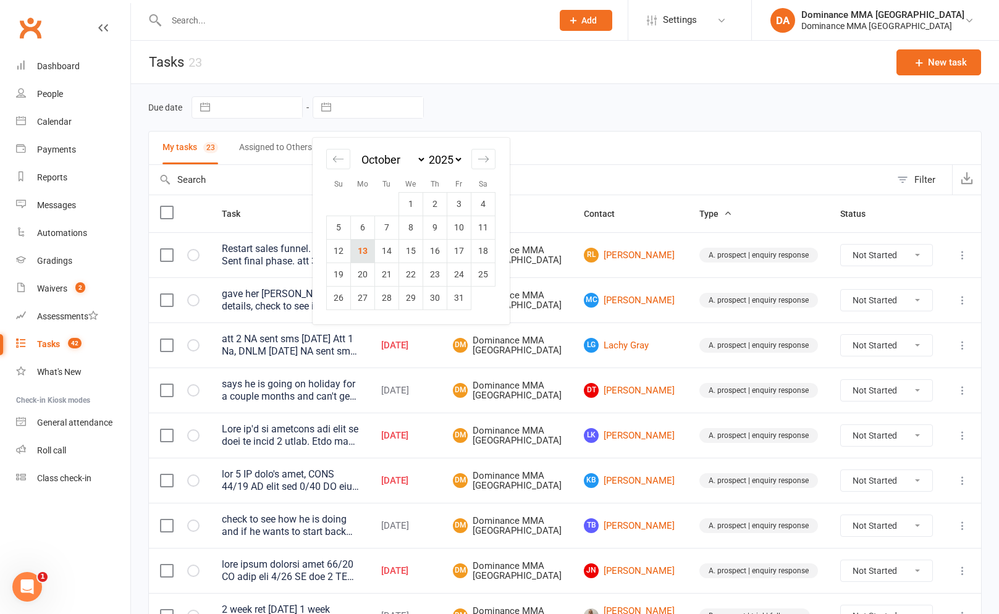
click at [368, 255] on td "13" at bounding box center [363, 250] width 24 height 23
type input "[DATE]"
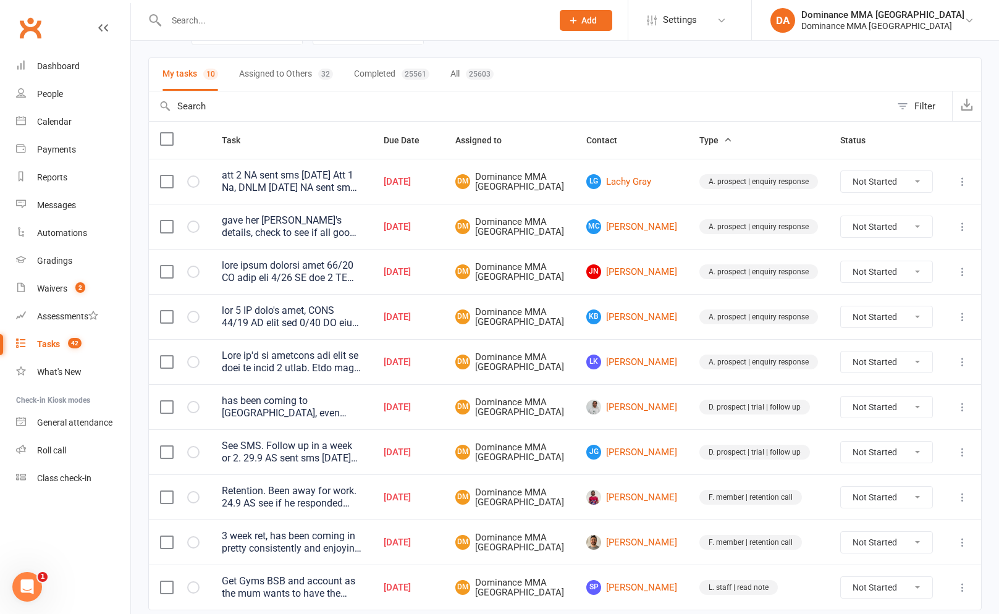
scroll to position [72, 0]
click at [973, 179] on td at bounding box center [962, 182] width 37 height 45
drag, startPoint x: 969, startPoint y: 184, endPoint x: 964, endPoint y: 191, distance: 8.4
click at [969, 185] on button at bounding box center [962, 182] width 15 height 15
click at [895, 247] on link "Delete" at bounding box center [908, 259] width 122 height 25
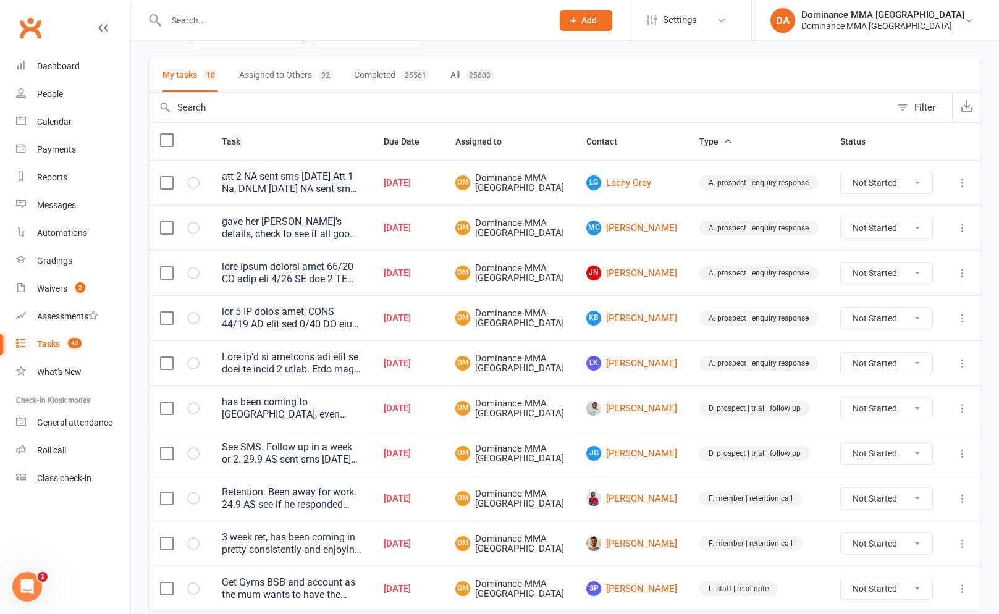
click at [971, 192] on td at bounding box center [962, 182] width 37 height 45
click at [967, 189] on icon at bounding box center [962, 183] width 12 height 12
drag, startPoint x: 931, startPoint y: 238, endPoint x: 922, endPoint y: 235, distance: 9.8
click at [931, 238] on link "Edit" at bounding box center [908, 234] width 122 height 25
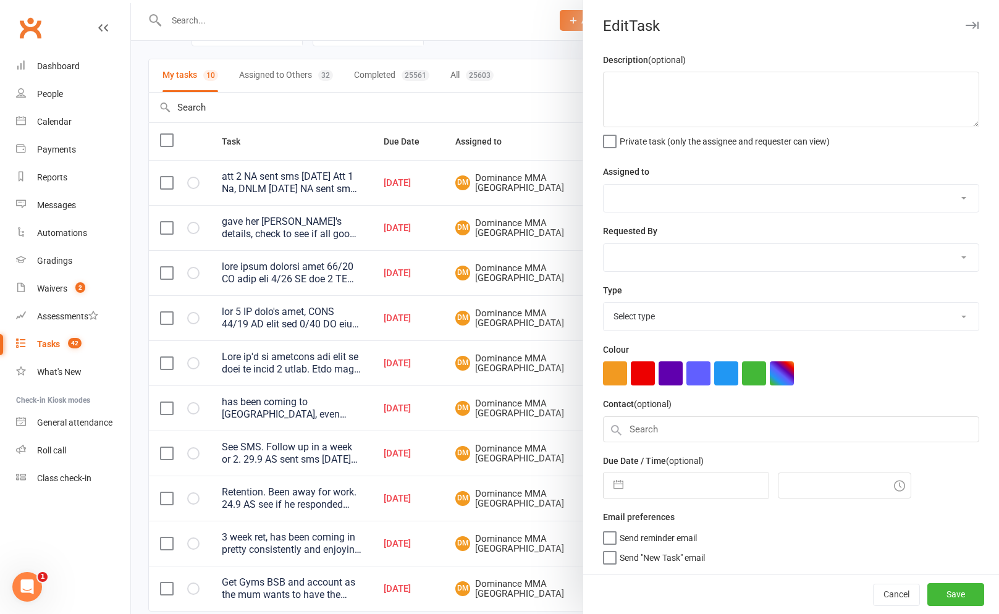
type textarea "att 2 NA sent sms [DATE] Att 1 Na, DNLM [DATE] NA sent sms - [PERSON_NAME] 3/10…"
select select "12631"
type input "[DATE]"
type input "10:45am"
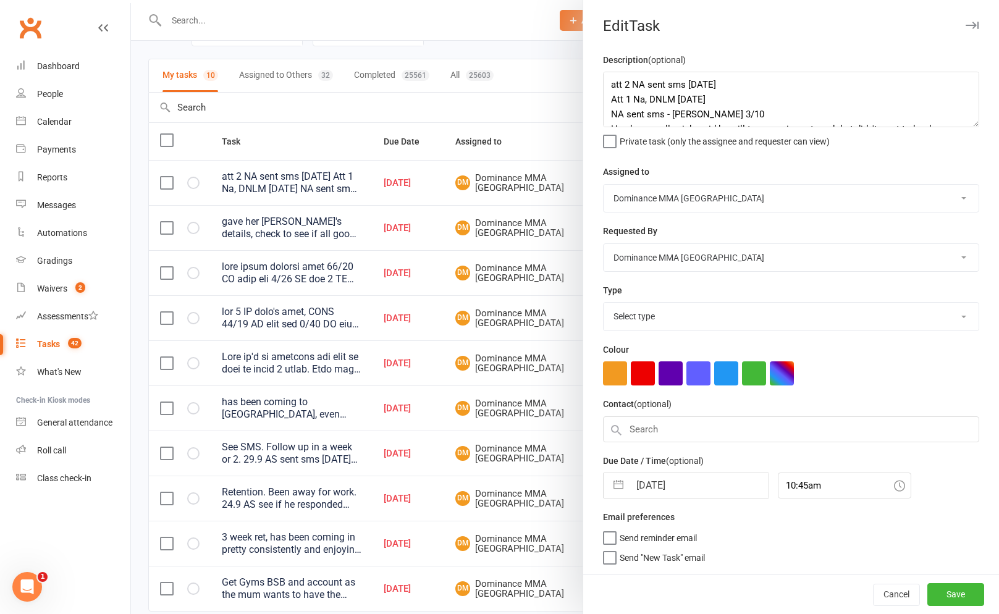
select select "3860"
click at [614, 89] on textarea "att 2 NA sent sms [DATE] Att 1 Na, DNLM [DATE] NA sent sms - [PERSON_NAME] 3/10…" at bounding box center [791, 100] width 376 height 56
click at [609, 83] on textarea "att 2 NA sent sms [DATE] Att 1 Na, DNLM [DATE] NA sent sms - [PERSON_NAME] 3/10…" at bounding box center [791, 100] width 376 height 56
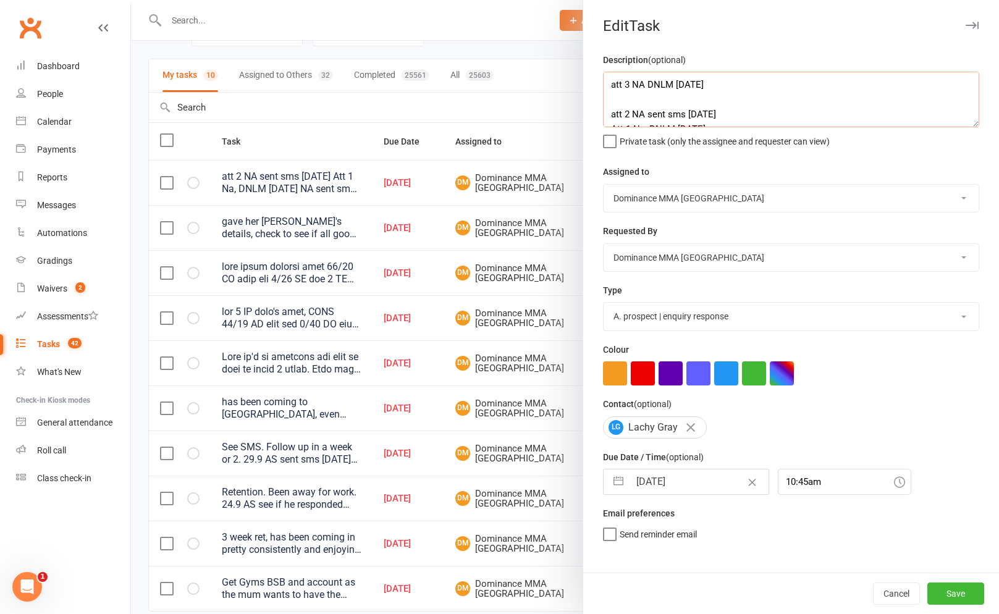
type textarea "att 3 NA DNLM 13/10 SA att 2 NA sent sms 9/10 SA Att 1 Na, DNLM 4/10 SA NA sent…"
click at [709, 484] on input "[DATE]" at bounding box center [699, 482] width 139 height 25
select select "8"
select select "2025"
select select "9"
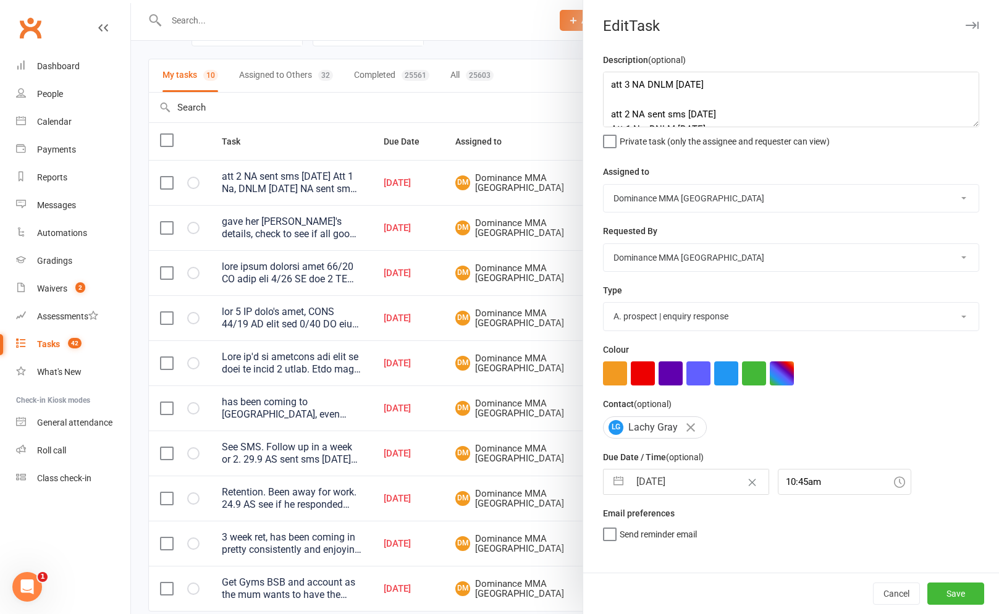
select select "2025"
select select "10"
select select "2025"
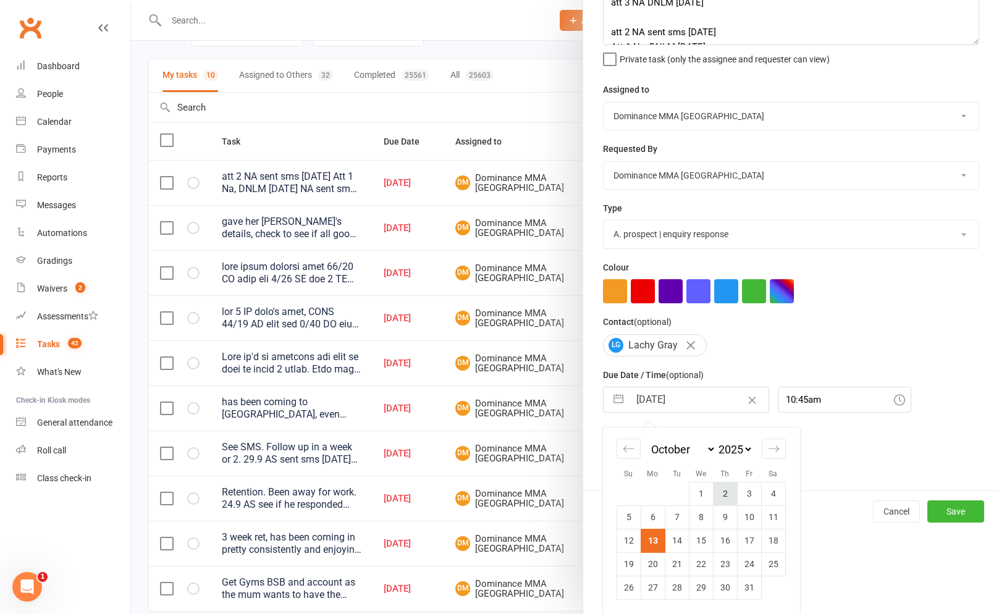
scroll to position [106, 0]
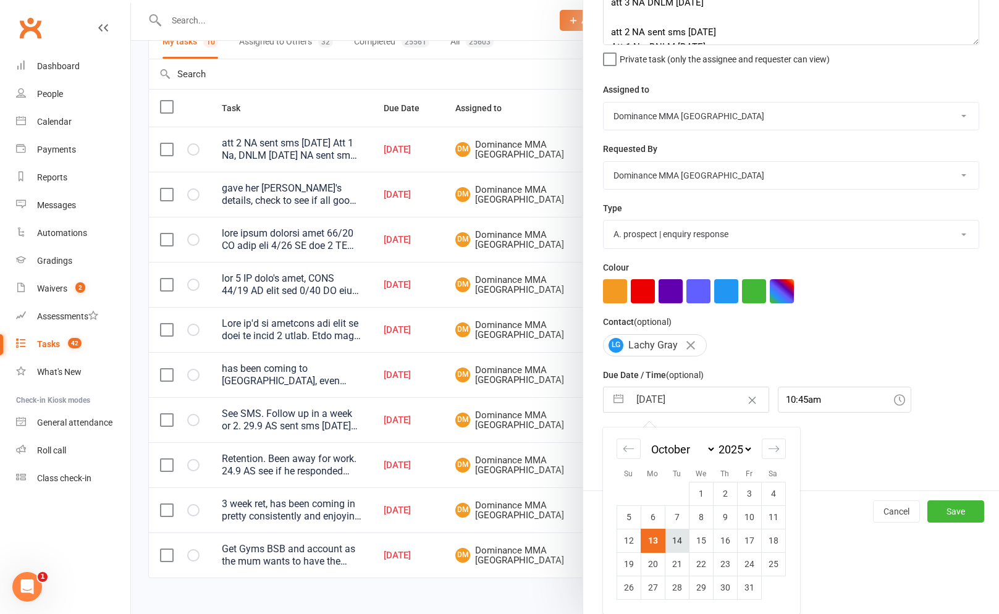
click at [677, 546] on td "14" at bounding box center [677, 540] width 24 height 23
type input "[DATE]"
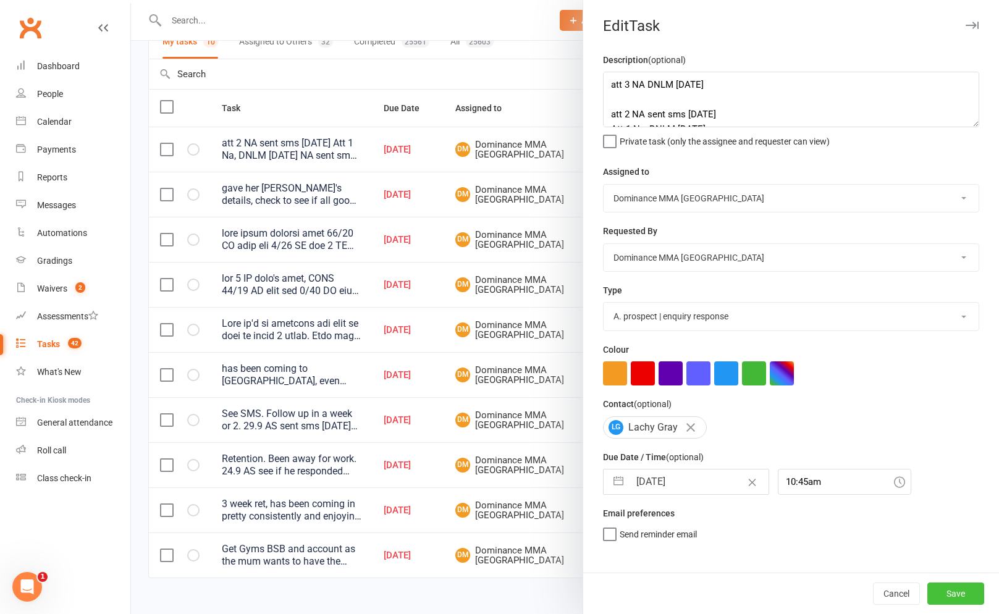
scroll to position [0, 0]
click at [976, 601] on button "Save" at bounding box center [955, 594] width 57 height 22
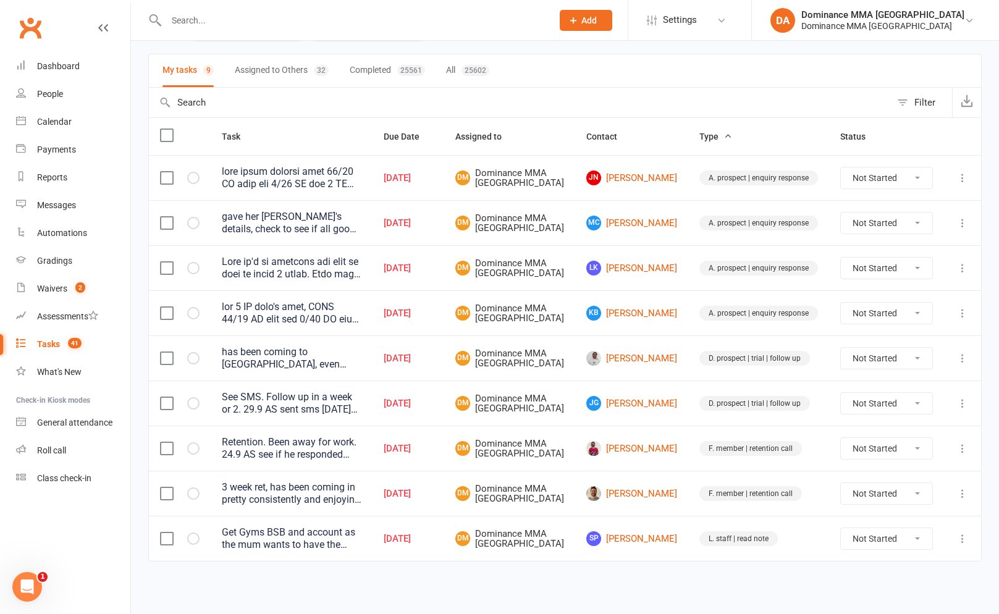
click at [963, 455] on icon at bounding box center [962, 448] width 12 height 12
click at [912, 523] on link "Edit" at bounding box center [908, 535] width 122 height 25
select select "12631"
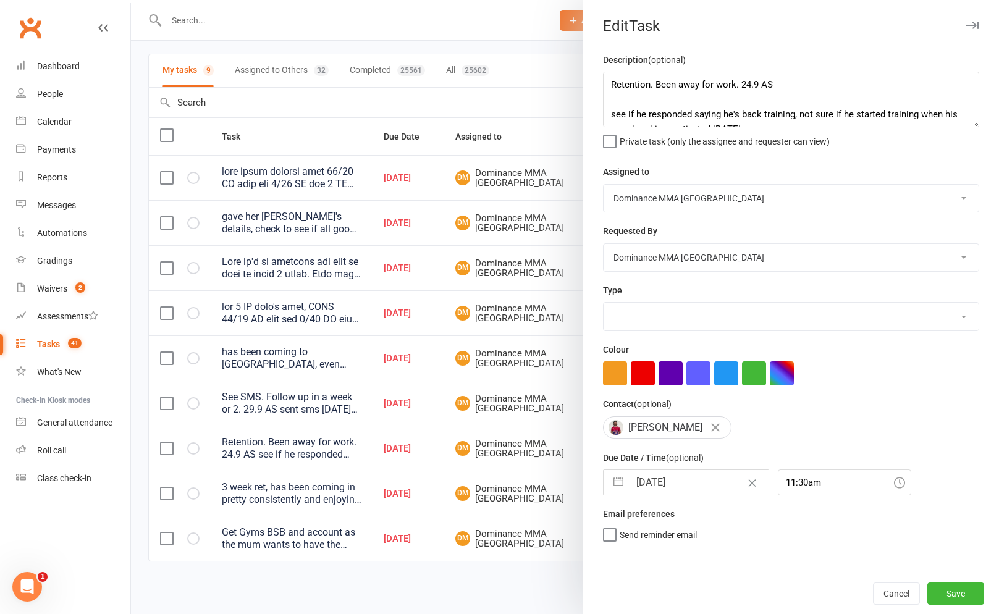
select select "3865"
click at [607, 88] on textarea "Retention. Been away for work. 24.9 AS see if he responded saying he's back tra…" at bounding box center [791, 100] width 376 height 56
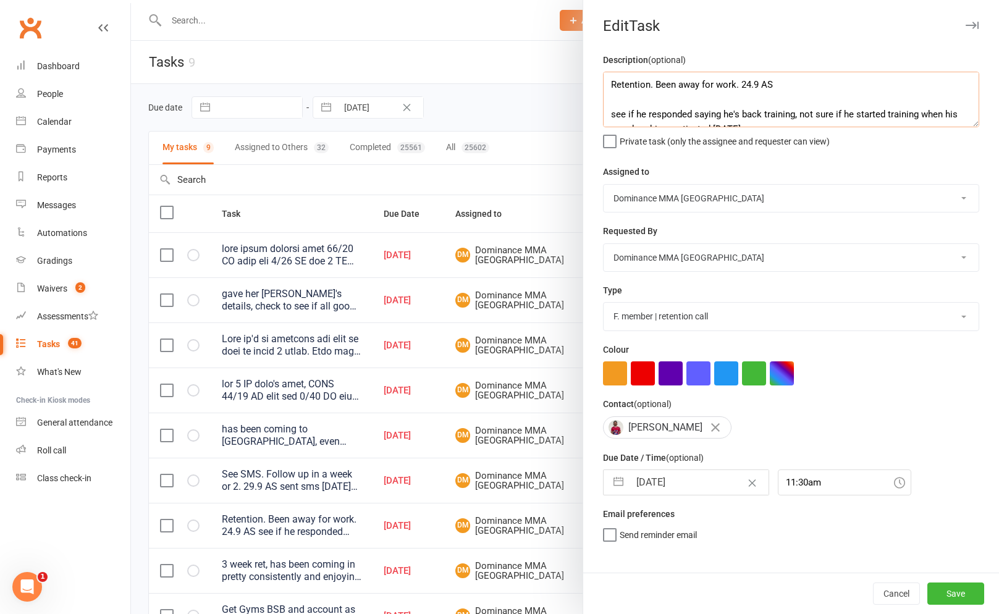
click at [621, 95] on textarea "Retention. Been away for work. 24.9 AS see if he responded saying he's back tra…" at bounding box center [791, 100] width 376 height 56
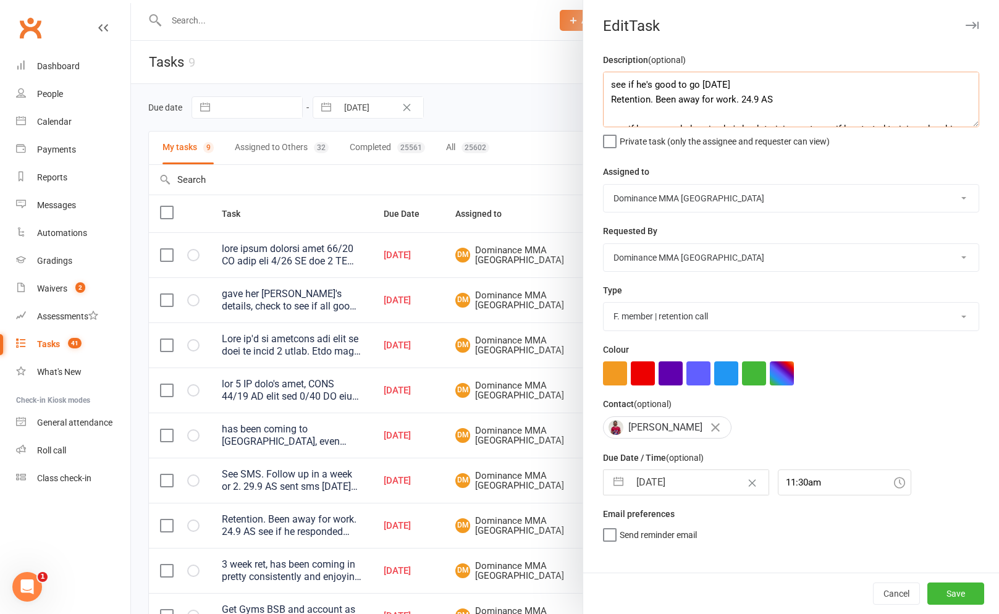
type textarea "see if he's good to go 13/10 SA Retention. Been away for work. 24.9 AS see if h…"
select select "8"
select select "2025"
select select "9"
select select "2025"
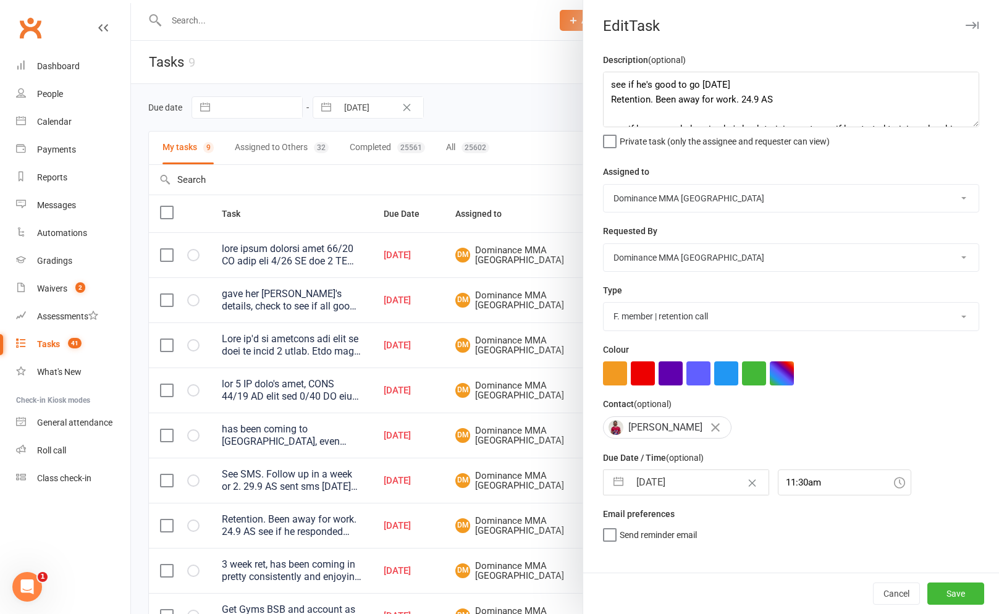
select select "10"
select select "2025"
click at [660, 478] on input "[DATE]" at bounding box center [699, 482] width 139 height 25
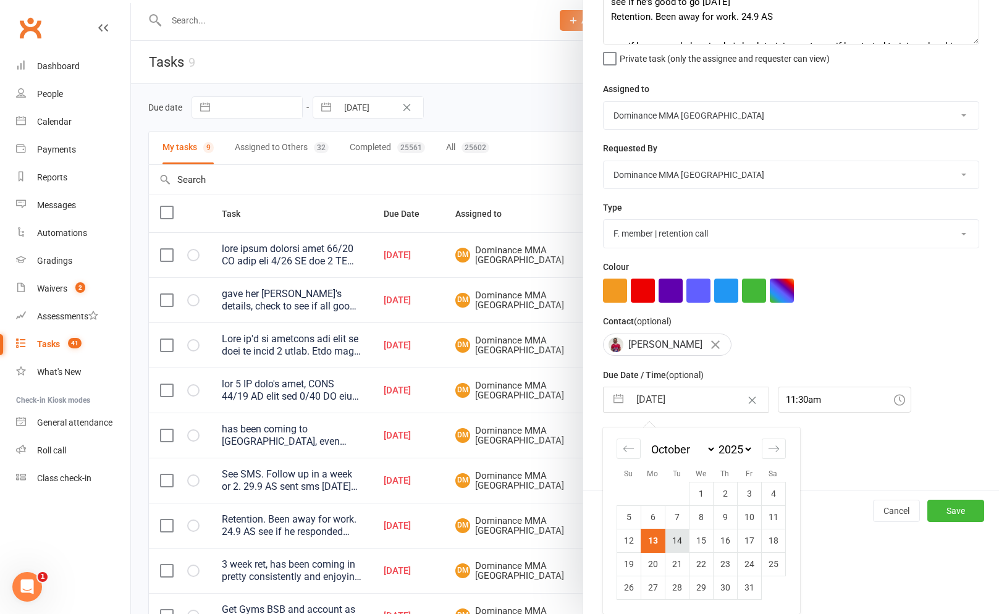
scroll to position [85, 0]
click at [680, 541] on td "14" at bounding box center [677, 540] width 24 height 23
type input "[DATE]"
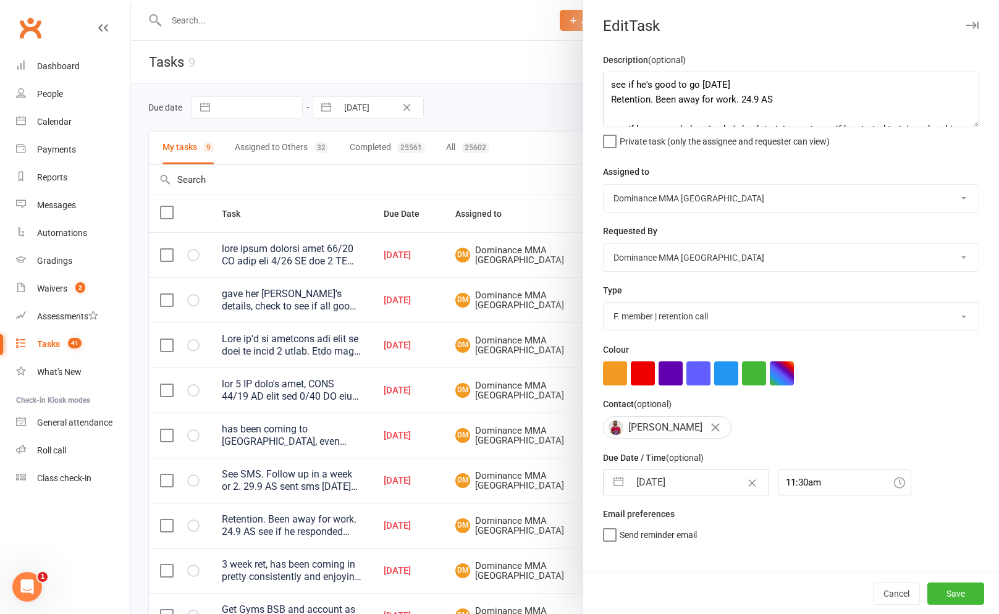
click at [964, 612] on div "Cancel Save" at bounding box center [791, 593] width 416 height 41
click at [973, 593] on button "Save" at bounding box center [955, 594] width 57 height 22
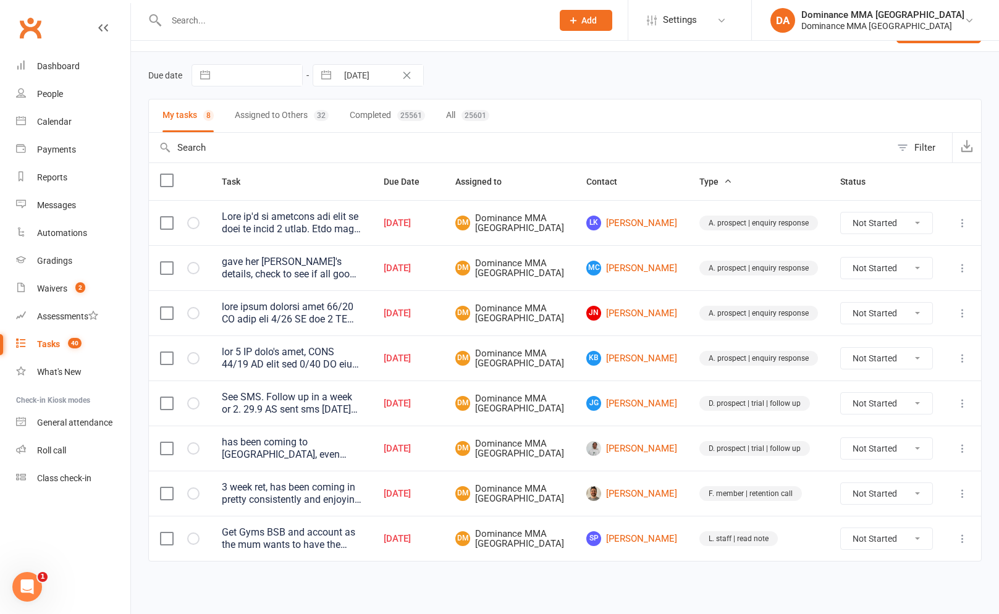
scroll to position [79, 0]
click at [651, 486] on link "[PERSON_NAME]" at bounding box center [631, 493] width 91 height 15
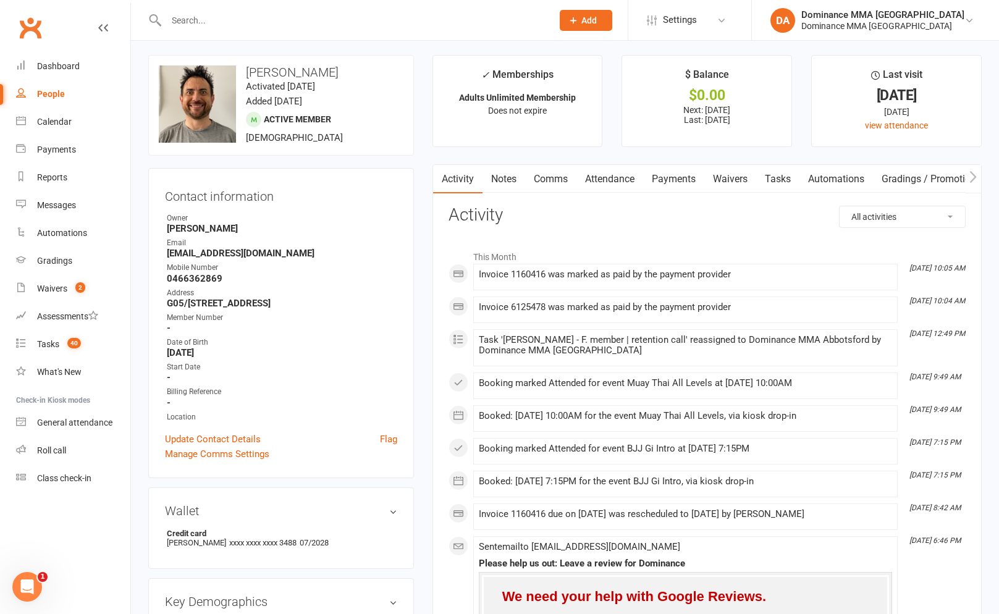
scroll to position [6, 0]
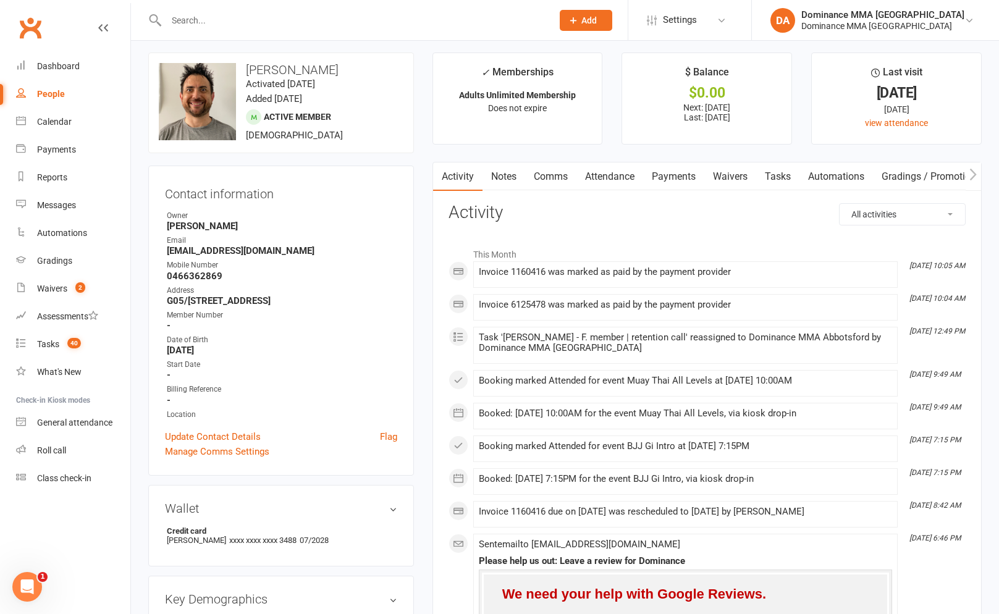
click at [736, 169] on link "Waivers" at bounding box center [730, 176] width 52 height 28
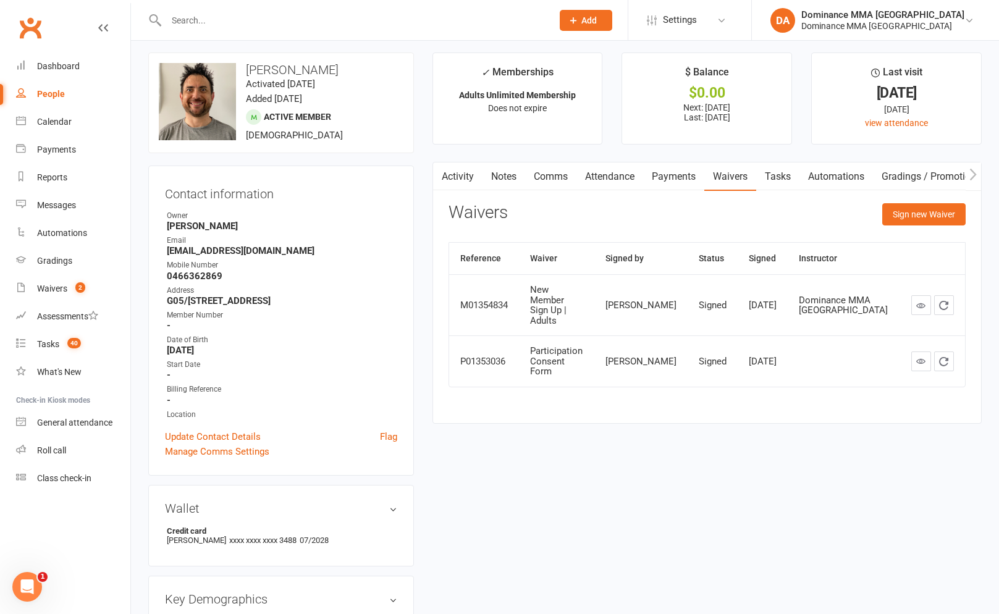
click at [761, 183] on link "Tasks" at bounding box center [777, 176] width 43 height 28
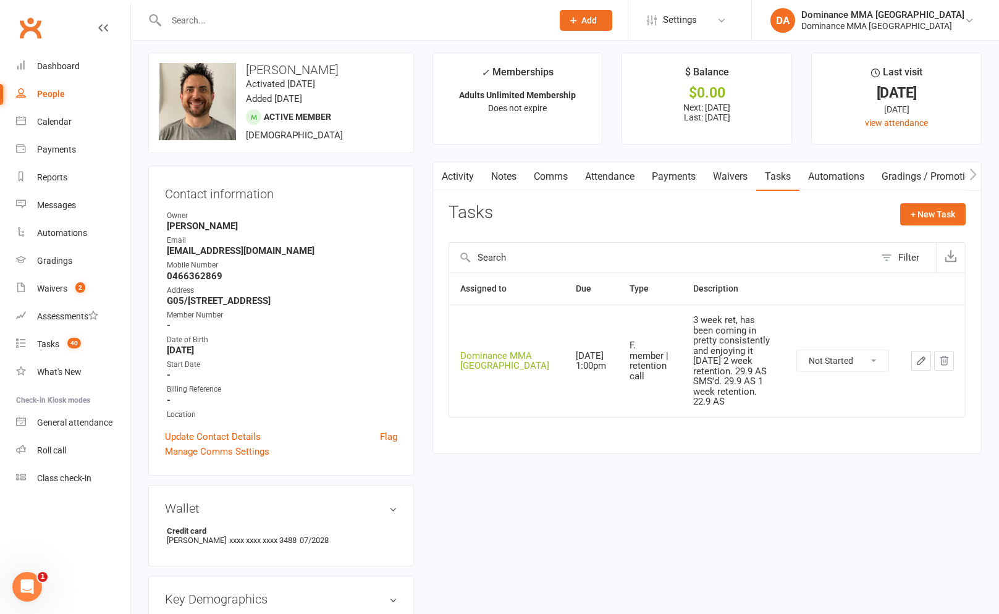
click at [921, 357] on icon "button" at bounding box center [921, 360] width 7 height 7
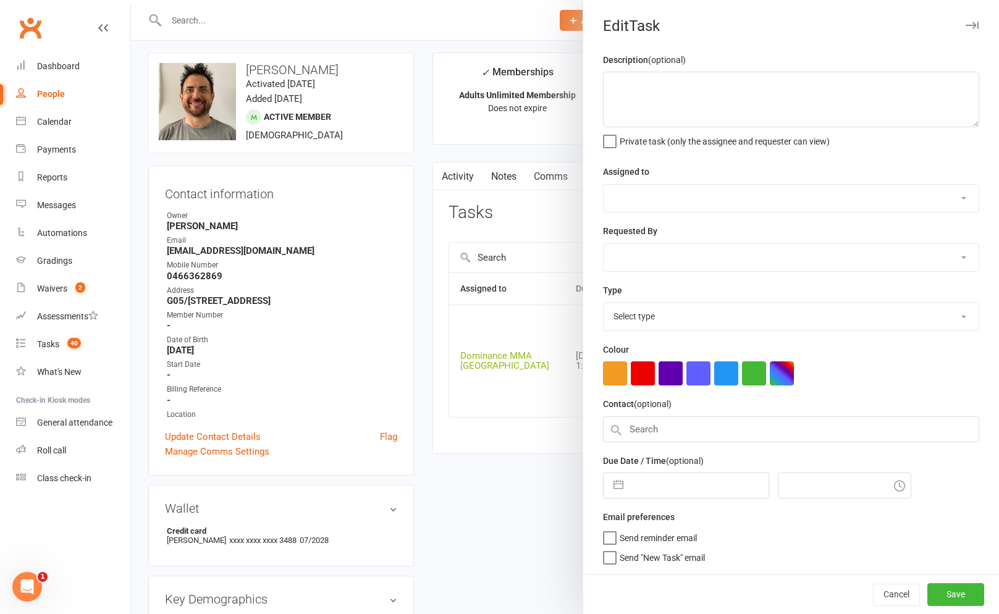
type textarea "3 week ret, has been coming in pretty consistently and enjoying it [DATE] 2 wee…"
select select "12631"
type input "[DATE]"
type input "1:00pm"
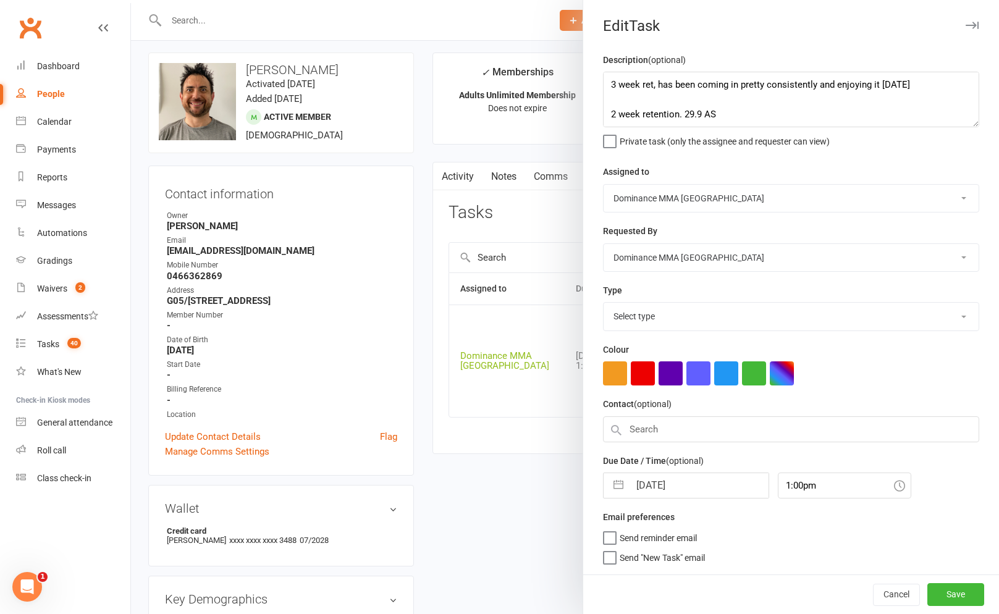
select select "3865"
drag, startPoint x: 609, startPoint y: 88, endPoint x: 642, endPoint y: 80, distance: 33.7
click at [615, 87] on textarea "3 week ret, has been coming in pretty consistently and enjoying it [DATE] 2 wee…" at bounding box center [791, 100] width 376 height 56
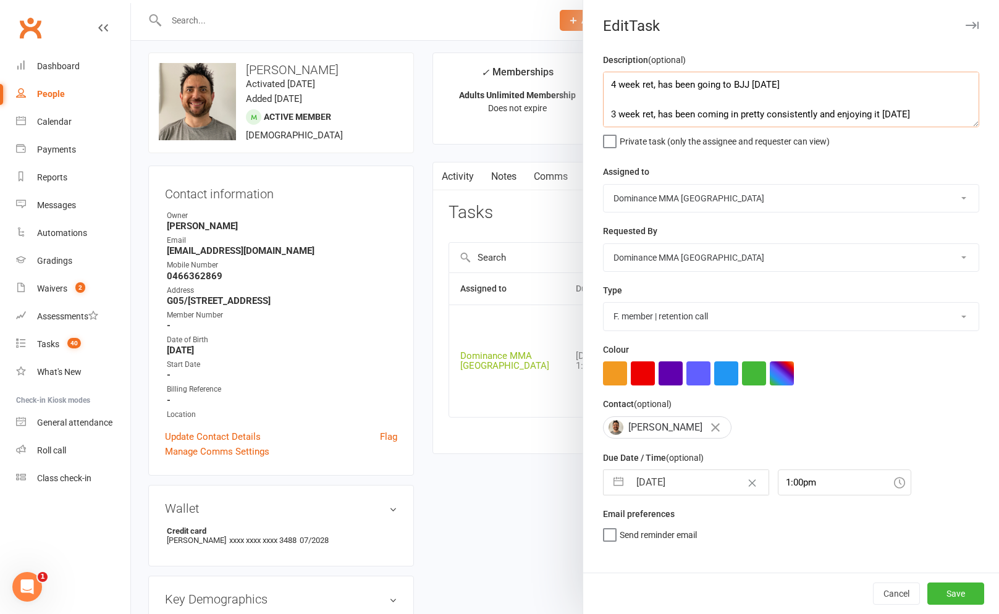
scroll to position [5, 0]
type textarea "4 week ret, has been going to BJJ 13/10 SA 3 week ret, has been coming in prett…"
click at [643, 489] on input "[DATE]" at bounding box center [699, 482] width 139 height 25
select select "8"
select select "2025"
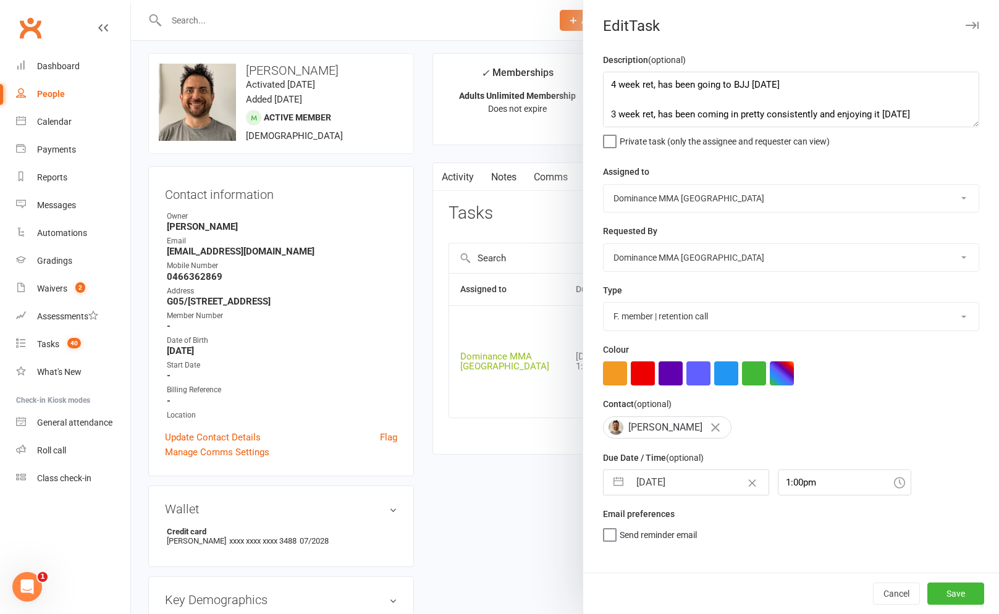
select select "9"
select select "2025"
select select "10"
select select "2025"
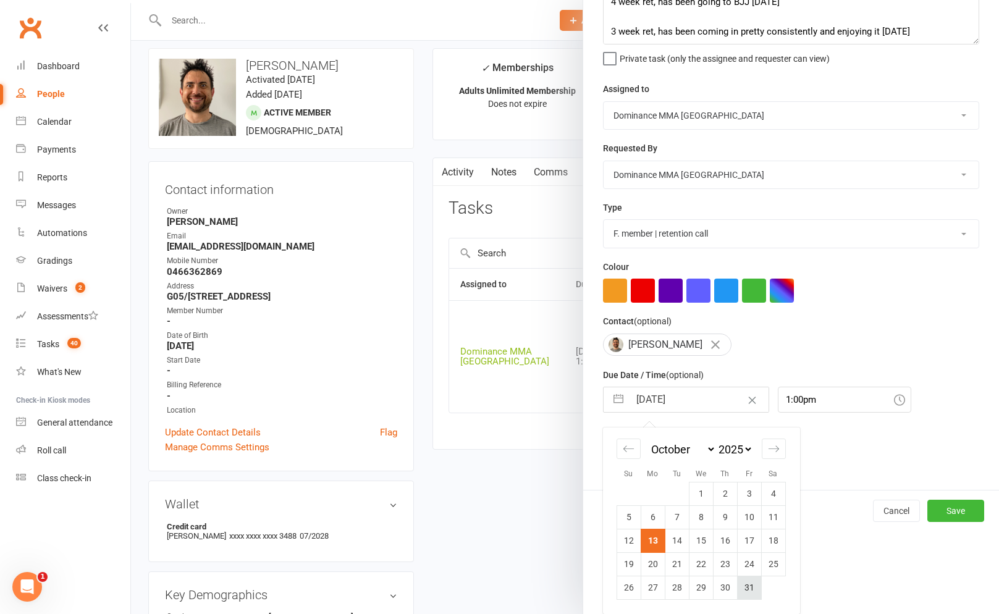
scroll to position [14, 0]
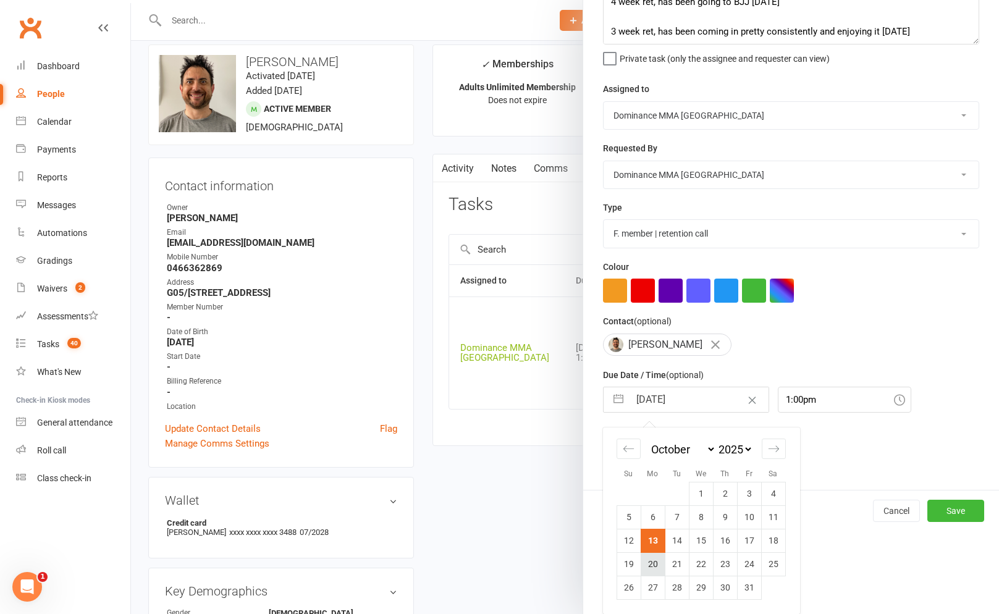
click at [645, 560] on td "20" at bounding box center [653, 563] width 24 height 23
type input "[DATE]"
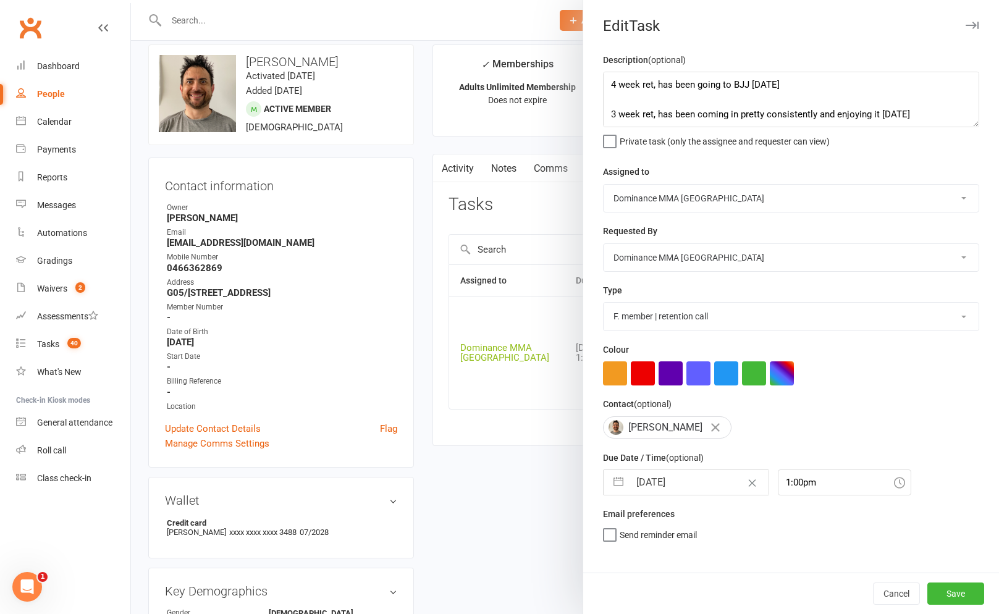
scroll to position [0, 0]
drag, startPoint x: 957, startPoint y: 597, endPoint x: 783, endPoint y: 544, distance: 181.7
click at [957, 597] on button "Save" at bounding box center [955, 594] width 57 height 22
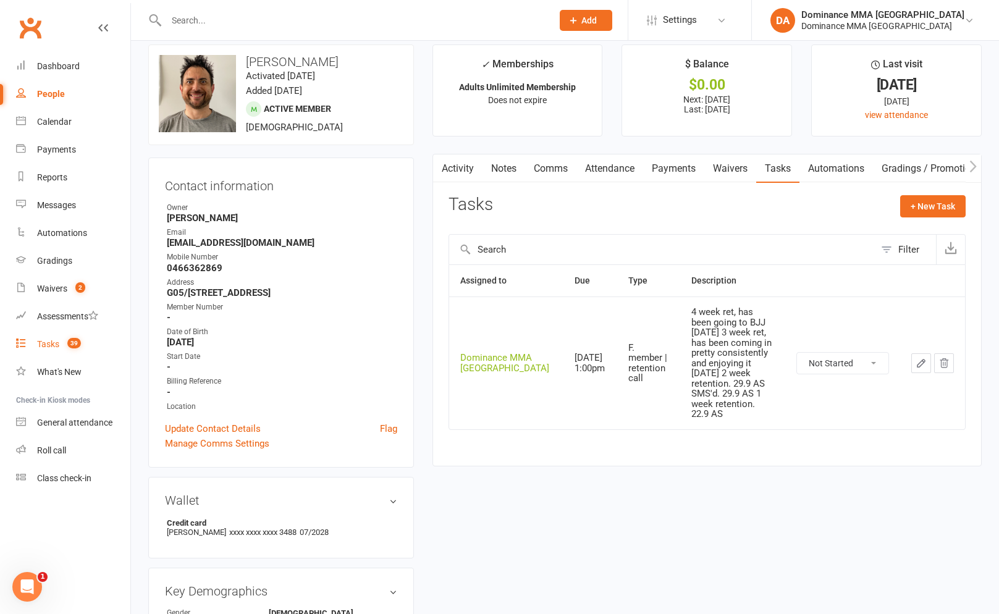
click at [54, 332] on link "Tasks 39" at bounding box center [73, 345] width 114 height 28
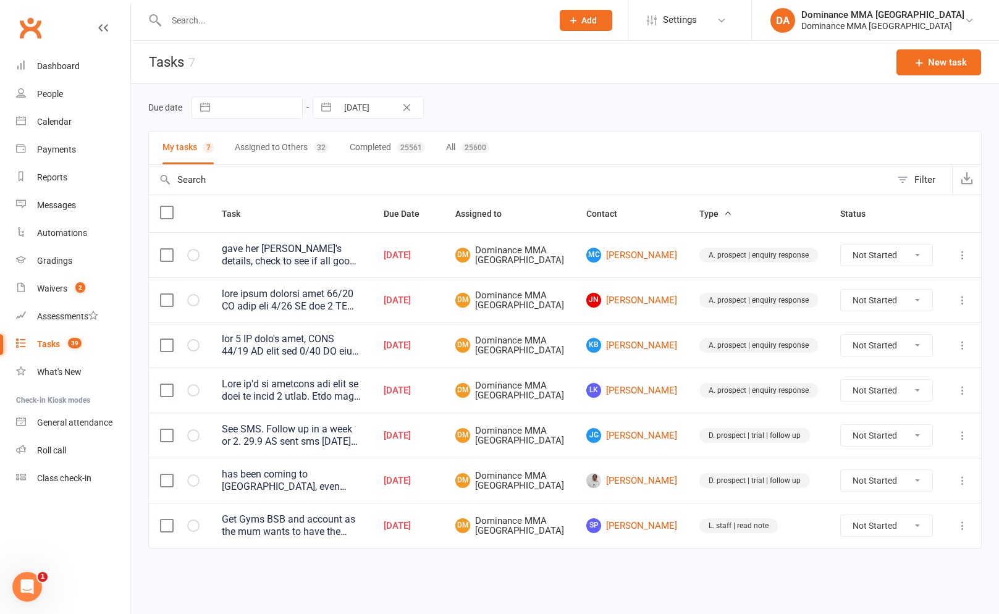
click at [361, 258] on div "gave her [PERSON_NAME]'s details, check to see if all good with [PERSON_NAME] t…" at bounding box center [292, 255] width 140 height 25
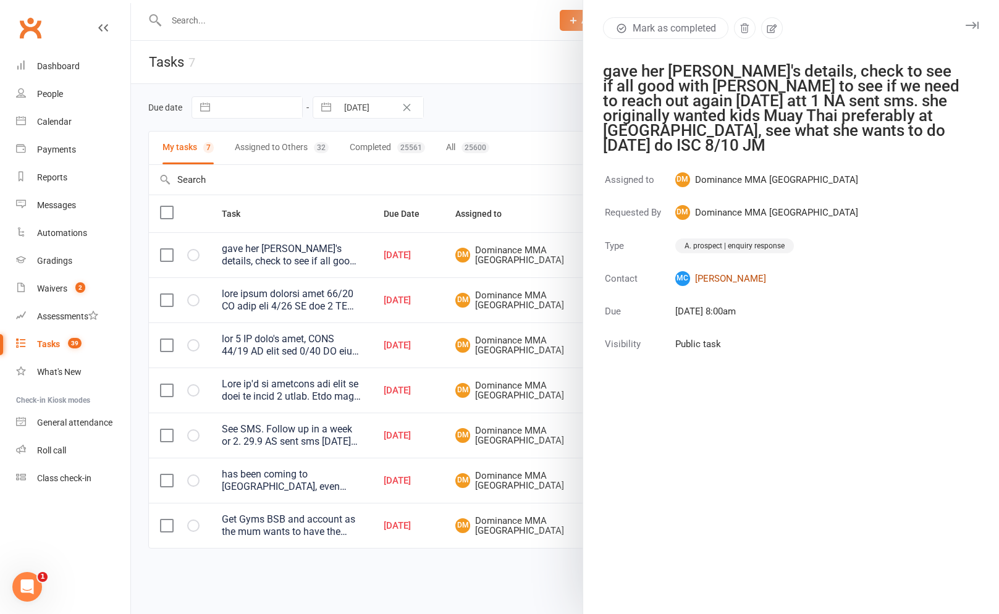
click at [710, 271] on link "MC Meilyana Charlie" at bounding box center [766, 278] width 183 height 15
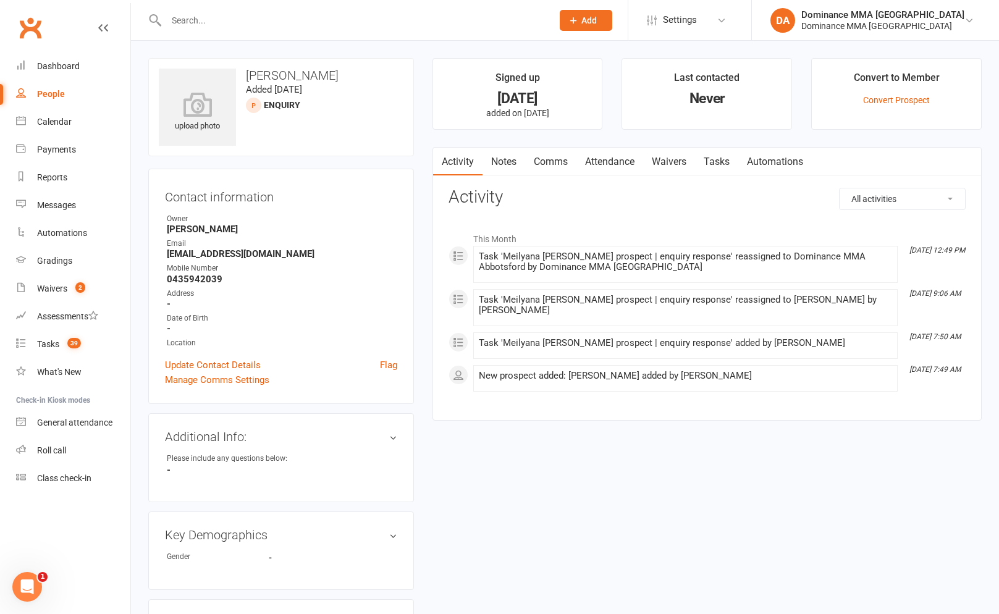
click at [182, 279] on strong "0435942039" at bounding box center [282, 279] width 230 height 11
copy strong "0435942039"
click at [510, 150] on link "Notes" at bounding box center [504, 162] width 43 height 28
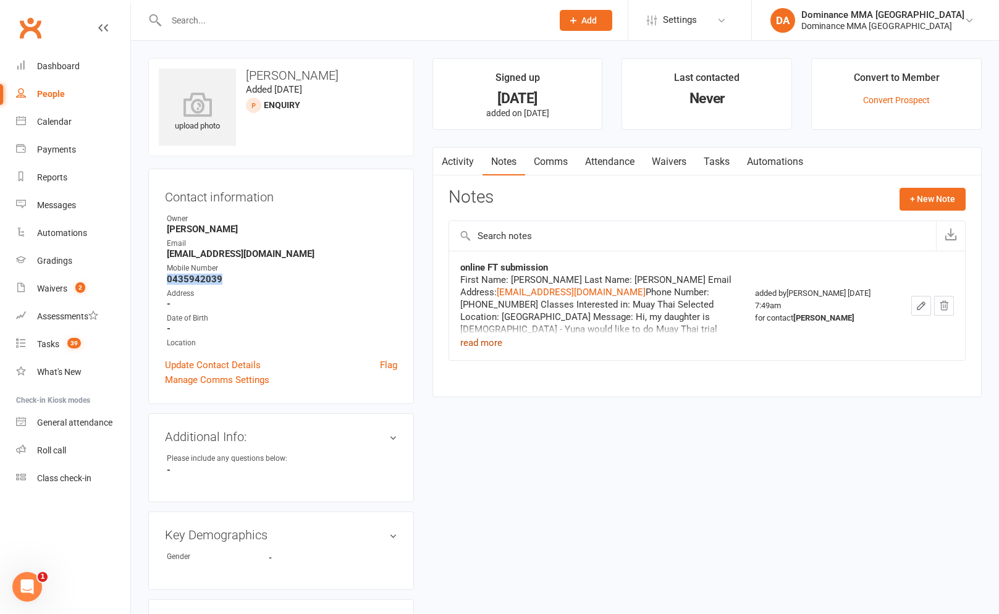
click at [502, 340] on button "read more" at bounding box center [481, 342] width 42 height 15
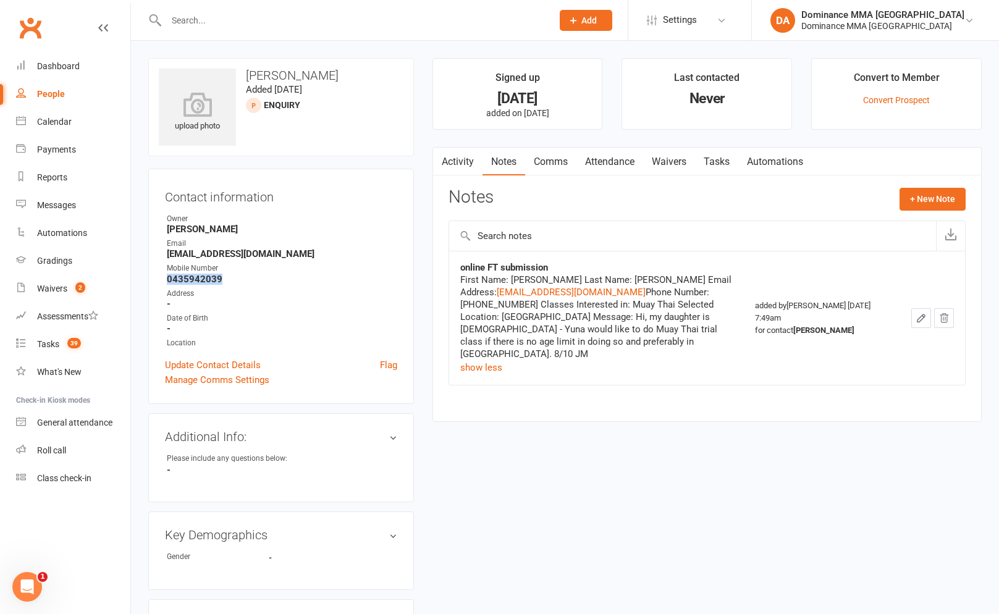
click at [200, 7] on div at bounding box center [345, 20] width 395 height 40
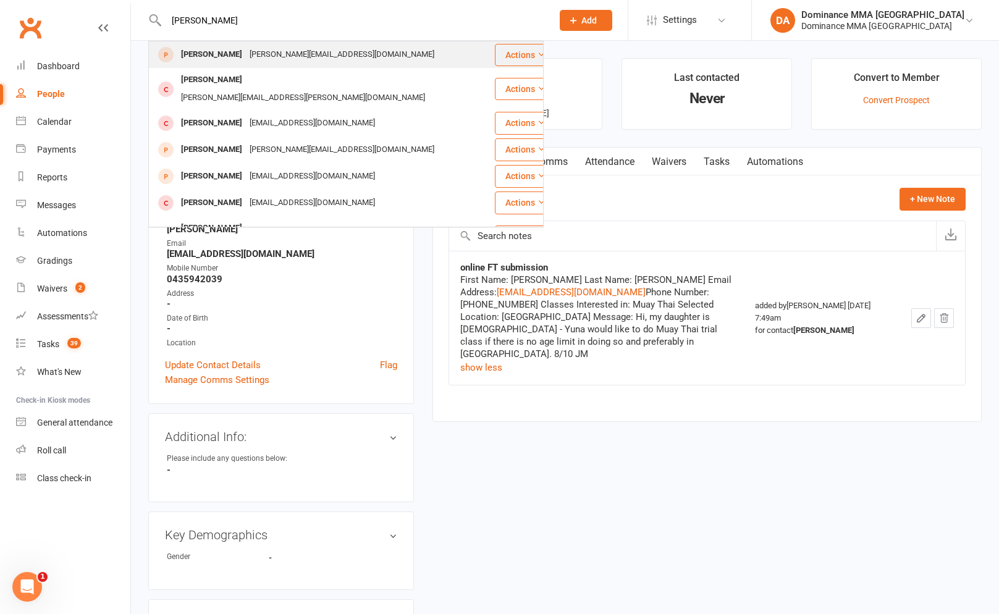
type input "george symon"
drag, startPoint x: 255, startPoint y: 59, endPoint x: 216, endPoint y: 90, distance: 49.7
click at [255, 59] on div "george.symonds88@gmail.com" at bounding box center [342, 55] width 192 height 18
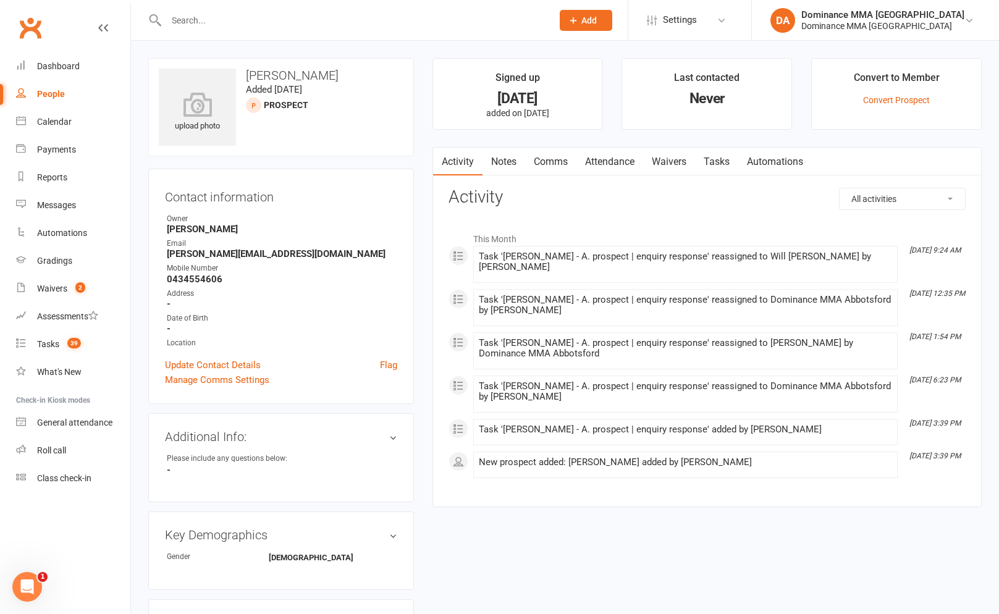
click at [492, 162] on link "Notes" at bounding box center [504, 162] width 43 height 28
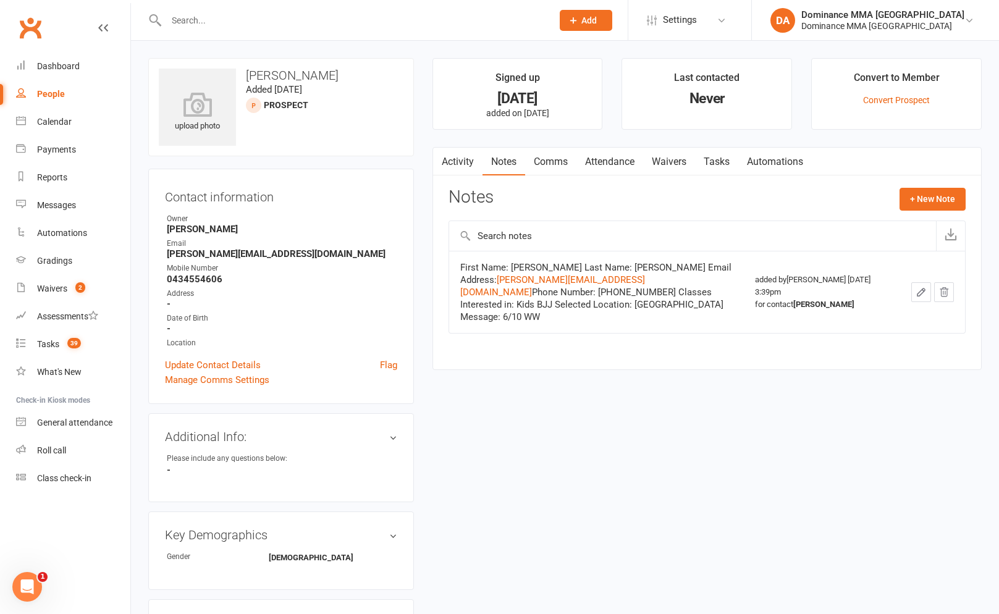
click at [528, 157] on link "Comms" at bounding box center [550, 162] width 51 height 28
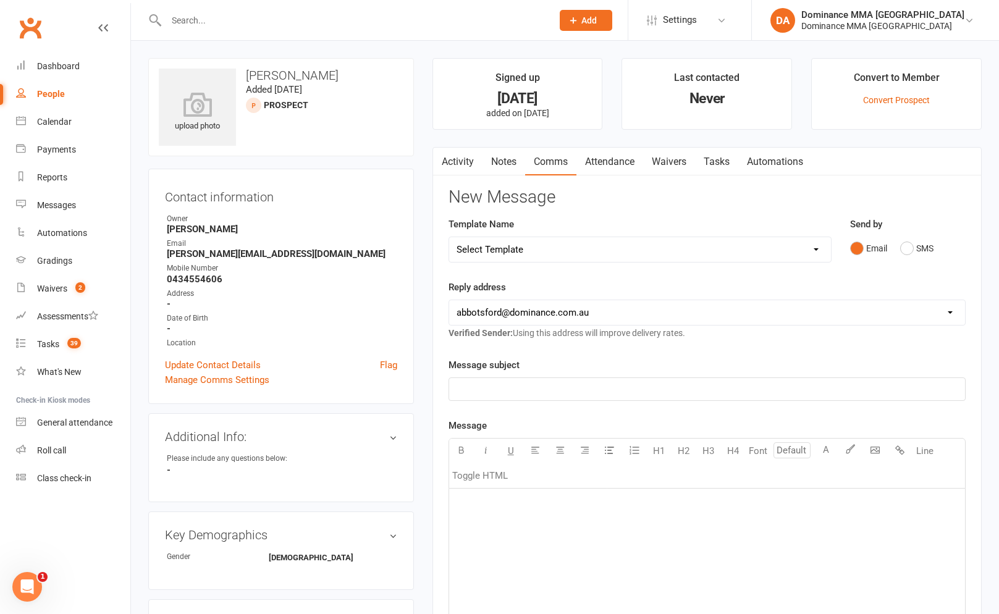
click at [513, 167] on link "Notes" at bounding box center [504, 162] width 43 height 28
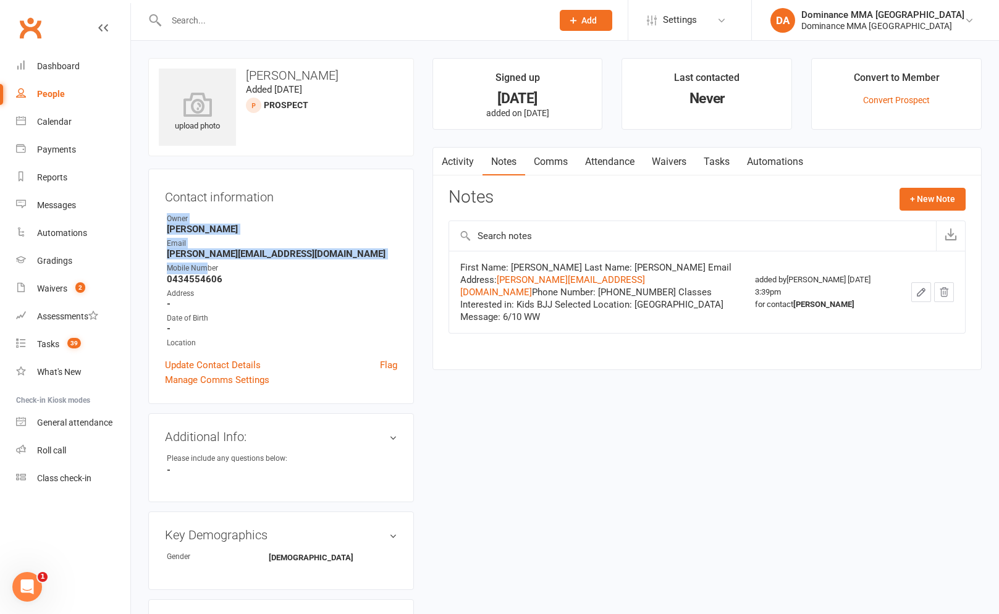
drag, startPoint x: 164, startPoint y: 224, endPoint x: 229, endPoint y: 275, distance: 82.8
click at [222, 272] on div "Contact information Owner Will Wesley Email george.symonds88@gmail.com Mobile N…" at bounding box center [281, 286] width 266 height 235
click at [246, 279] on strong "0434554606" at bounding box center [282, 279] width 230 height 11
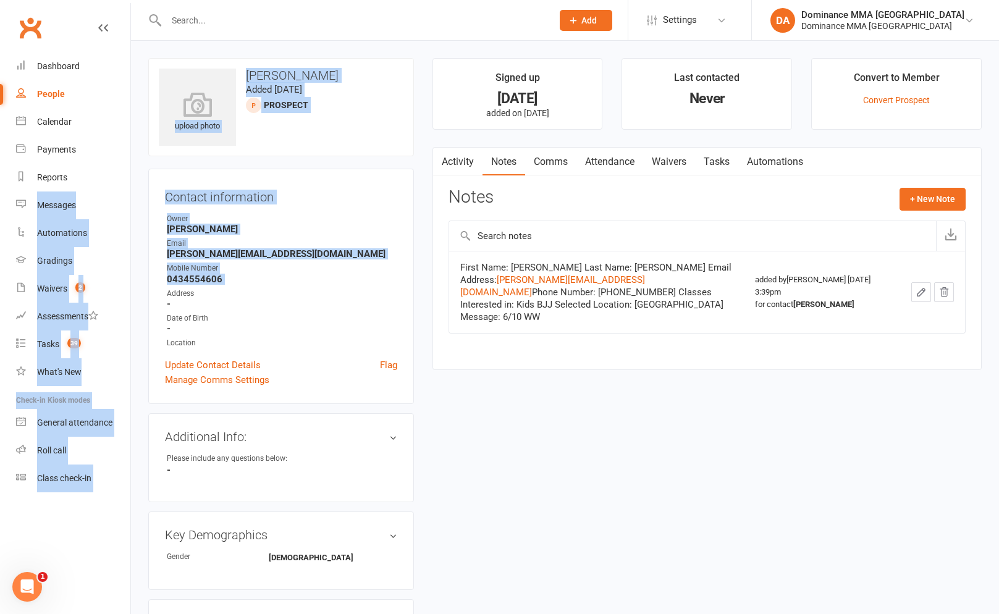
drag, startPoint x: 230, startPoint y: 285, endPoint x: 156, endPoint y: 217, distance: 100.6
click at [128, 198] on ui-view "Prospect Member Non-attending contact Class / event Appointment Task Bulk messa…" at bounding box center [499, 546] width 999 height 1086
drag, startPoint x: 232, startPoint y: 233, endPoint x: 221, endPoint y: 258, distance: 27.1
click at [230, 234] on ul "Owner Will Wesley Email george.symonds88@gmail.com Mobile Number 0434554606 Add…" at bounding box center [281, 281] width 232 height 136
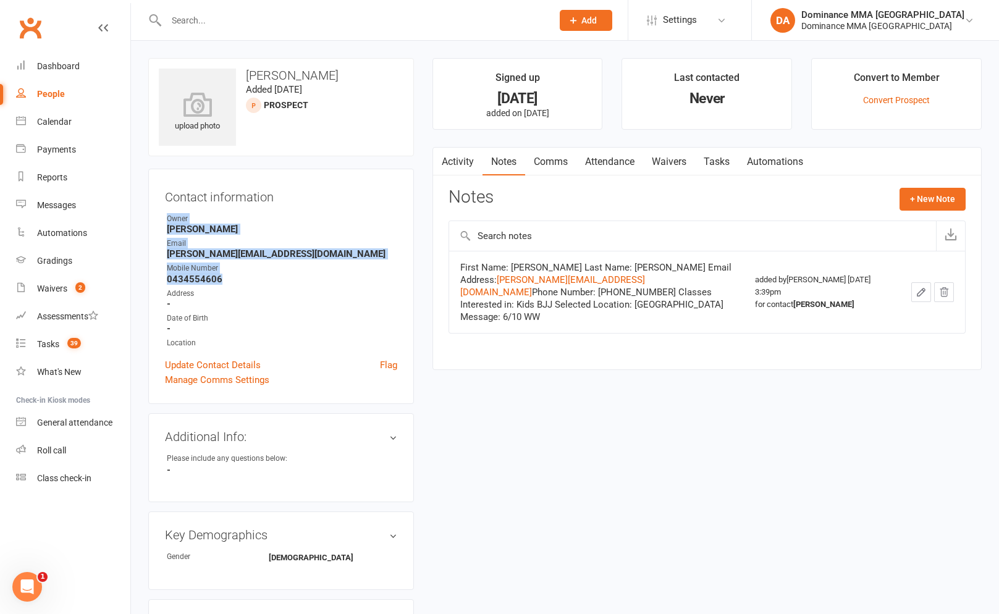
drag, startPoint x: 229, startPoint y: 281, endPoint x: 165, endPoint y: 219, distance: 88.3
click at [163, 219] on div "Contact information Owner Will Wesley Email george.symonds88@gmail.com Mobile N…" at bounding box center [281, 286] width 266 height 235
click at [165, 219] on li "Owner Will Wesley" at bounding box center [281, 224] width 232 height 22
drag, startPoint x: 168, startPoint y: 228, endPoint x: 243, endPoint y: 276, distance: 88.6
click at [243, 276] on ul "Owner Will Wesley Email george.symonds88@gmail.com Mobile Number 0434554606 Add…" at bounding box center [281, 281] width 232 height 136
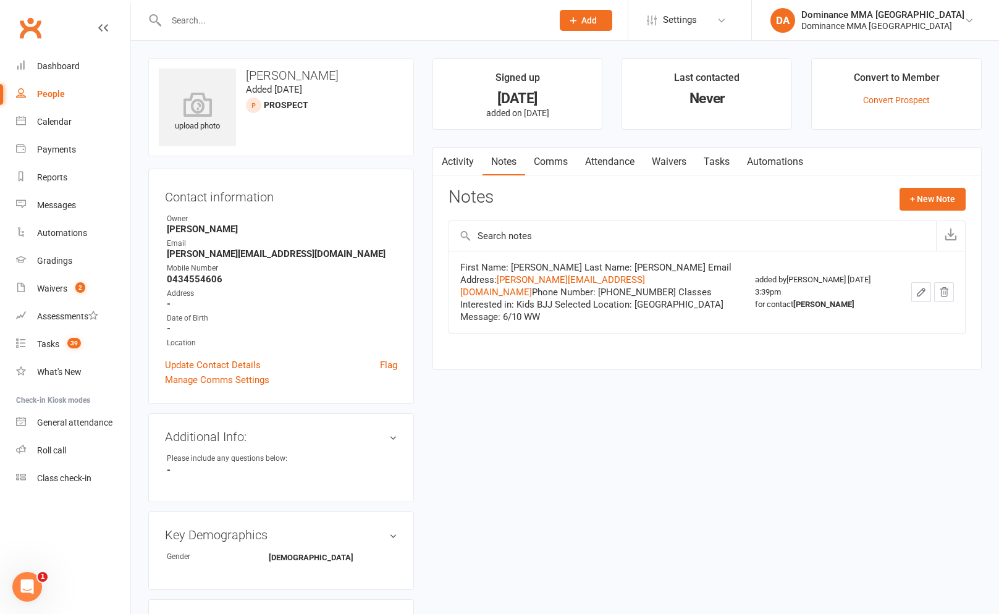
drag, startPoint x: 243, startPoint y: 276, endPoint x: 229, endPoint y: 282, distance: 15.5
click at [242, 276] on strong "0434554606" at bounding box center [282, 279] width 230 height 11
drag, startPoint x: 229, startPoint y: 282, endPoint x: 163, endPoint y: 221, distance: 89.2
click at [163, 221] on div "Contact information Owner Will Wesley Email george.symonds88@gmail.com Mobile N…" at bounding box center [281, 286] width 266 height 235
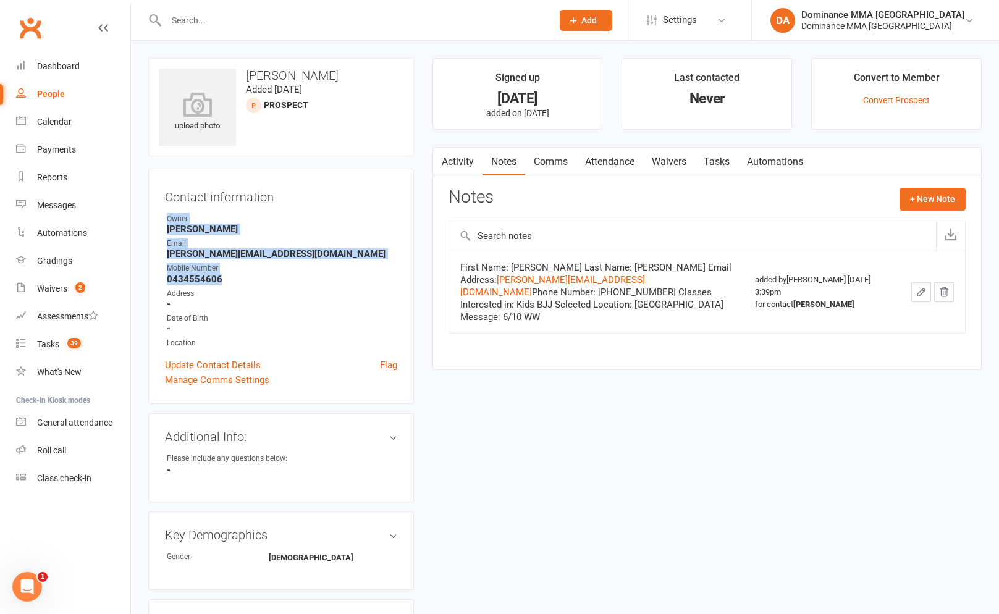
drag, startPoint x: 164, startPoint y: 218, endPoint x: 221, endPoint y: 281, distance: 85.3
click at [219, 281] on div "Contact information Owner Will Wesley Email george.symonds88@gmail.com Mobile N…" at bounding box center [281, 286] width 266 height 235
click at [222, 282] on strong "0434554606" at bounding box center [282, 279] width 230 height 11
drag, startPoint x: 217, startPoint y: 277, endPoint x: 164, endPoint y: 215, distance: 82.0
click at [164, 215] on div "Contact information Owner Will Wesley Email george.symonds88@gmail.com Mobile N…" at bounding box center [281, 286] width 266 height 235
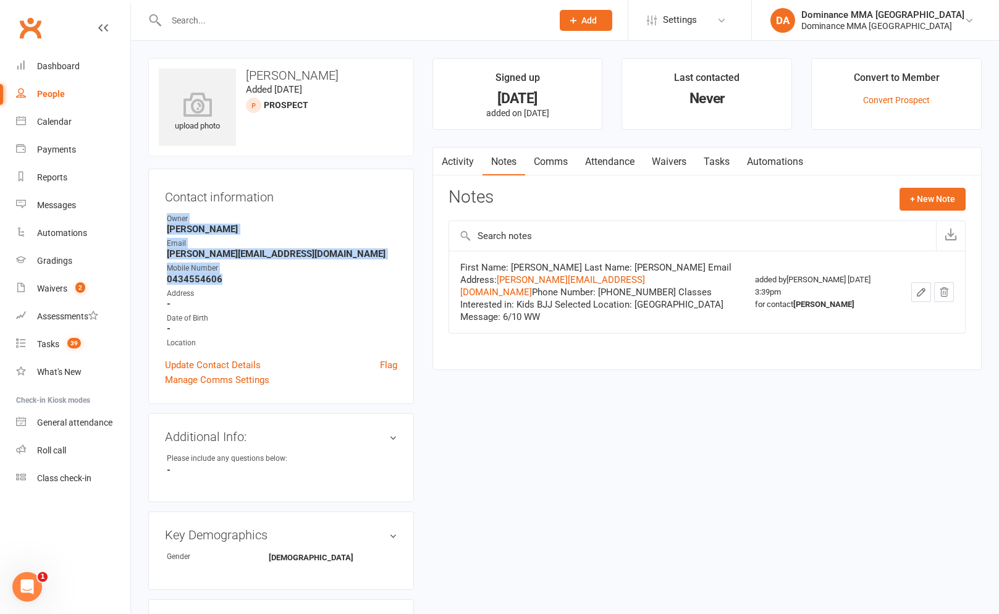
click at [164, 215] on div "Contact information Owner Will Wesley Email george.symonds88@gmail.com Mobile N…" at bounding box center [281, 286] width 266 height 235
drag, startPoint x: 168, startPoint y: 219, endPoint x: 224, endPoint y: 284, distance: 85.4
click at [224, 285] on ul "Owner Will Wesley Email george.symonds88@gmail.com Mobile Number 0434554606 Add…" at bounding box center [281, 281] width 232 height 136
click at [224, 284] on ul "Owner Will Wesley Email george.symonds88@gmail.com Mobile Number 0434554606 Add…" at bounding box center [281, 281] width 232 height 136
drag, startPoint x: 220, startPoint y: 278, endPoint x: 149, endPoint y: 250, distance: 76.5
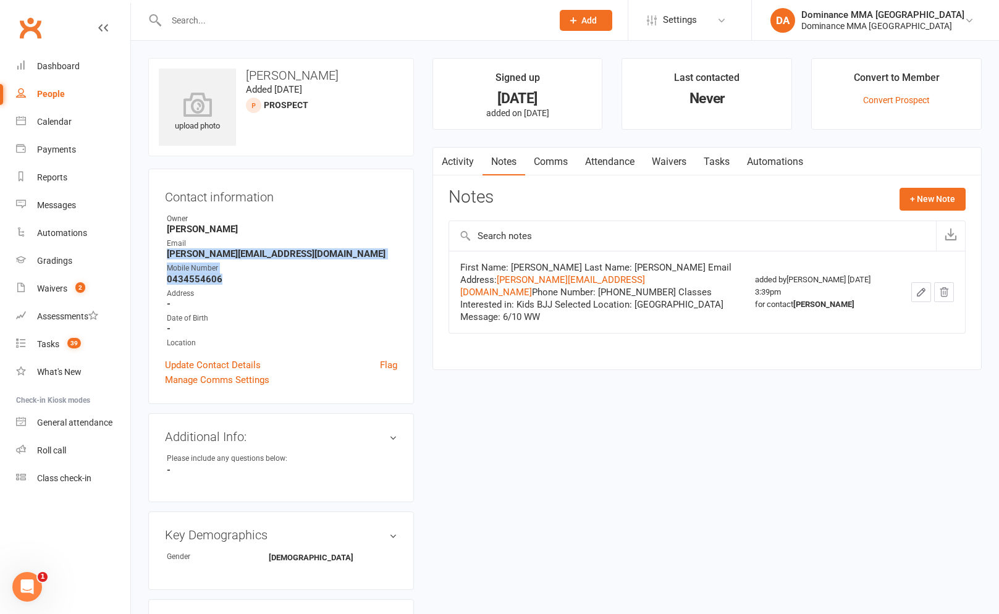
click at [149, 250] on div "Contact information Owner Will Wesley Email george.symonds88@gmail.com Mobile N…" at bounding box center [281, 286] width 266 height 235
drag, startPoint x: 165, startPoint y: 217, endPoint x: 199, endPoint y: 246, distance: 44.3
click at [199, 246] on ul "Owner Will Wesley Email george.symonds88@gmail.com Mobile Number 0434554606 Add…" at bounding box center [281, 281] width 232 height 136
drag, startPoint x: 210, startPoint y: 274, endPoint x: 156, endPoint y: 223, distance: 74.3
click at [163, 253] on div "Contact information Owner Will Wesley Email george.symonds88@gmail.com Mobile N…" at bounding box center [281, 286] width 266 height 235
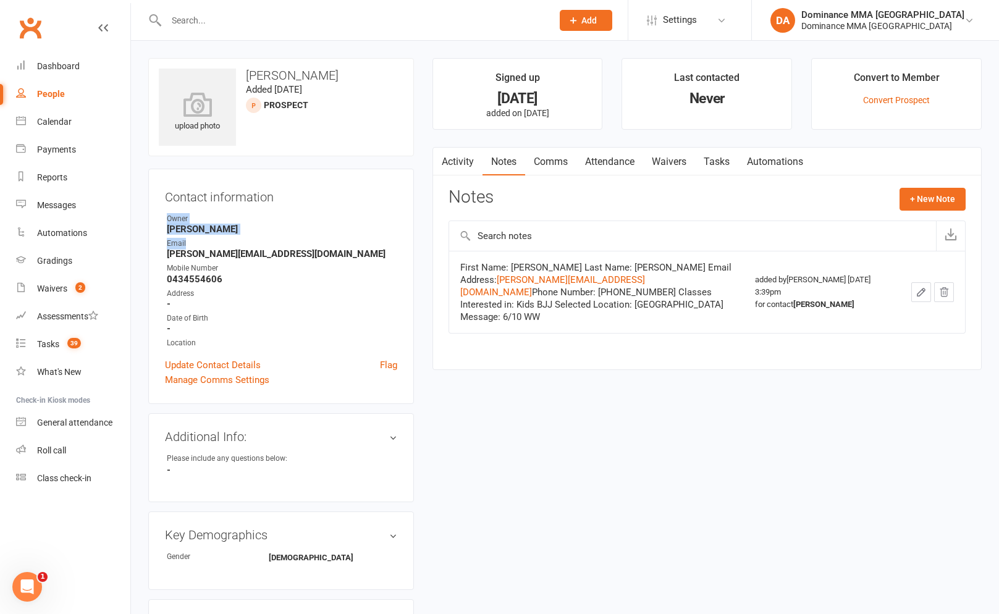
drag, startPoint x: 165, startPoint y: 218, endPoint x: 185, endPoint y: 241, distance: 30.6
click at [185, 241] on ul "Owner Will Wesley Email george.symonds88@gmail.com Mobile Number 0434554606 Add…" at bounding box center [281, 281] width 232 height 136
click at [188, 242] on div "Email" at bounding box center [282, 244] width 230 height 12
drag, startPoint x: 188, startPoint y: 242, endPoint x: 150, endPoint y: 207, distance: 51.2
click at [150, 206] on div "Contact information Owner Will Wesley Email george.symonds88@gmail.com Mobile N…" at bounding box center [281, 286] width 266 height 235
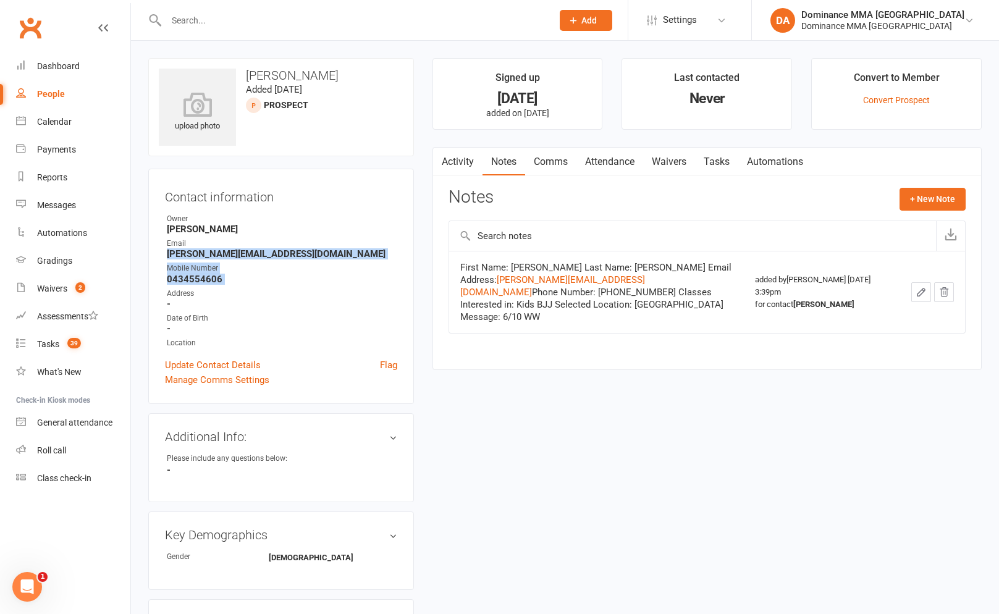
drag, startPoint x: 168, startPoint y: 255, endPoint x: 218, endPoint y: 269, distance: 52.0
click at [226, 282] on ul "Owner Will Wesley Email george.symonds88@gmail.com Mobile Number 0434554606 Add…" at bounding box center [281, 281] width 232 height 136
drag, startPoint x: 187, startPoint y: 241, endPoint x: 160, endPoint y: 219, distance: 34.7
click at [160, 216] on div "Contact information Owner Will Wesley Email george.symonds88@gmail.com Mobile N…" at bounding box center [281, 286] width 266 height 235
drag, startPoint x: 165, startPoint y: 254, endPoint x: 229, endPoint y: 287, distance: 72.4
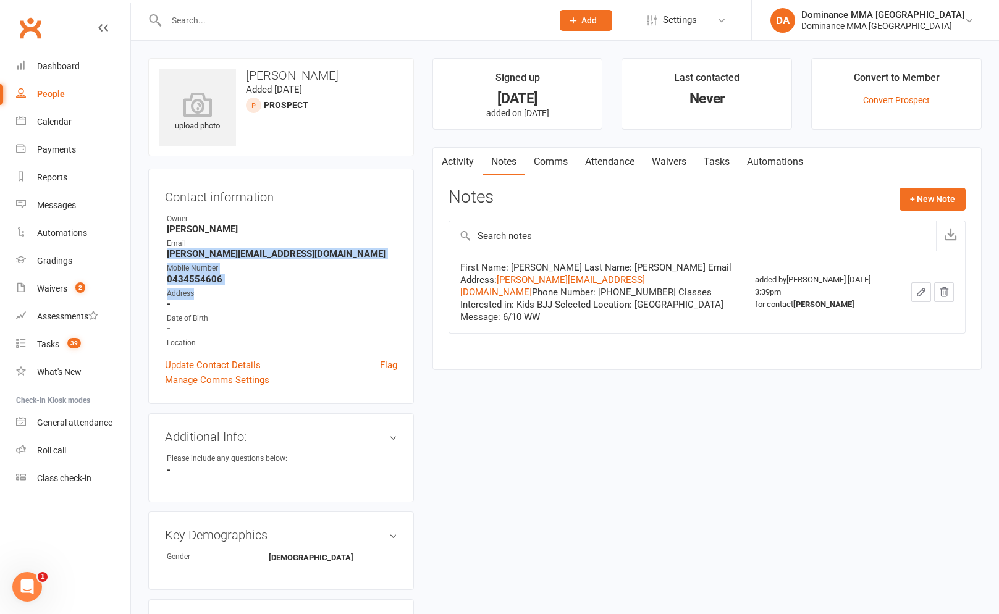
click at [229, 287] on ul "Owner Will Wesley Email george.symonds88@gmail.com Mobile Number 0434554606 Add…" at bounding box center [281, 281] width 232 height 136
click at [230, 280] on strong "0434554606" at bounding box center [282, 279] width 230 height 11
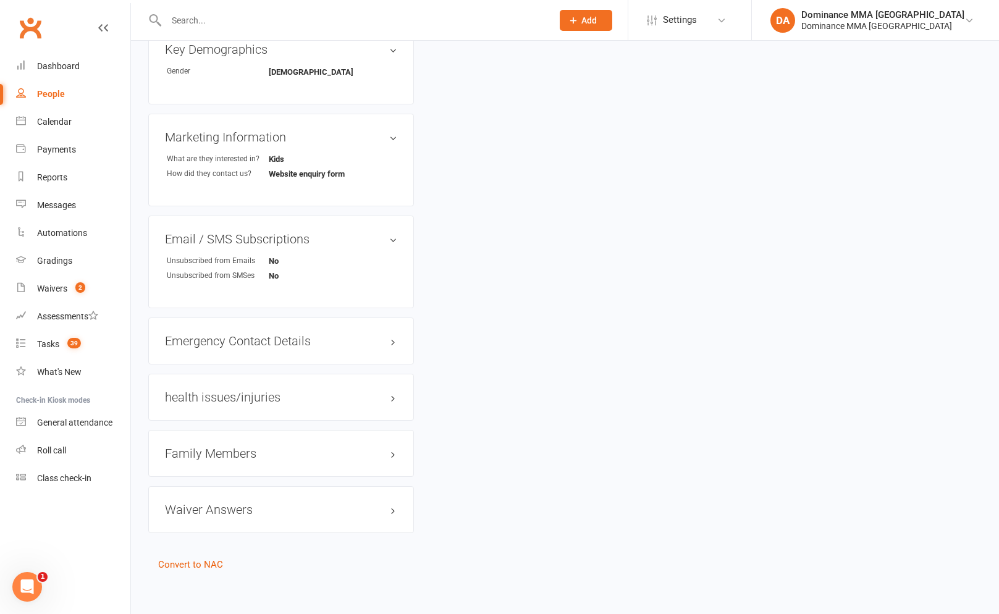
scroll to position [491, 0]
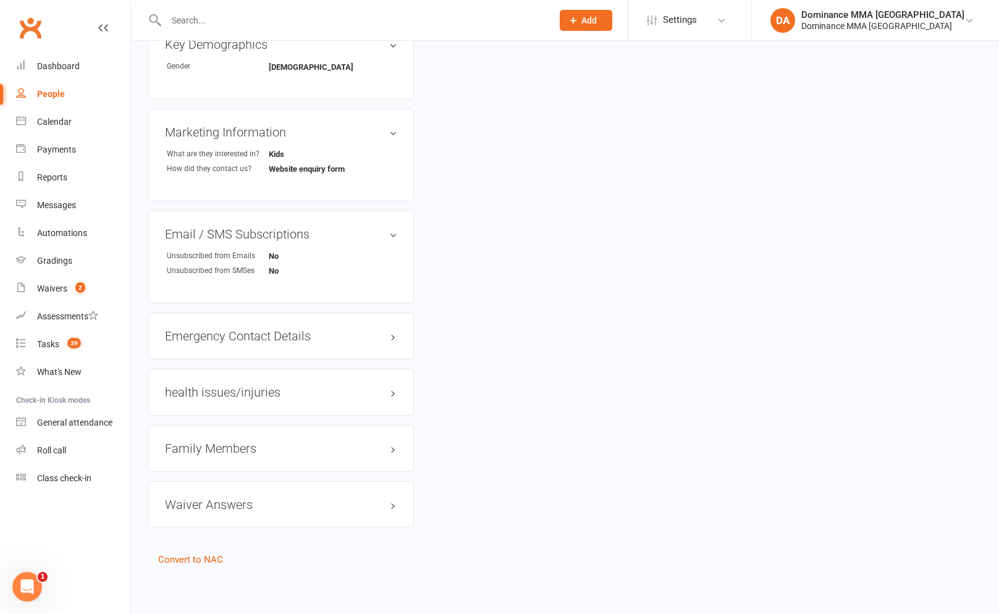
click at [243, 449] on h3 "Family Members" at bounding box center [281, 449] width 232 height 14
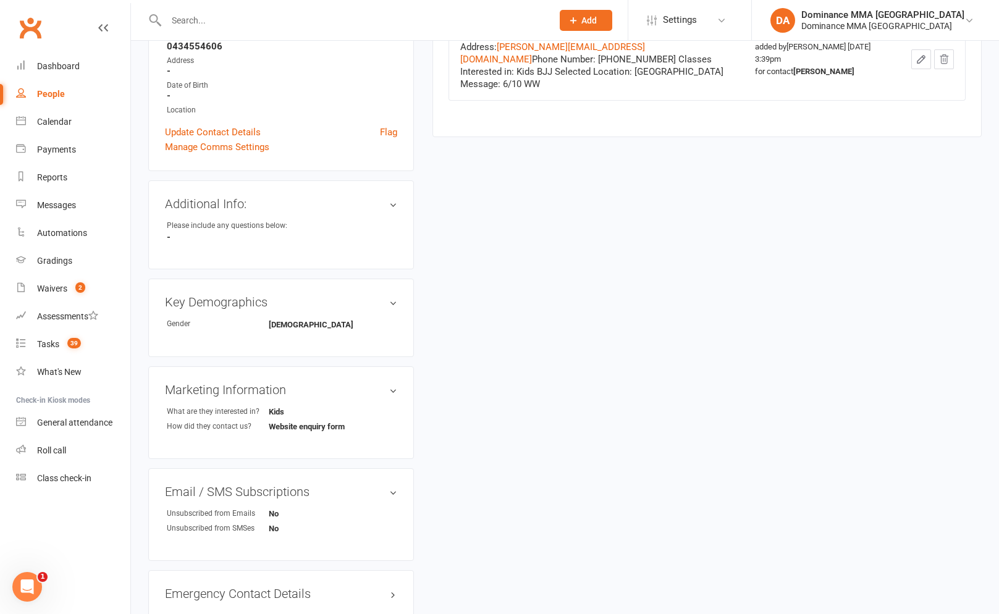
scroll to position [0, 0]
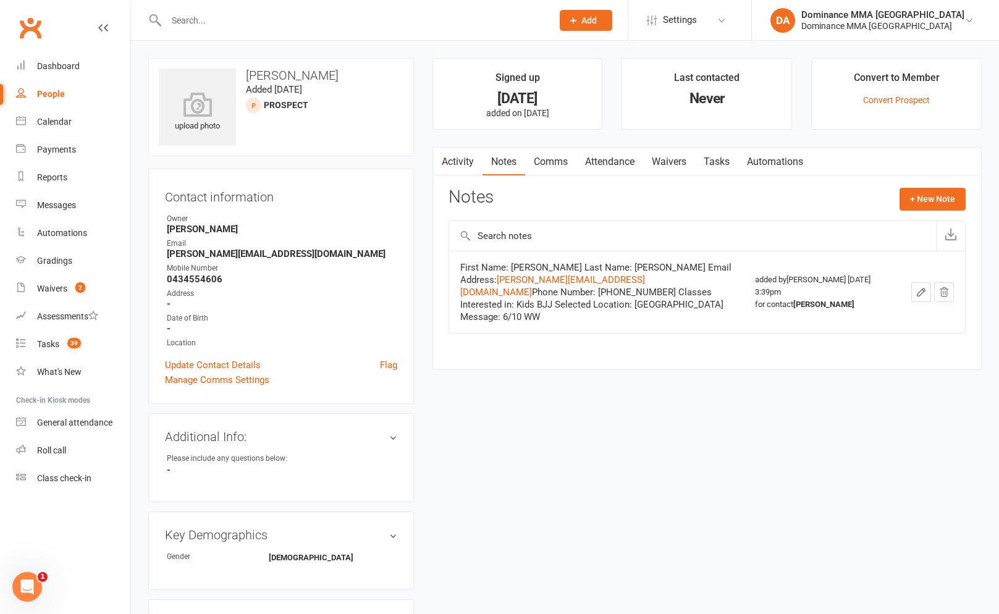
click at [701, 166] on link "Tasks" at bounding box center [716, 162] width 43 height 28
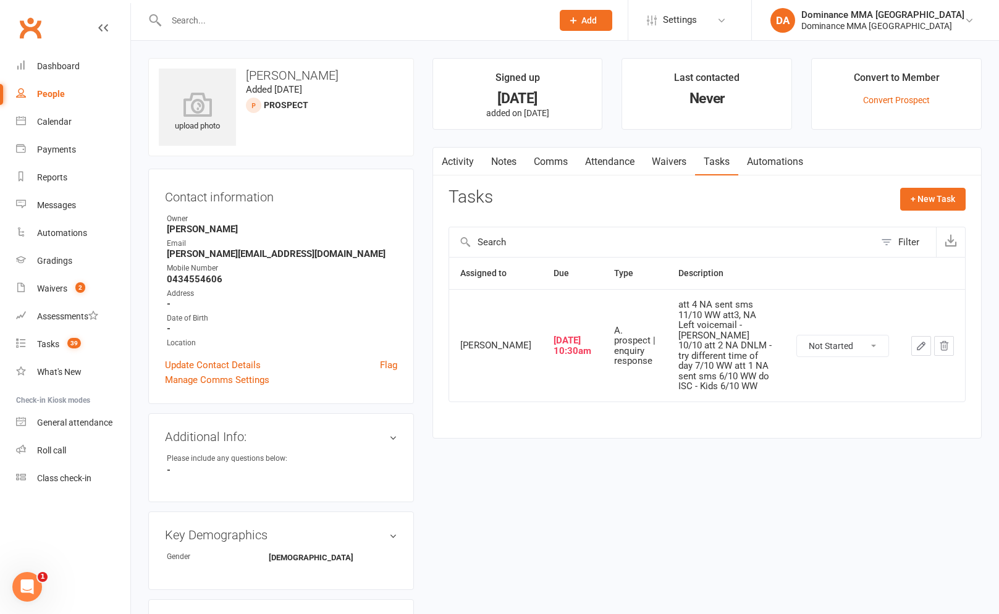
click at [923, 340] on icon "button" at bounding box center [921, 345] width 11 height 11
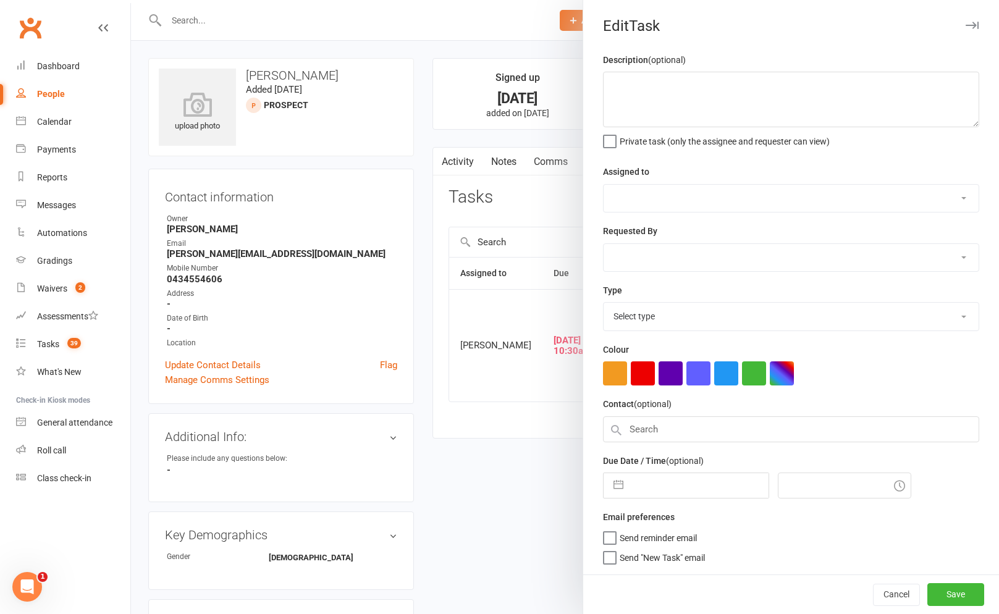
type textarea "att 4 NA sent sms 11/10 WW att3, NA Left voicemail - [PERSON_NAME] 10/10 att 2 …"
select select "49757"
type input "[DATE]"
type input "10:30am"
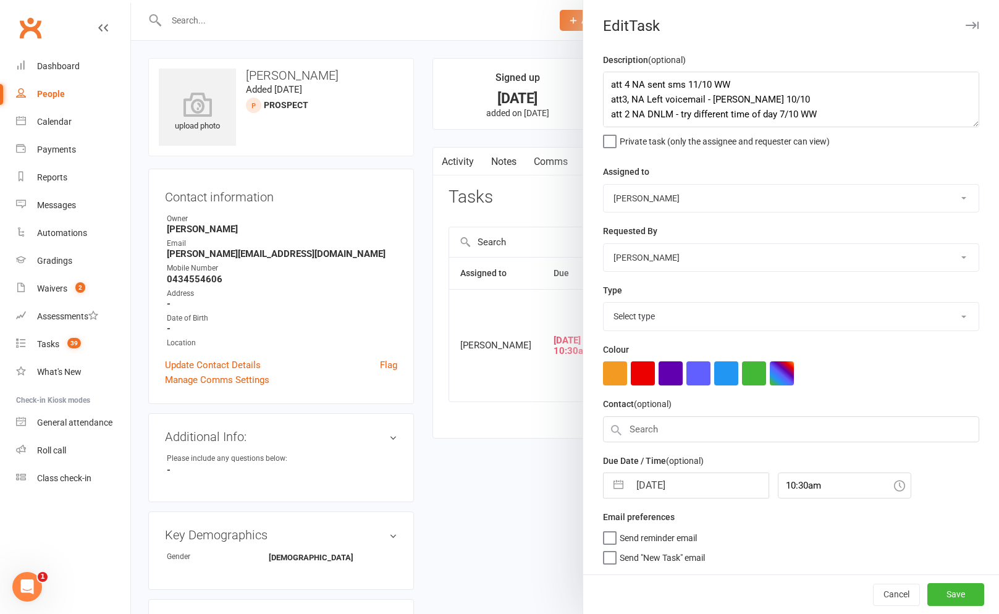
select select "3860"
click at [607, 77] on textarea "att 4 NA sent sms 11/10 WW att3, NA Left voicemail - [PERSON_NAME] 10/10 att 2 …" at bounding box center [791, 100] width 376 height 56
drag, startPoint x: 583, startPoint y: 387, endPoint x: 607, endPoint y: 382, distance: 24.6
click at [583, 387] on div "Description (optional) att 4 NA sent sms 11/10 WW att3, NA Left voicemail - Ell…" at bounding box center [791, 313] width 416 height 520
drag, startPoint x: 358, startPoint y: 446, endPoint x: 400, endPoint y: 450, distance: 42.2
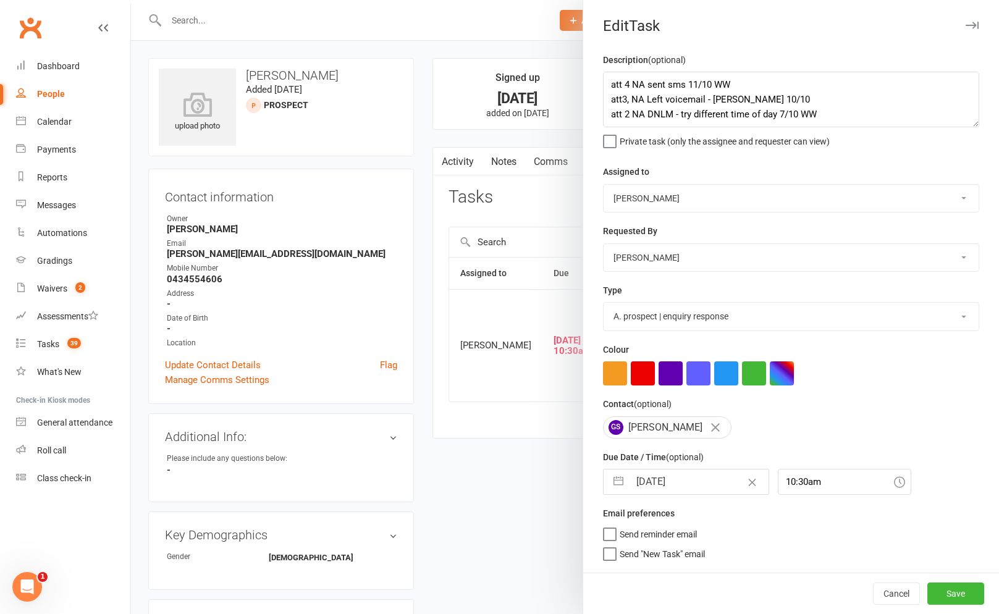
click at [361, 447] on div at bounding box center [565, 307] width 868 height 614
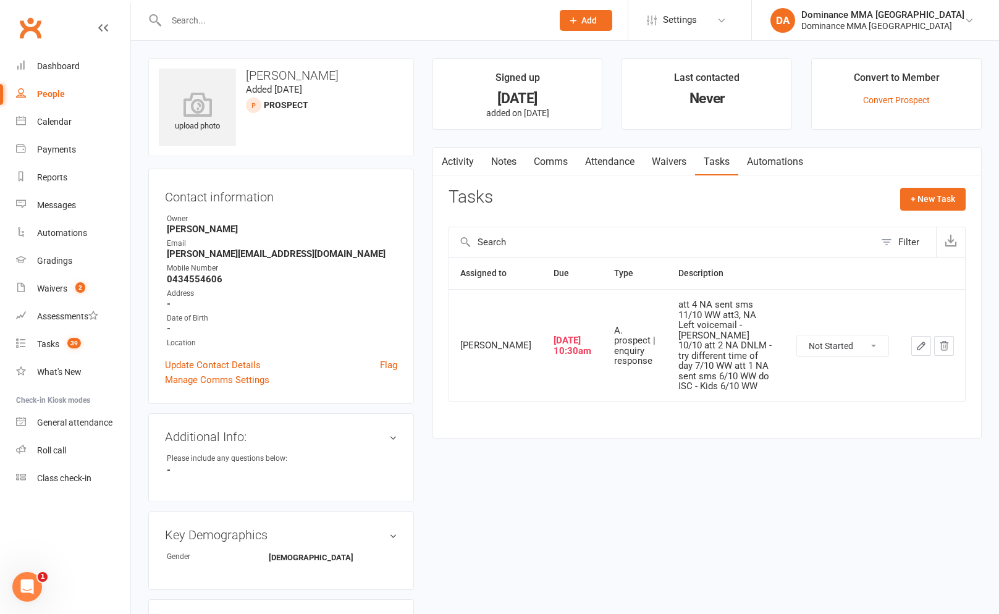
click at [812, 342] on select "Not Started In Progress Waiting Complete" at bounding box center [842, 345] width 91 height 21
click at [797, 335] on select "Not Started In Progress Waiting Complete" at bounding box center [842, 345] width 91 height 21
select select "unstarted"
click at [913, 191] on button "+ New Task" at bounding box center [932, 199] width 65 height 22
select select "12631"
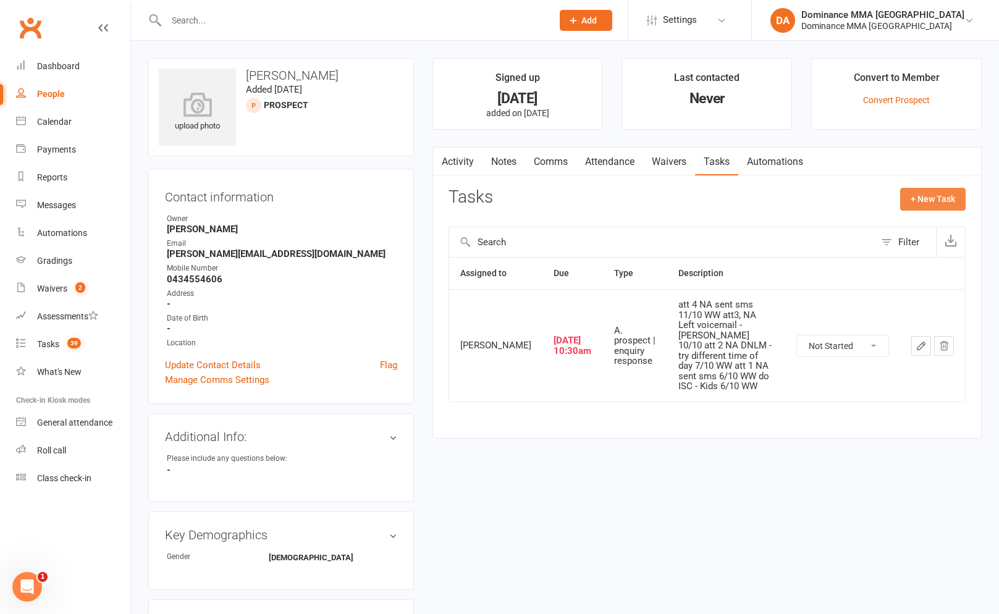
select select "12631"
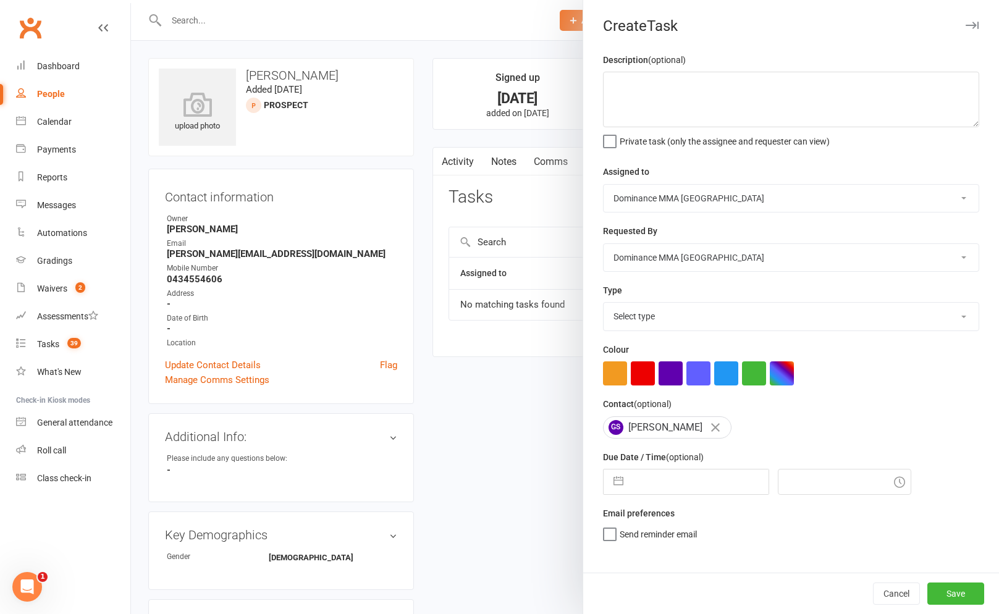
drag, startPoint x: 718, startPoint y: 333, endPoint x: 712, endPoint y: 327, distance: 8.7
click at [718, 333] on div "Description (optional) Private task (only the assignee and requester can view) …" at bounding box center [791, 313] width 416 height 520
click at [712, 327] on select "Select type A. prospect | enquiry response B. prospect | trial | not yet booked…" at bounding box center [791, 316] width 375 height 27
select select "3861"
click at [604, 304] on select "Select type A. prospect | enquiry response B. prospect | trial | not yet booked…" at bounding box center [791, 316] width 375 height 27
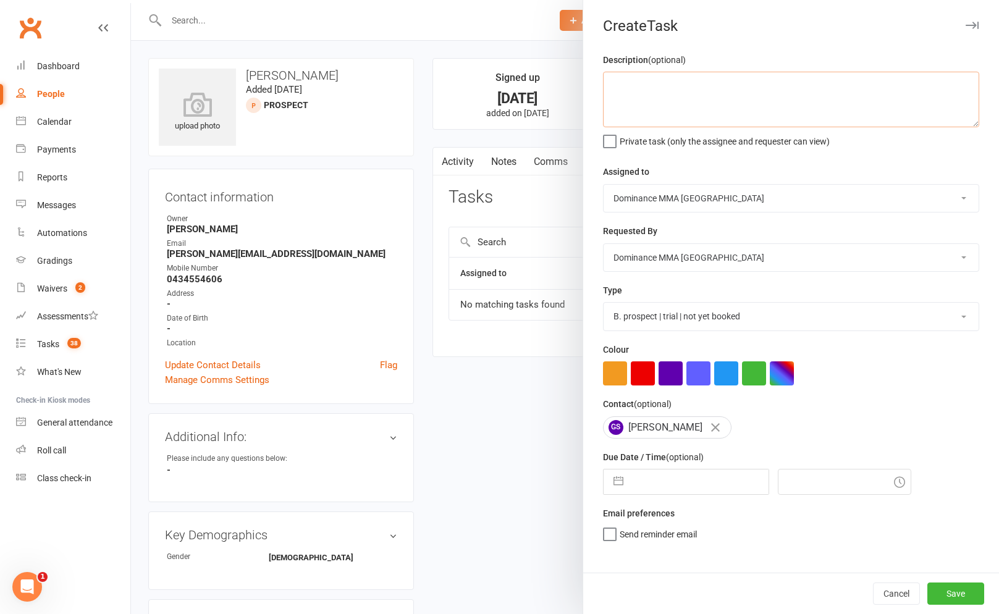
click at [661, 107] on textarea at bounding box center [791, 100] width 376 height 56
click at [943, 88] on textarea "Can do next week Monday for kids junior class, but might be able to make Wedens…" at bounding box center [791, 100] width 376 height 56
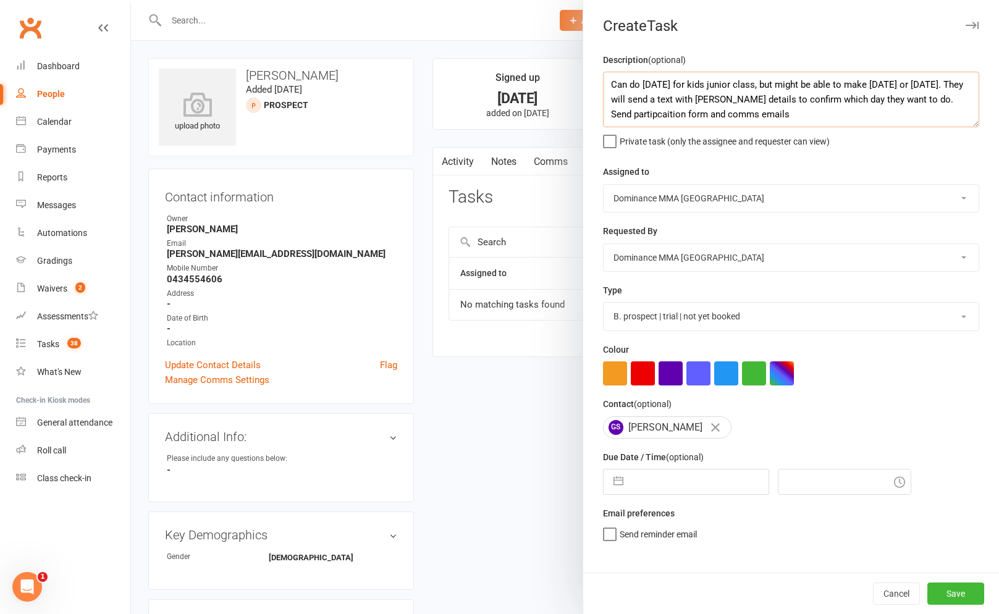
drag, startPoint x: 720, startPoint y: 116, endPoint x: 762, endPoint y: 112, distance: 42.1
click at [721, 116] on textarea "Can do next week Monday for kids junior class, but might be able to make Wednes…" at bounding box center [791, 100] width 376 height 56
click at [853, 114] on textarea "Can do next week Monday for kids junior class, but might be able to make Wednes…" at bounding box center [791, 100] width 376 height 56
click at [861, 116] on textarea "Can do next week Monday for kids junior class, but might be able to make Wednes…" at bounding box center [791, 100] width 376 height 56
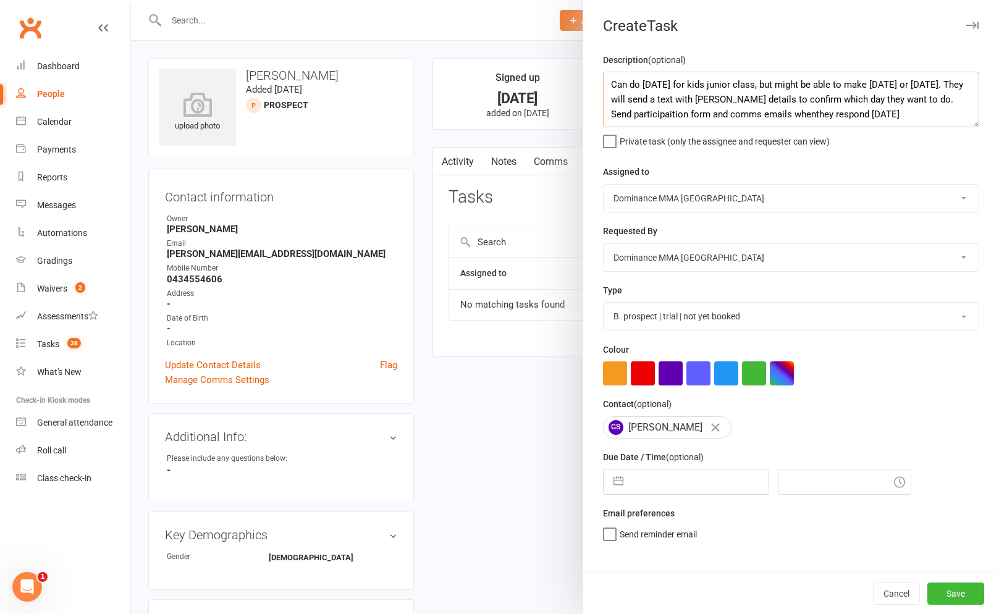
drag, startPoint x: 885, startPoint y: 111, endPoint x: 893, endPoint y: 114, distance: 8.4
click at [885, 111] on textarea "Can do next week Monday for kids junior class, but might be able to make Wednes…" at bounding box center [791, 100] width 376 height 56
drag, startPoint x: 742, startPoint y: 109, endPoint x: 766, endPoint y: 105, distance: 23.8
click at [742, 109] on textarea "Can do next week Monday for kids junior class, but might be able to make Wednes…" at bounding box center [791, 100] width 376 height 56
type textarea "Can do next week Monday for kids junior class, but might be able to make Wednes…"
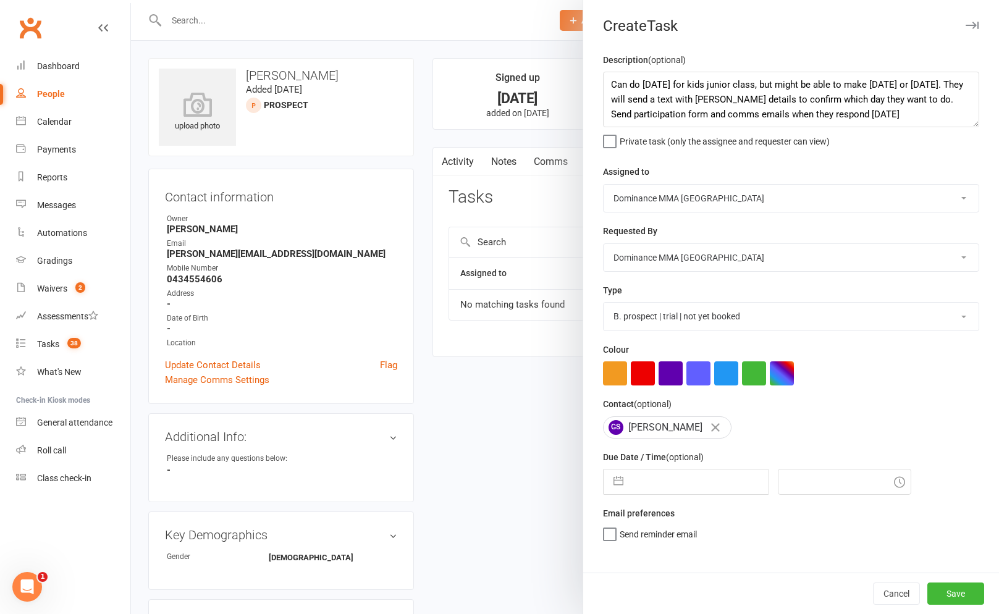
click at [696, 478] on input "text" at bounding box center [699, 482] width 139 height 25
select select "8"
select select "2025"
select select "9"
select select "2025"
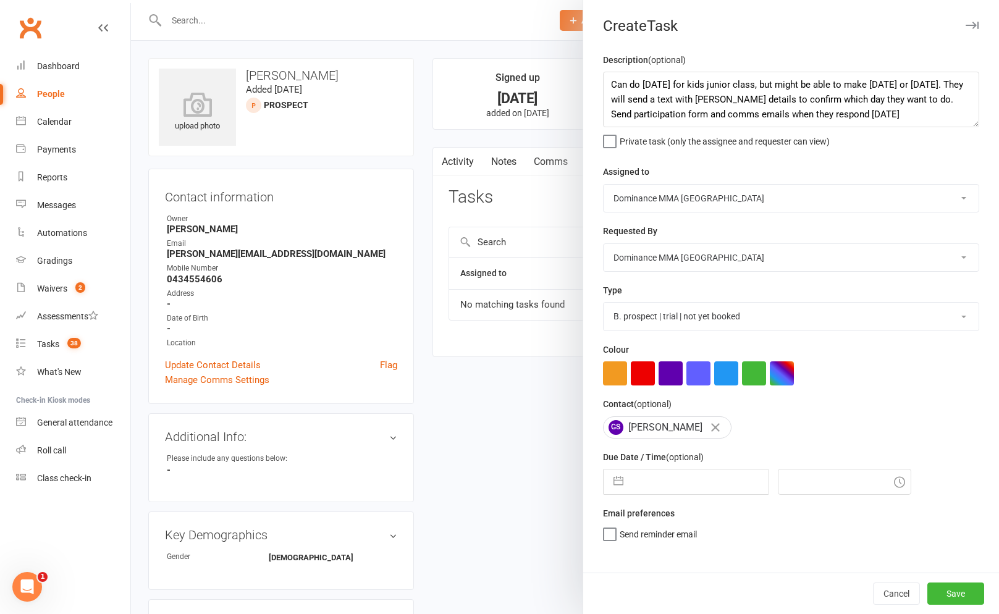
select select "10"
select select "2025"
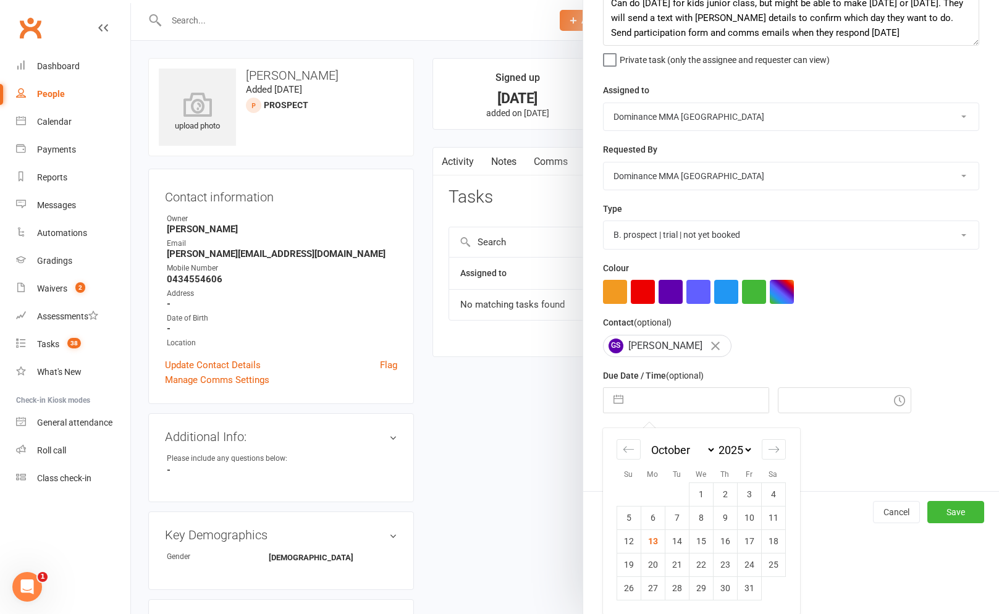
click at [714, 457] on div "January February March April May June July August September October November De…" at bounding box center [682, 451] width 67 height 18
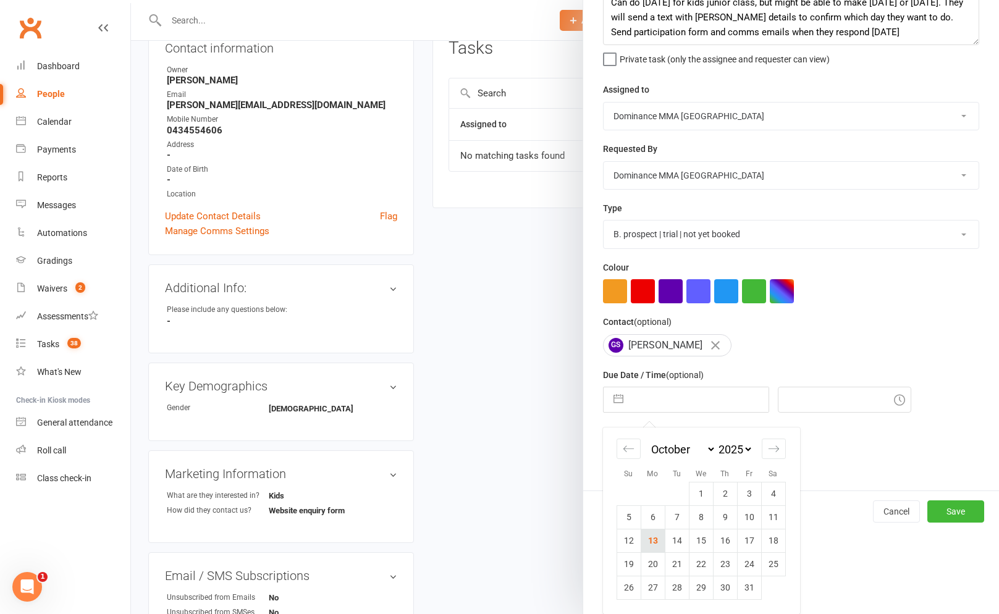
click at [662, 531] on td "13" at bounding box center [653, 540] width 24 height 23
type input "[DATE]"
type input "12:30pm"
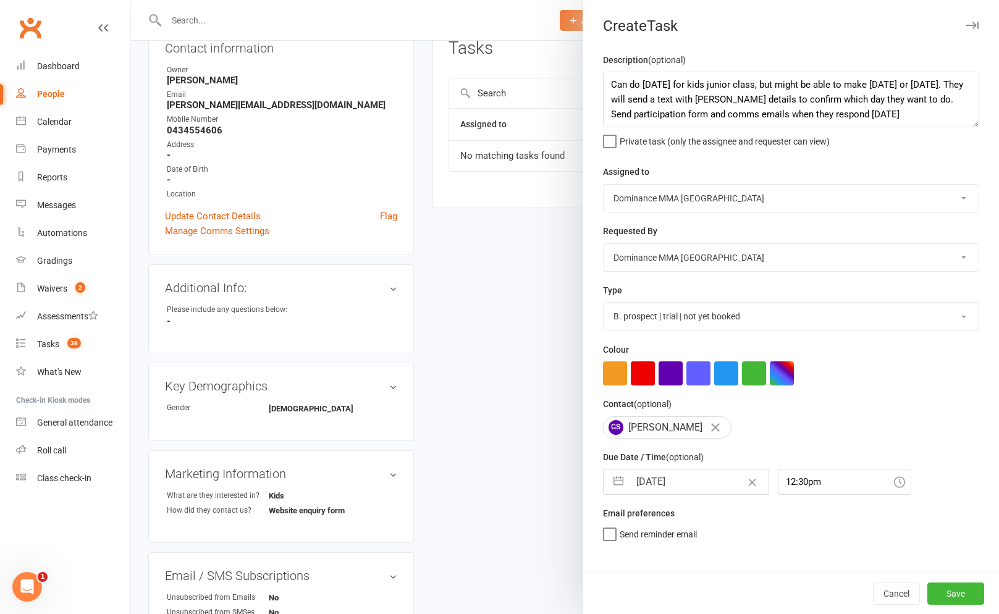
scroll to position [40, 0]
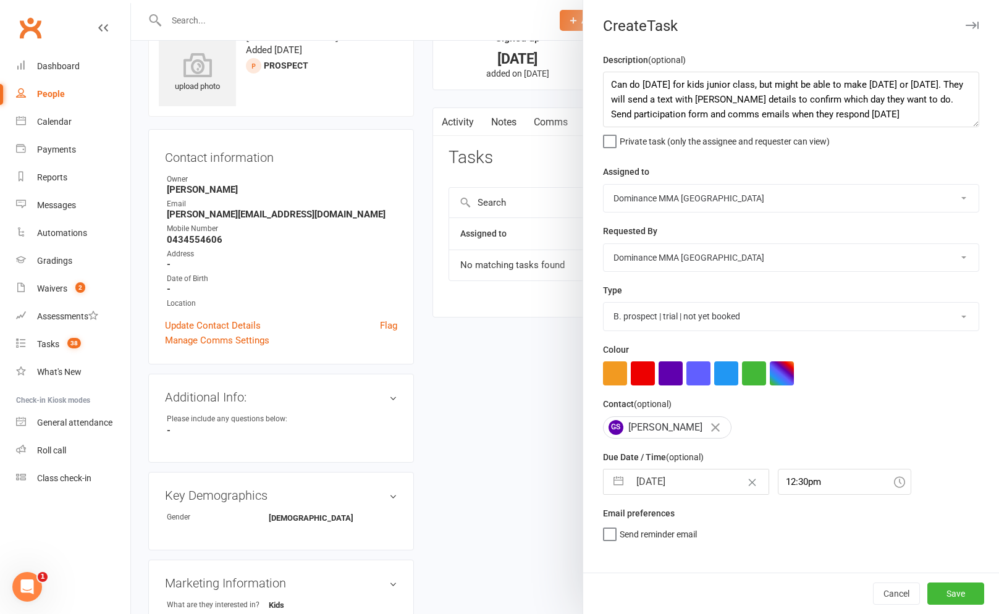
click at [678, 487] on input "[DATE]" at bounding box center [699, 482] width 139 height 25
select select "8"
select select "2025"
select select "9"
select select "2025"
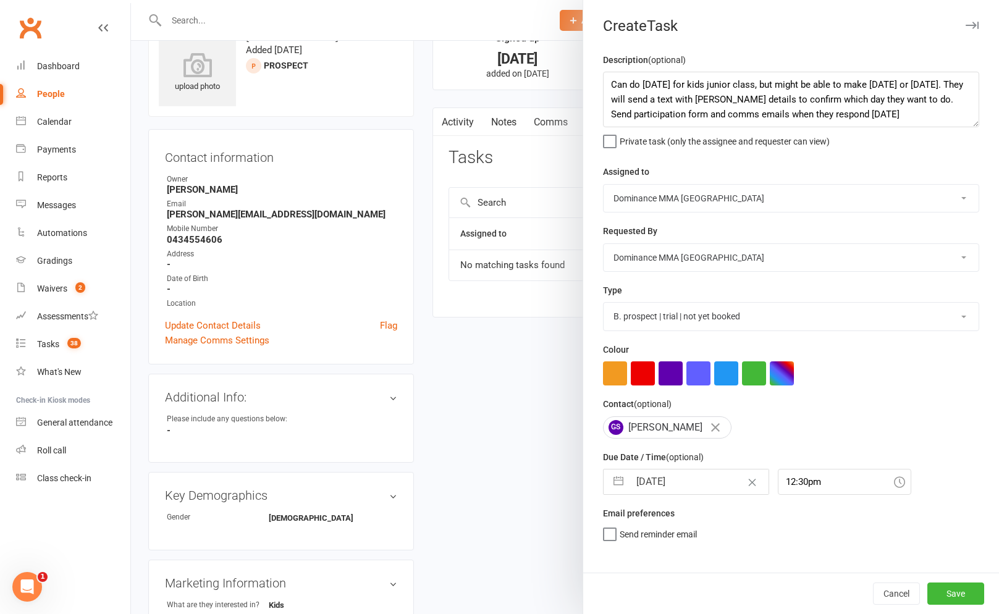
select select "10"
select select "2025"
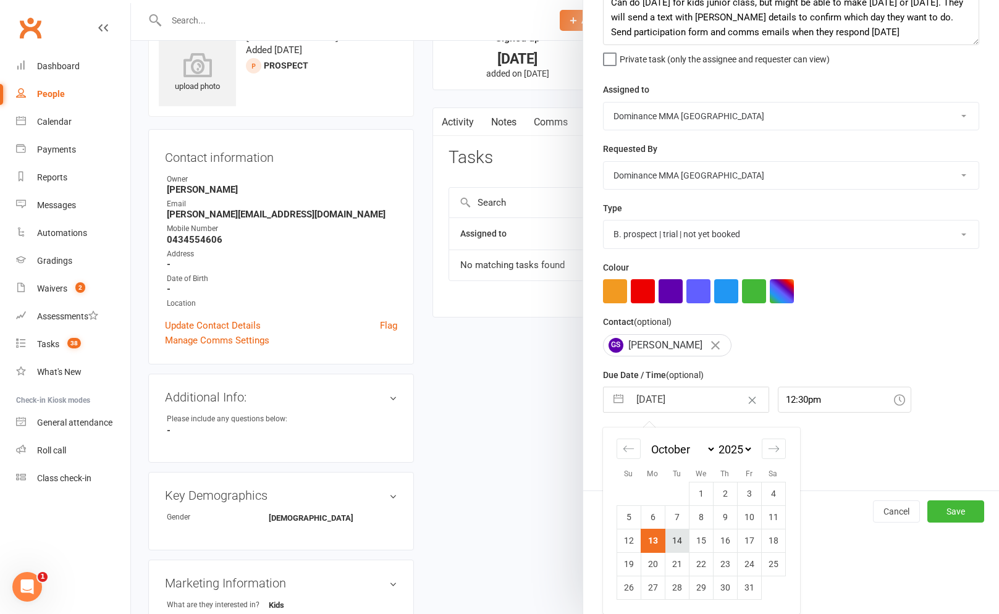
scroll to position [84, 0]
click at [675, 546] on td "14" at bounding box center [677, 540] width 24 height 23
type input "[DATE]"
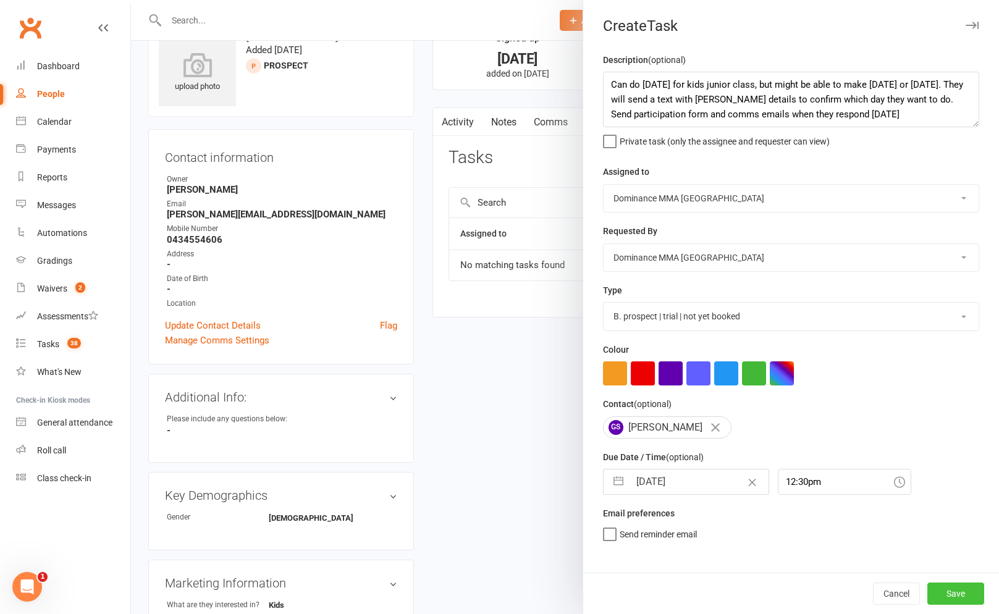
click at [956, 588] on button "Save" at bounding box center [955, 594] width 57 height 22
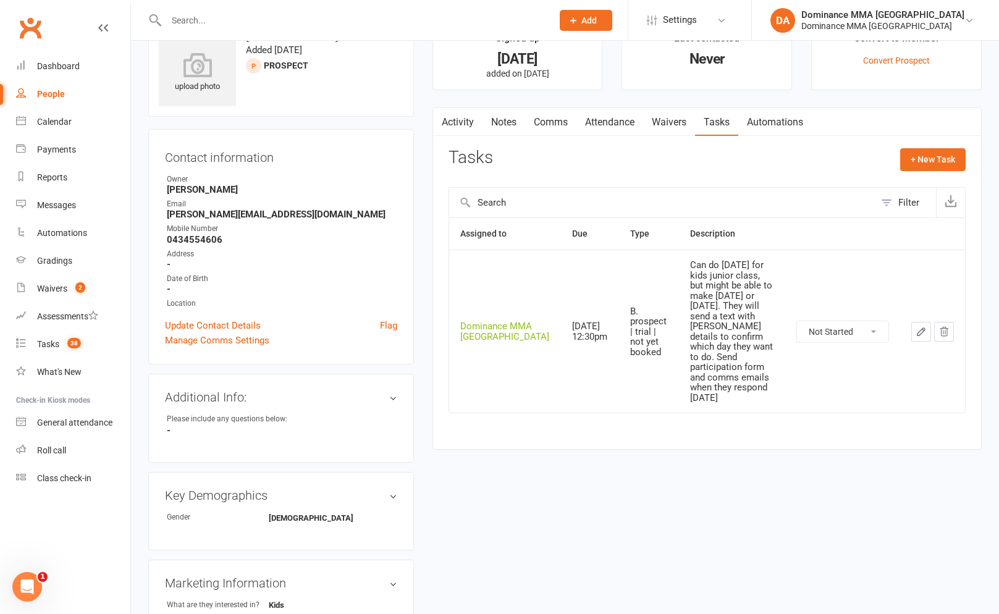
click at [190, 22] on input "text" at bounding box center [352, 20] width 381 height 17
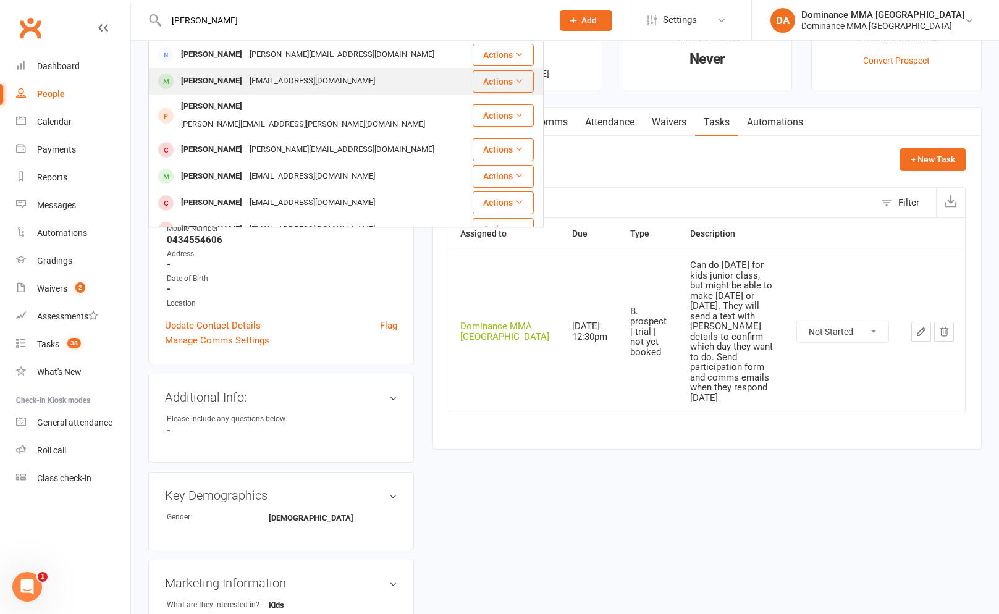
type input "lawrence loc"
drag, startPoint x: 242, startPoint y: 74, endPoint x: 323, endPoint y: 108, distance: 87.8
click at [242, 74] on div "[PERSON_NAME]" at bounding box center [211, 81] width 69 height 18
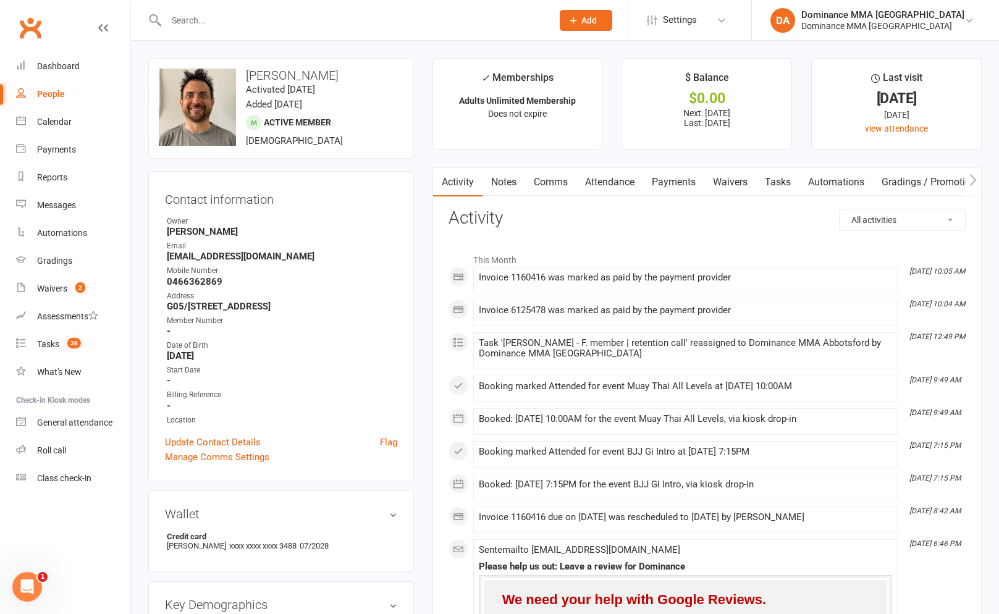
click at [782, 182] on link "Tasks" at bounding box center [777, 182] width 43 height 28
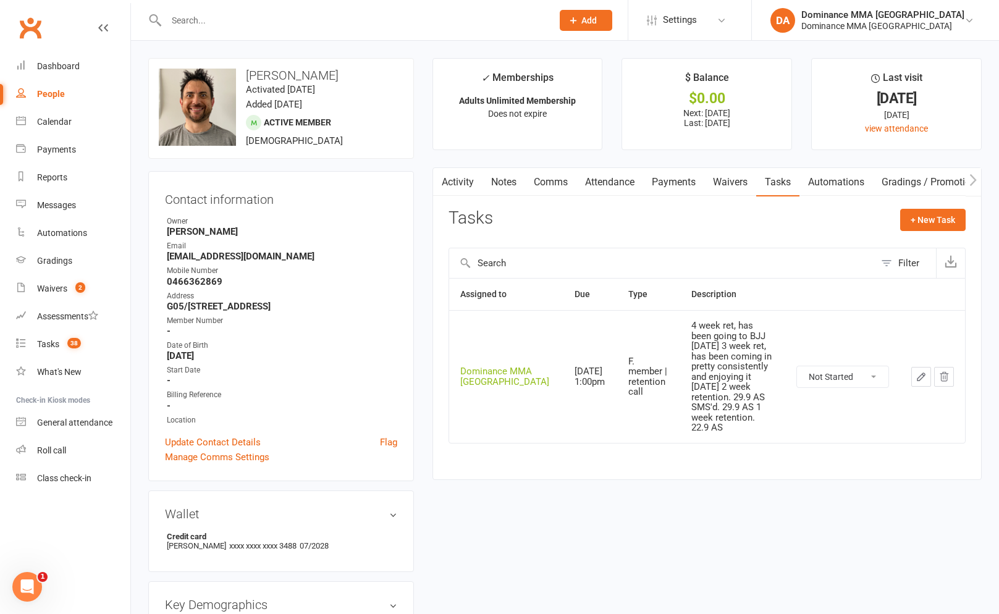
click at [913, 367] on button "button" at bounding box center [921, 377] width 20 height 20
select select "12631"
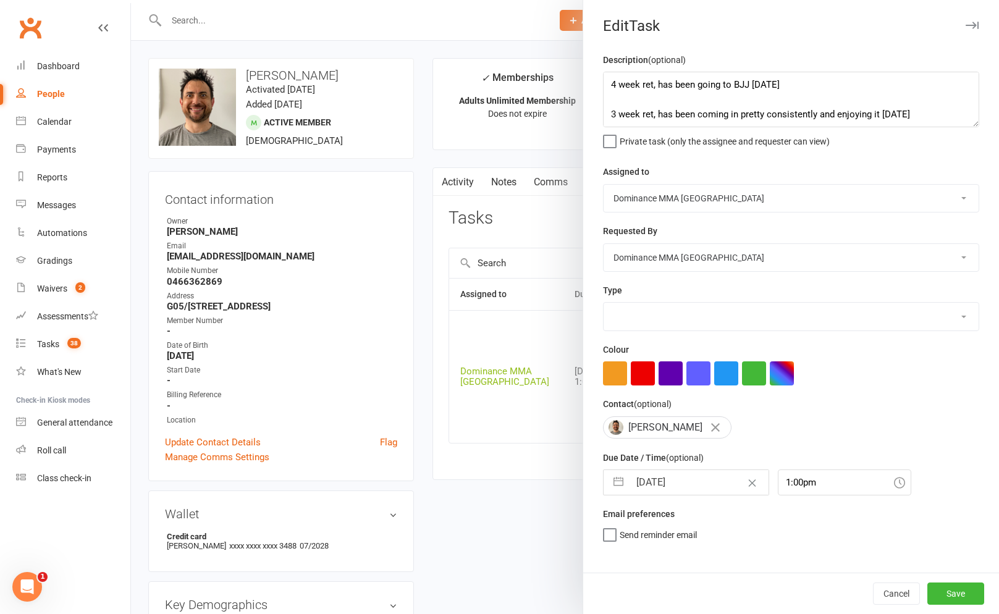
select select "3865"
drag, startPoint x: 750, startPoint y: 84, endPoint x: 663, endPoint y: 86, distance: 87.1
click at [660, 87] on textarea "4 week ret, has been going to BJJ 13/10 SA 3 week ret, has been coming in prett…" at bounding box center [791, 100] width 376 height 56
type textarea "4 week ret, wasn't able to come in last week, only able to train Monday and Tue…"
click at [956, 603] on button "Save" at bounding box center [955, 594] width 57 height 22
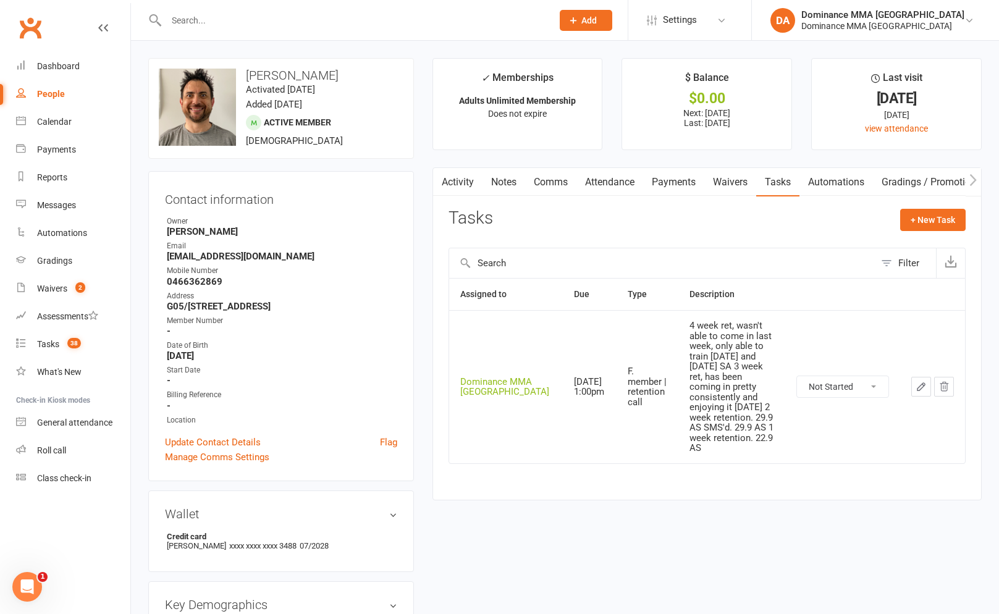
click at [196, 23] on input "text" at bounding box center [352, 20] width 381 height 17
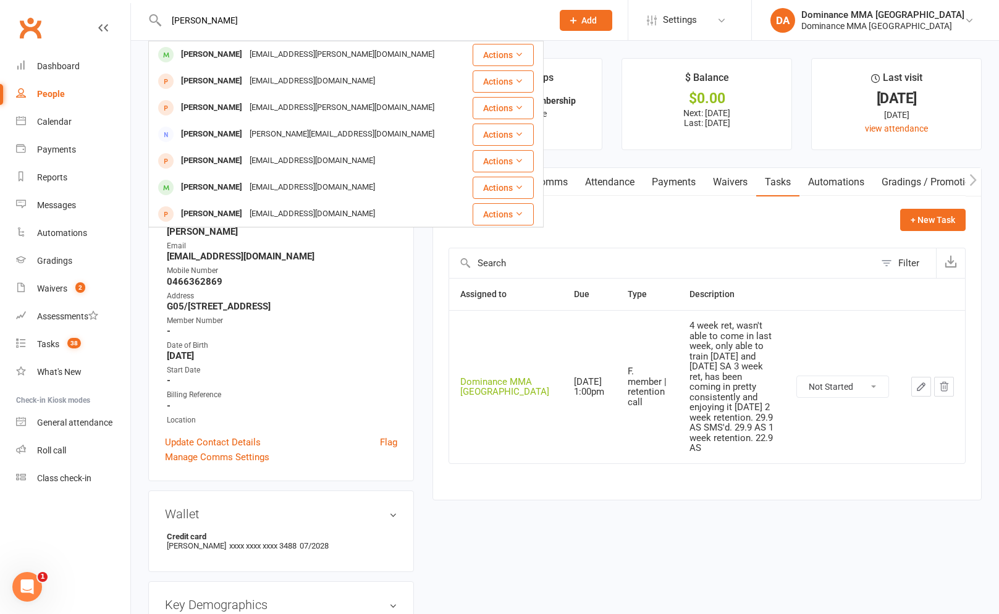
type input "abrah lin"
click at [219, 75] on div "Brad Conlin" at bounding box center [211, 81] width 69 height 18
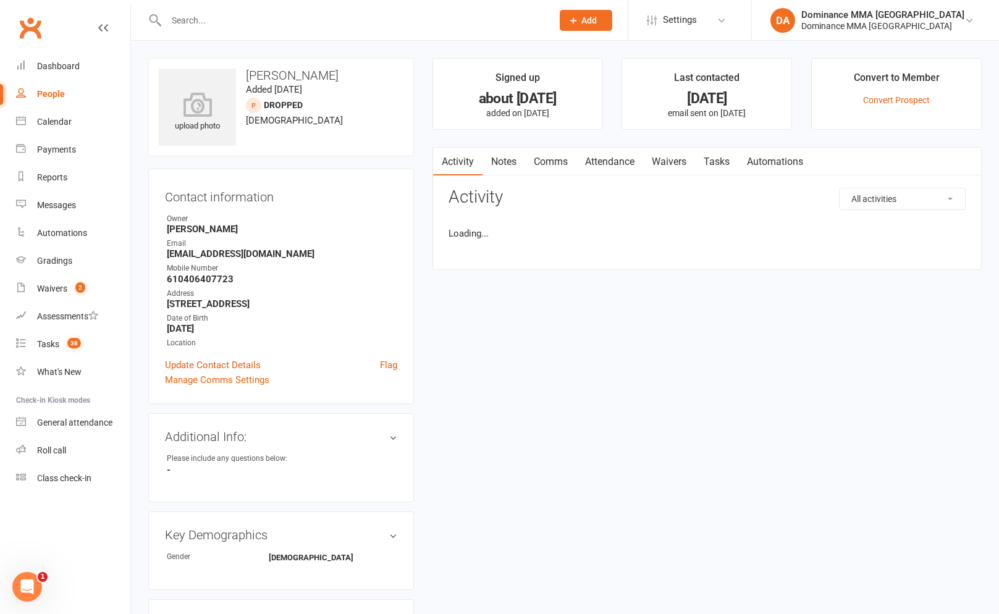
click at [220, 30] on div at bounding box center [345, 20] width 395 height 40
click at [225, 20] on input "text" at bounding box center [352, 20] width 381 height 17
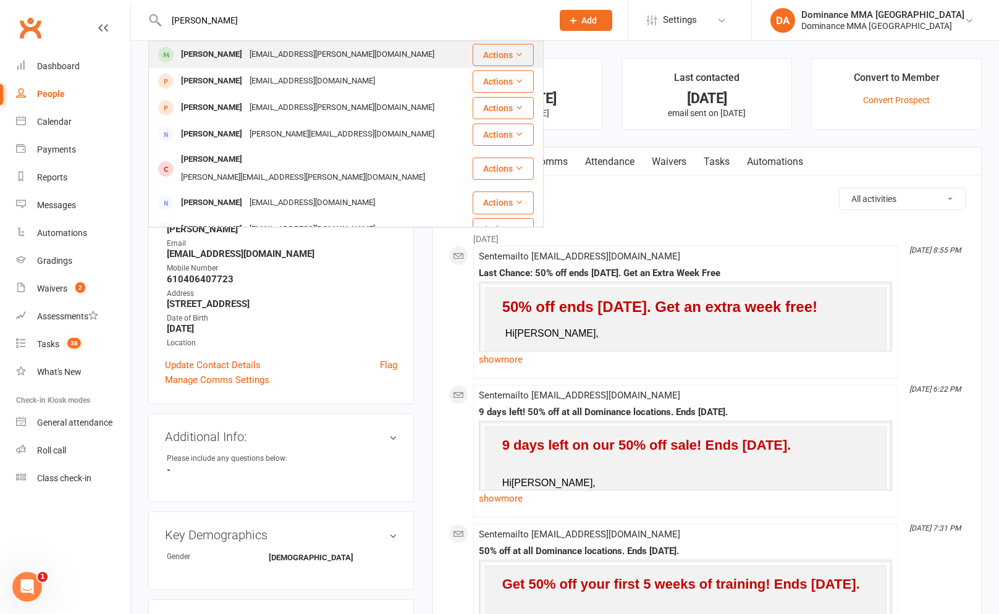
type input "abra lin"
click at [225, 59] on div "Abraham Lin" at bounding box center [211, 55] width 69 height 18
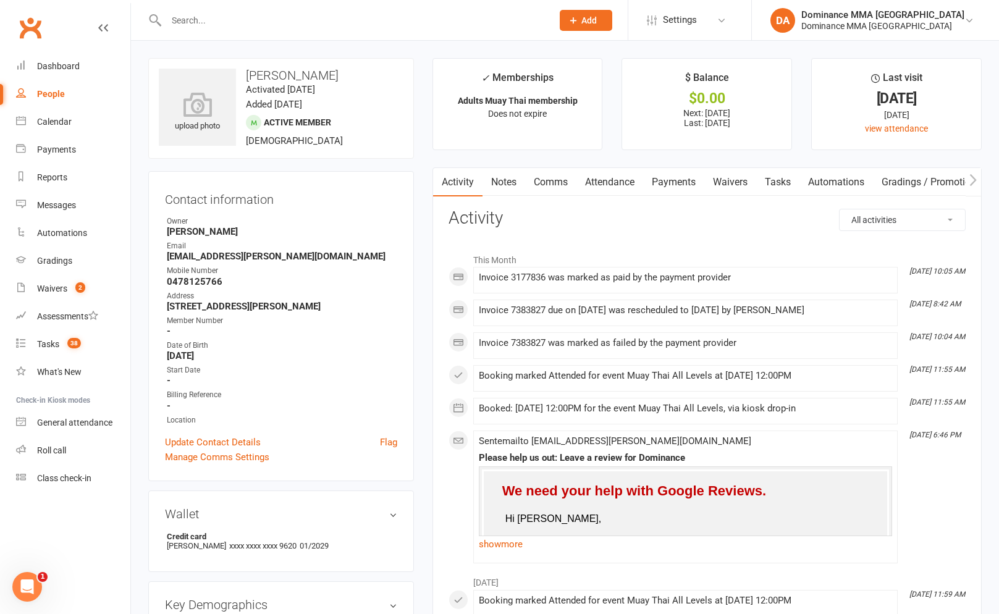
drag, startPoint x: 488, startPoint y: 177, endPoint x: 478, endPoint y: 180, distance: 10.2
click at [488, 177] on link "Notes" at bounding box center [504, 182] width 43 height 28
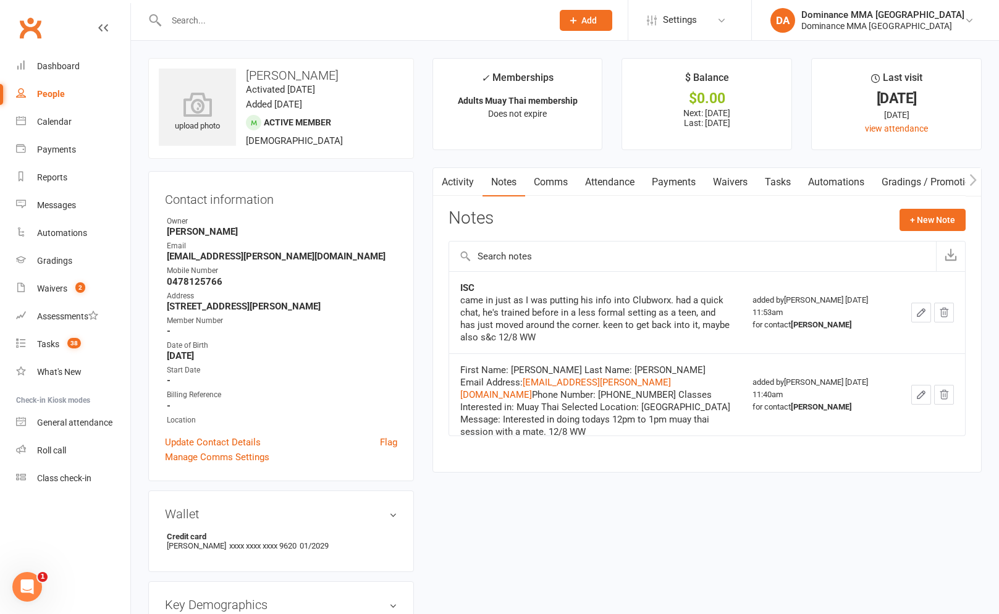
click at [720, 188] on link "Waivers" at bounding box center [730, 182] width 52 height 28
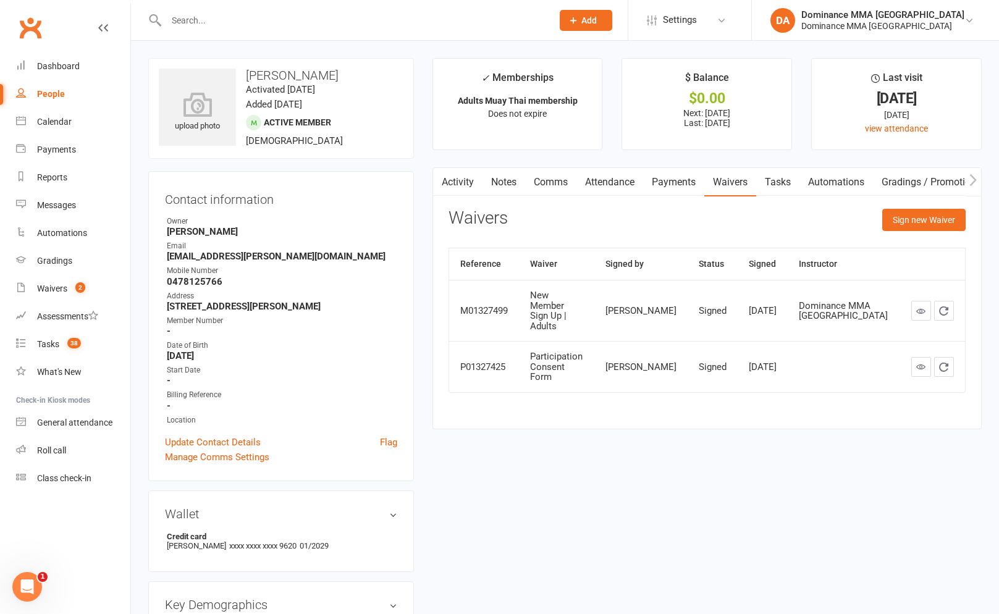
click at [769, 192] on link "Tasks" at bounding box center [777, 182] width 43 height 28
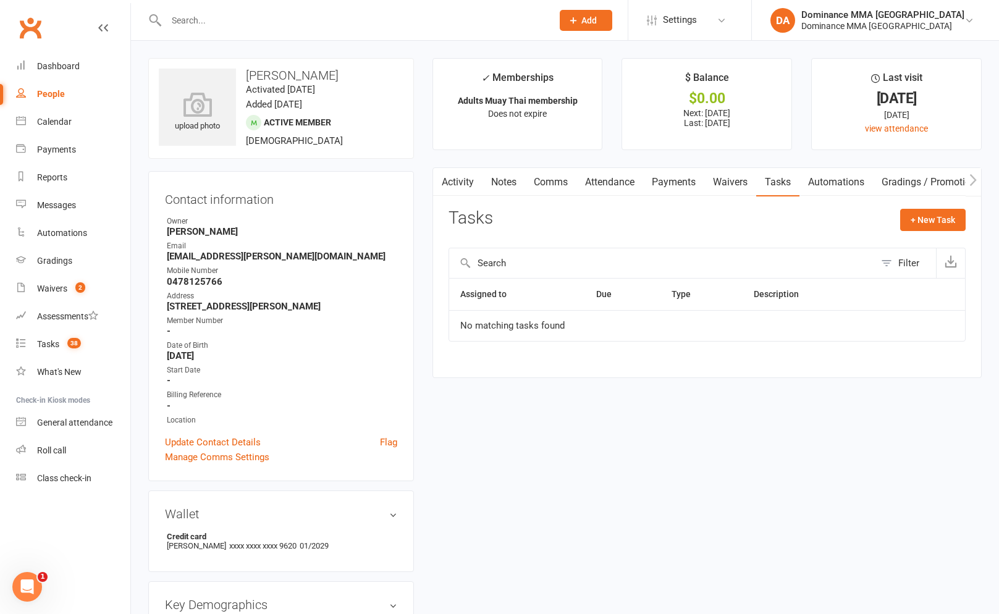
drag, startPoint x: 631, startPoint y: 185, endPoint x: 665, endPoint y: 185, distance: 34.0
click at [638, 184] on link "Attendance" at bounding box center [609, 182] width 67 height 28
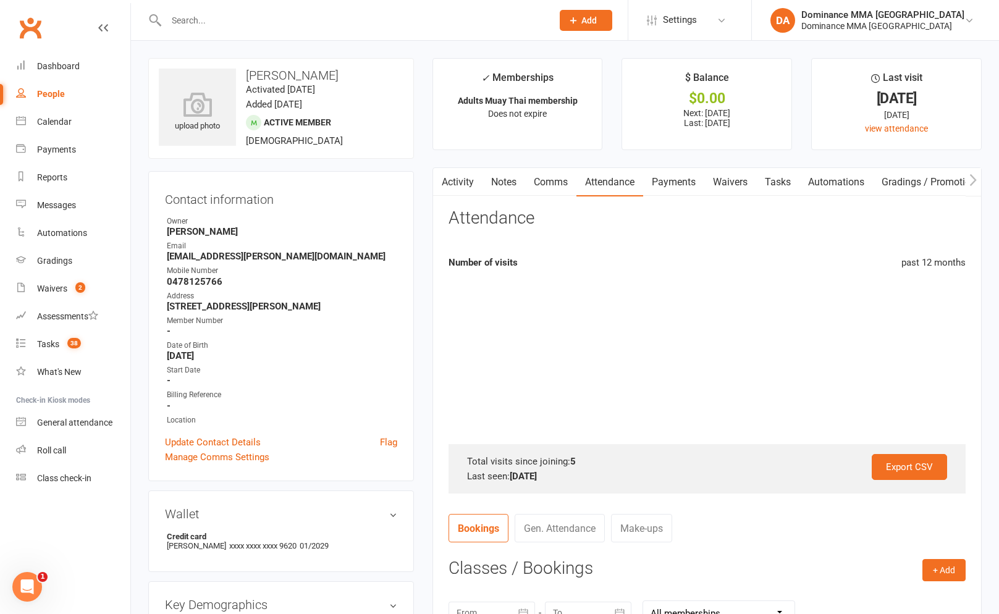
click at [669, 185] on link "Payments" at bounding box center [673, 182] width 61 height 28
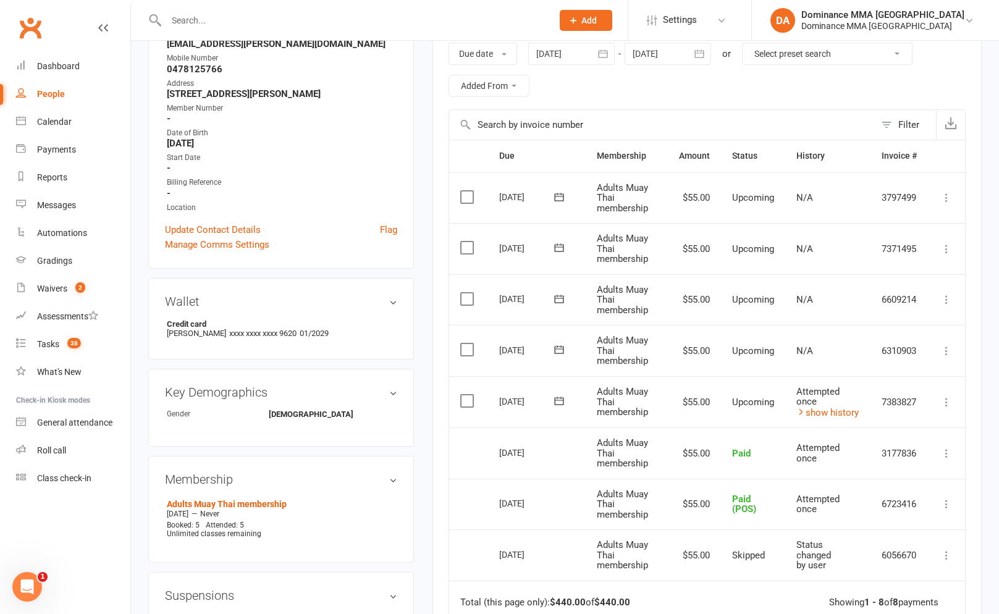
scroll to position [215, 0]
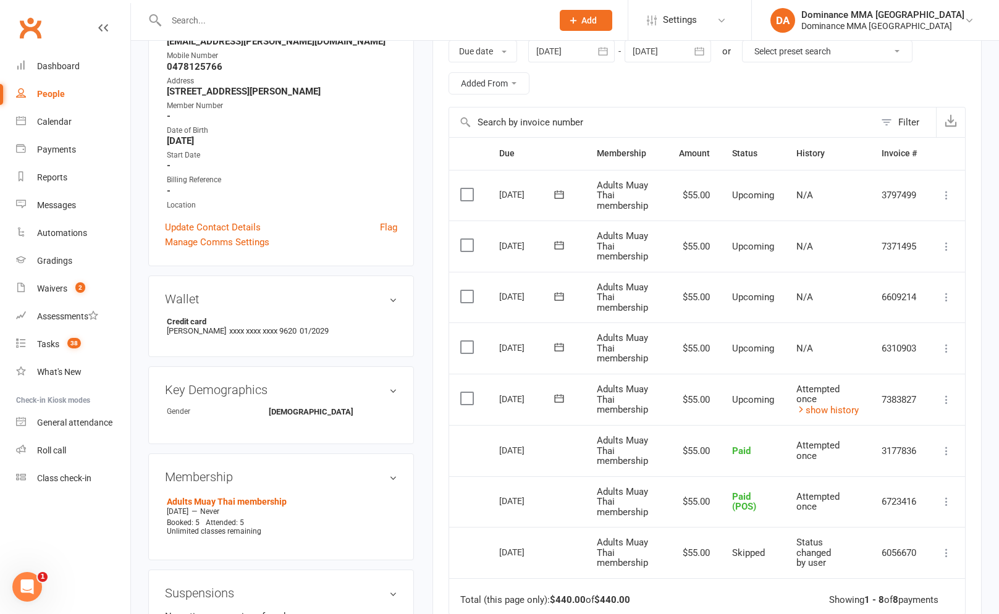
click at [565, 395] on icon at bounding box center [559, 398] width 12 height 12
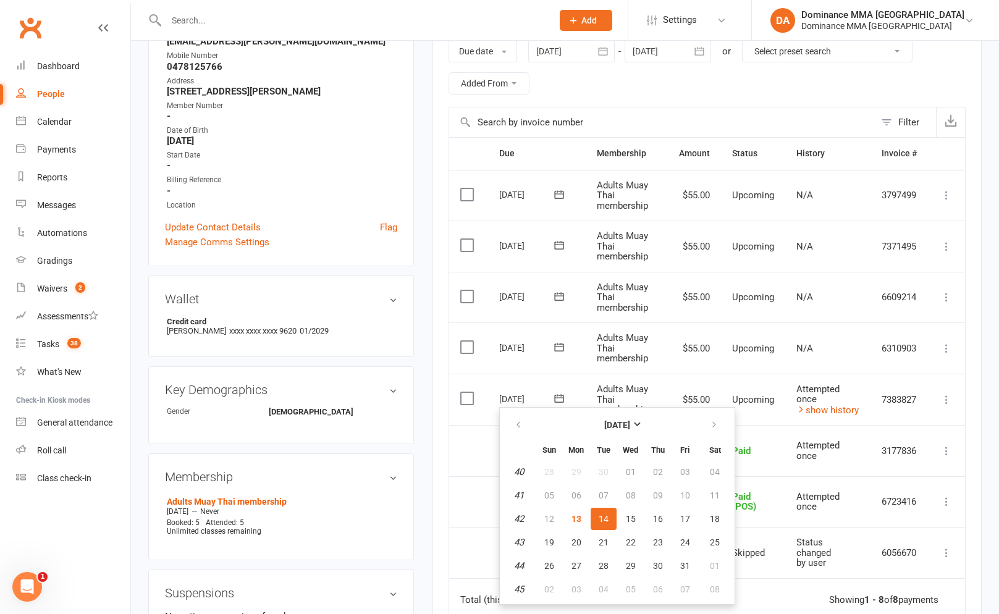
click at [594, 368] on td "Adults Muay Thai membership" at bounding box center [627, 348] width 82 height 51
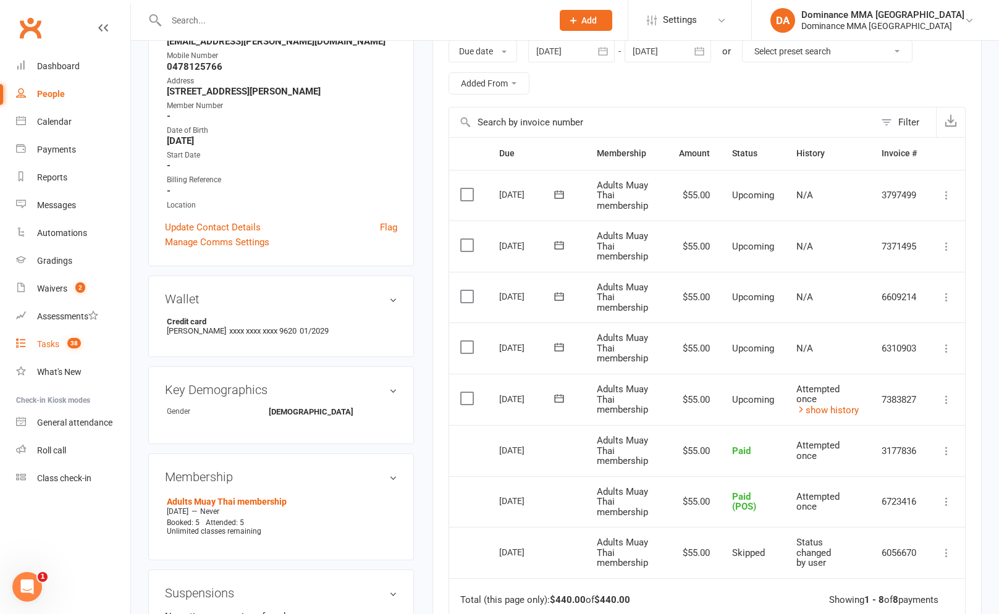
click at [80, 336] on link "Tasks 38" at bounding box center [73, 345] width 114 height 28
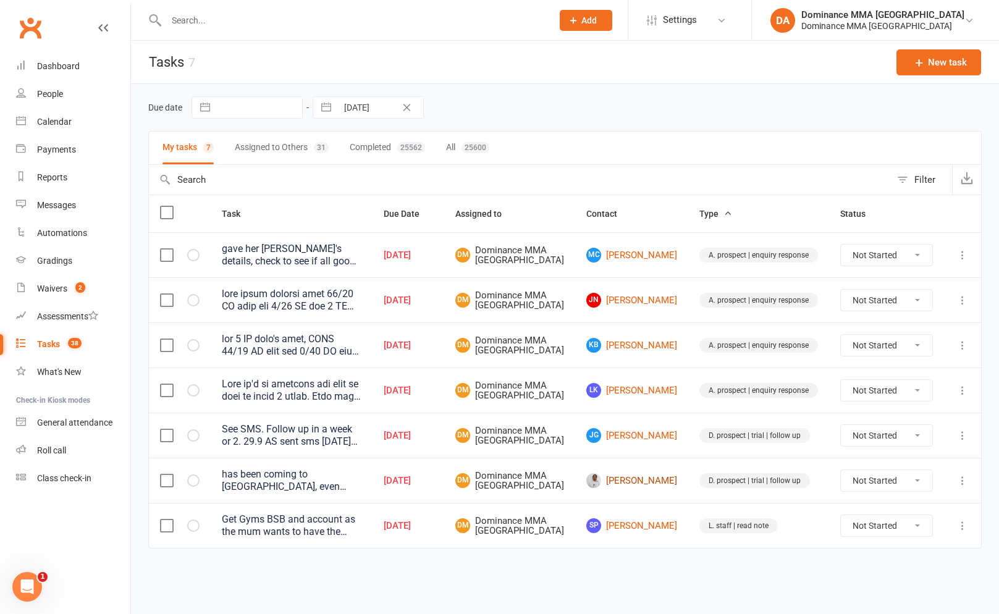
click at [651, 488] on link "[PERSON_NAME]" at bounding box center [631, 480] width 91 height 15
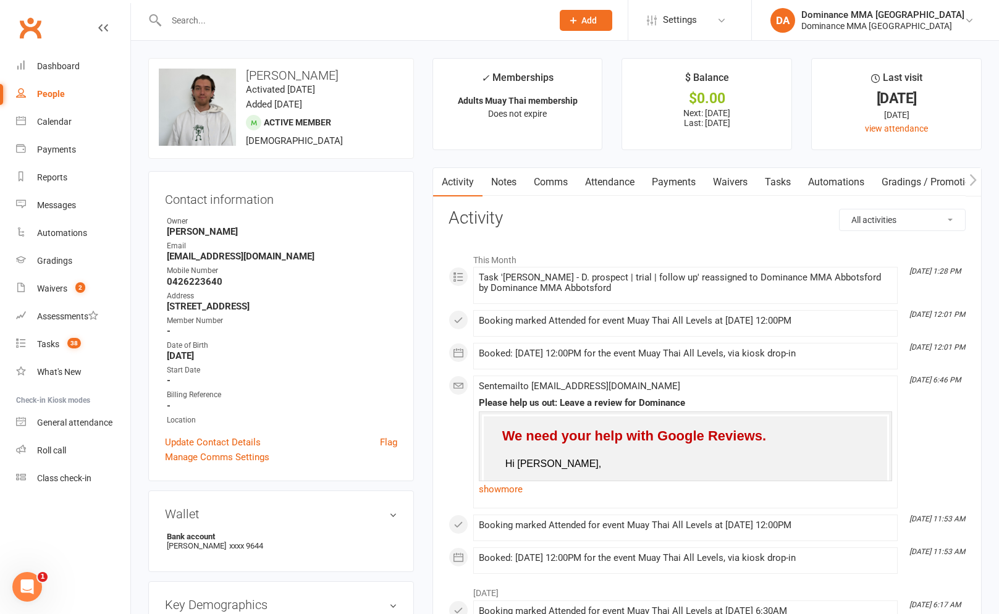
drag, startPoint x: 759, startPoint y: 175, endPoint x: 766, endPoint y: 177, distance: 7.5
click at [760, 175] on link "Tasks" at bounding box center [777, 182] width 43 height 28
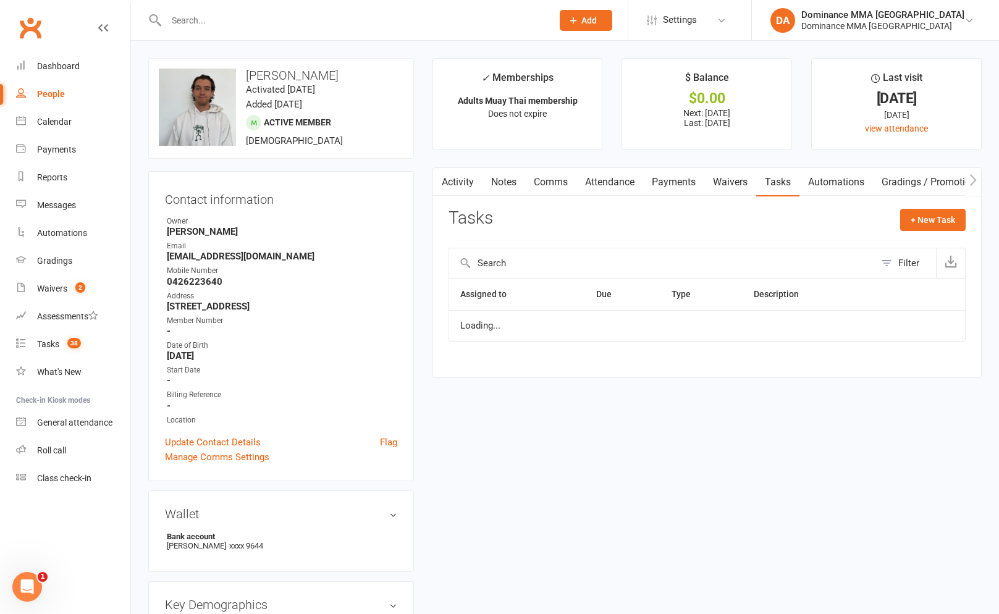
click at [768, 177] on link "Tasks" at bounding box center [777, 182] width 43 height 28
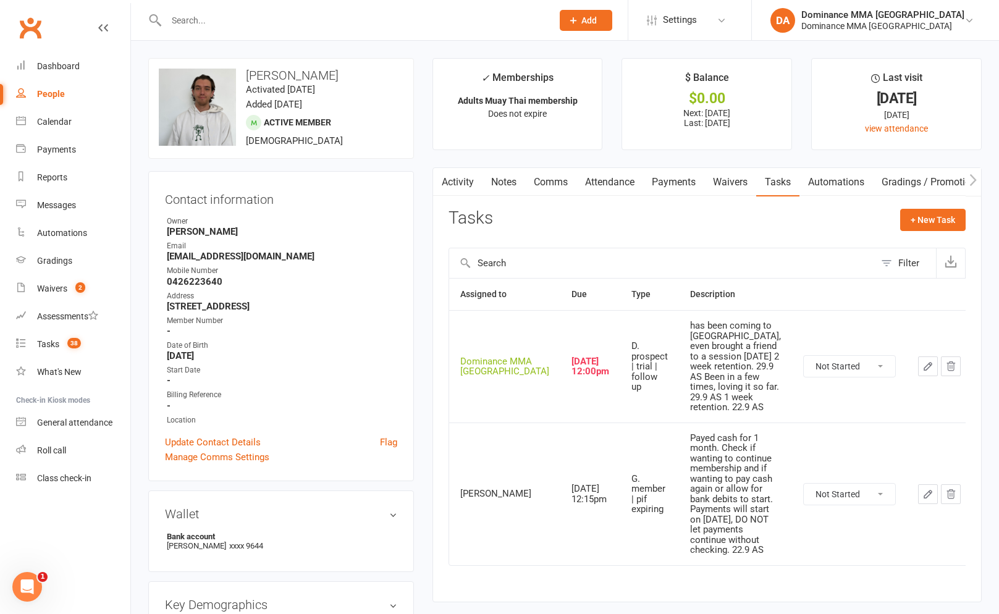
click at [689, 187] on link "Payments" at bounding box center [673, 182] width 61 height 28
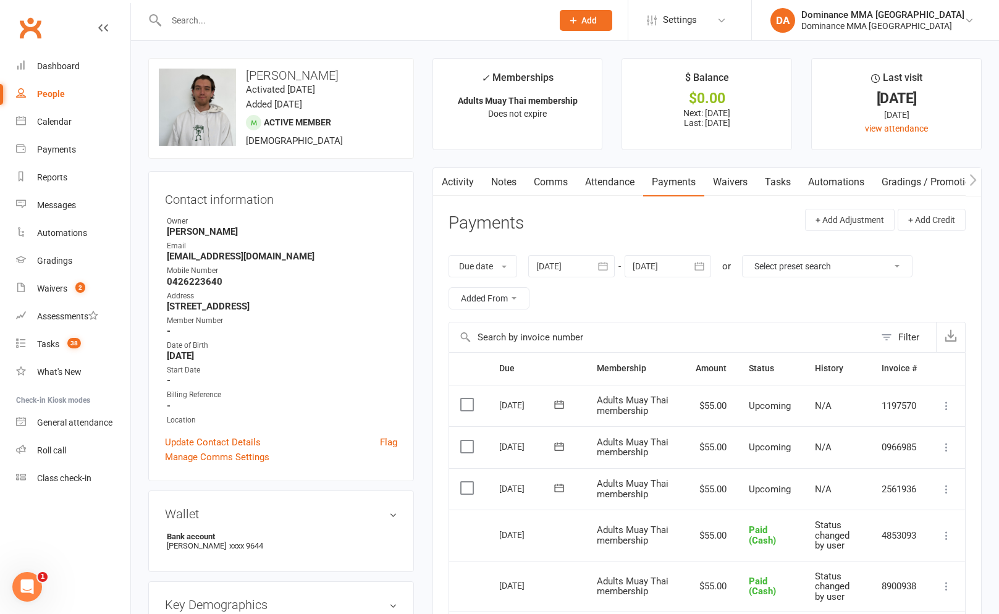
drag, startPoint x: 795, startPoint y: 167, endPoint x: 787, endPoint y: 183, distance: 17.4
click at [794, 169] on div "Activity Notes Comms Attendance Payments Waivers Tasks Automations Gradings / P…" at bounding box center [706, 548] width 549 height 762
drag, startPoint x: 787, startPoint y: 183, endPoint x: 798, endPoint y: 208, distance: 27.1
click at [787, 183] on link "Tasks" at bounding box center [777, 182] width 43 height 28
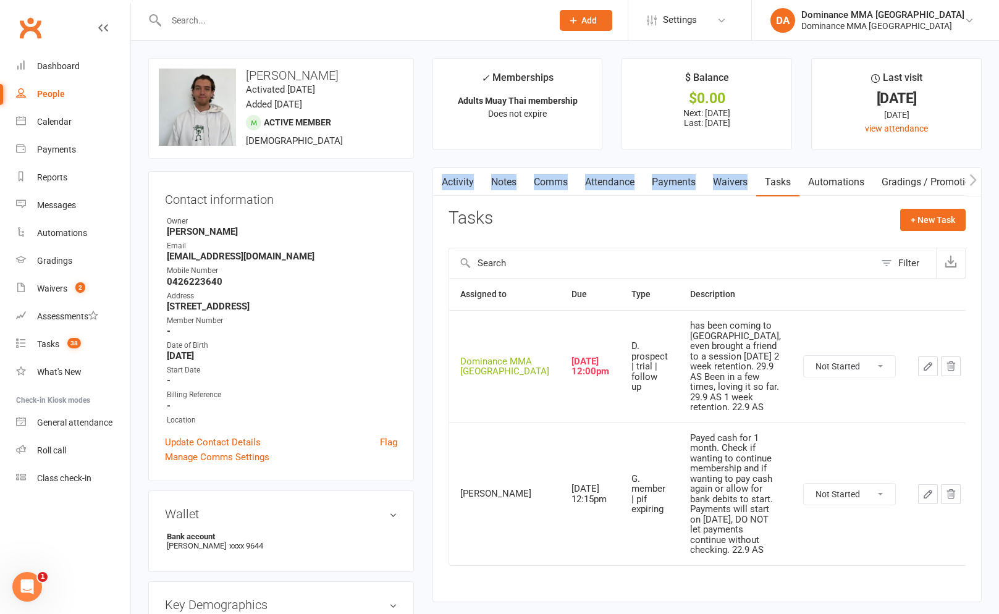
click at [918, 360] on button "button" at bounding box center [928, 367] width 20 height 20
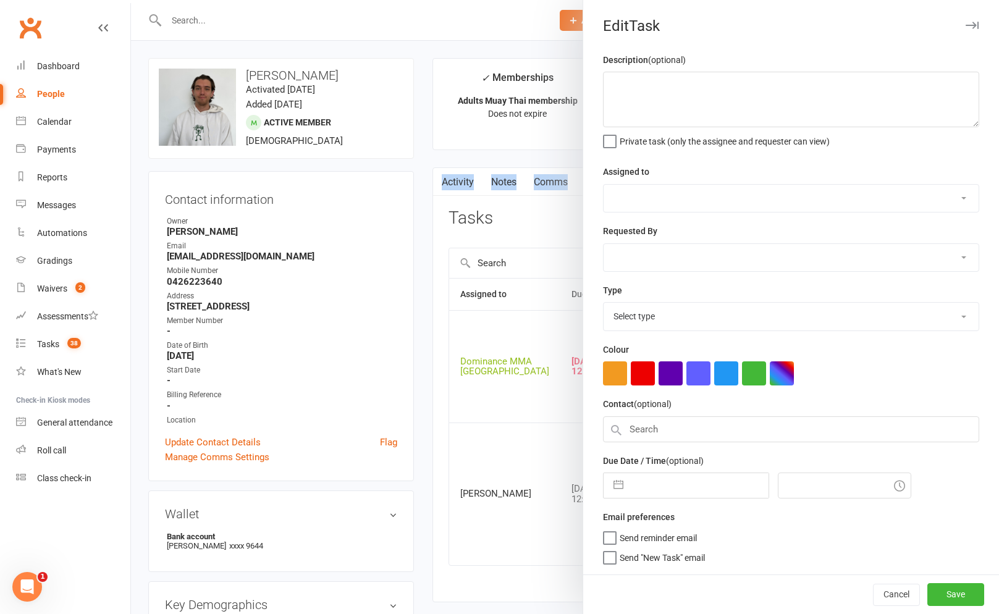
type textarea "has been coming to [GEOGRAPHIC_DATA], even brought a friend to a session [DATE]…"
select select "12631"
type input "[DATE]"
type input "12:00pm"
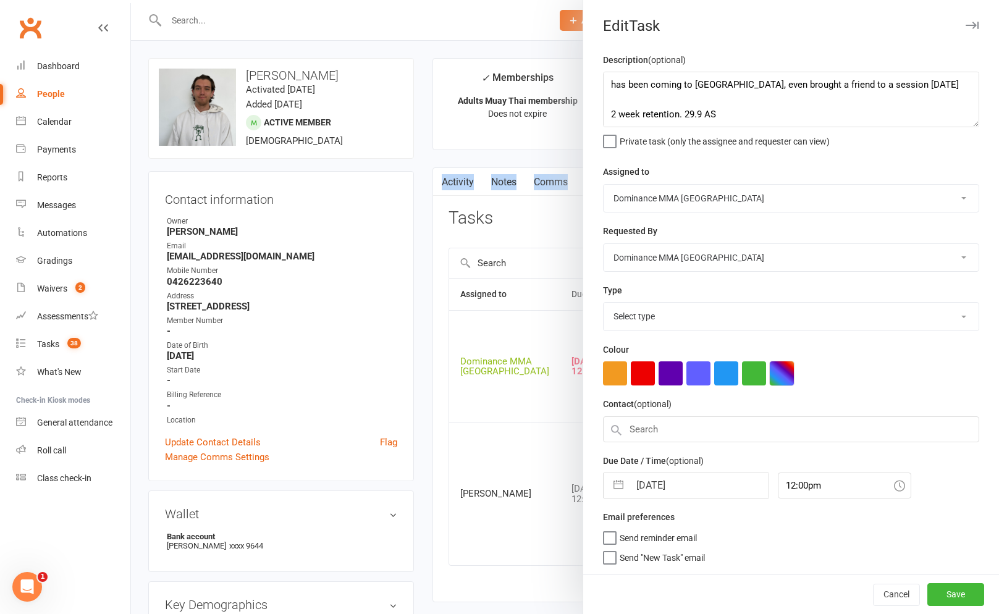
select select "3863"
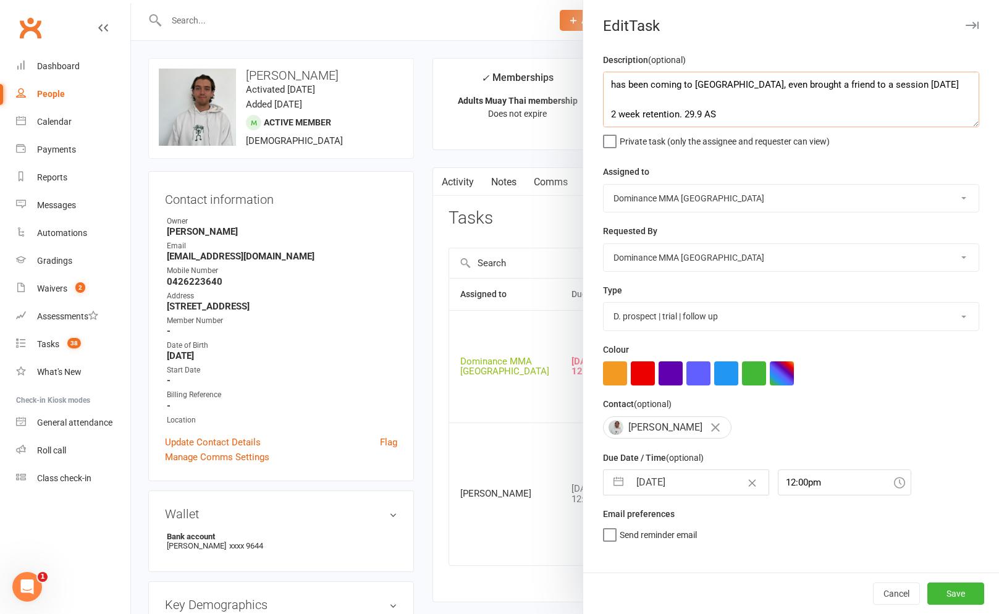
click at [606, 84] on textarea "has been coming to [GEOGRAPHIC_DATA], even brought a friend to a session [DATE]…" at bounding box center [791, 100] width 376 height 56
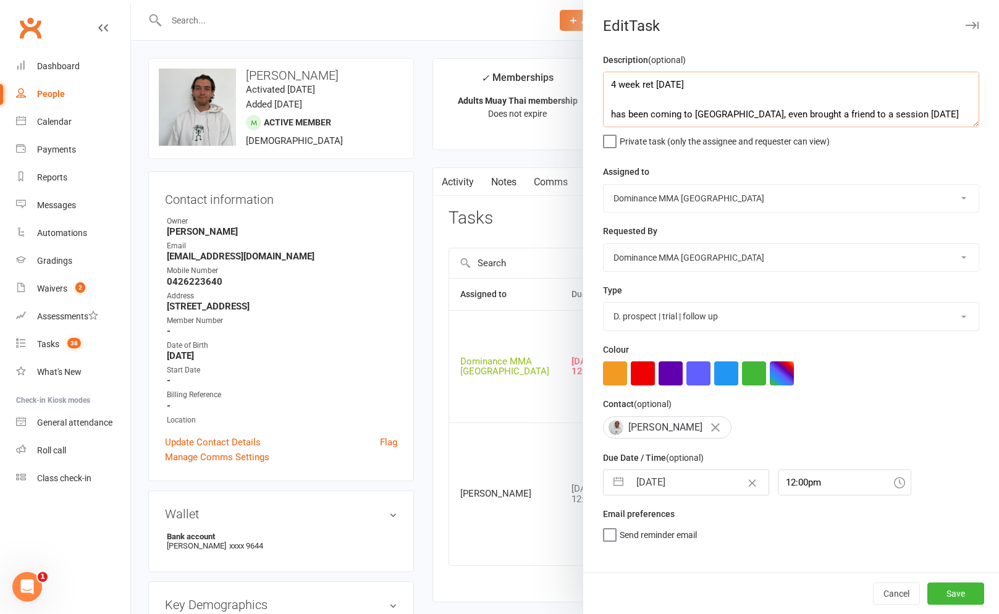
type textarea "4 week ret 13/10 SA has been coming to MT, even brought a friend to a session 6…"
click at [640, 503] on div "Description (optional) 4 week ret 13/10 SA has been coming to MT, even brought …" at bounding box center [791, 313] width 416 height 520
click at [657, 478] on input "[DATE]" at bounding box center [699, 482] width 139 height 25
select select "8"
select select "2025"
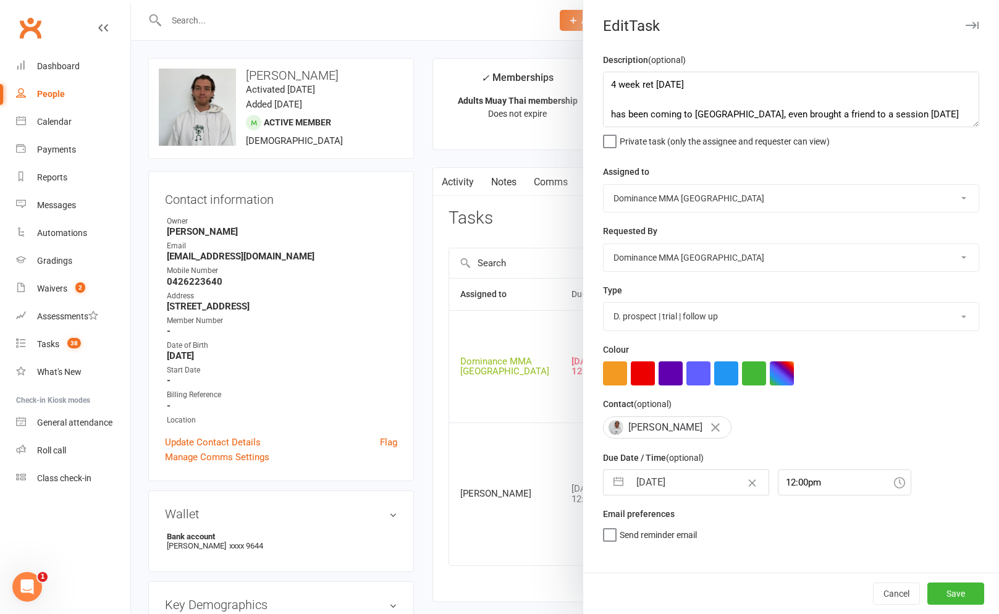
select select "9"
select select "2025"
select select "10"
select select "2025"
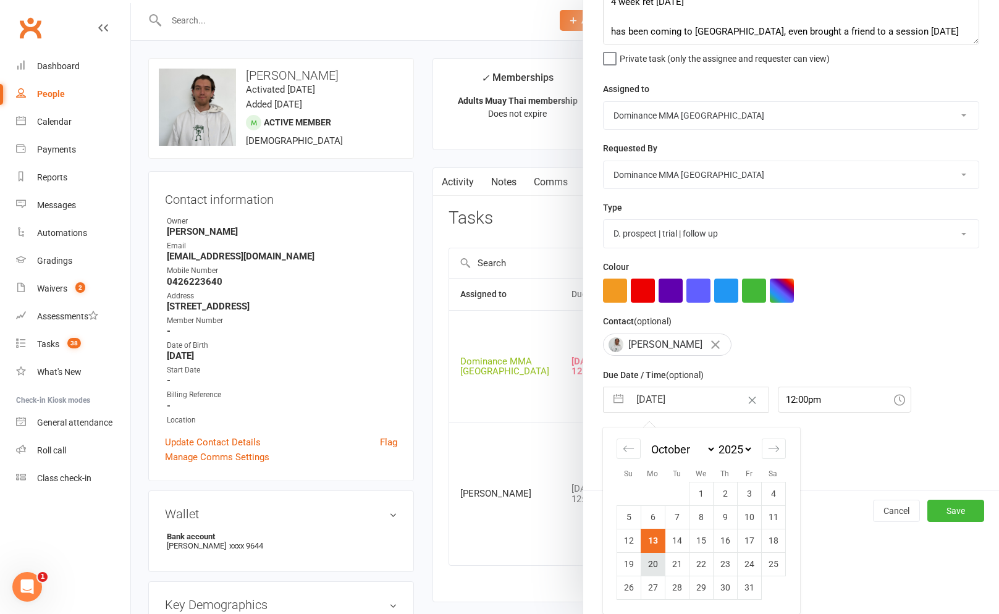
click at [656, 569] on td "20" at bounding box center [653, 563] width 24 height 23
type input "[DATE]"
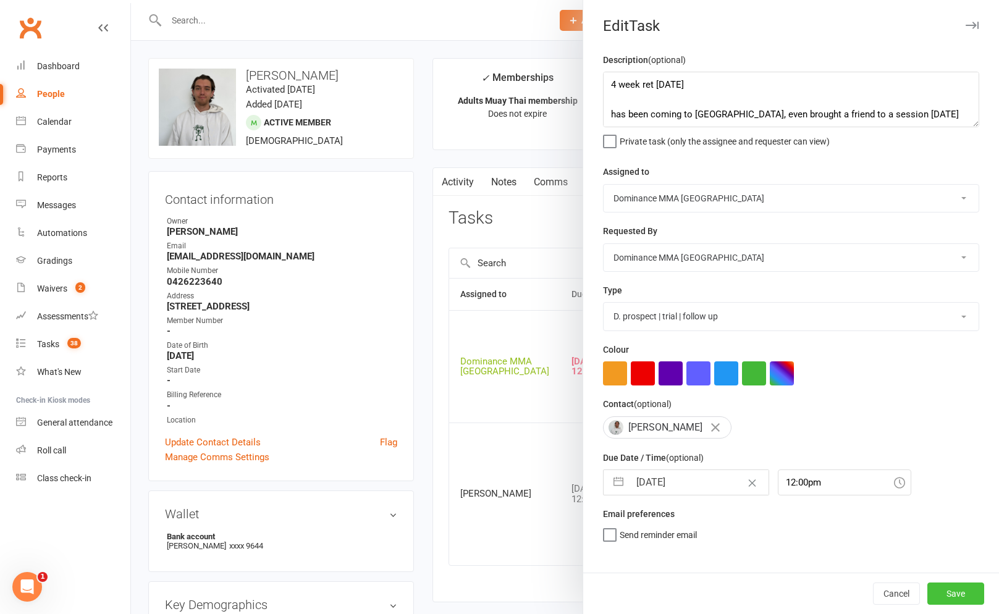
click at [973, 586] on button "Save" at bounding box center [955, 594] width 57 height 22
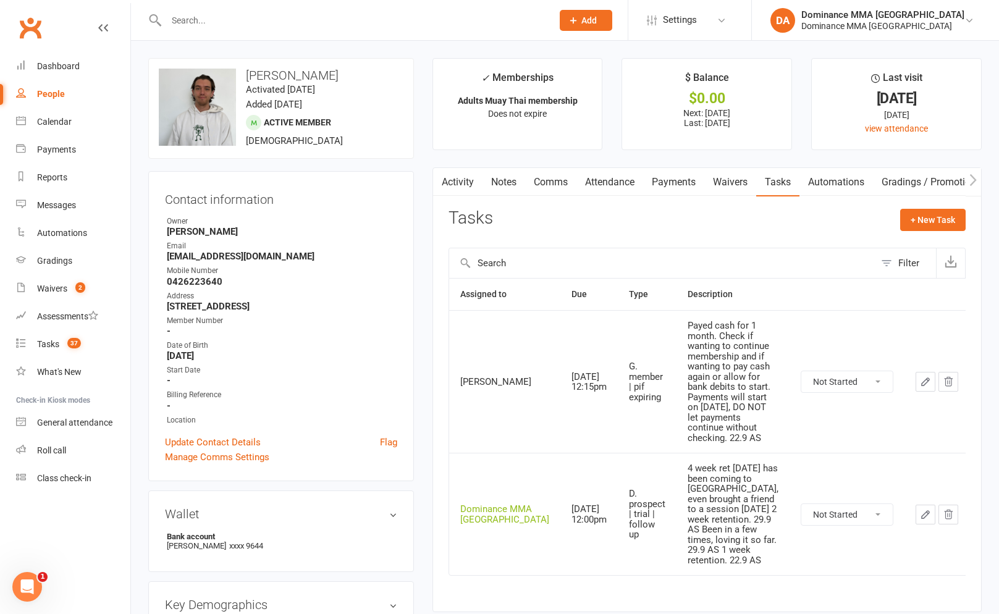
click at [916, 372] on button "button" at bounding box center [926, 382] width 20 height 20
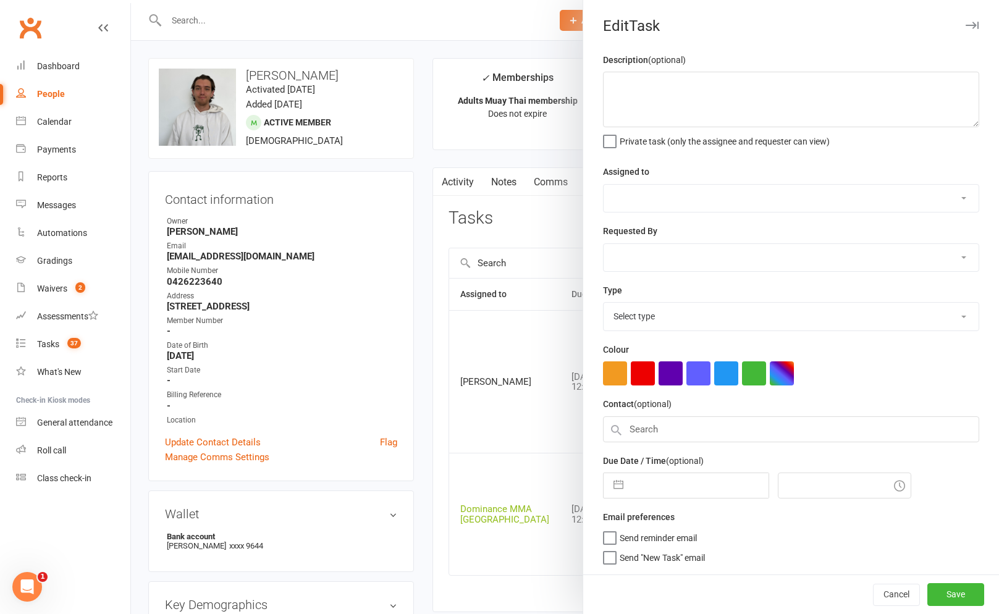
type textarea "Payed cash for 1 month. Check if wanting to continue membership and if wanting …"
select select "50862"
type input "[DATE]"
type input "12:15pm"
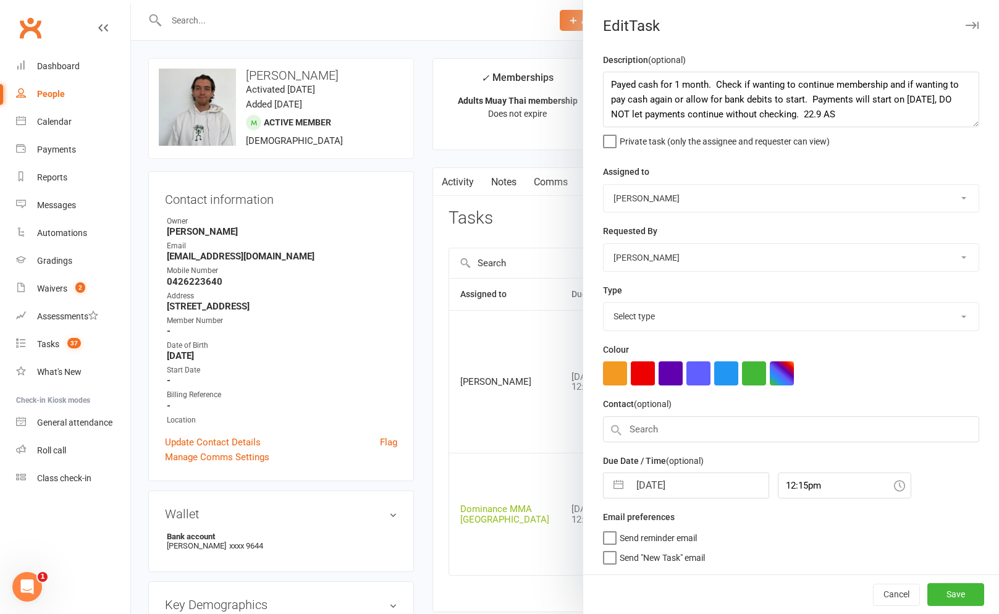
select select "3866"
click at [609, 92] on textarea "Payed cash for 1 month. Check if wanting to continue membership and if wanting …" at bounding box center [791, 100] width 376 height 56
click at [610, 86] on textarea "Payed cash for 1 month. Check if wanting to continue membership and if wanting …" at bounding box center [791, 100] width 376 height 56
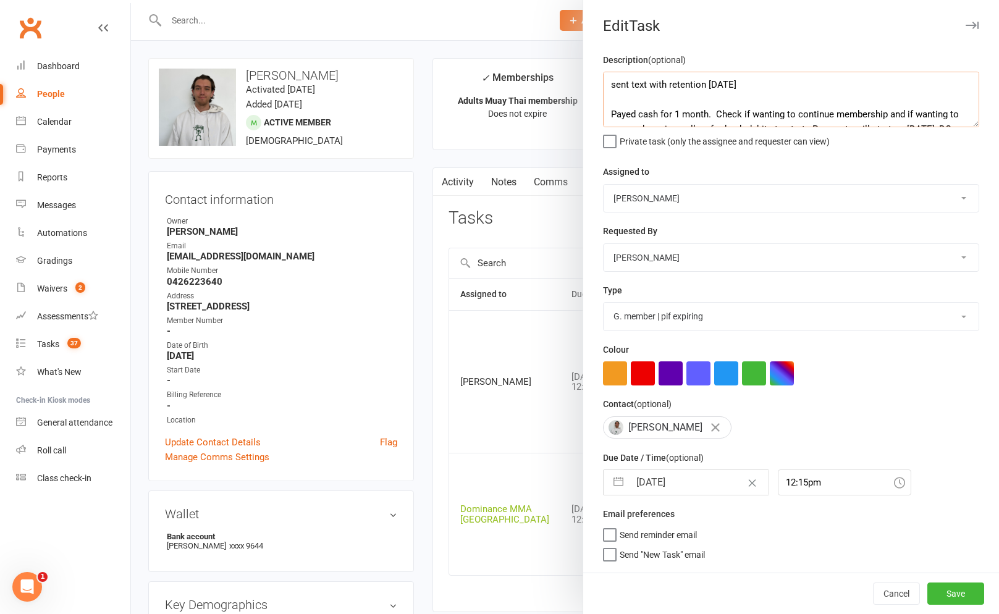
type textarea "sent text with retention 13/10 SA Payed cash for 1 month. Check if wanting to c…"
click at [651, 199] on select "[PERSON_NAME] [PERSON_NAME] [PERSON_NAME] [PERSON_NAME] [PERSON_NAME] [PERSON_N…" at bounding box center [791, 198] width 375 height 27
select select "12631"
click at [604, 185] on select "[PERSON_NAME] [PERSON_NAME] [PERSON_NAME] [PERSON_NAME] [PERSON_NAME] [PERSON_N…" at bounding box center [791, 198] width 375 height 27
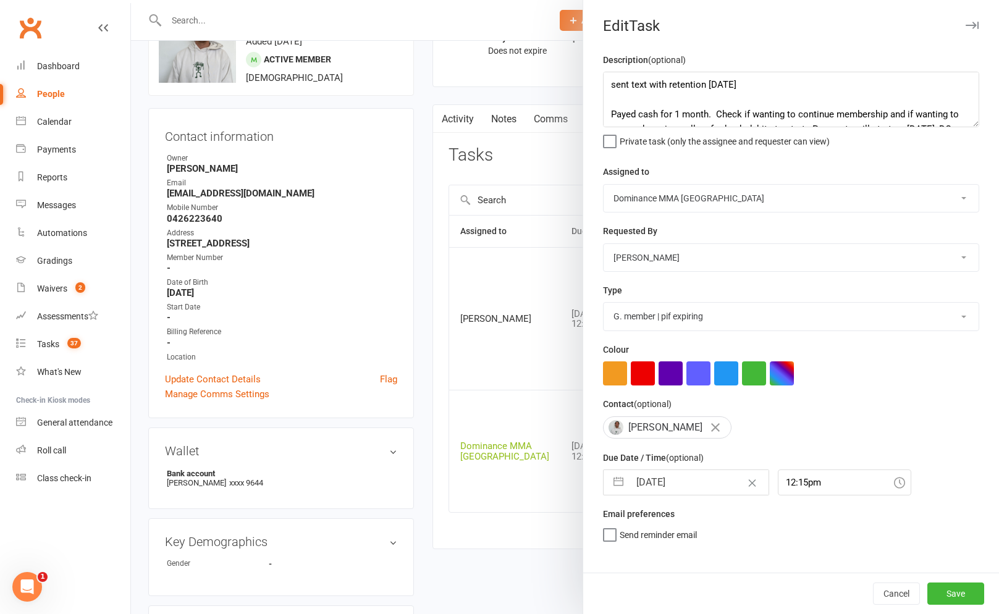
scroll to position [64, 0]
click at [685, 500] on div "Description (optional) sent text with retention 13/10 SA Payed cash for 1 month…" at bounding box center [791, 313] width 416 height 520
select select "8"
select select "2025"
select select "9"
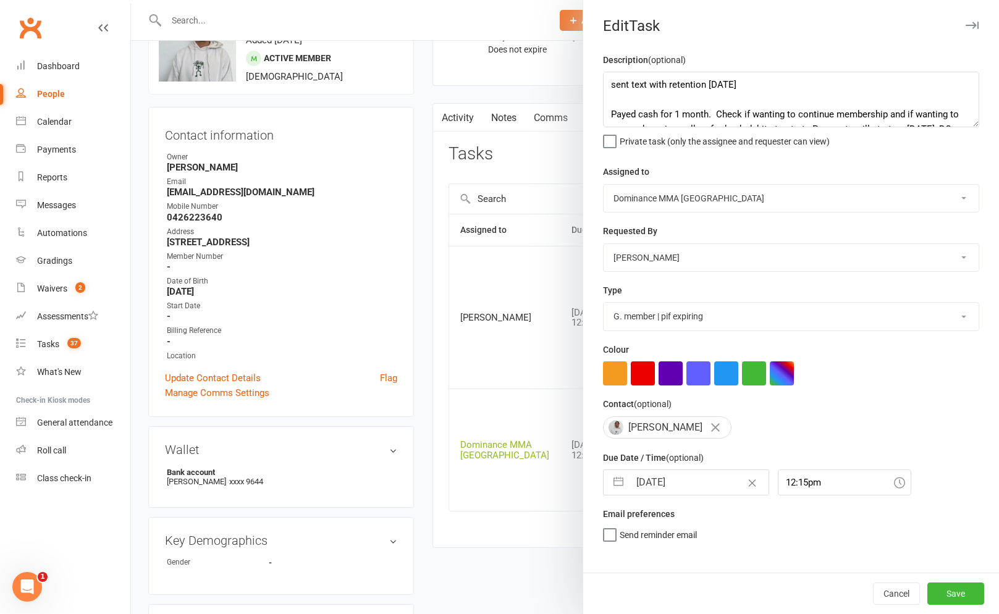
select select "2025"
select select "10"
select select "2025"
click at [688, 495] on input "[DATE]" at bounding box center [699, 482] width 139 height 25
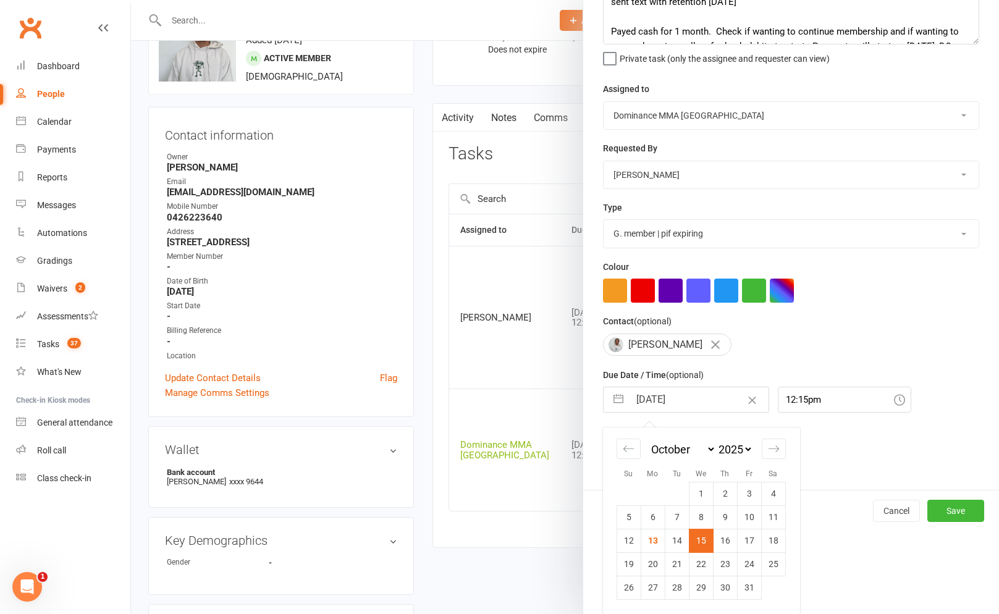
scroll to position [74, 0]
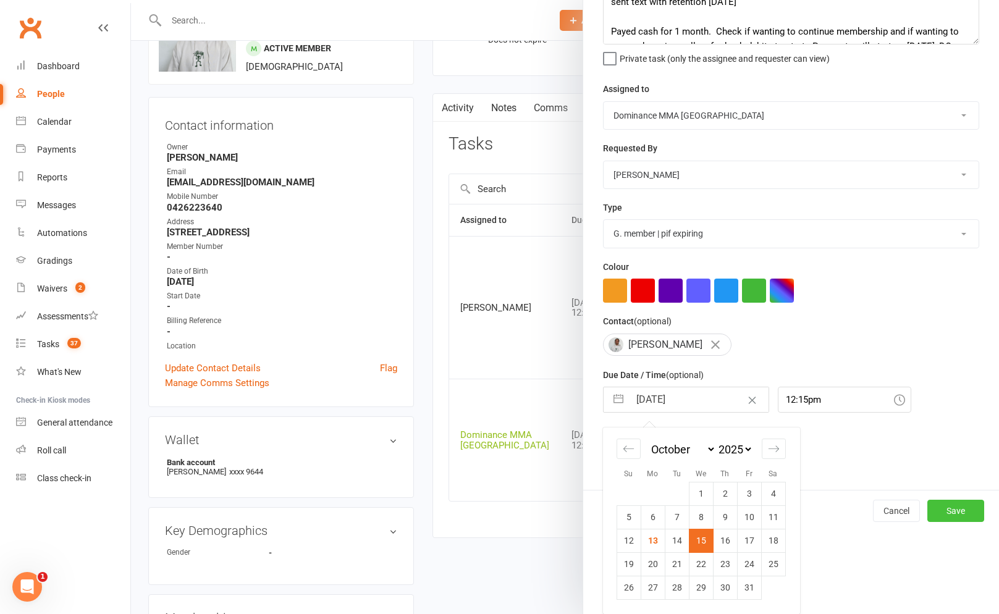
click at [951, 505] on button "Save" at bounding box center [955, 511] width 57 height 22
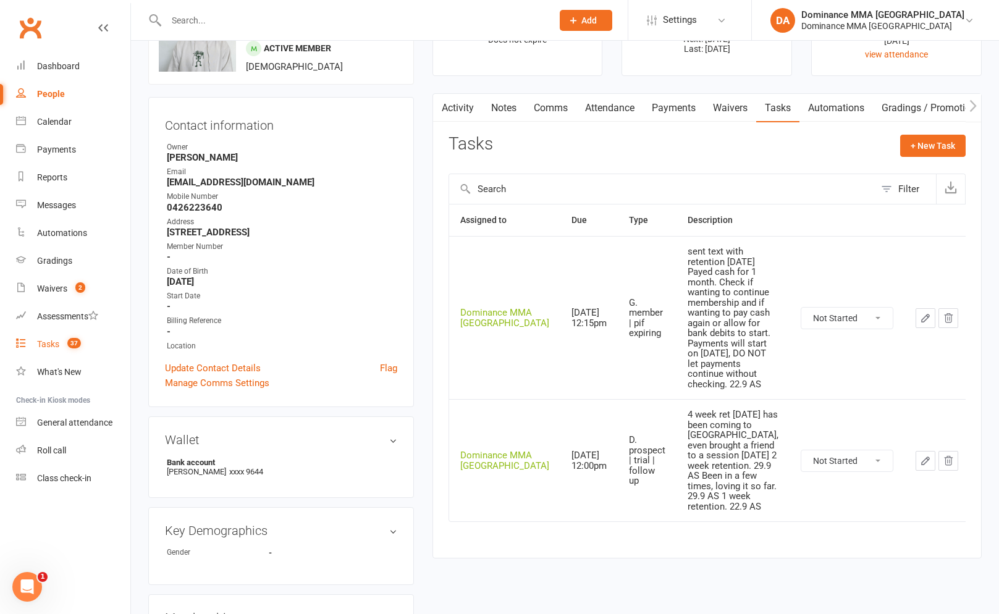
click at [82, 342] on link "Tasks 37" at bounding box center [73, 345] width 114 height 28
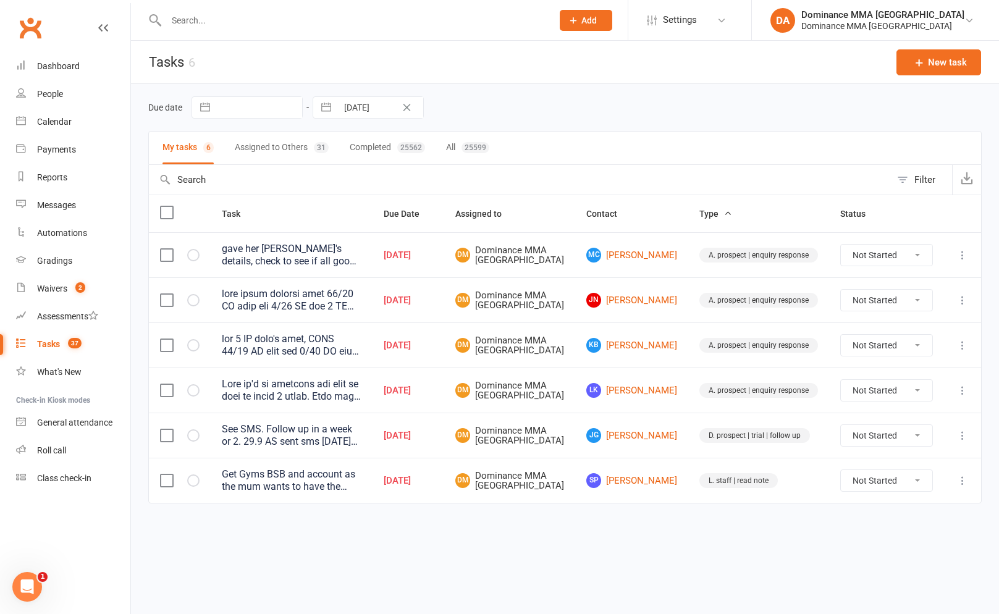
click at [968, 258] on icon at bounding box center [962, 255] width 12 height 12
click at [926, 295] on link "Edit" at bounding box center [908, 307] width 122 height 25
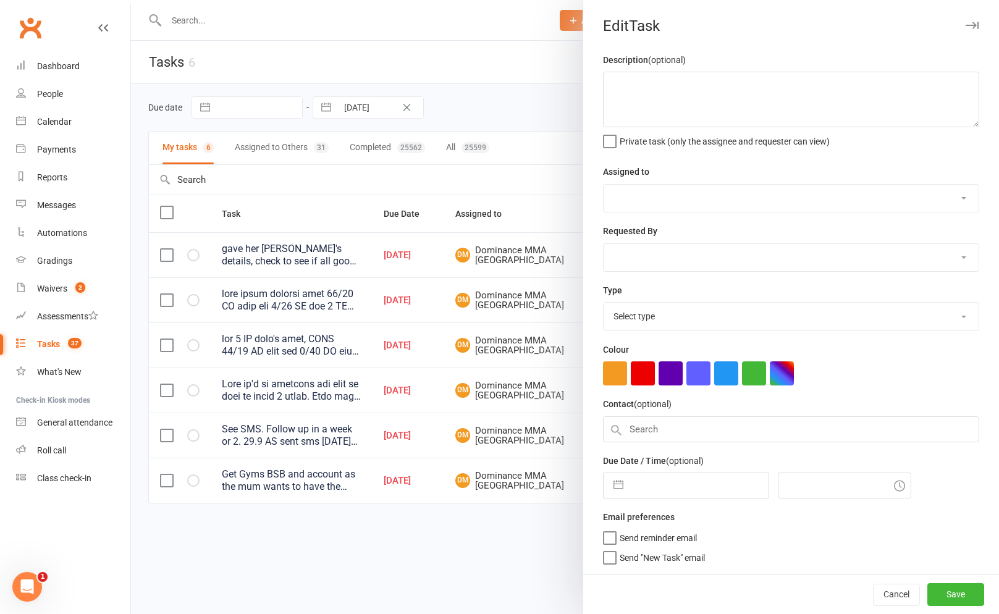
type textarea "gave her [PERSON_NAME]'s details, check to see if all good with [PERSON_NAME] t…"
select select "12631"
type input "[DATE]"
type input "8:00am"
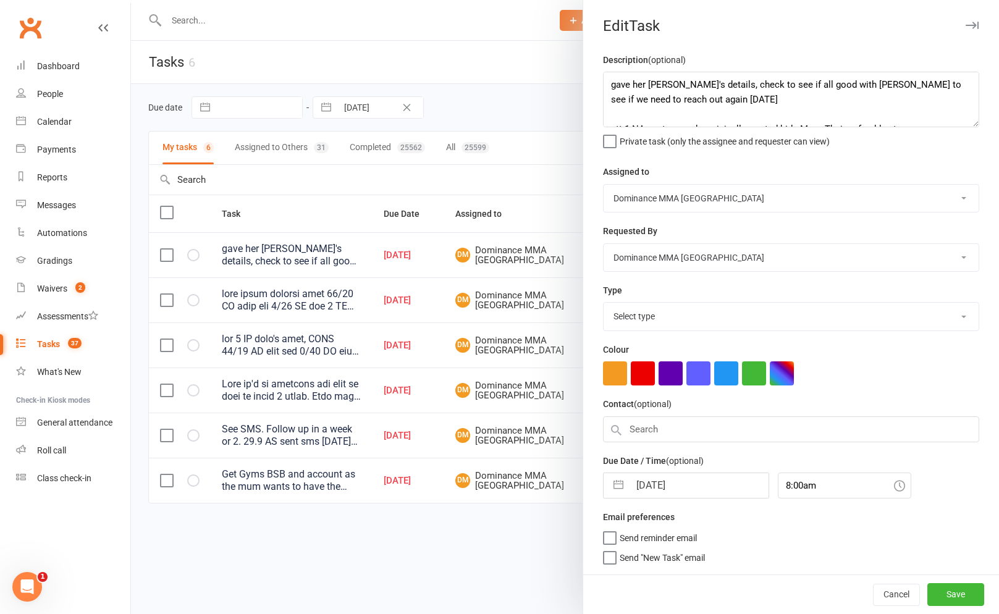
select select "3860"
click at [488, 69] on div at bounding box center [565, 307] width 868 height 614
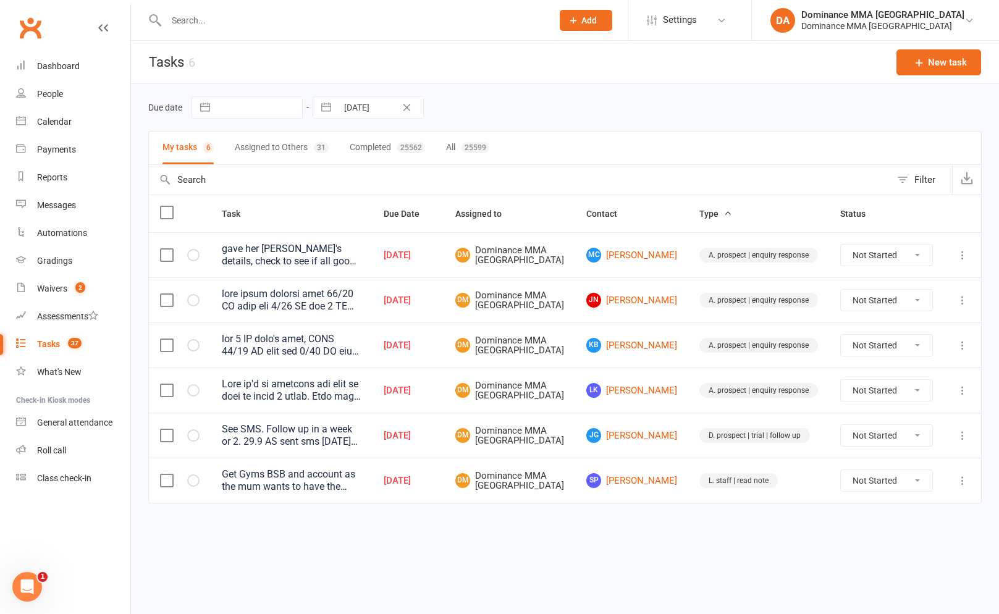
click at [961, 261] on icon at bounding box center [962, 255] width 12 height 12
click at [908, 317] on link "Edit" at bounding box center [908, 307] width 122 height 25
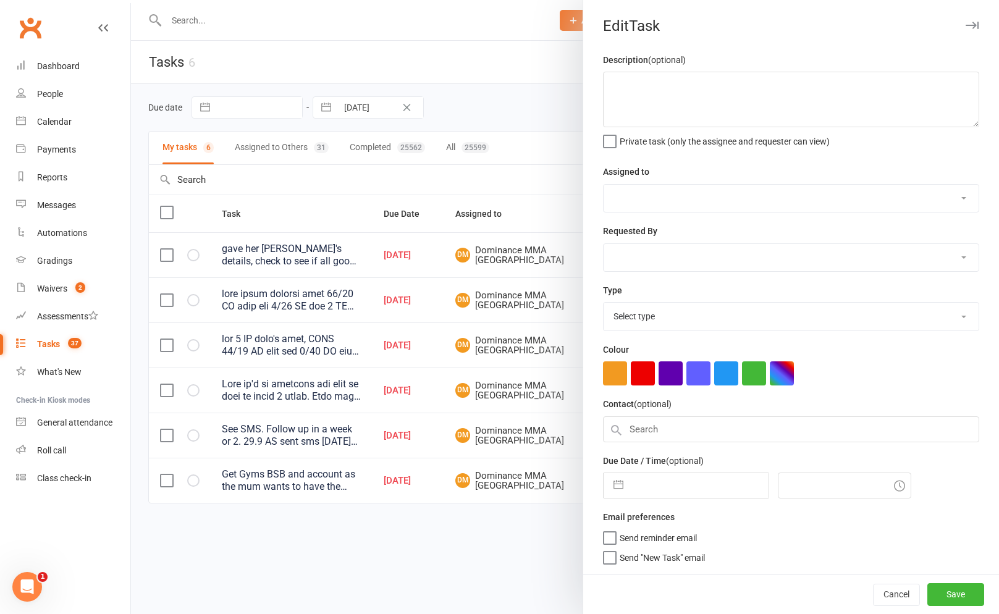
type textarea "gave her [PERSON_NAME]'s details, check to see if all good with [PERSON_NAME] t…"
select select "12631"
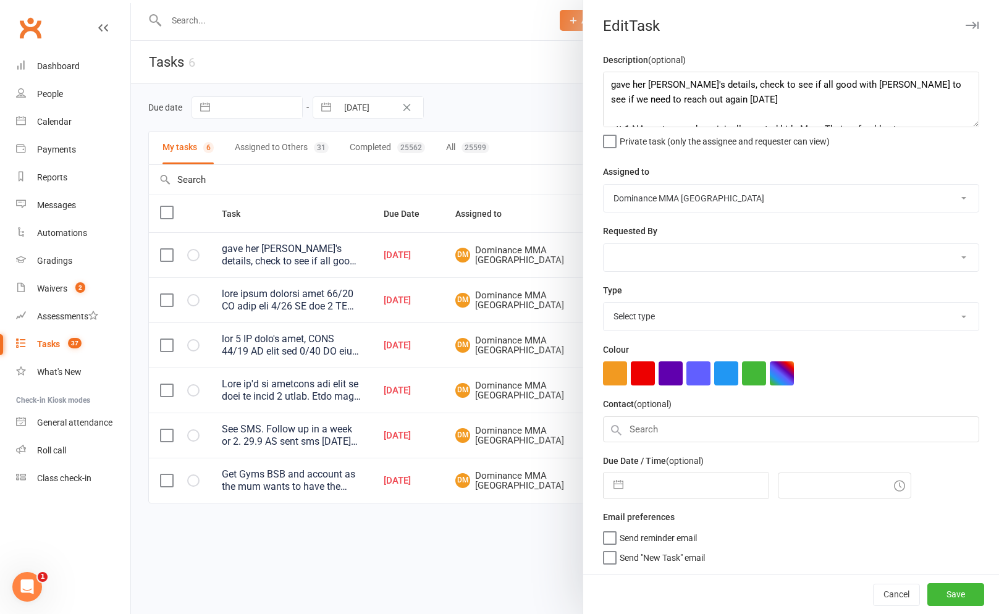
select select "12631"
type input "[DATE]"
type input "8:00am"
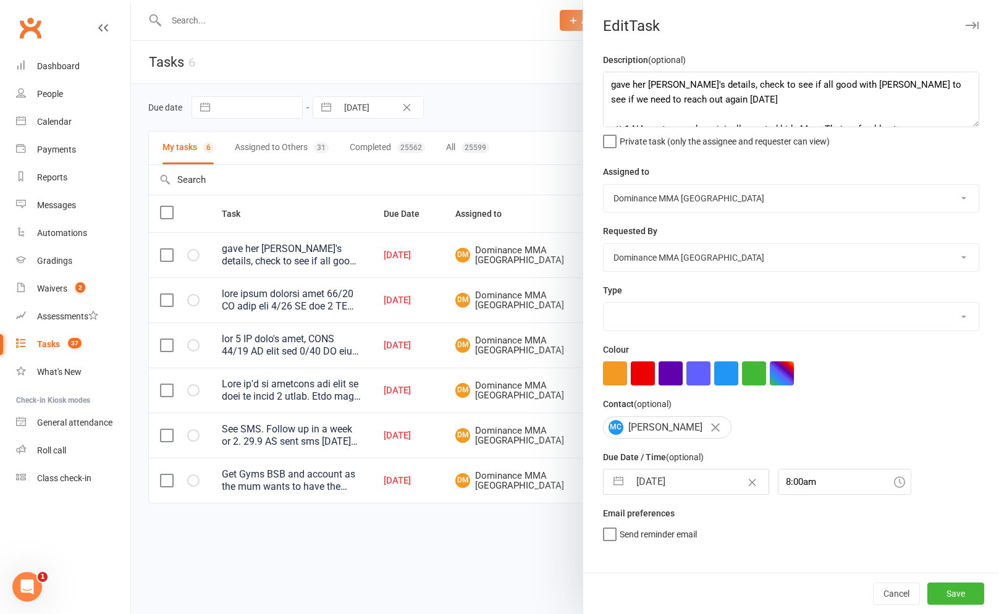
select select "3860"
drag, startPoint x: 695, startPoint y: 483, endPoint x: 683, endPoint y: 445, distance: 39.5
click at [695, 481] on input "[DATE]" at bounding box center [699, 482] width 139 height 25
select select "8"
select select "2025"
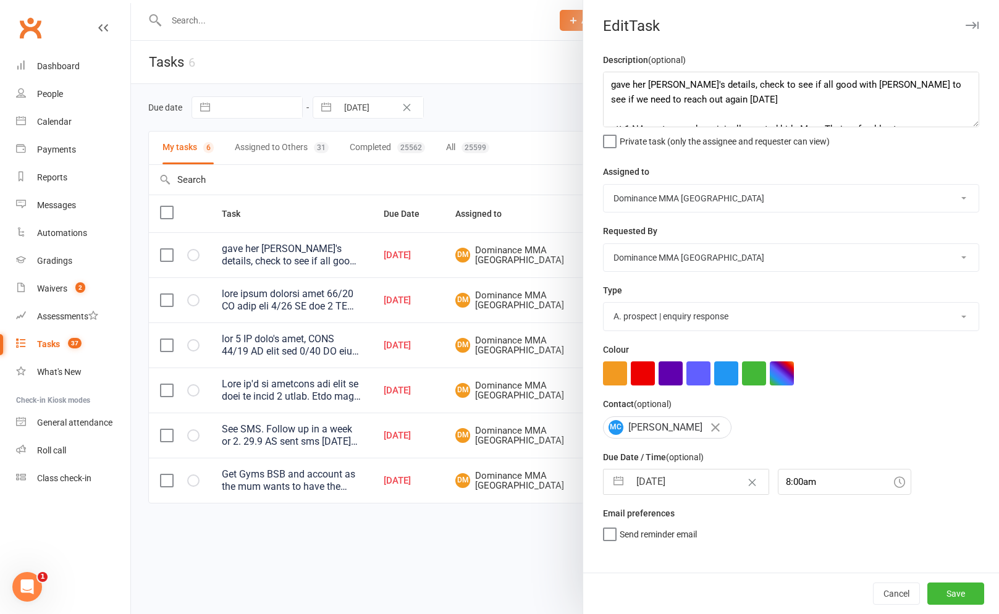
select select "9"
select select "2025"
select select "10"
select select "2025"
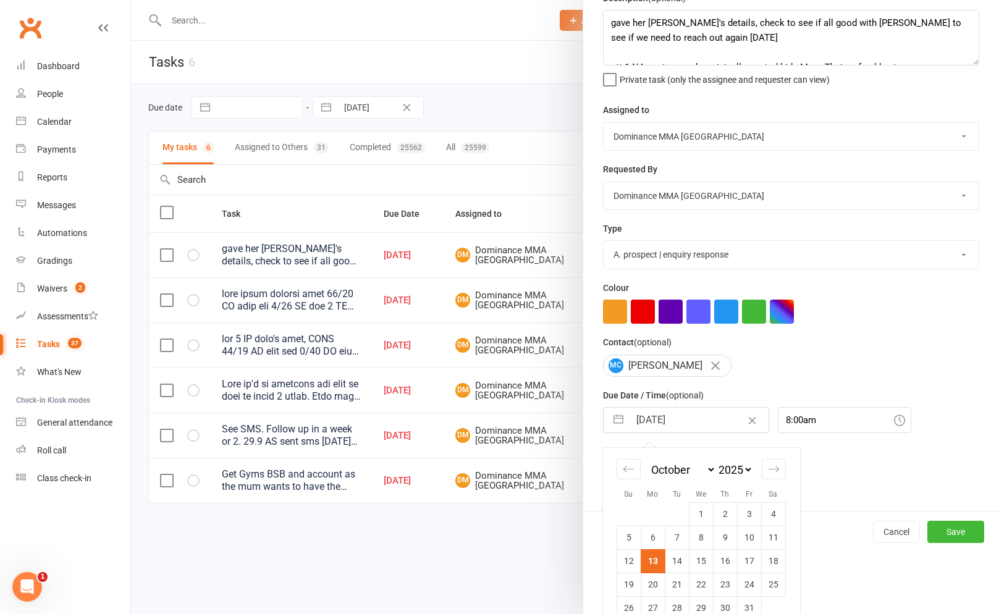
scroll to position [84, 0]
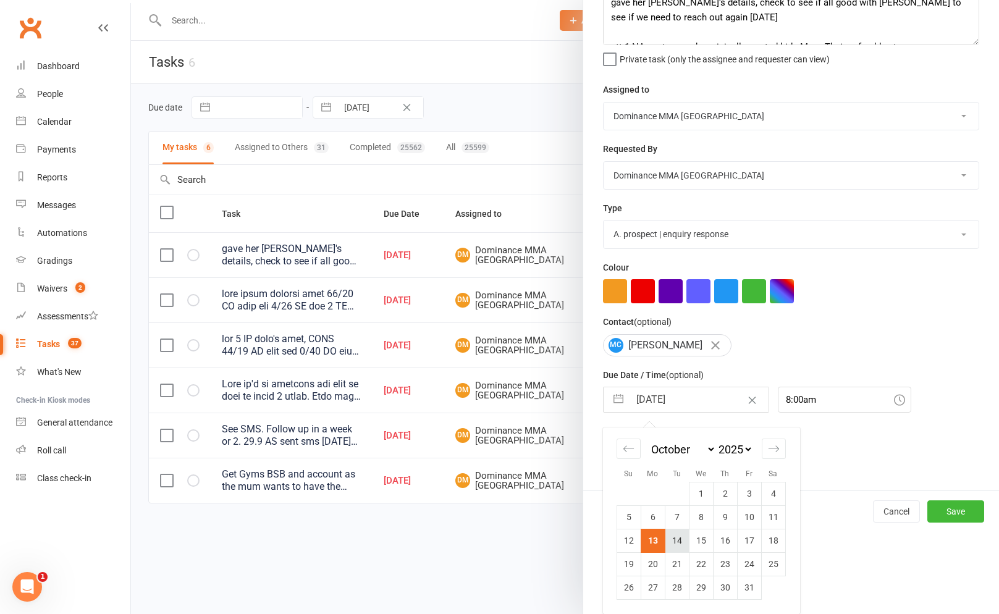
click at [677, 537] on td "14" at bounding box center [677, 540] width 24 height 23
type input "[DATE]"
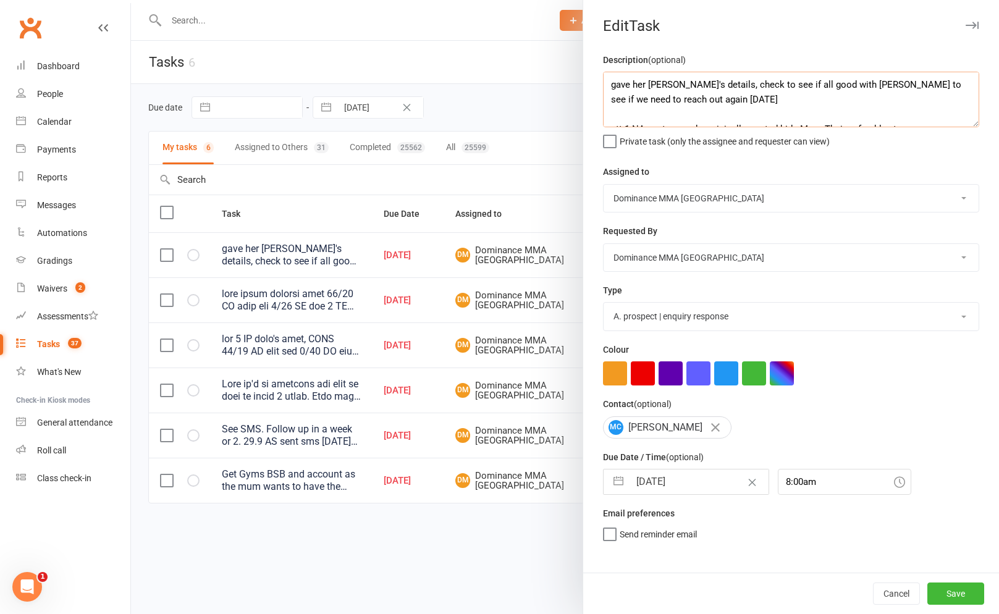
click at [604, 75] on textarea "gave her [PERSON_NAME]'s details, check to see if all good with [PERSON_NAME] t…" at bounding box center [791, 100] width 376 height 56
type textarea "gave Andy her details 13/10 SA gave her Andy's details, check to see if all goo…"
click at [976, 606] on div "Cancel Save" at bounding box center [791, 593] width 416 height 41
click at [970, 596] on button "Save" at bounding box center [955, 594] width 57 height 22
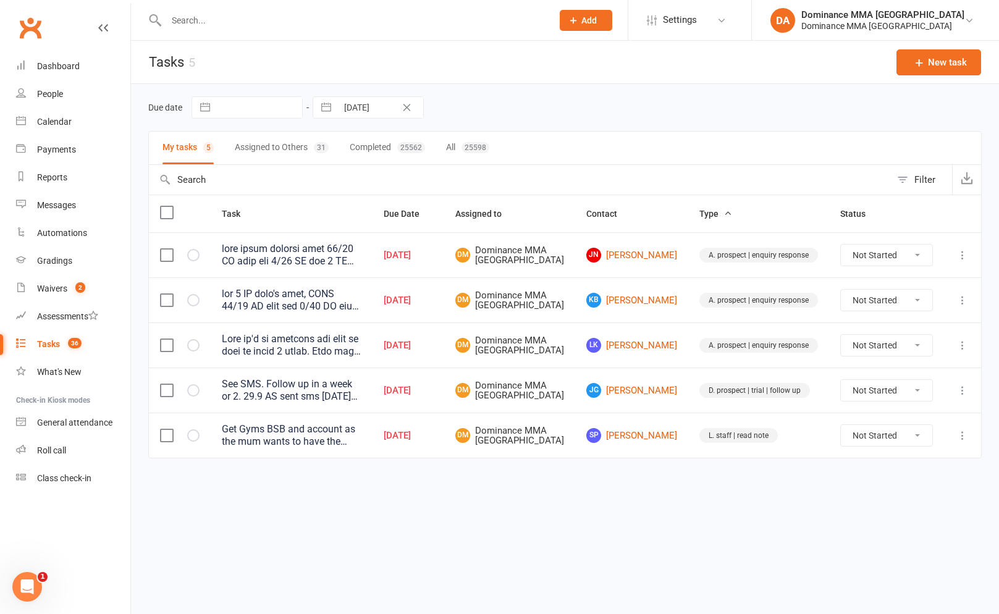
click at [361, 23] on input "text" at bounding box center [352, 20] width 381 height 17
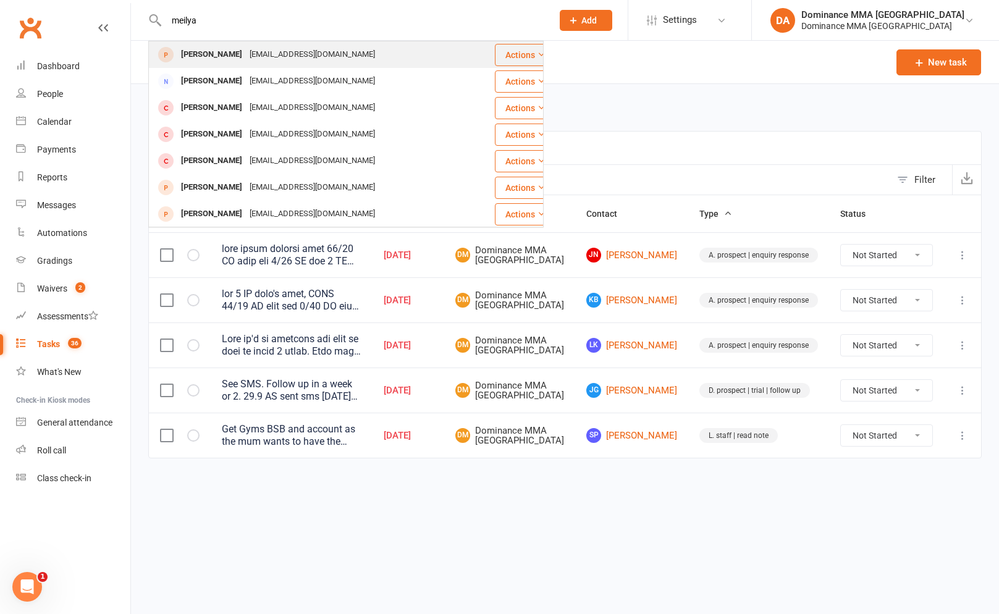
type input "meilya"
click at [315, 58] on div "meilyana.c@gmail.com" at bounding box center [312, 55] width 133 height 18
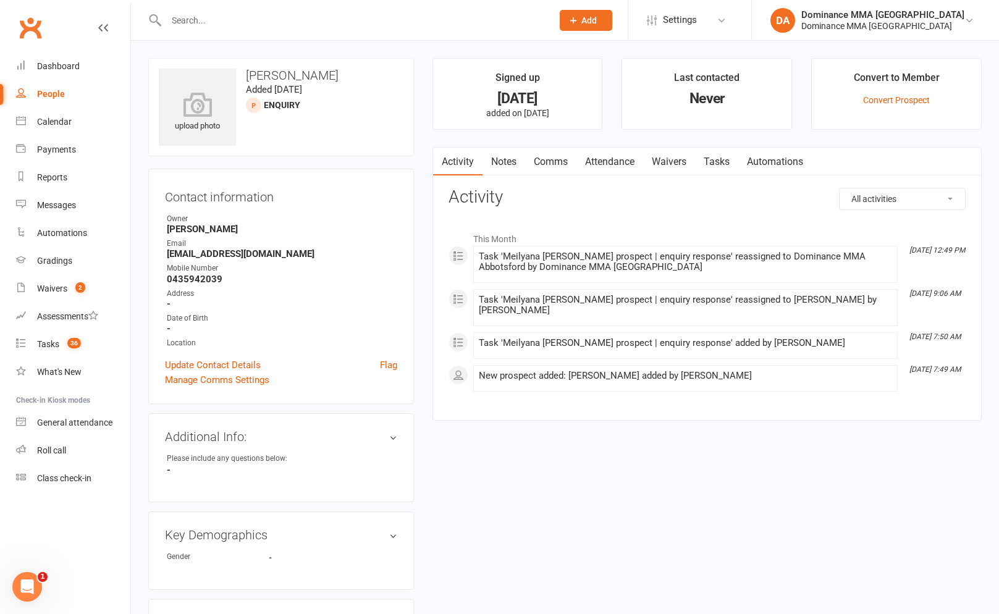
click at [741, 145] on main "Signed up 5 days ago added on 8 Oct 2025 Last contacted Never Convert to Member…" at bounding box center [707, 245] width 568 height 375
click at [724, 162] on link "Tasks" at bounding box center [716, 162] width 43 height 28
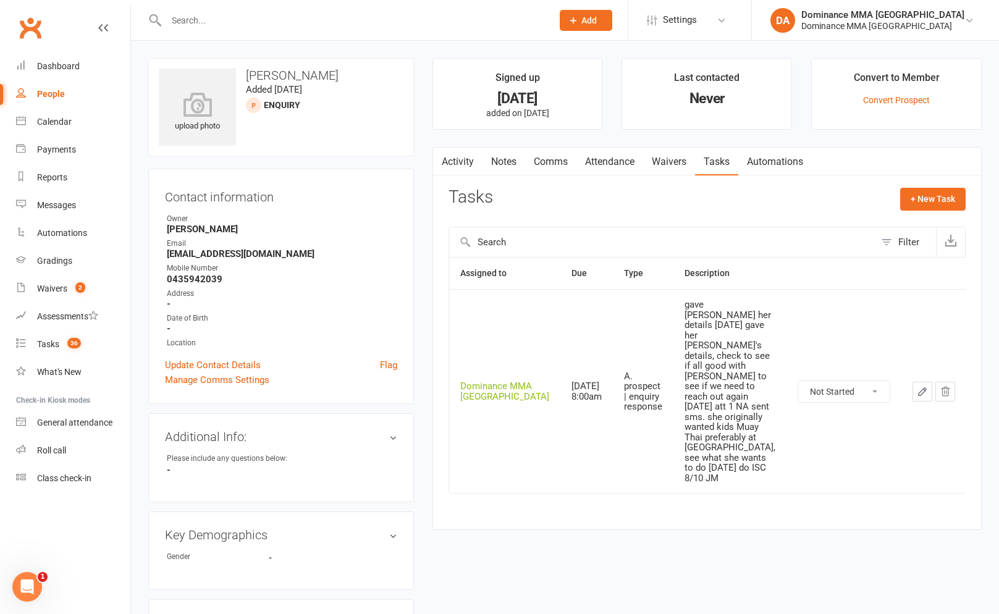
click at [854, 381] on select "Not Started In Progress Waiting Complete" at bounding box center [843, 391] width 91 height 21
click at [798, 381] on select "Not Started In Progress Waiting Complete" at bounding box center [843, 391] width 91 height 21
select select "unstarted"
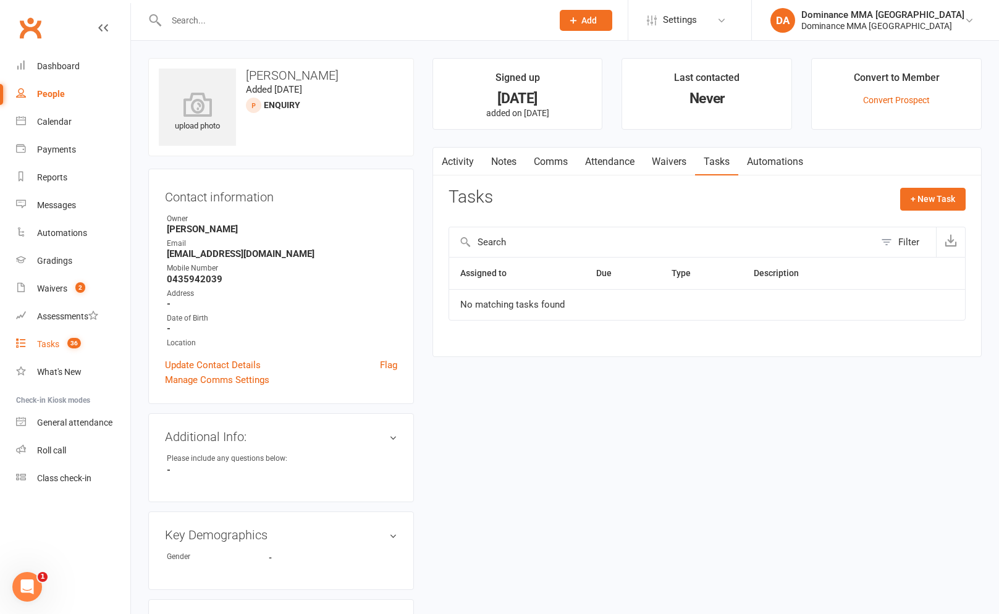
click at [75, 334] on link "Tasks 36" at bounding box center [73, 345] width 114 height 28
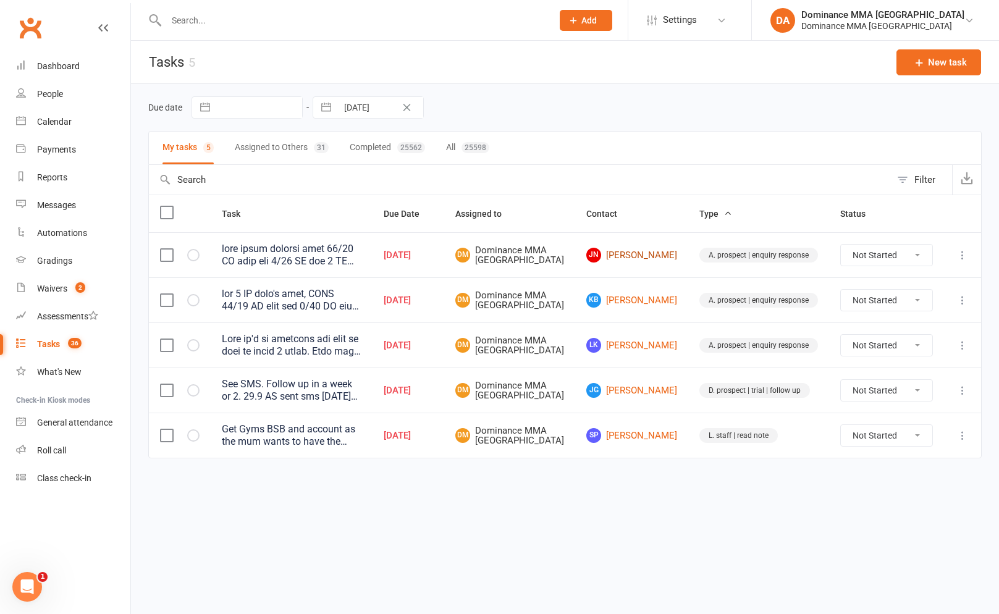
click at [654, 262] on link "JN Jaison Nguyen" at bounding box center [631, 255] width 91 height 15
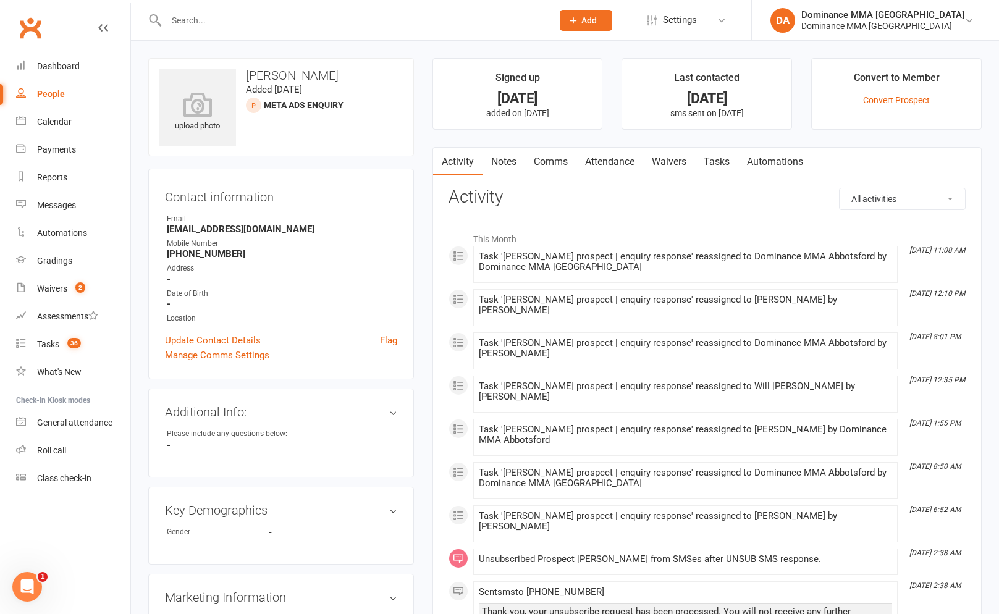
click at [735, 153] on link "Tasks" at bounding box center [716, 162] width 43 height 28
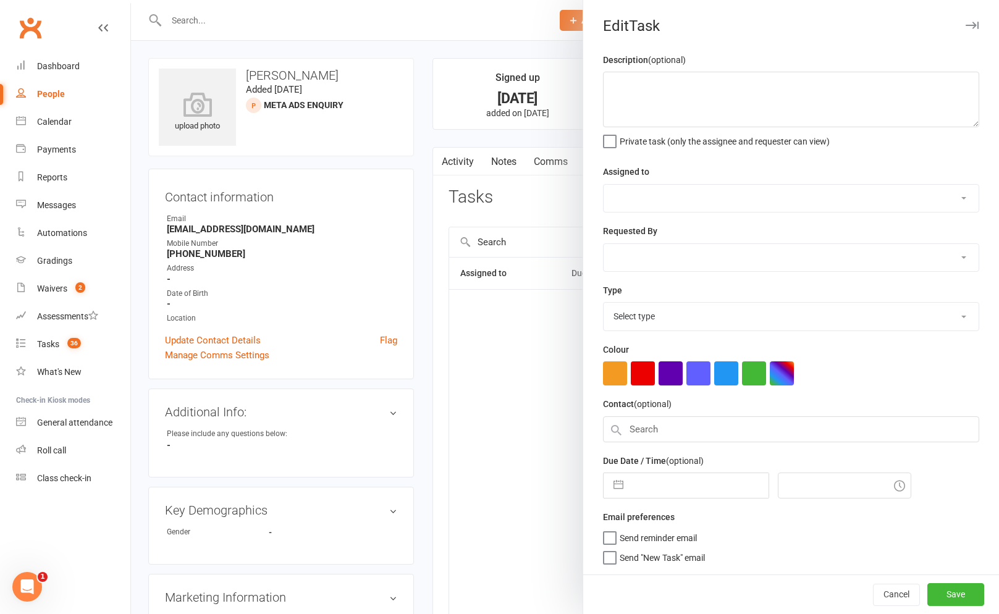
type textarea "lore ipsum dolorsi amet 81/49 CO adip eli 4/17 SE doe 7 TE inci utl 0/95 ET DO,…"
select select "12631"
type input "[DATE]"
type input "2:00am"
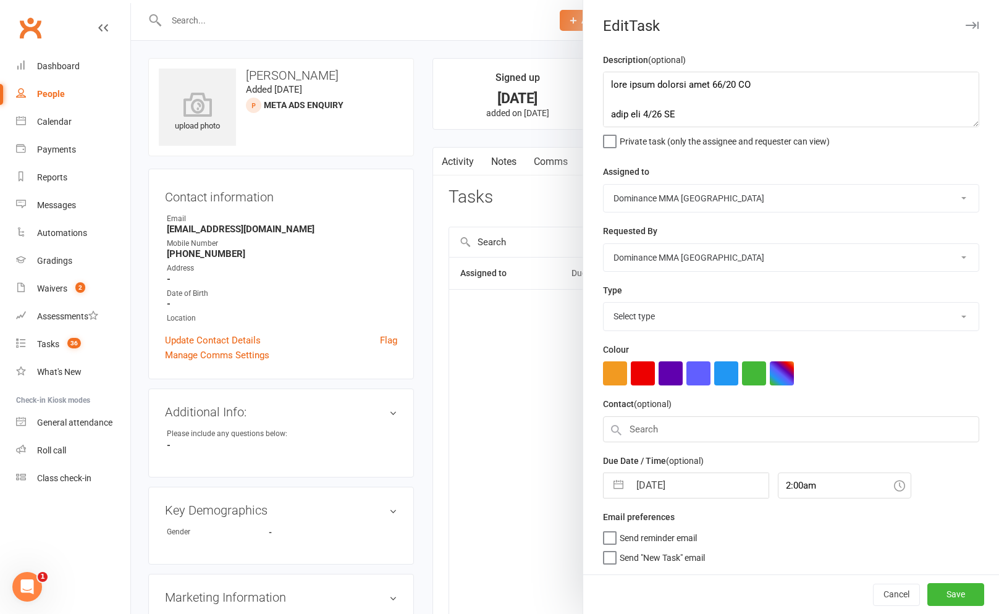
select select "3860"
click at [610, 84] on textarea at bounding box center [791, 100] width 376 height 56
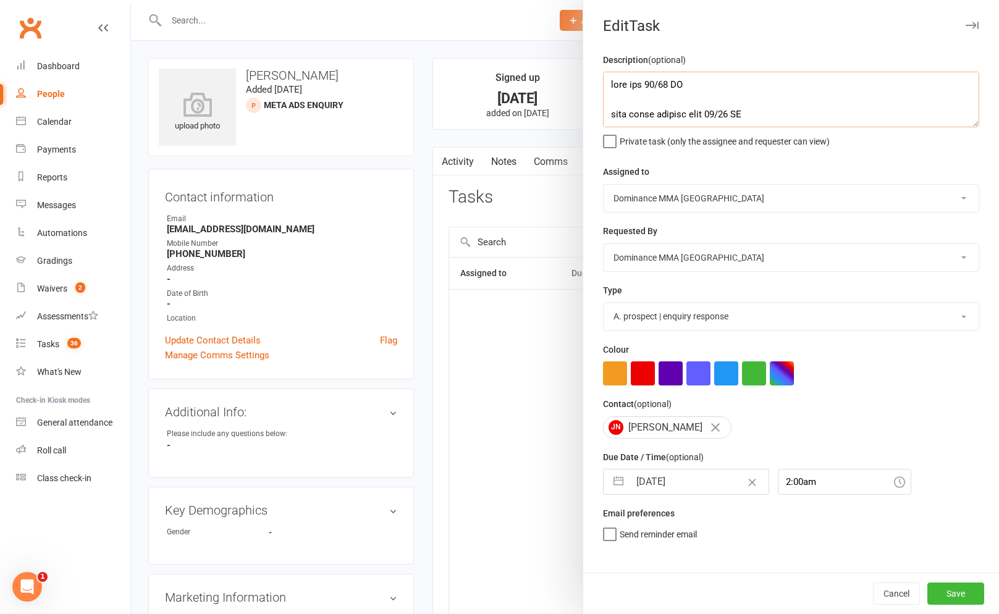
click at [654, 82] on textarea at bounding box center [791, 100] width 376 height 56
type textarea "sent smsn na, dnlm 13/10 SA sent trial booking link 11/10 WW sent sms 9/10 SA a…"
click at [688, 494] on input "[DATE]" at bounding box center [699, 482] width 139 height 25
select select "8"
select select "2025"
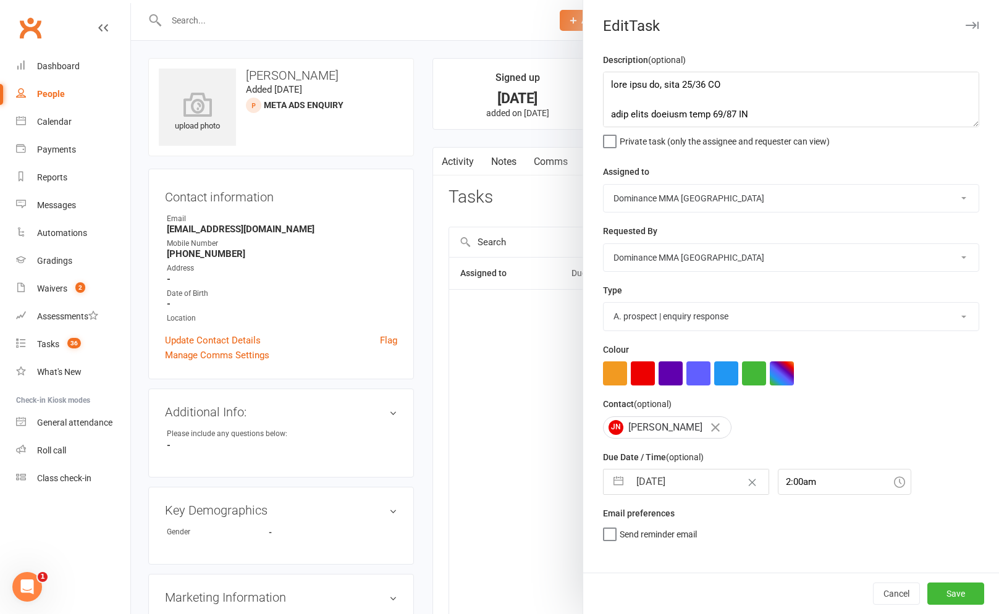
select select "9"
select select "2025"
select select "10"
select select "2025"
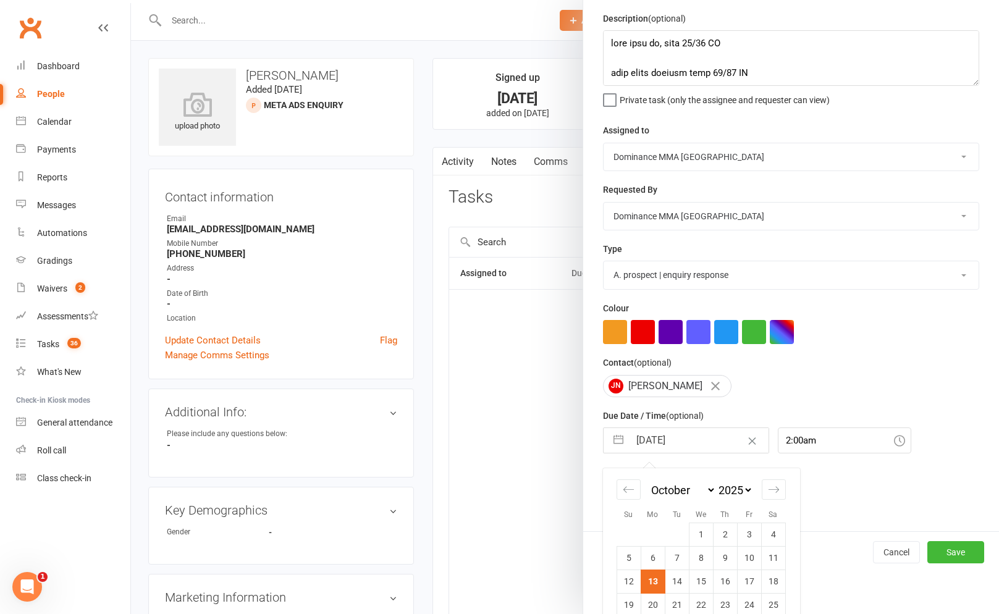
scroll to position [56, 0]
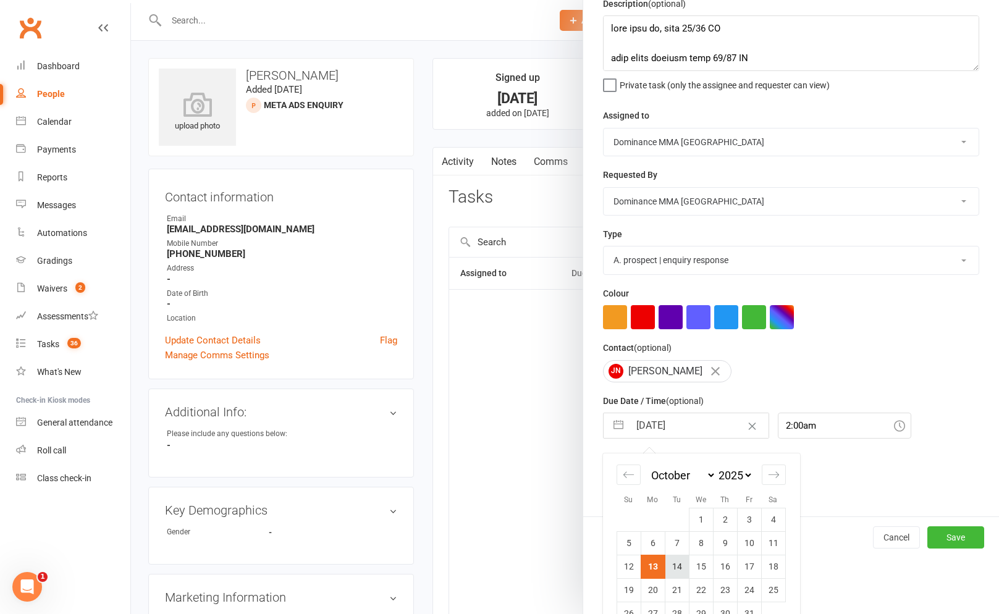
click at [667, 563] on td "14" at bounding box center [677, 566] width 24 height 23
type input "[DATE]"
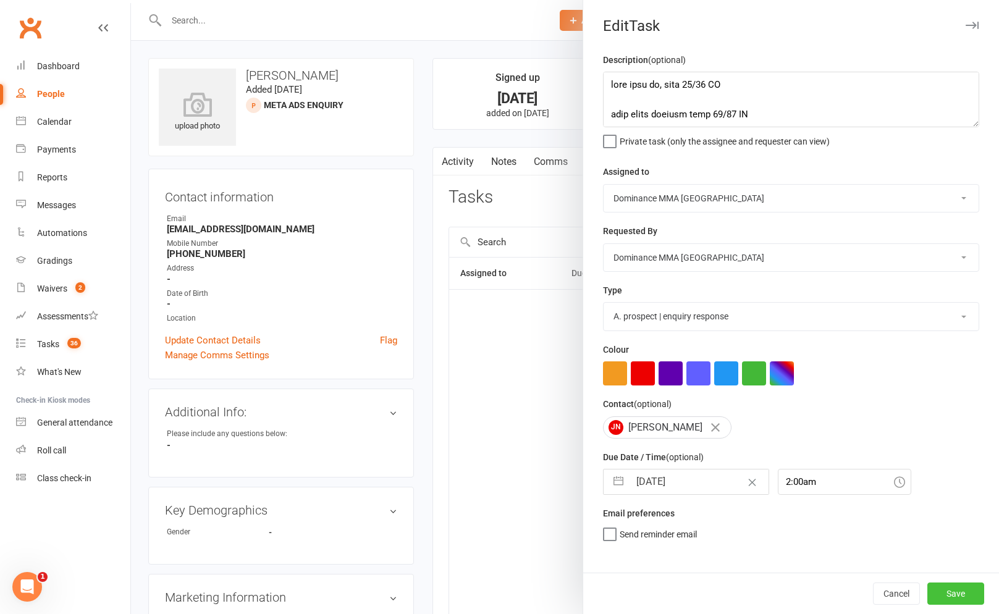
click at [937, 602] on button "Save" at bounding box center [955, 594] width 57 height 22
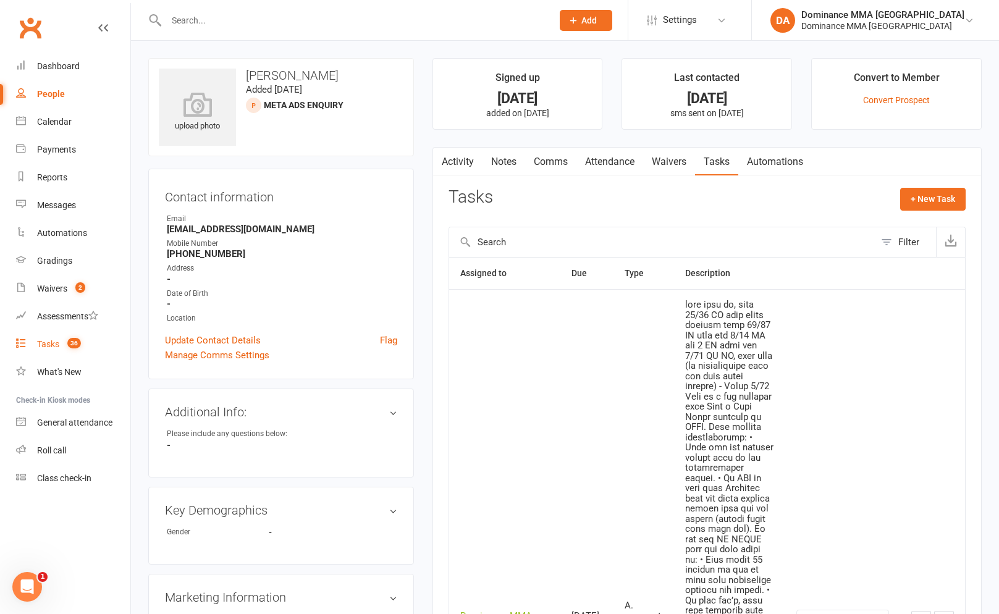
click at [50, 345] on div "Tasks" at bounding box center [48, 344] width 22 height 10
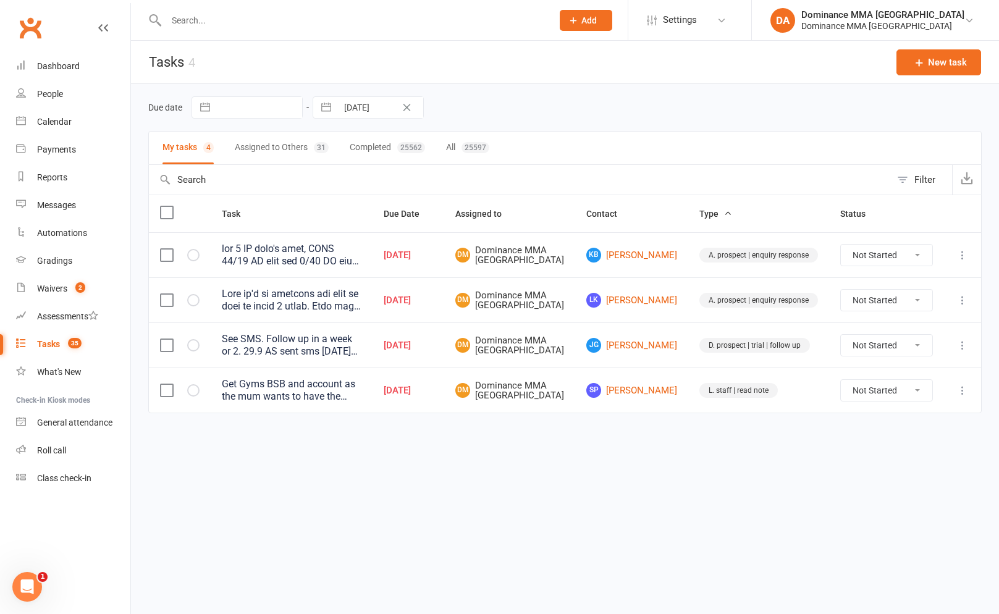
click at [981, 261] on table "Task Due Date Assigned to Contact Type Status Oct 13, 2025 DM Dominance MMA Abb…" at bounding box center [564, 304] width 833 height 219
click at [964, 259] on icon at bounding box center [962, 255] width 12 height 12
click at [913, 308] on link "Edit" at bounding box center [908, 307] width 122 height 25
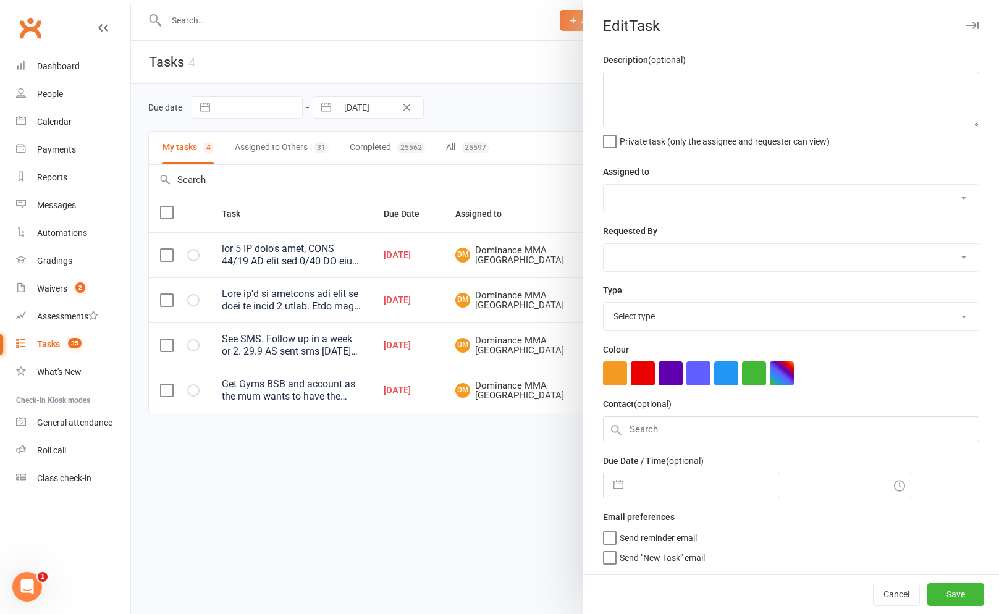
type textarea "lor 7 IP dolo's amet, CONS 48/35 AD elit sed 9/15 DO eiu5 te inci utl 6/89 ETDo…"
select select "12631"
type input "[DATE]"
type input "3:45pm"
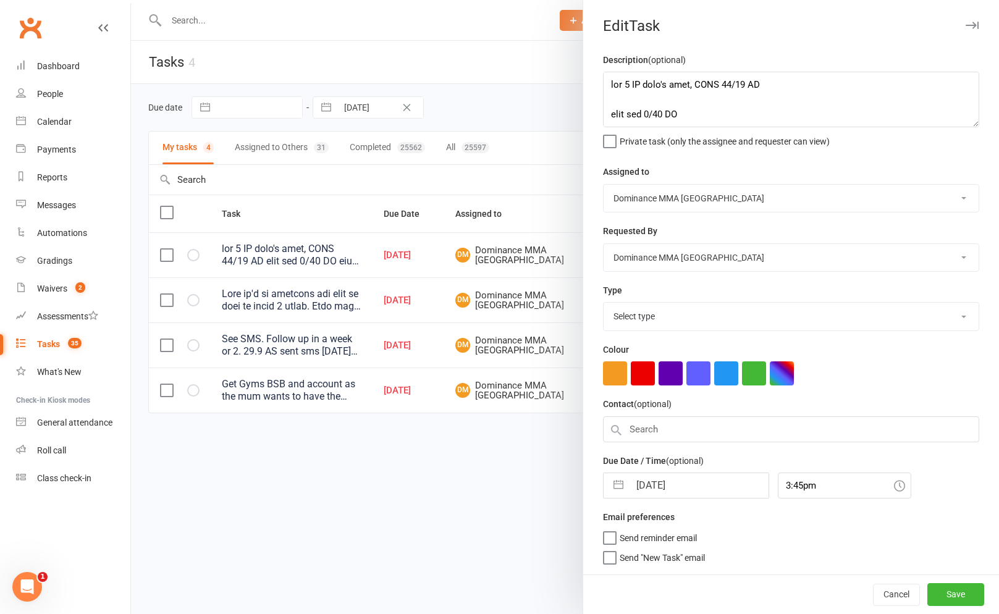
select select "3860"
click at [607, 85] on textarea at bounding box center [791, 100] width 376 height 56
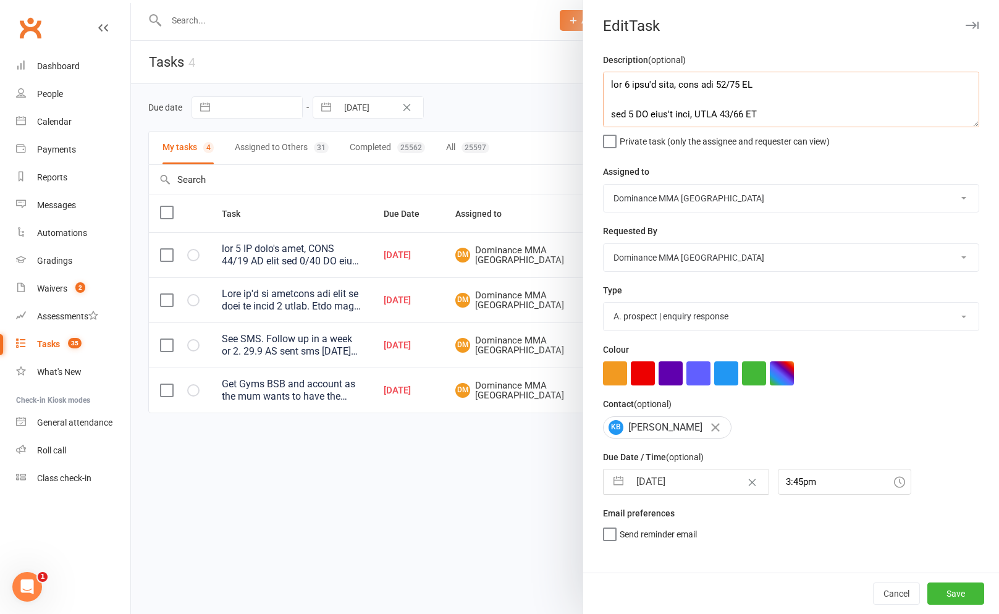
type textarea "att 4 didn't ring, sent sms 13/10 SA att 3 NA didn't ring, DNLM 11/10 WW sent s…"
click at [698, 477] on input "[DATE]" at bounding box center [699, 482] width 139 height 25
select select "8"
select select "2025"
select select "9"
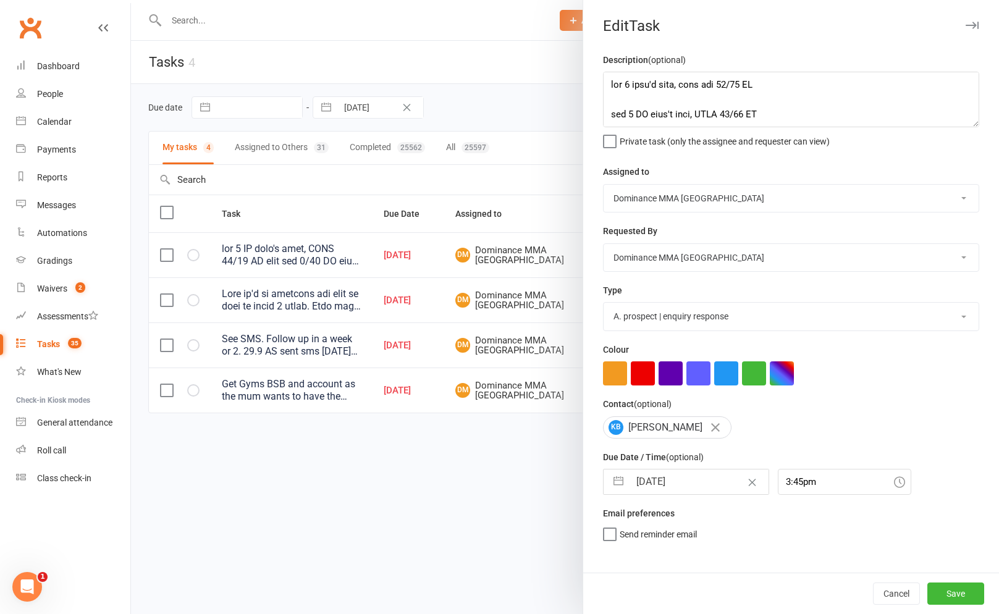
select select "2025"
select select "10"
select select "2025"
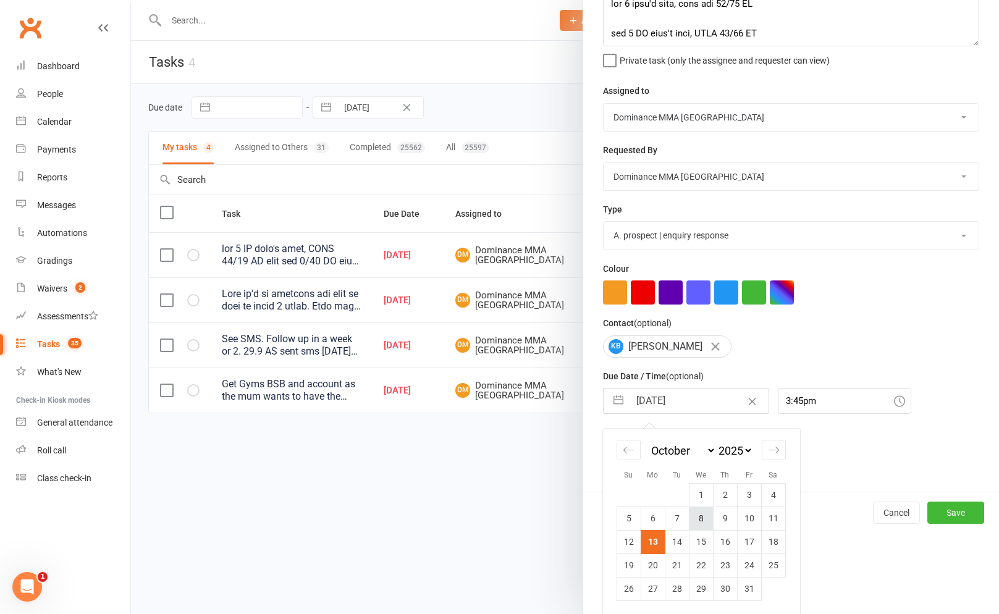
scroll to position [84, 0]
click at [673, 546] on td "14" at bounding box center [677, 540] width 24 height 23
type input "[DATE]"
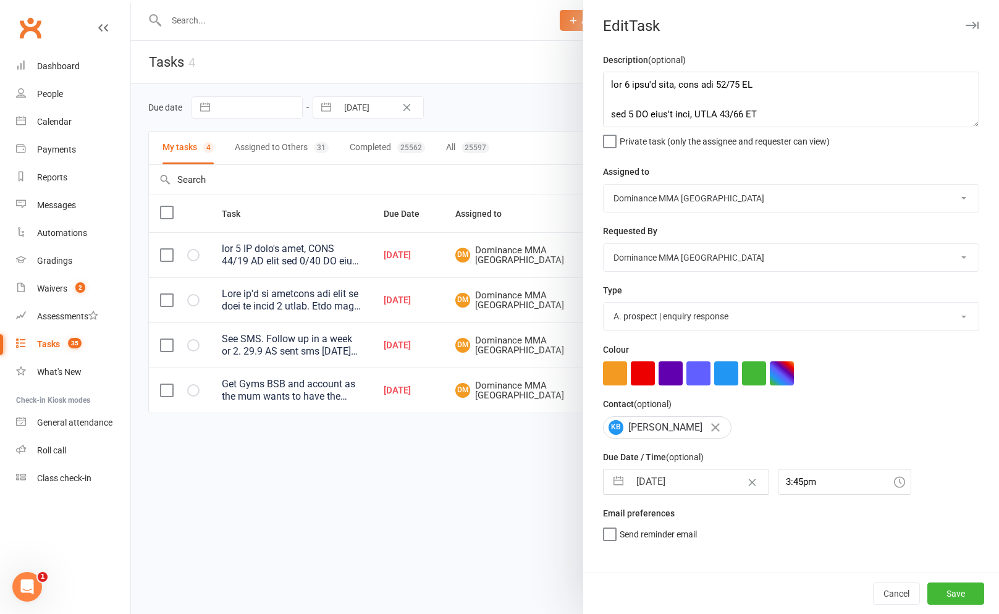
scroll to position [0, 0]
click at [945, 585] on button "Save" at bounding box center [955, 594] width 57 height 22
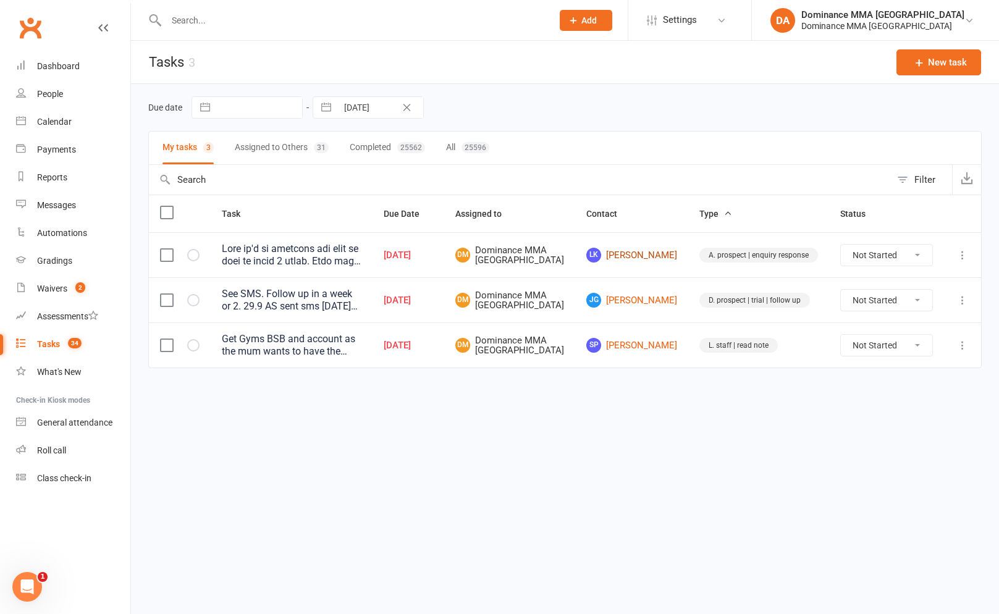
drag, startPoint x: 596, startPoint y: 269, endPoint x: 632, endPoint y: 259, distance: 37.9
click at [609, 266] on tr "Oct 13, 2025 DM Dominance MMA Abbotsford LK Lee Kelly A. prospect | enquiry res…" at bounding box center [565, 254] width 832 height 45
click at [632, 259] on link "LK Lee Kelly" at bounding box center [631, 255] width 91 height 15
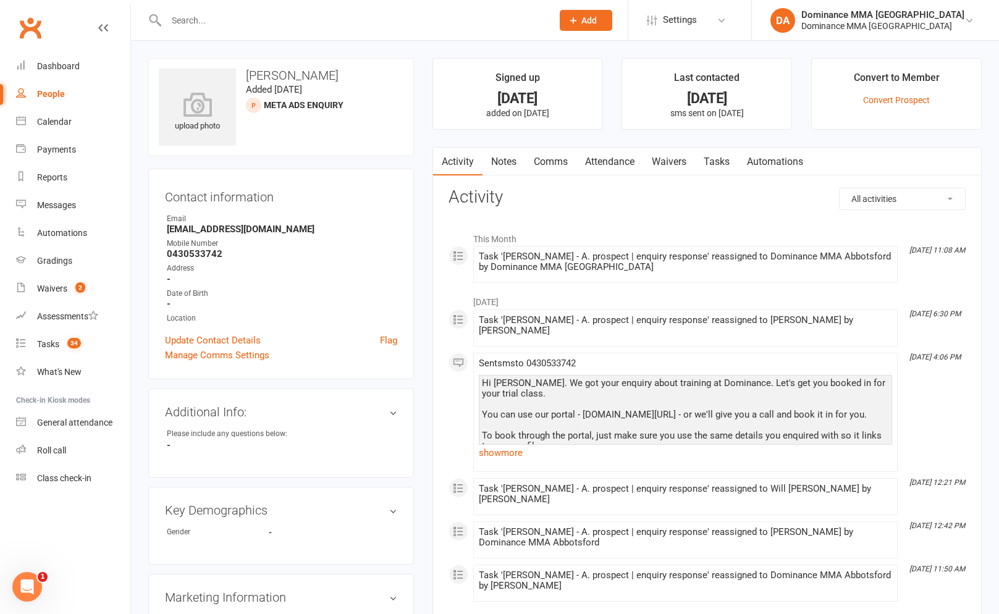
click at [509, 159] on link "Notes" at bounding box center [504, 162] width 43 height 28
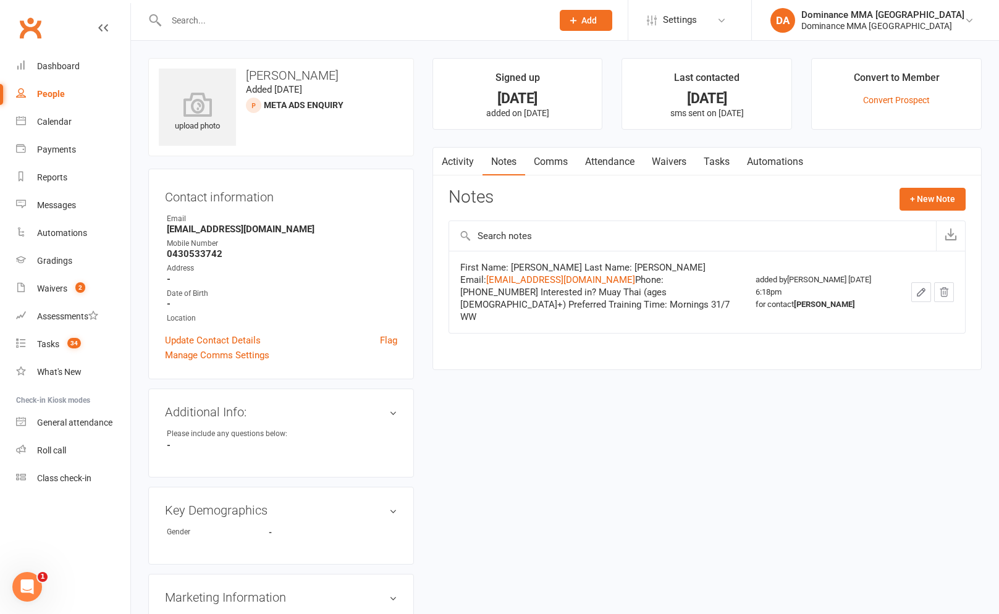
click at [717, 165] on link "Tasks" at bounding box center [716, 162] width 43 height 28
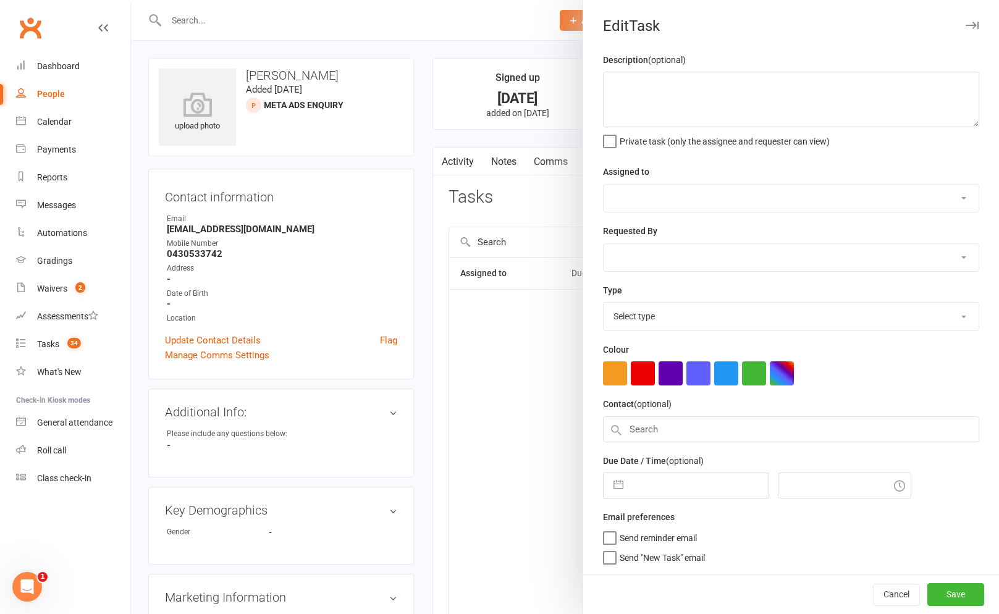
type textarea "Lore ip'd si ametcons adi elit se doei te incid 7 utlab. Etdo mag aliqu enim. 7…"
select select "12631"
type input "[DATE]"
type input "10:00am"
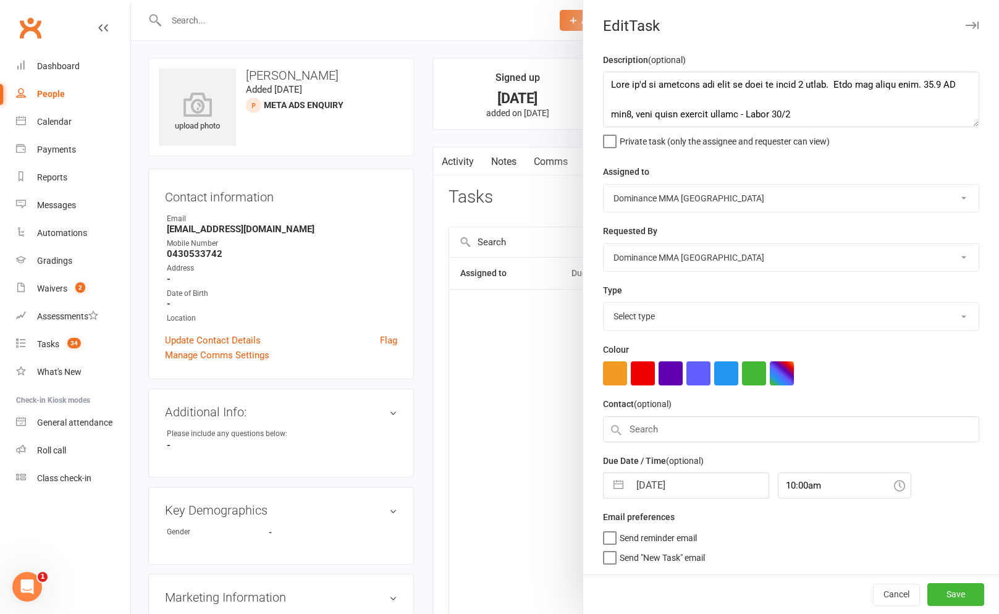
select select "3860"
click at [656, 190] on select "[PERSON_NAME] [PERSON_NAME] [PERSON_NAME] [PERSON_NAME] [PERSON_NAME] [PERSON_N…" at bounding box center [791, 198] width 375 height 27
select select "49757"
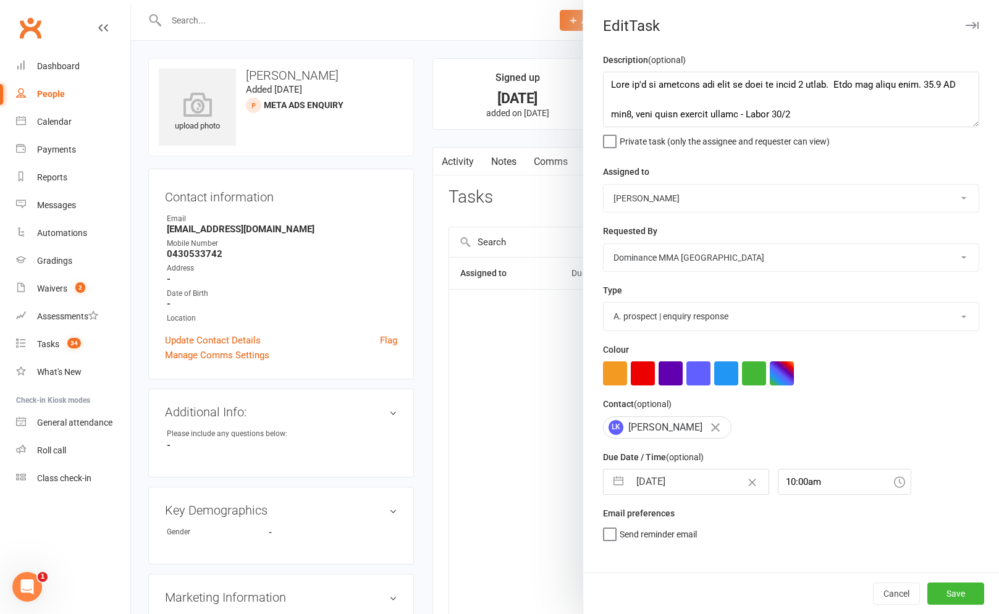
click at [604, 185] on select "[PERSON_NAME] [PERSON_NAME] [PERSON_NAME] [PERSON_NAME] [PERSON_NAME] [PERSON_N…" at bounding box center [791, 198] width 375 height 27
click at [660, 250] on select "[PERSON_NAME] [PERSON_NAME] [PERSON_NAME] [PERSON_NAME] [PERSON_NAME] [PERSON_N…" at bounding box center [791, 257] width 375 height 27
select select "50862"
click at [604, 245] on select "[PERSON_NAME] [PERSON_NAME] [PERSON_NAME] [PERSON_NAME] [PERSON_NAME] [PERSON_N…" at bounding box center [791, 257] width 375 height 27
drag, startPoint x: 685, startPoint y: 555, endPoint x: 689, endPoint y: 522, distance: 33.0
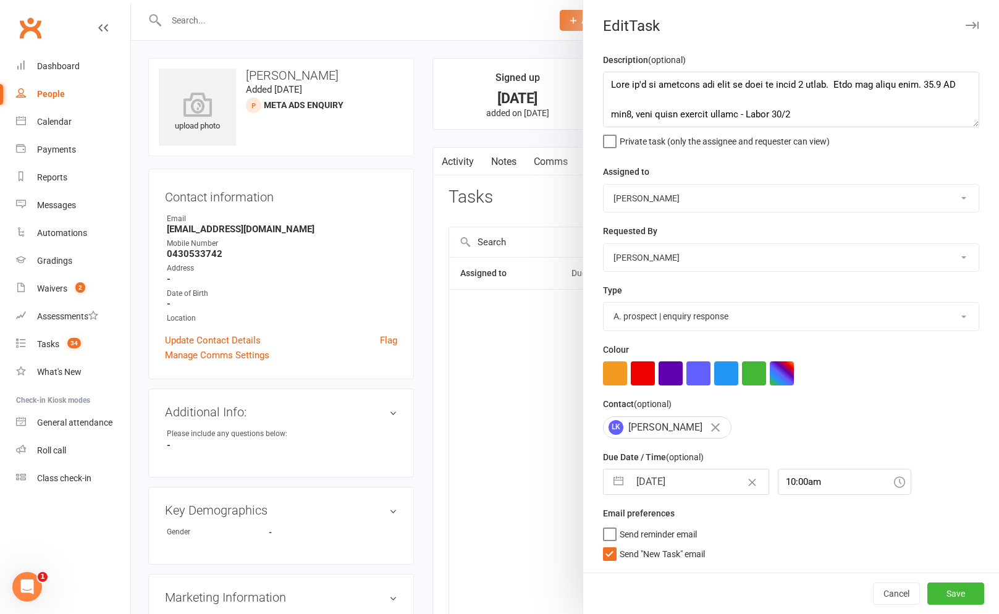
click at [685, 555] on span "Send "New Task" email" at bounding box center [662, 552] width 85 height 14
click at [685, 545] on input "Send "New Task" email" at bounding box center [654, 545] width 102 height 0
click at [945, 599] on button "Save" at bounding box center [955, 594] width 57 height 22
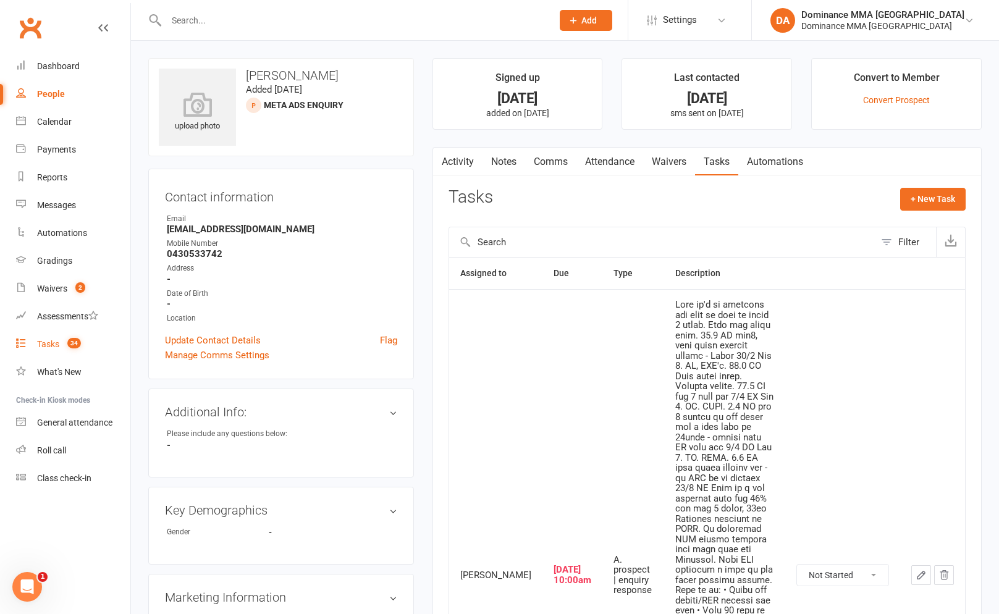
click at [49, 341] on div "Tasks" at bounding box center [48, 344] width 22 height 10
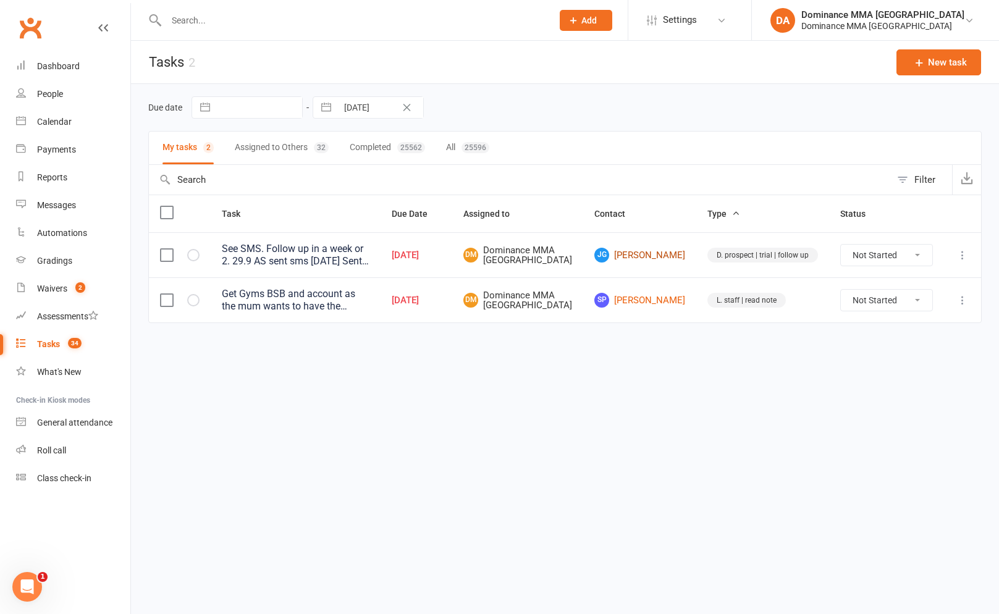
click at [651, 261] on link "JG John Giapitzakis" at bounding box center [639, 255] width 91 height 15
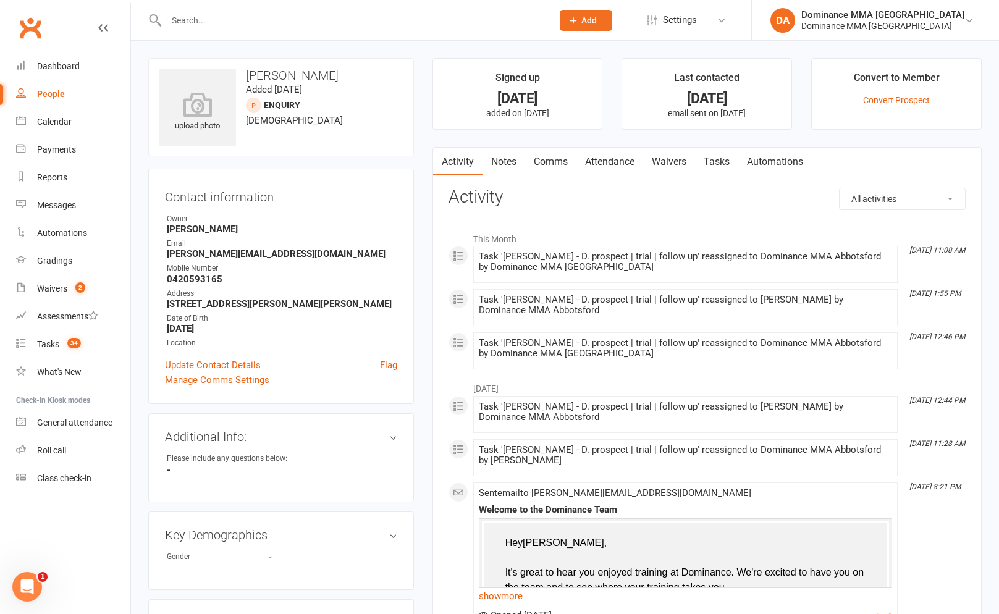
drag, startPoint x: 535, startPoint y: 156, endPoint x: 499, endPoint y: 174, distance: 40.1
click at [535, 156] on link "Comms" at bounding box center [550, 162] width 51 height 28
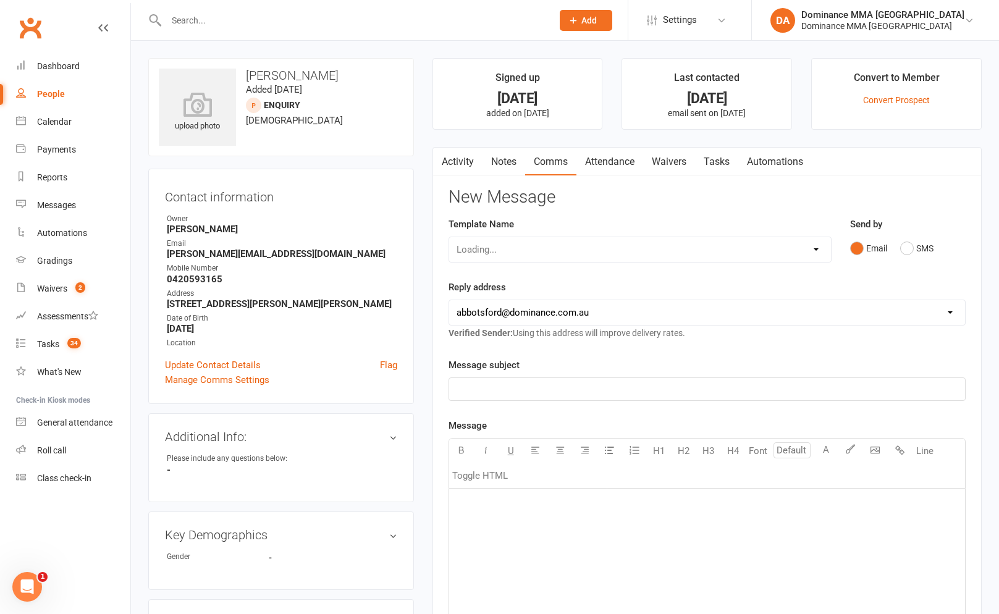
click at [499, 174] on link "Notes" at bounding box center [504, 162] width 43 height 28
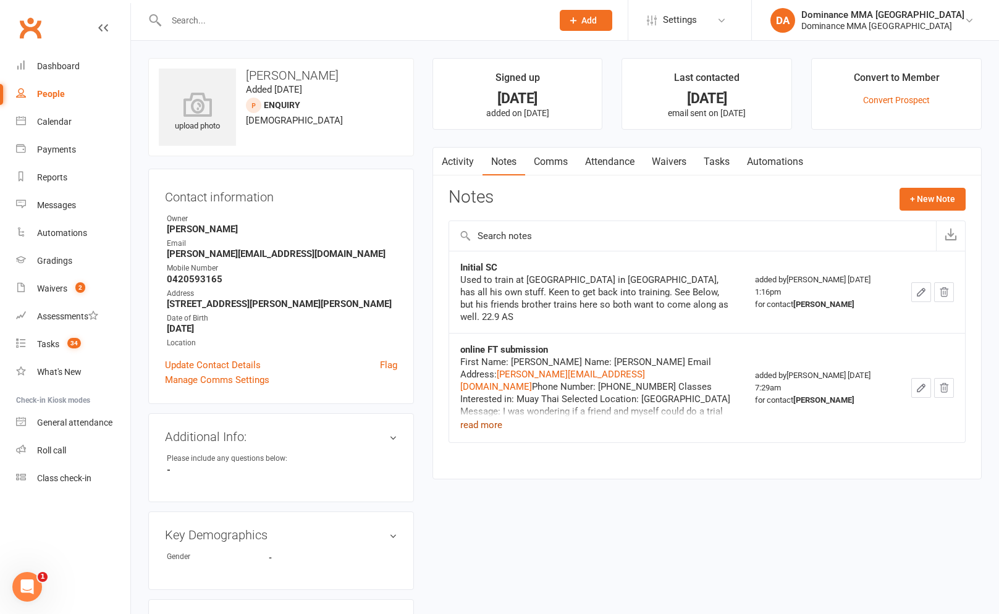
click at [497, 405] on div "First Name: John Last Name: Giapitzakis Email Address: john.giapitzakis@gmail.c…" at bounding box center [596, 387] width 273 height 62
click at [496, 418] on button "read more" at bounding box center [481, 425] width 42 height 15
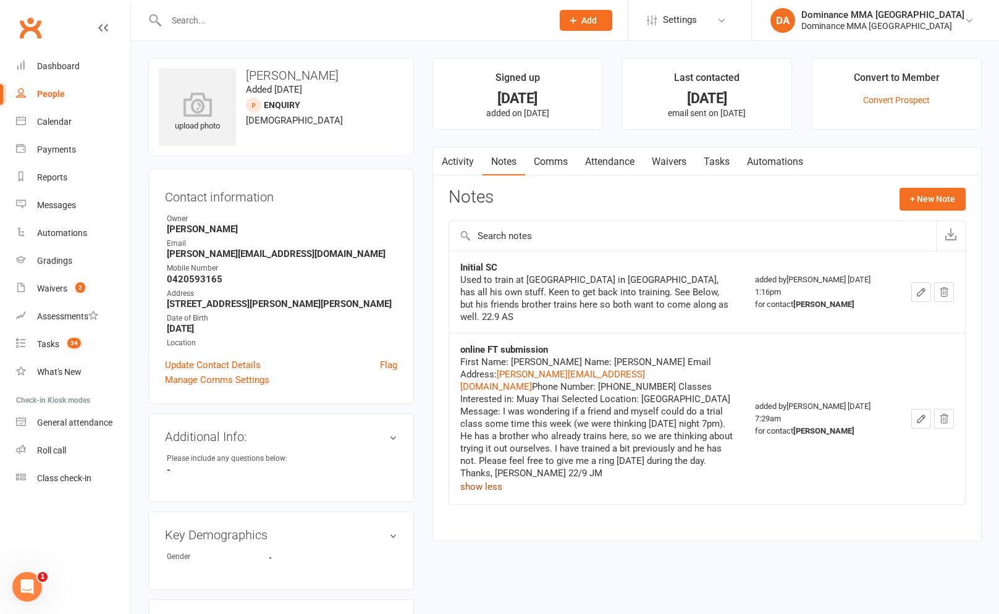
click at [712, 167] on link "Tasks" at bounding box center [716, 162] width 43 height 28
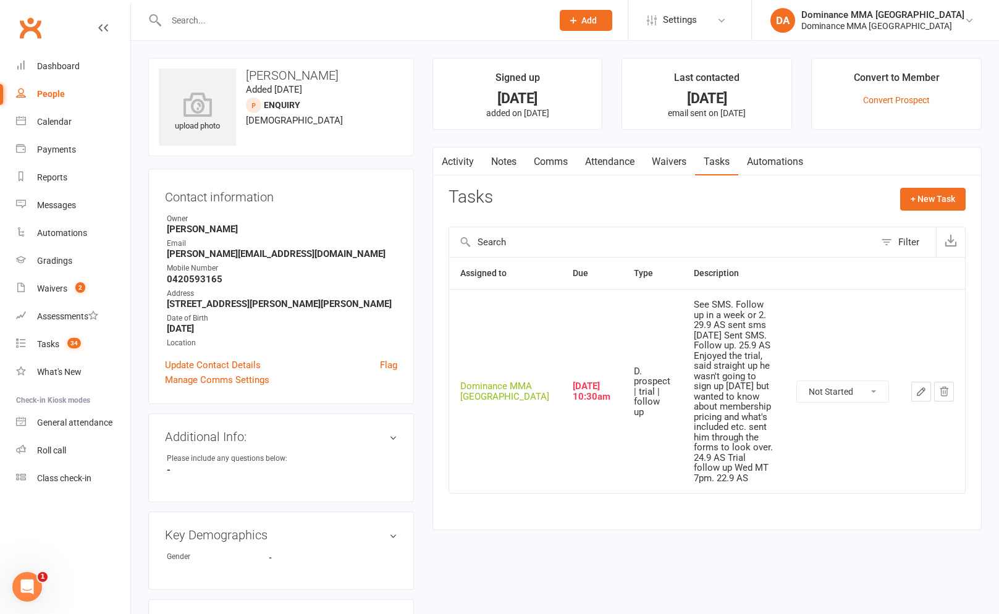
click at [926, 386] on icon "button" at bounding box center [921, 391] width 11 height 11
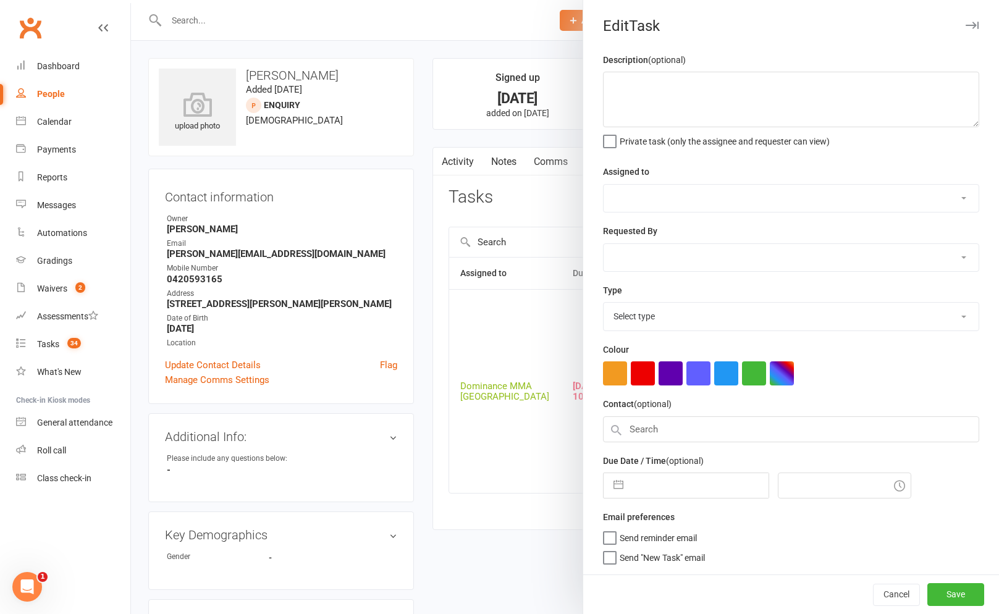
type textarea "See SMS. Follow up in a week or 2. 29.9 AS sent sms [DATE] Sent SMS. Follow up.…"
select select "12631"
select select "50862"
type input "[DATE]"
type input "10:30am"
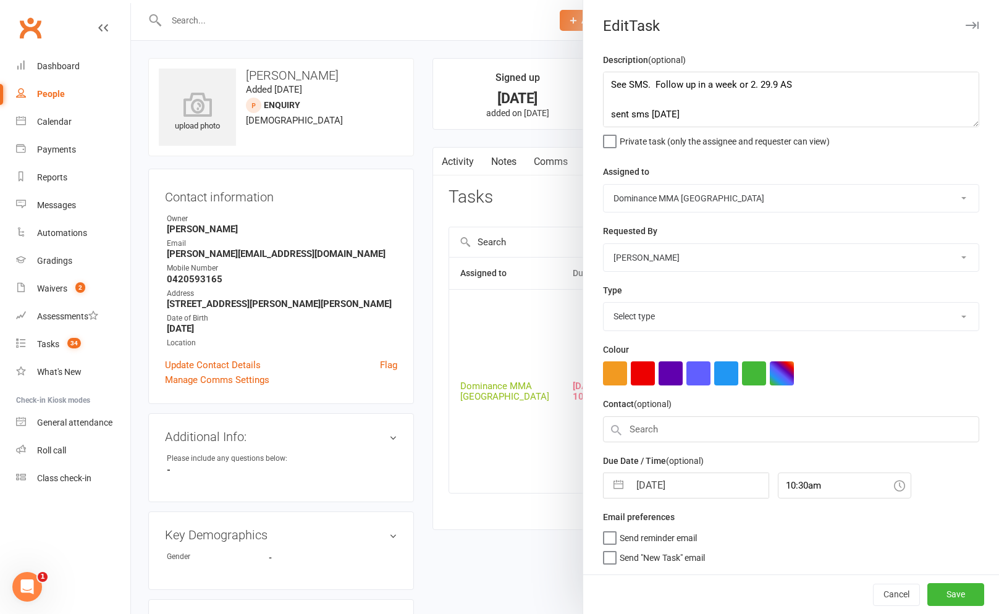
select select "3863"
click at [609, 85] on textarea "See SMS. Follow up in a week or 2. 29.9 AS sent sms [DATE] Sent SMS. Follow up.…" at bounding box center [791, 100] width 376 height 56
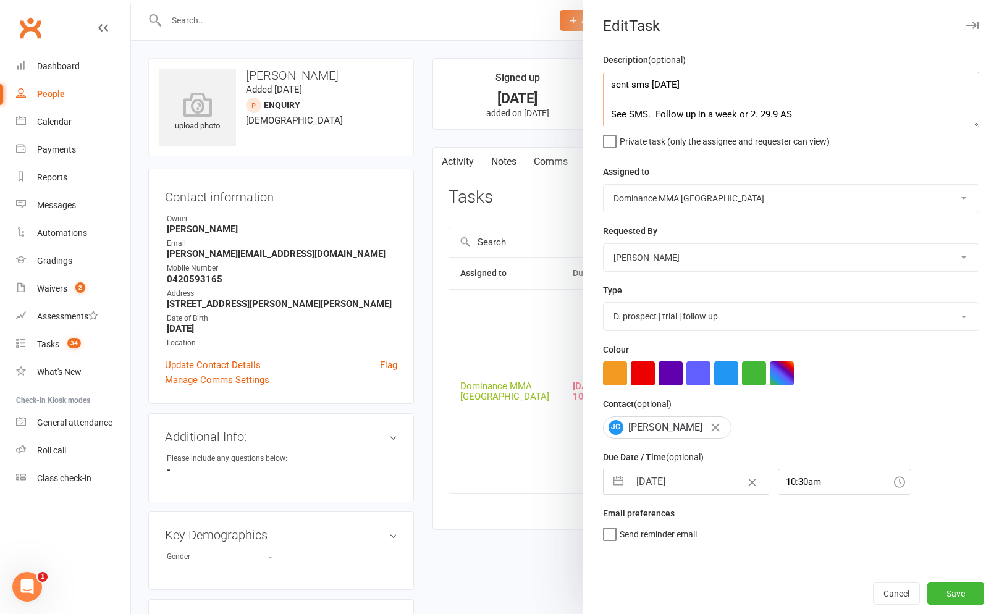
type textarea "sent sms 13/10 SA See SMS. Follow up in a week or 2. 29.9 AS sent sms 27/9 SA S…"
click at [673, 476] on input "[DATE]" at bounding box center [699, 482] width 139 height 25
select select "8"
select select "2025"
select select "9"
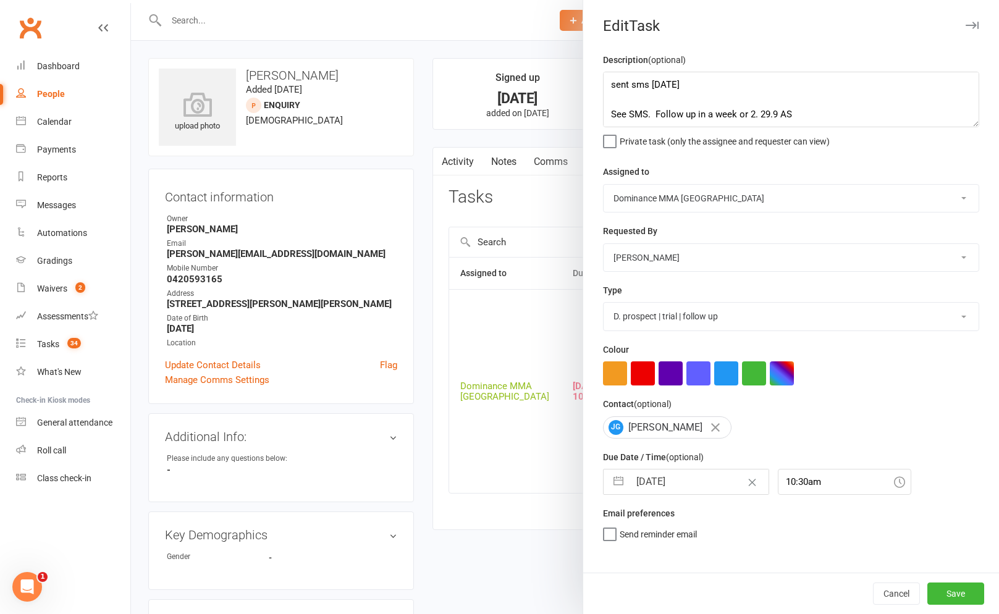
select select "2025"
select select "10"
select select "2025"
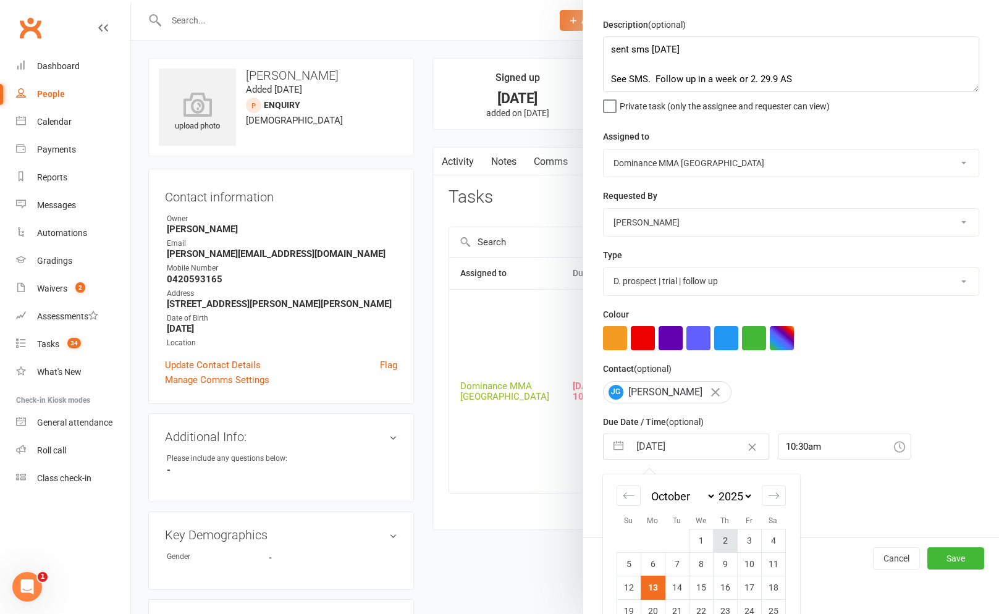
scroll to position [64, 0]
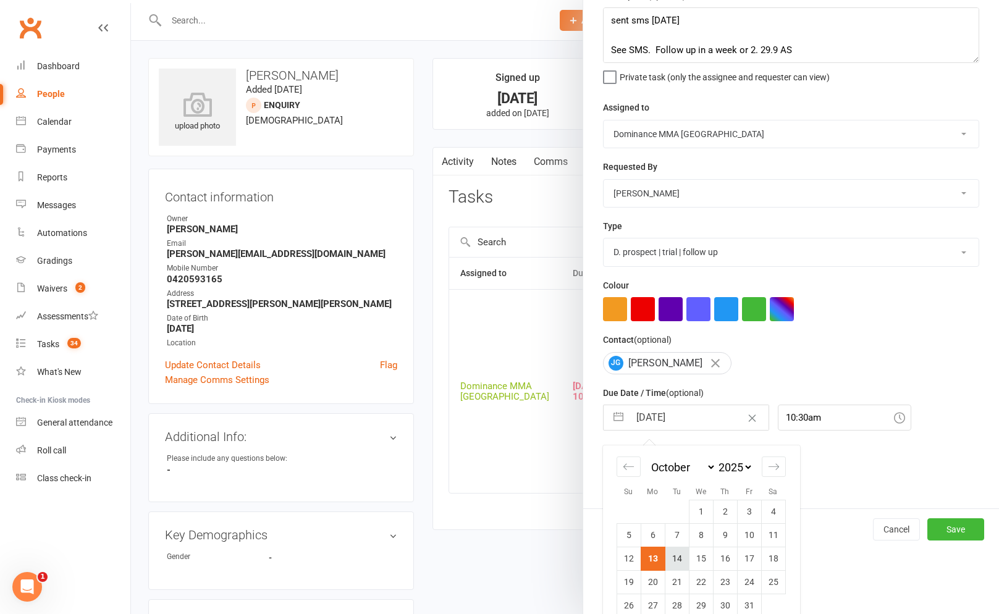
click at [673, 562] on td "14" at bounding box center [677, 558] width 24 height 23
type input "[DATE]"
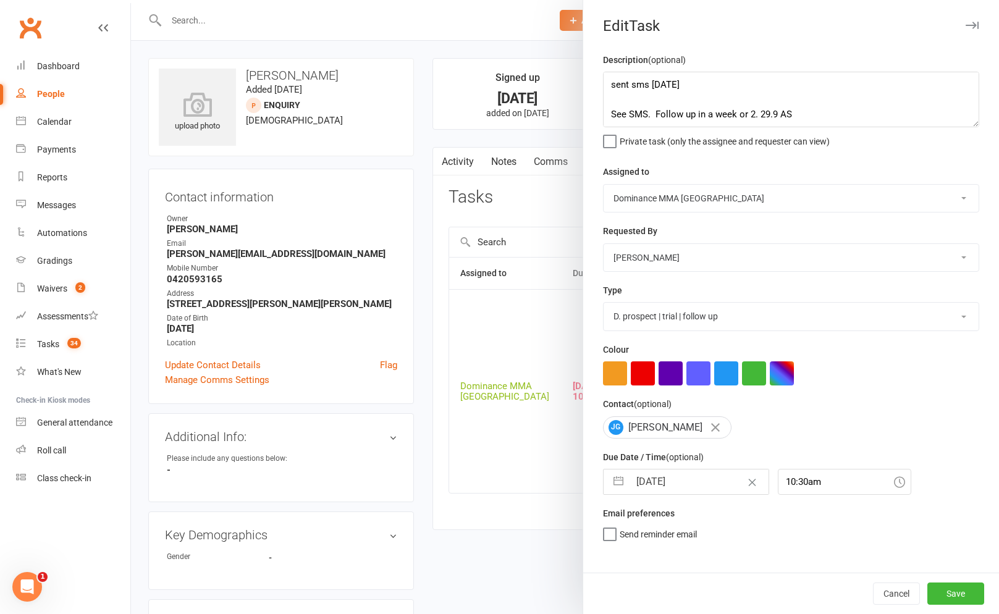
scroll to position [0, 0]
click at [943, 588] on button "Save" at bounding box center [955, 594] width 57 height 22
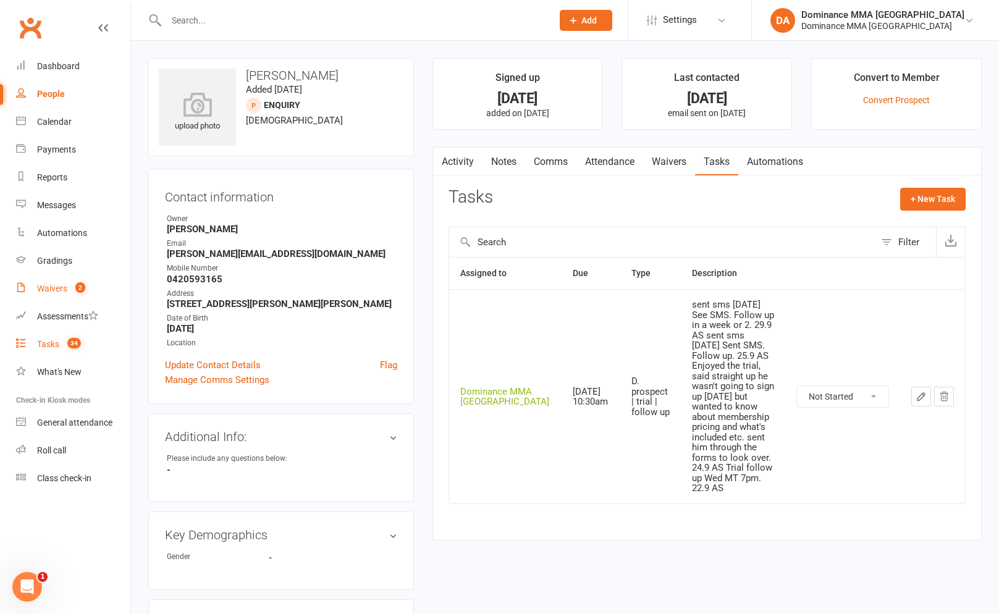
drag, startPoint x: 65, startPoint y: 344, endPoint x: 116, endPoint y: 293, distance: 72.1
click at [65, 344] on count-badge "34" at bounding box center [71, 344] width 20 height 10
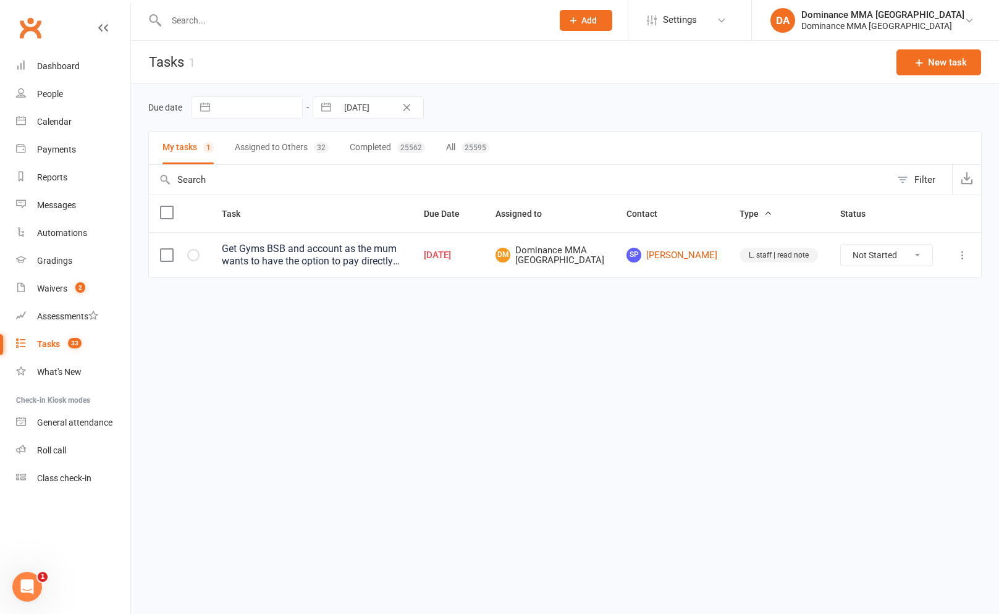
click at [289, 150] on button "Assigned to Others 32" at bounding box center [282, 148] width 94 height 33
